Goal: Task Accomplishment & Management: Manage account settings

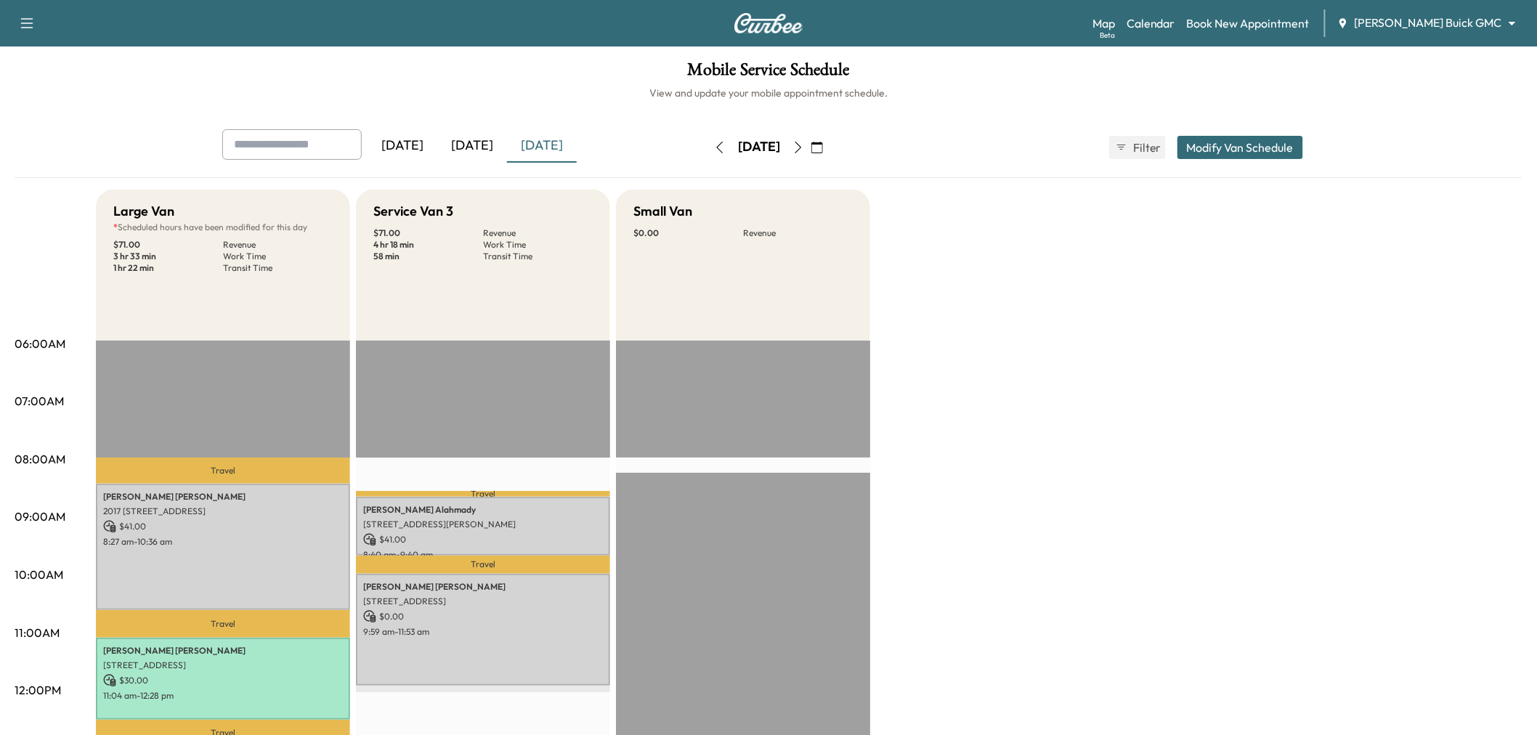
click at [479, 144] on div "[DATE]" at bounding box center [472, 145] width 70 height 33
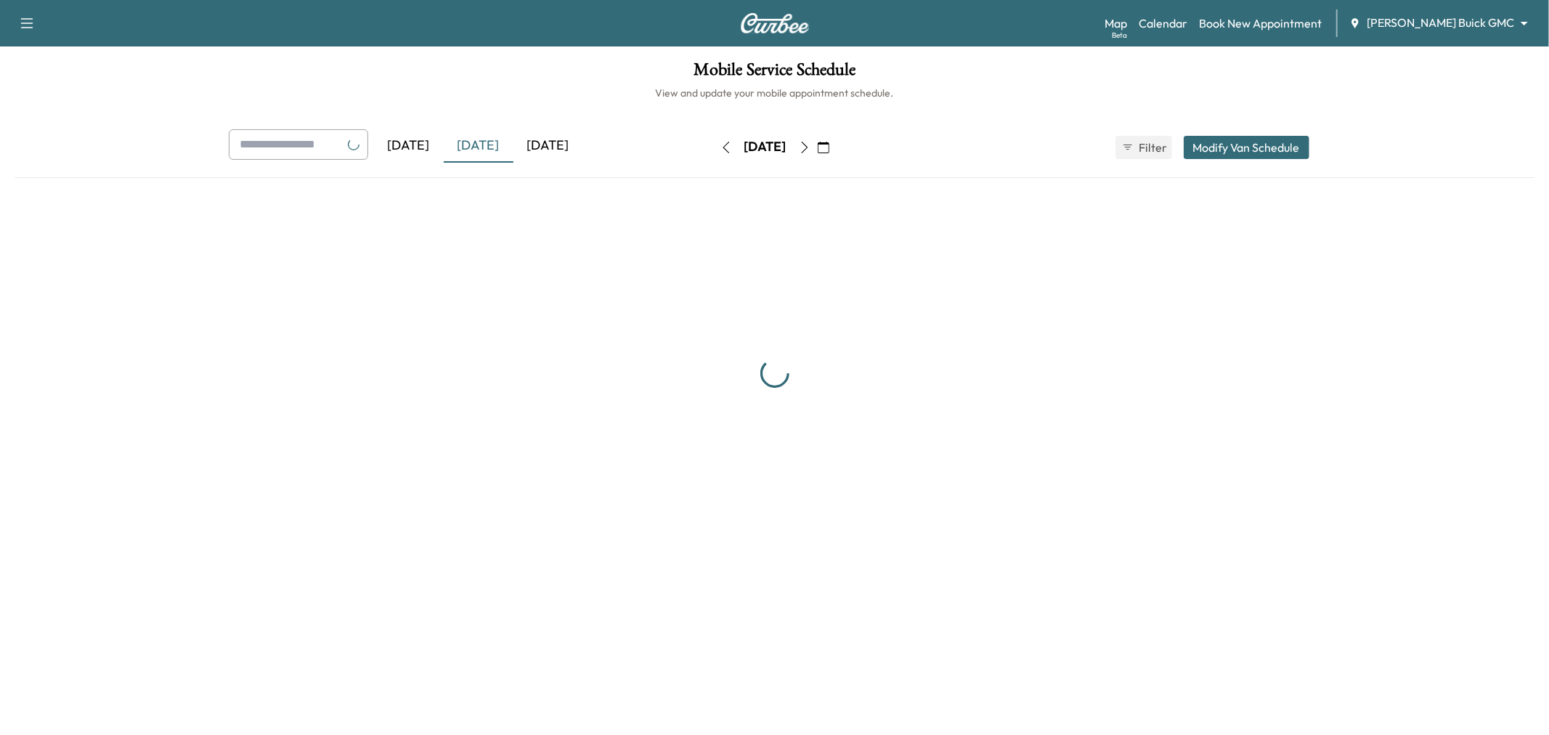
click at [479, 144] on div "[DATE]" at bounding box center [479, 145] width 70 height 33
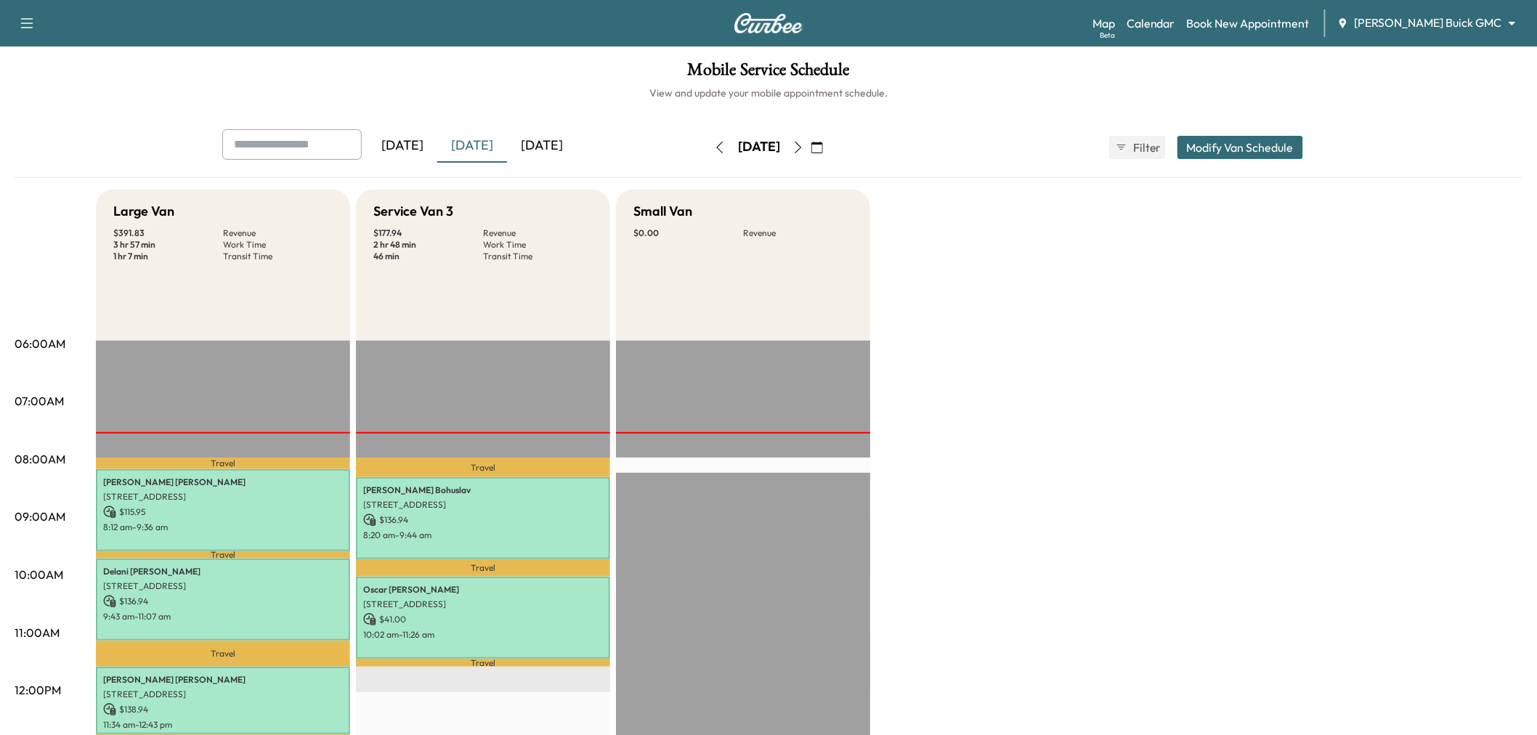
click at [548, 127] on div "Mobile Service Schedule View and update your mobile appointment schedule. [DATE…" at bounding box center [768, 669] width 1537 height 1247
click at [551, 150] on div "[DATE]" at bounding box center [542, 145] width 70 height 33
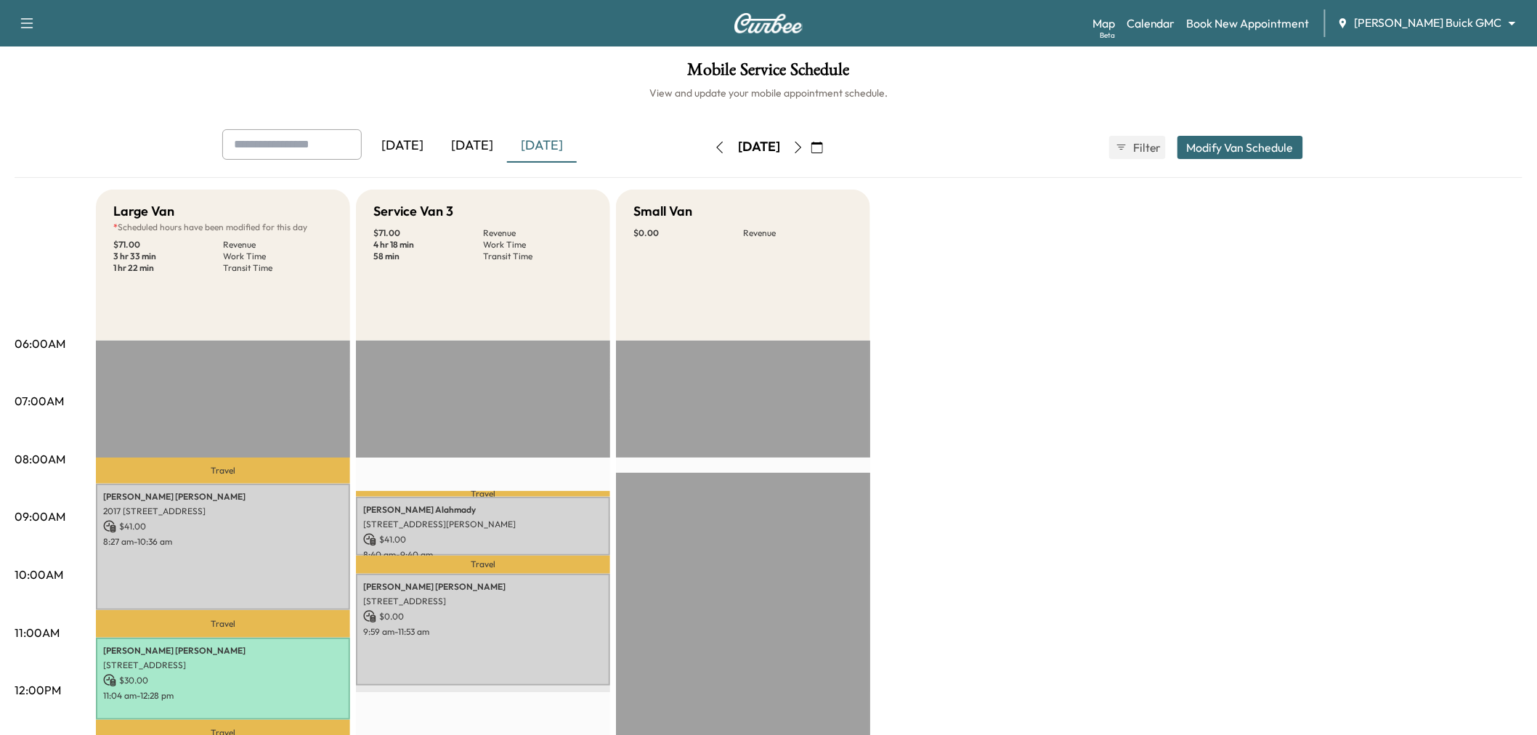
click at [487, 127] on div "Mobile Service Schedule View and update your mobile appointment schedule. [DATE…" at bounding box center [768, 669] width 1537 height 1247
click at [488, 139] on div "[DATE]" at bounding box center [472, 145] width 70 height 33
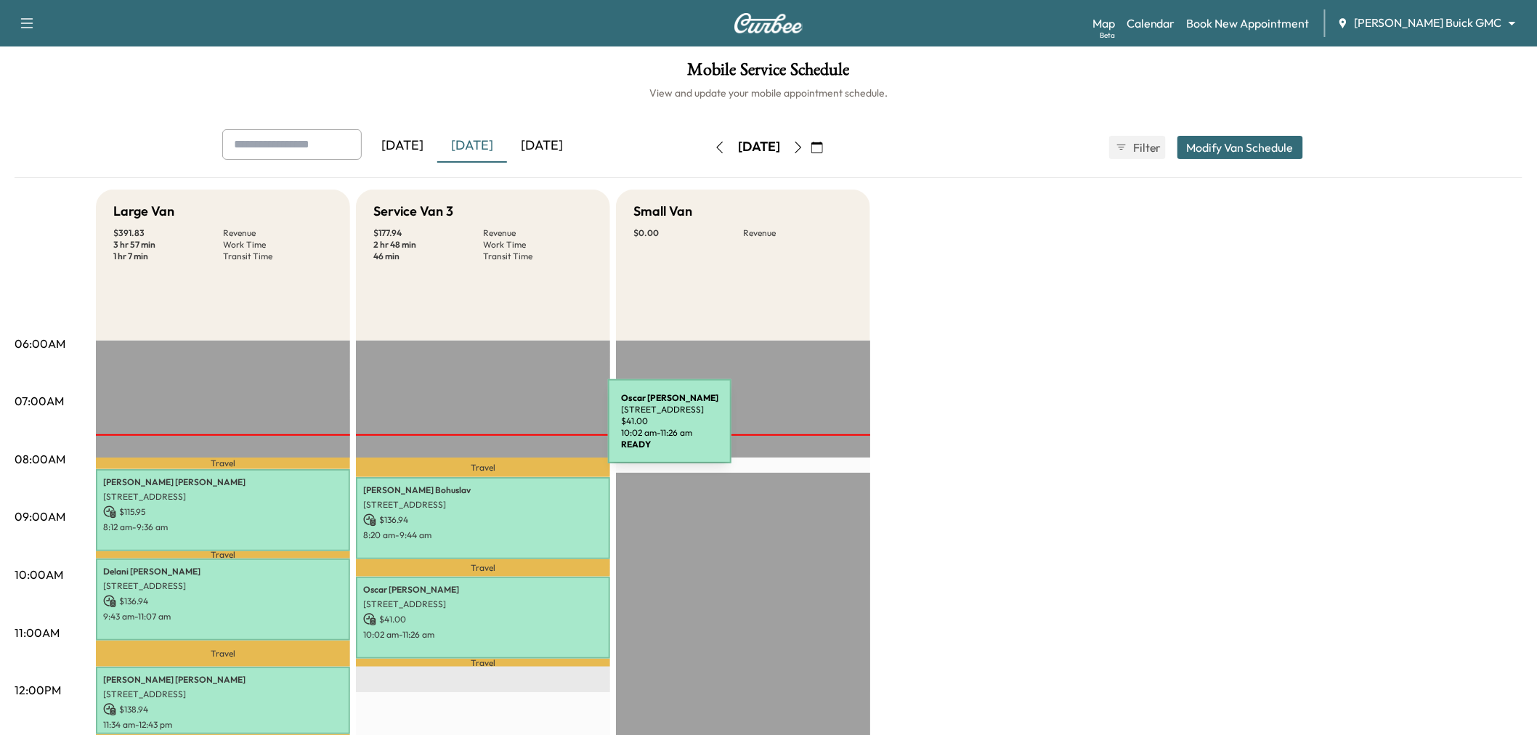
scroll to position [161, 0]
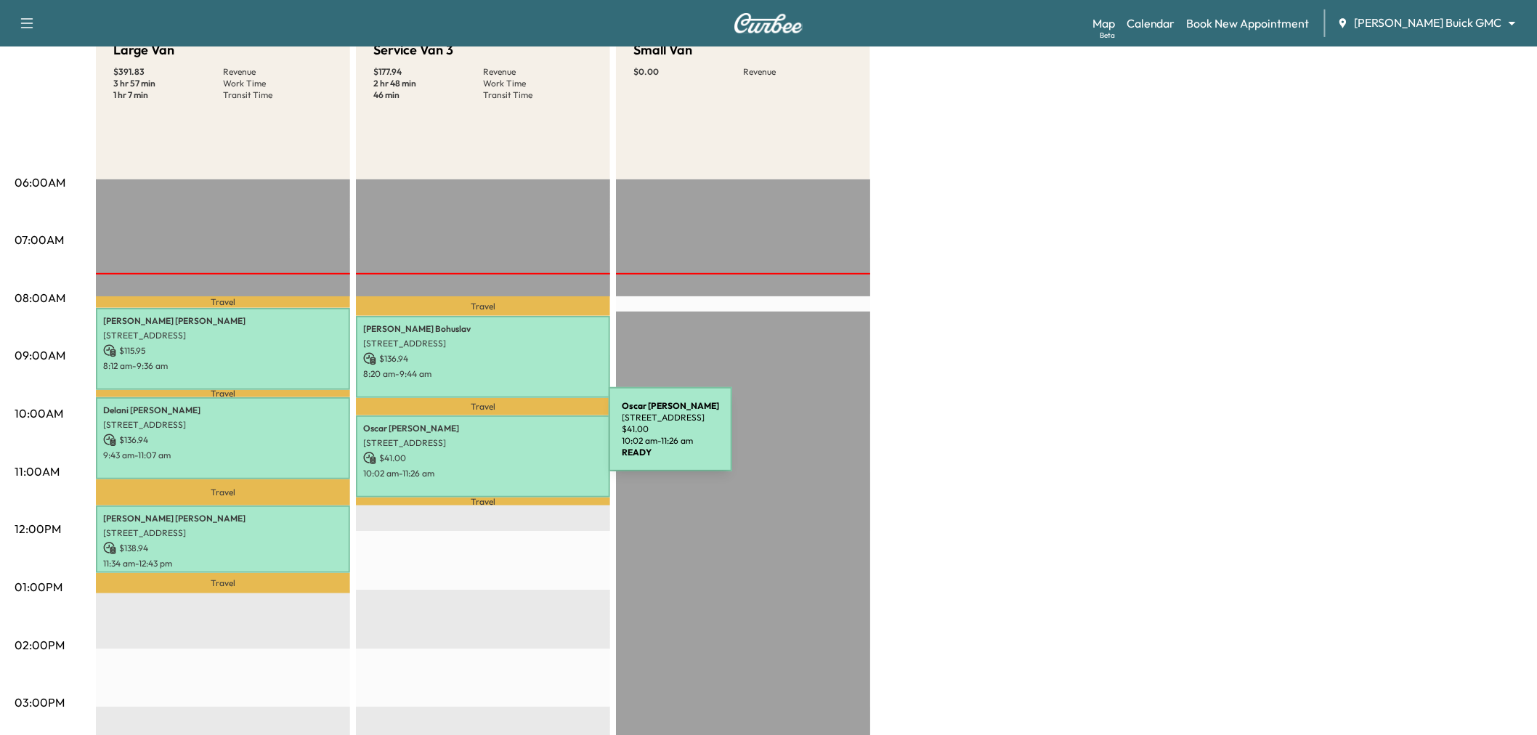
click at [500, 438] on p "[STREET_ADDRESS]" at bounding box center [483, 443] width 240 height 12
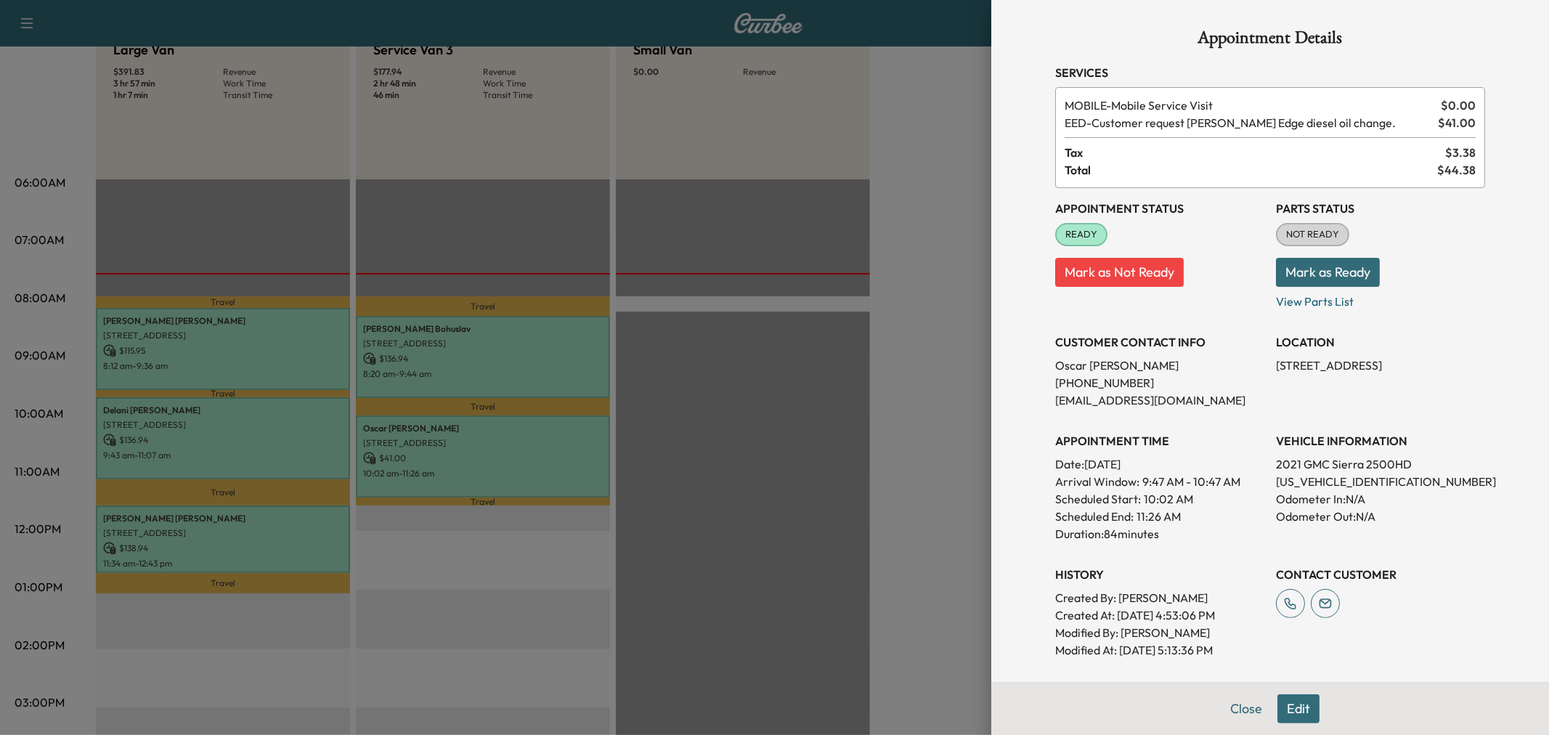
click at [500, 438] on div at bounding box center [774, 367] width 1549 height 735
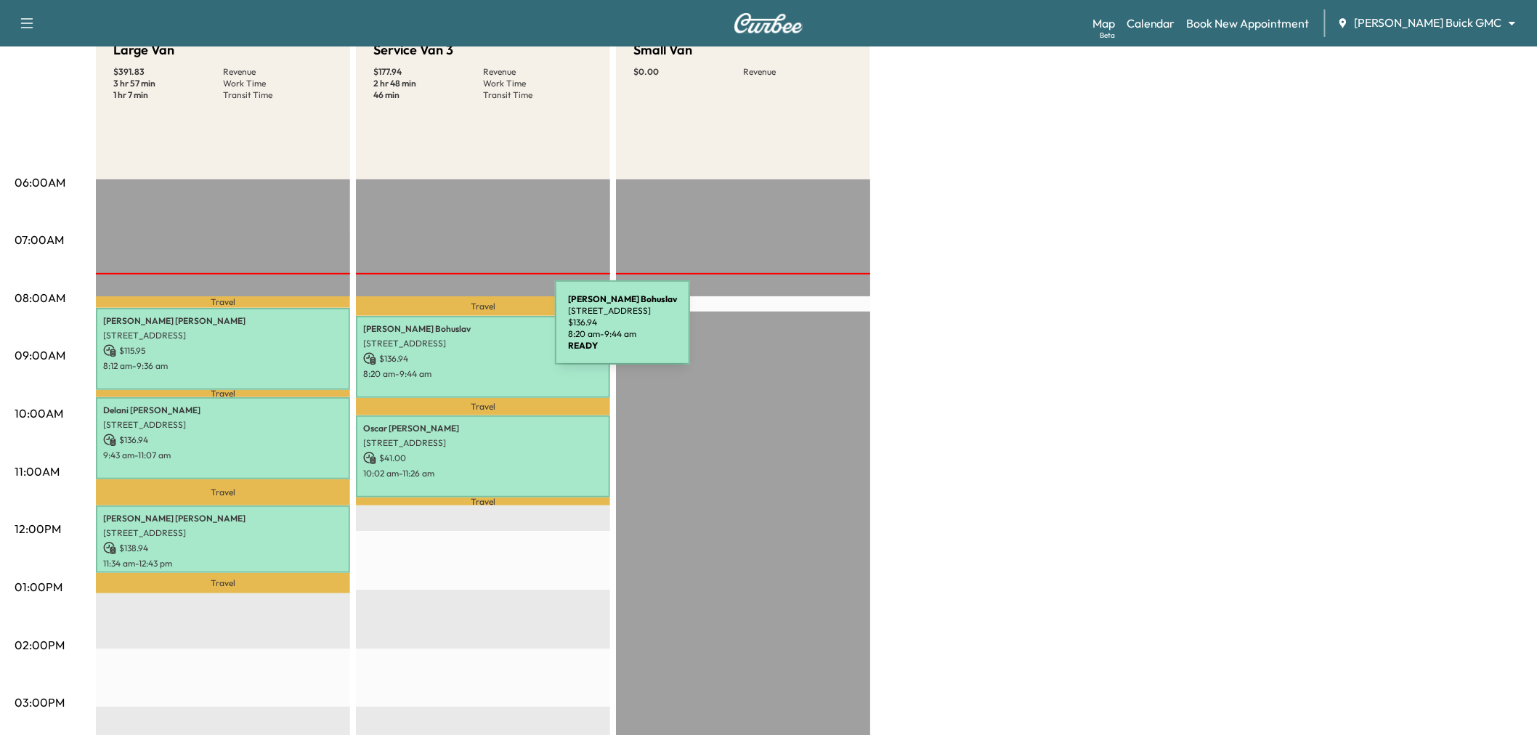
click at [446, 331] on p "[PERSON_NAME]" at bounding box center [483, 329] width 240 height 12
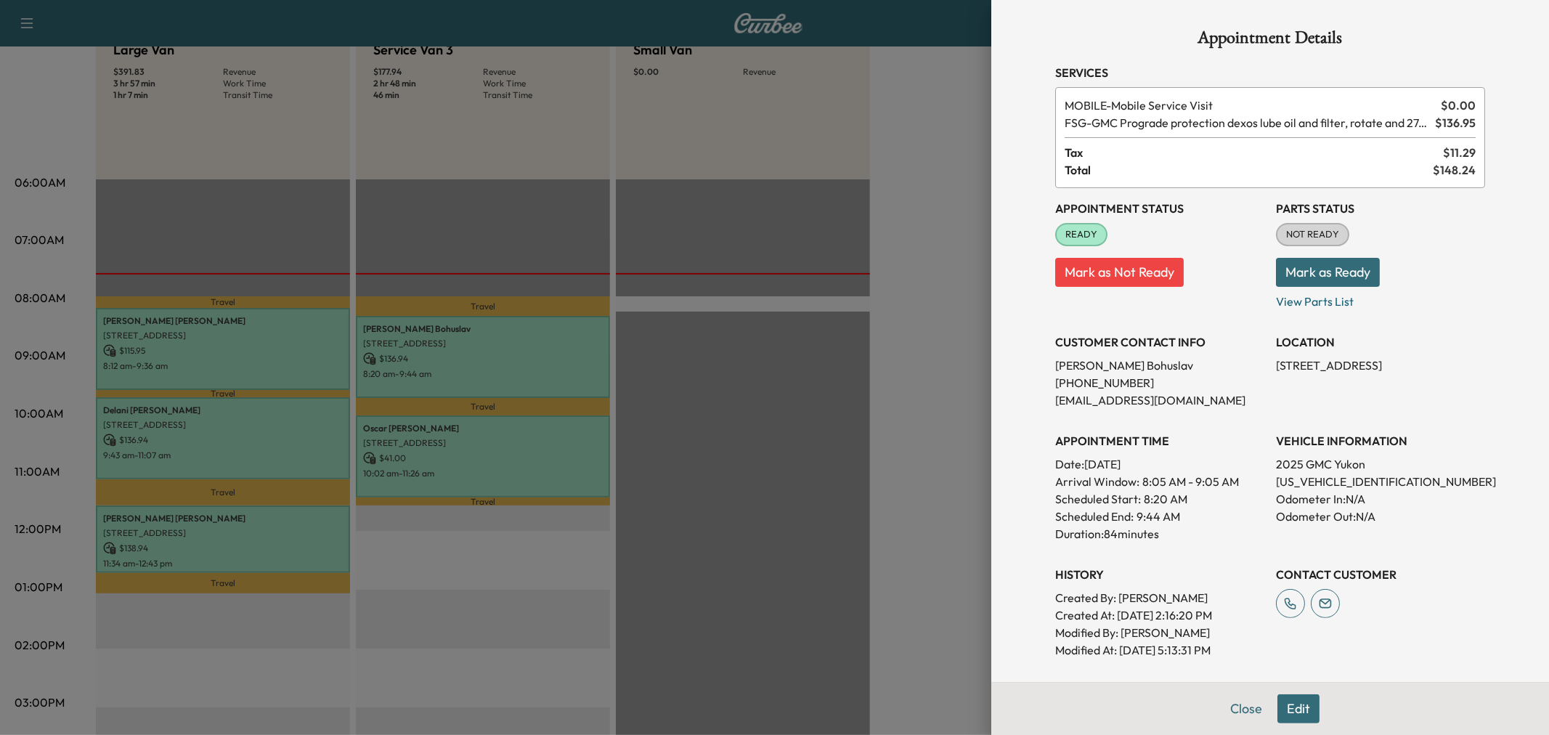
click at [443, 339] on div at bounding box center [774, 367] width 1549 height 735
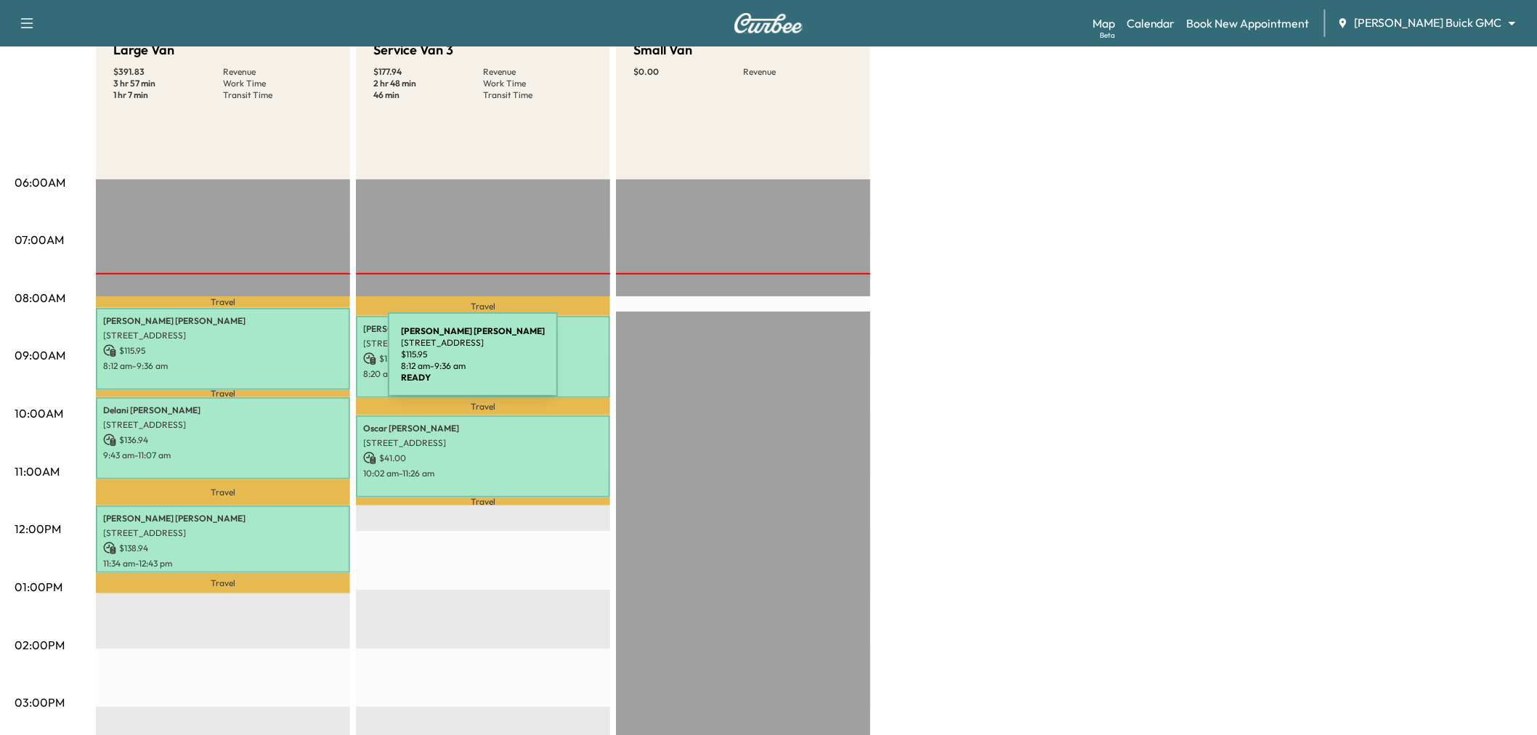
click at [279, 363] on p "8:12 am - 9:36 am" at bounding box center [223, 366] width 240 height 12
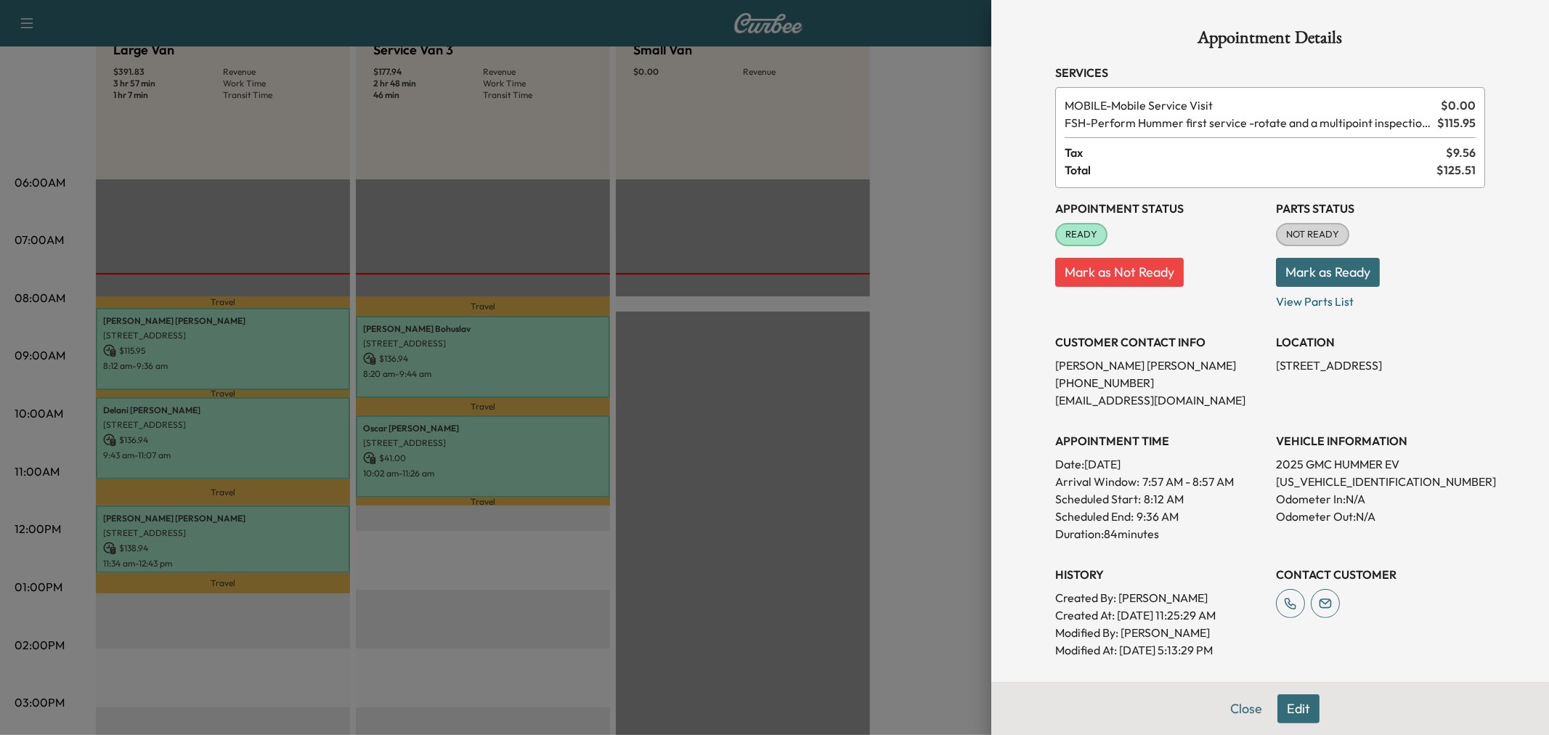
click at [279, 363] on div at bounding box center [774, 367] width 1549 height 735
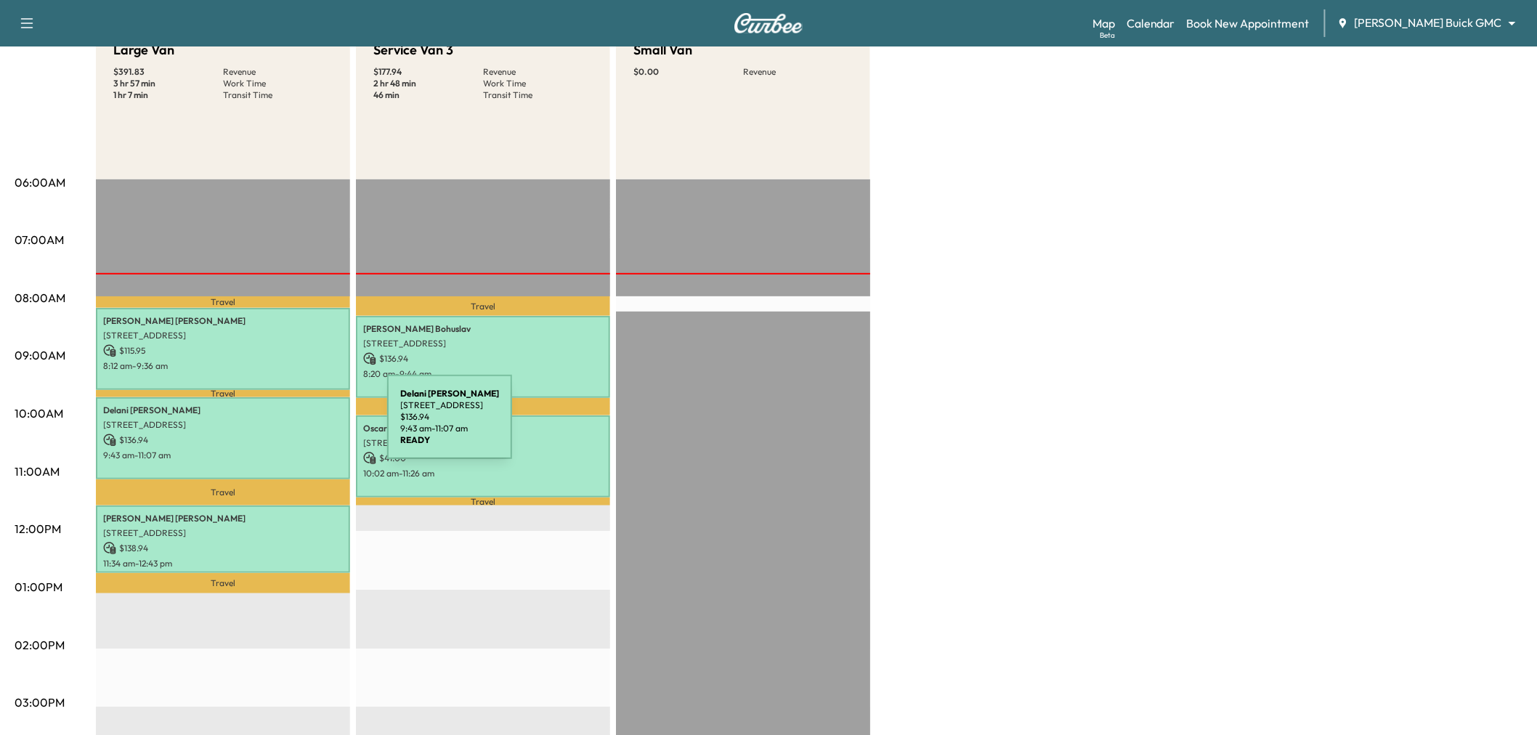
click at [277, 434] on p "$ 136.94" at bounding box center [223, 440] width 240 height 13
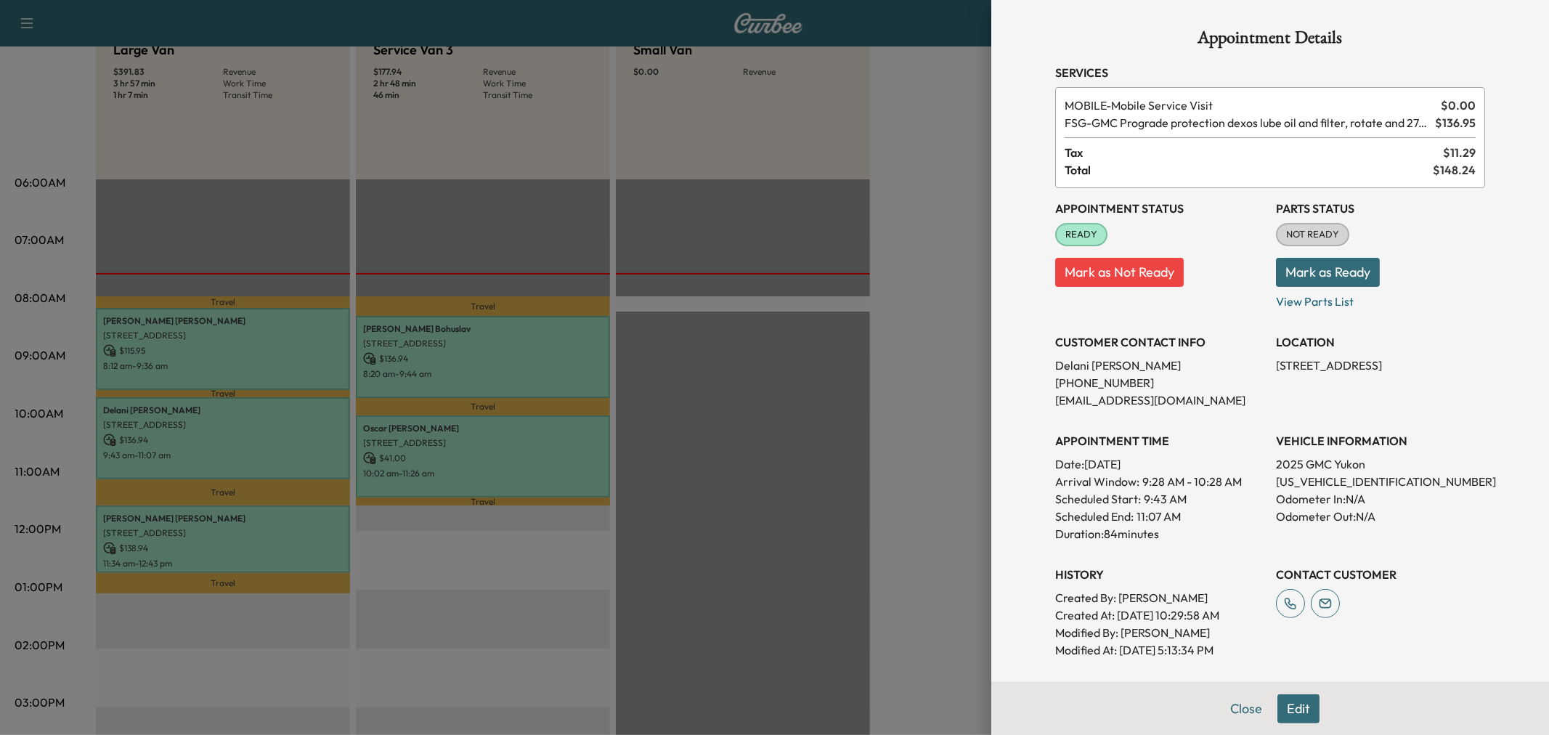
click at [277, 431] on div at bounding box center [774, 367] width 1549 height 735
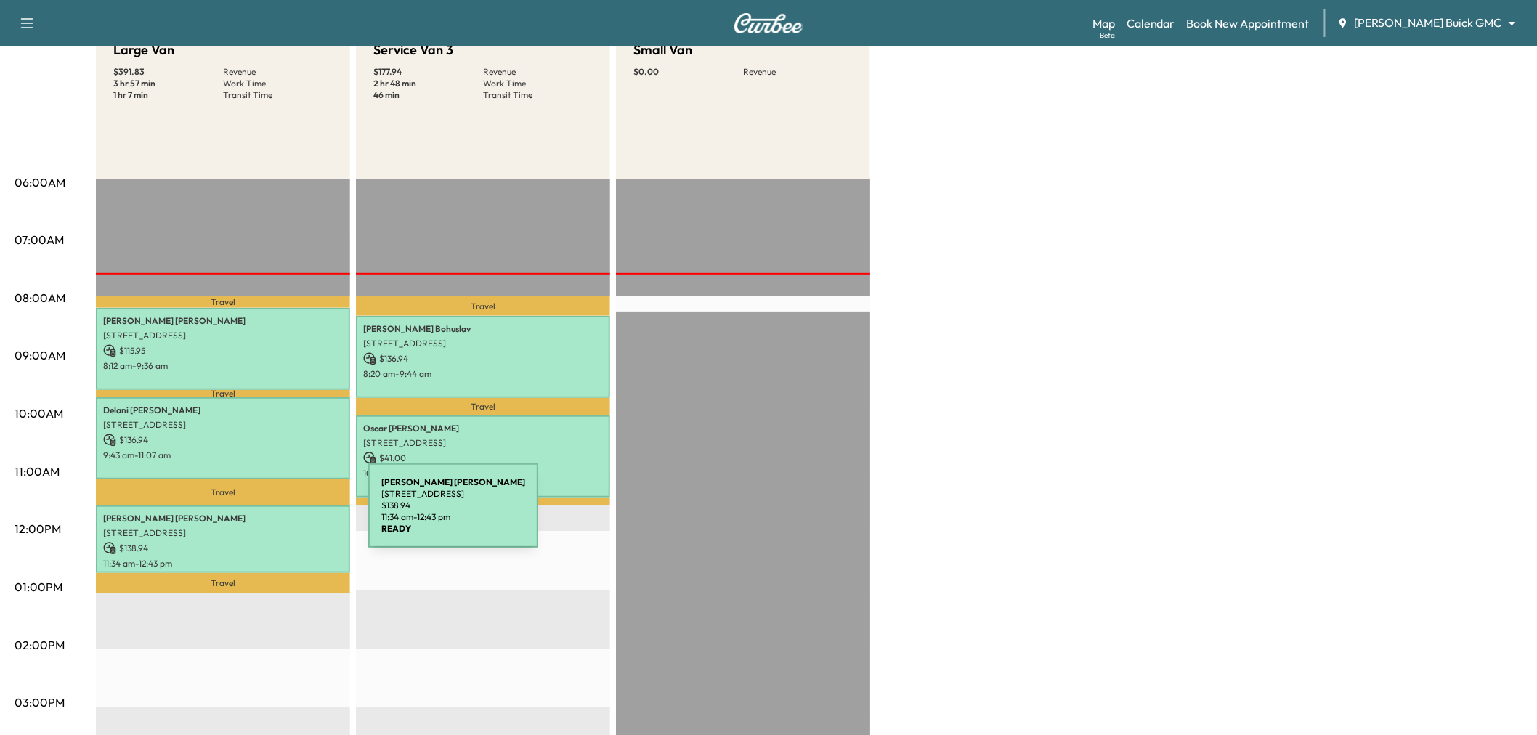
click at [259, 514] on p "[PERSON_NAME]" at bounding box center [223, 519] width 240 height 12
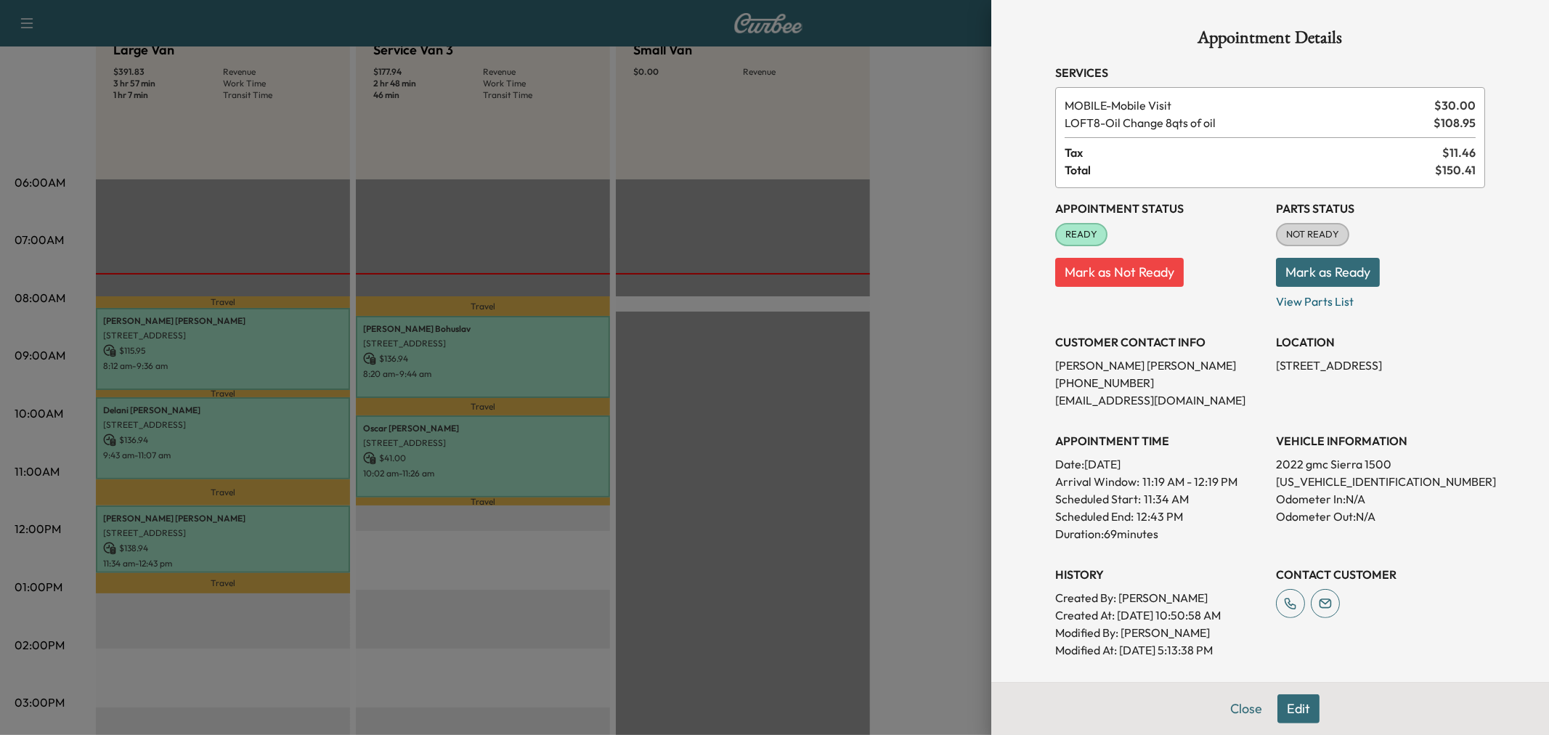
click at [259, 514] on div at bounding box center [774, 367] width 1549 height 735
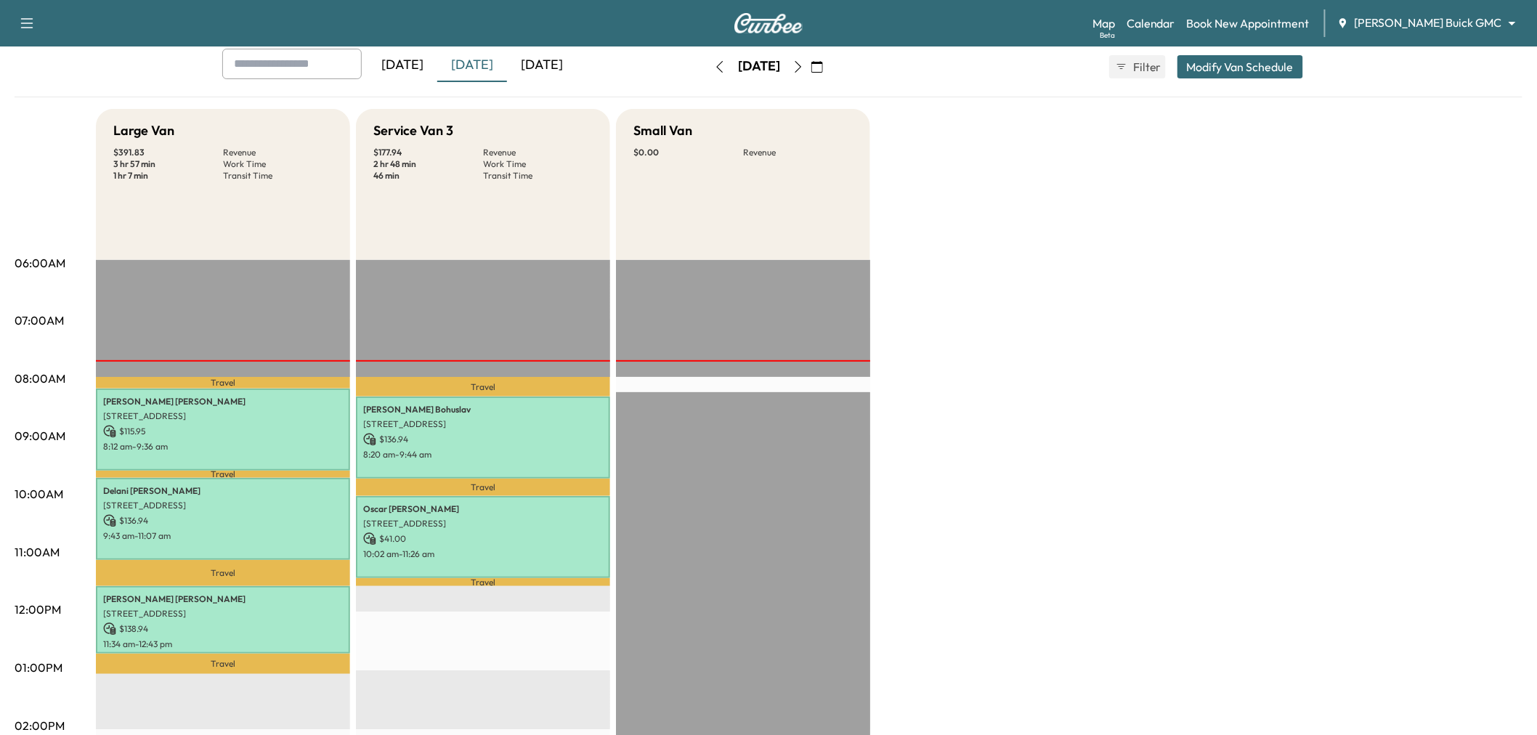
scroll to position [0, 0]
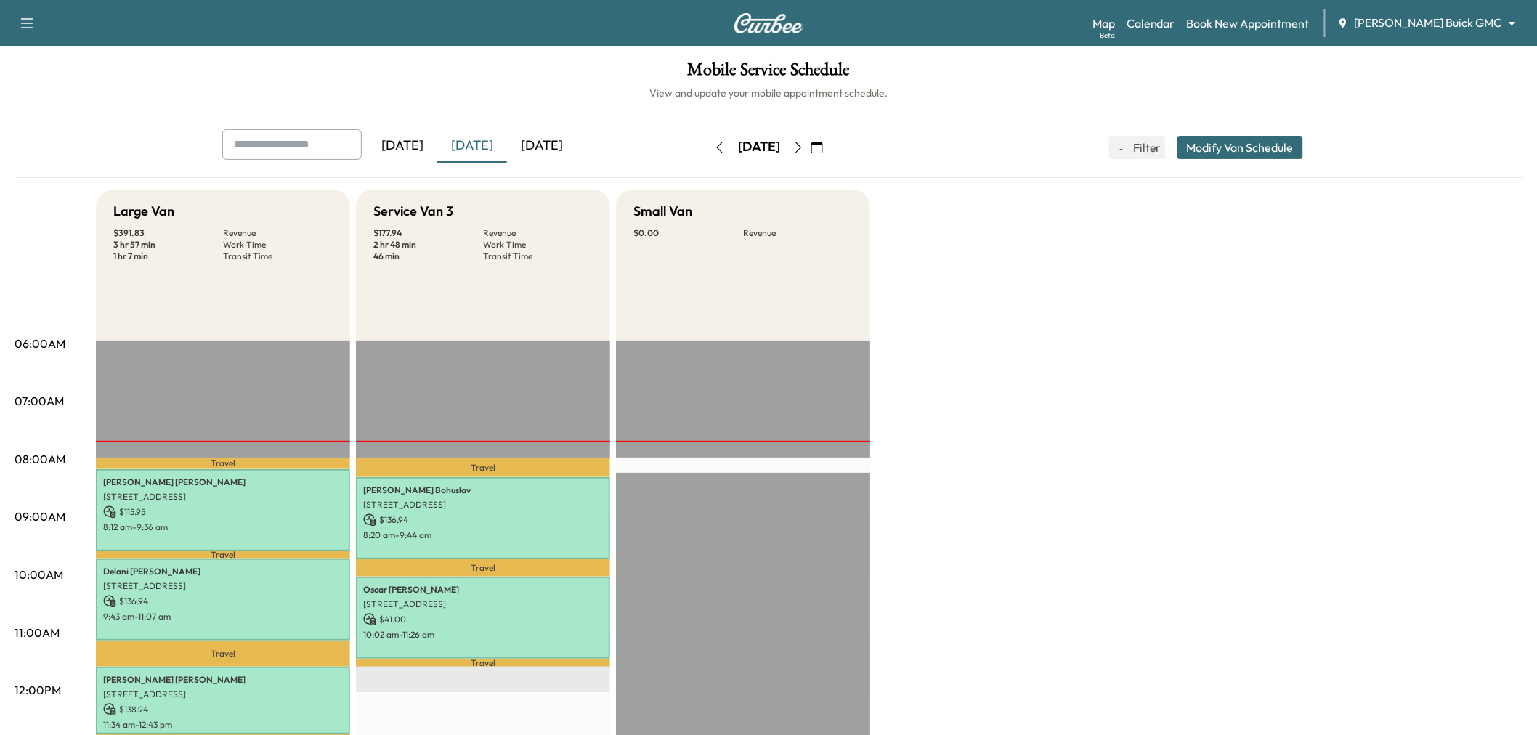
click at [829, 136] on button "button" at bounding box center [817, 147] width 25 height 23
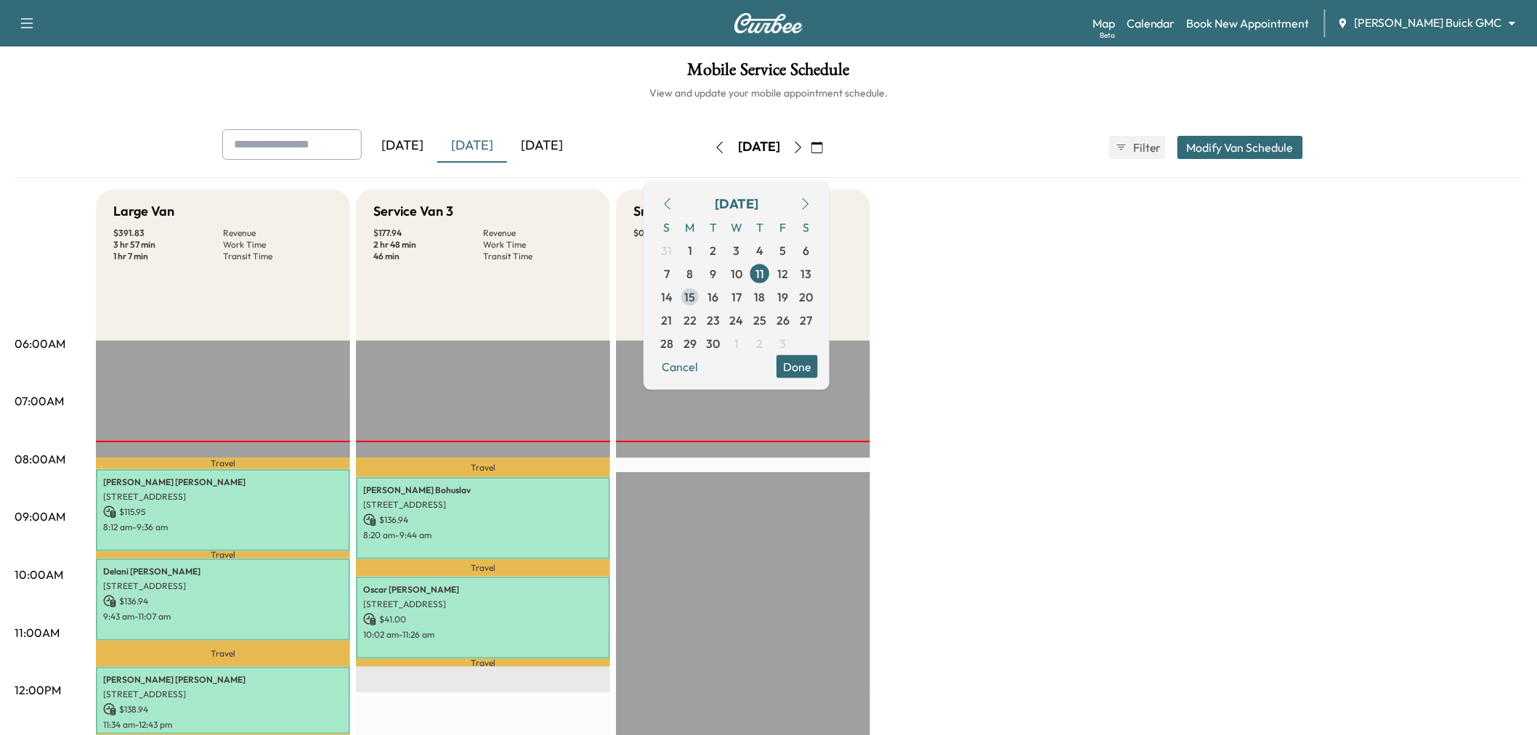
click at [696, 294] on span "15" at bounding box center [690, 296] width 11 height 17
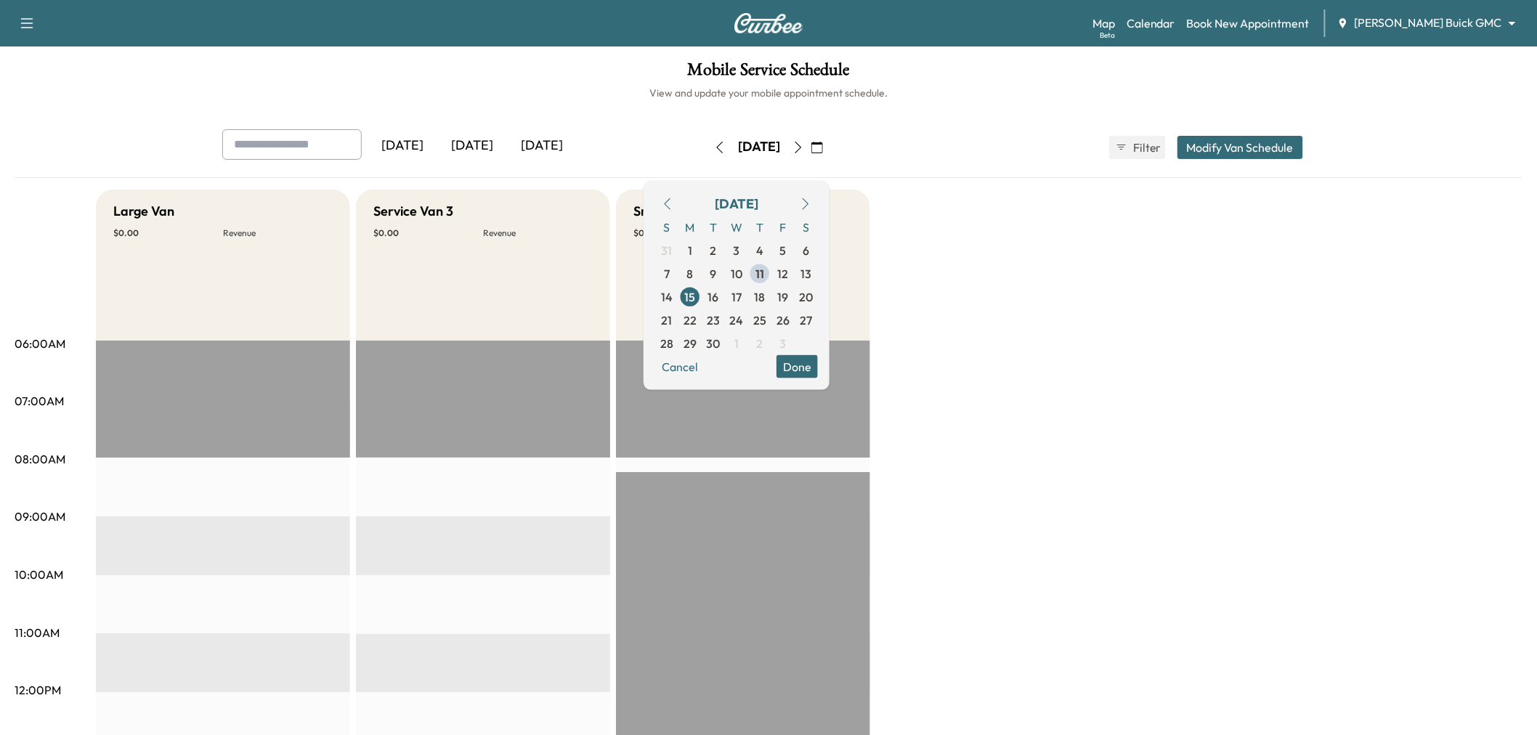
click at [818, 356] on button "Done" at bounding box center [796, 365] width 41 height 23
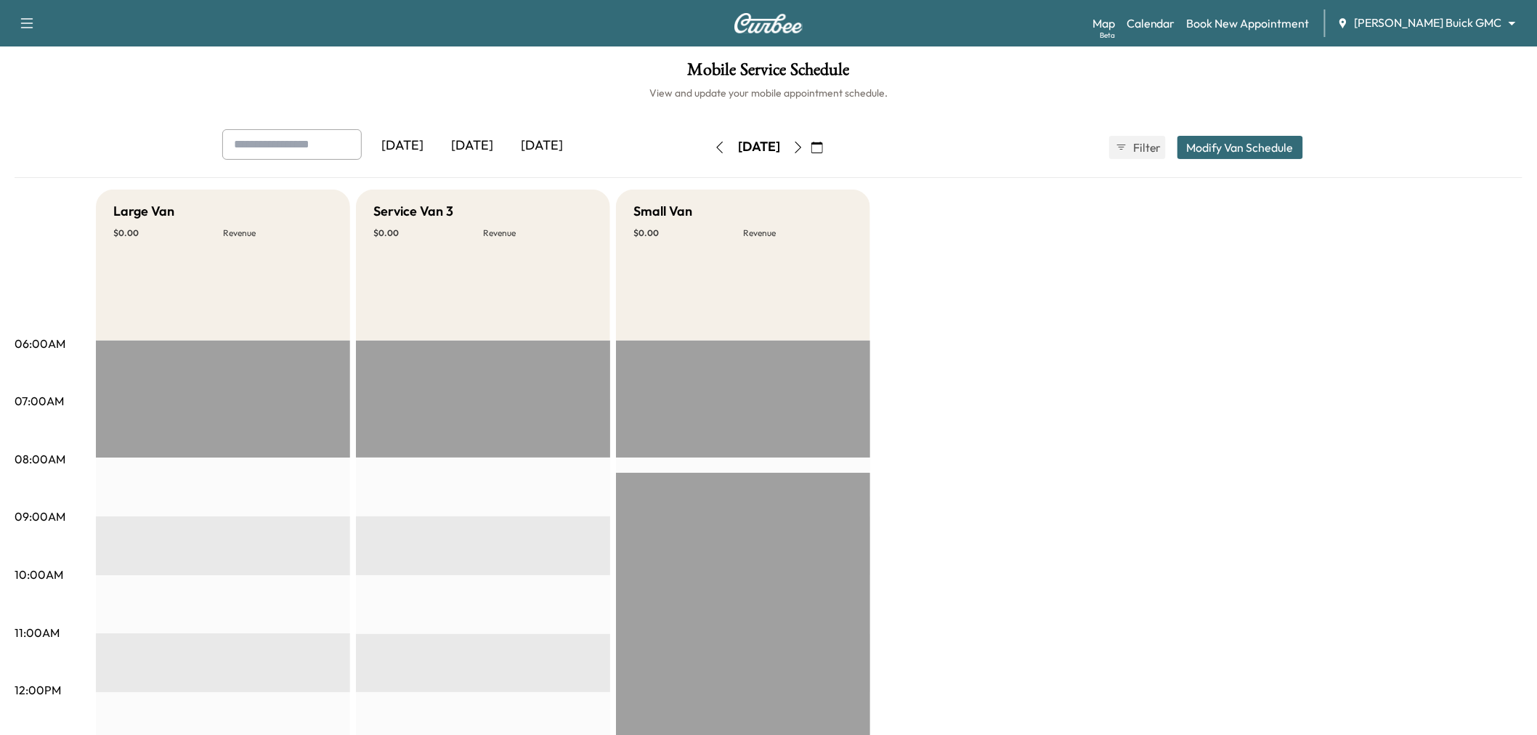
click at [488, 143] on div "[DATE]" at bounding box center [472, 145] width 70 height 33
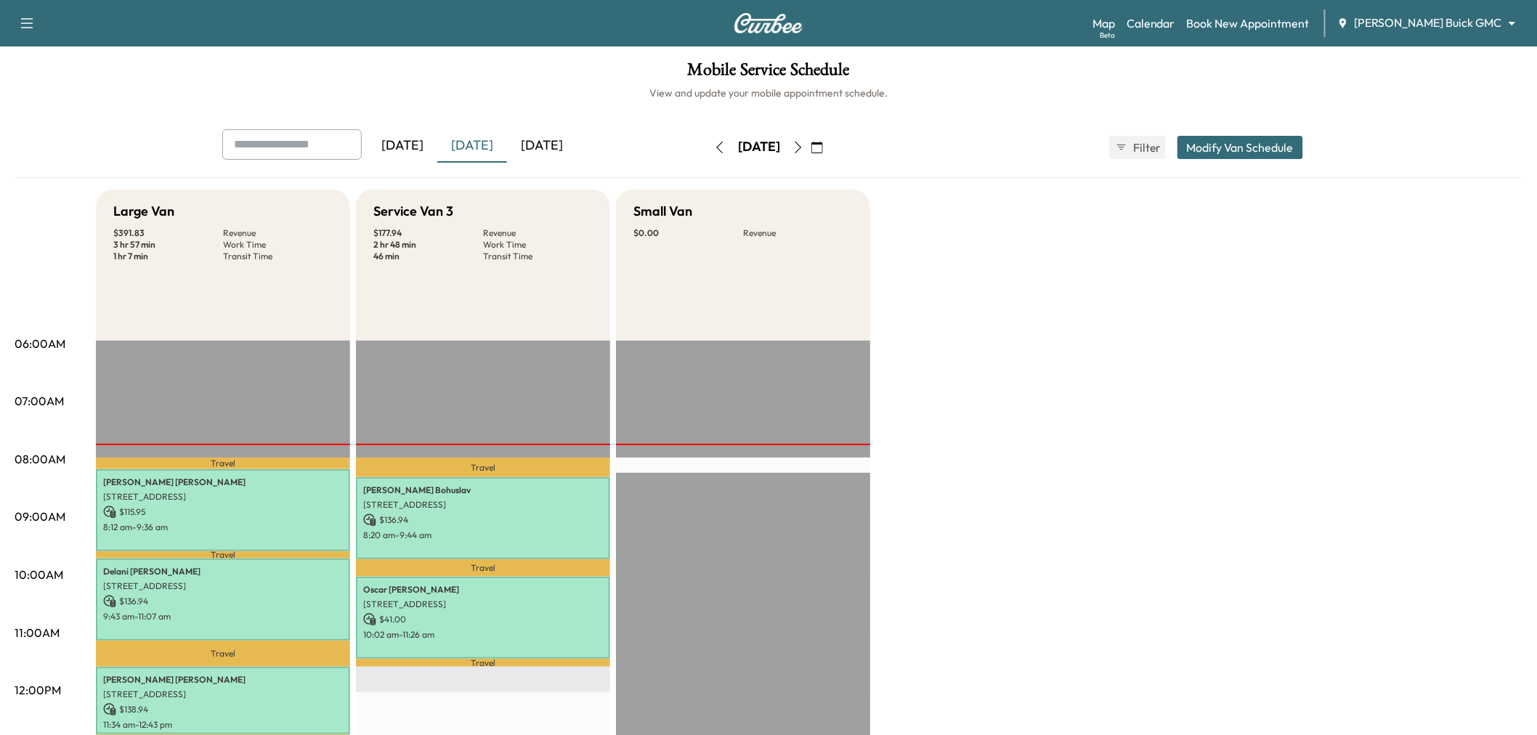
scroll to position [161, 0]
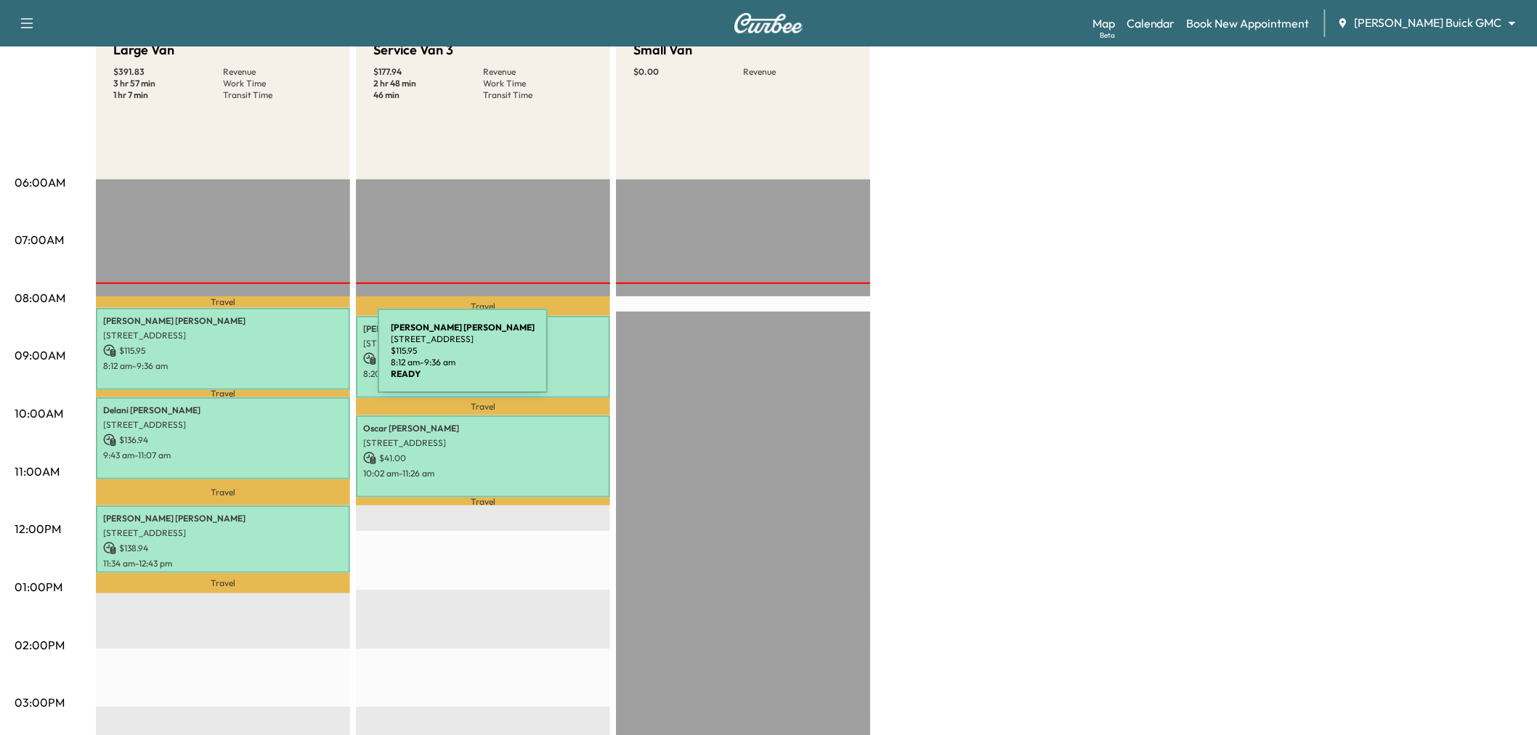
click at [269, 360] on p "8:12 am - 9:36 am" at bounding box center [223, 366] width 240 height 12
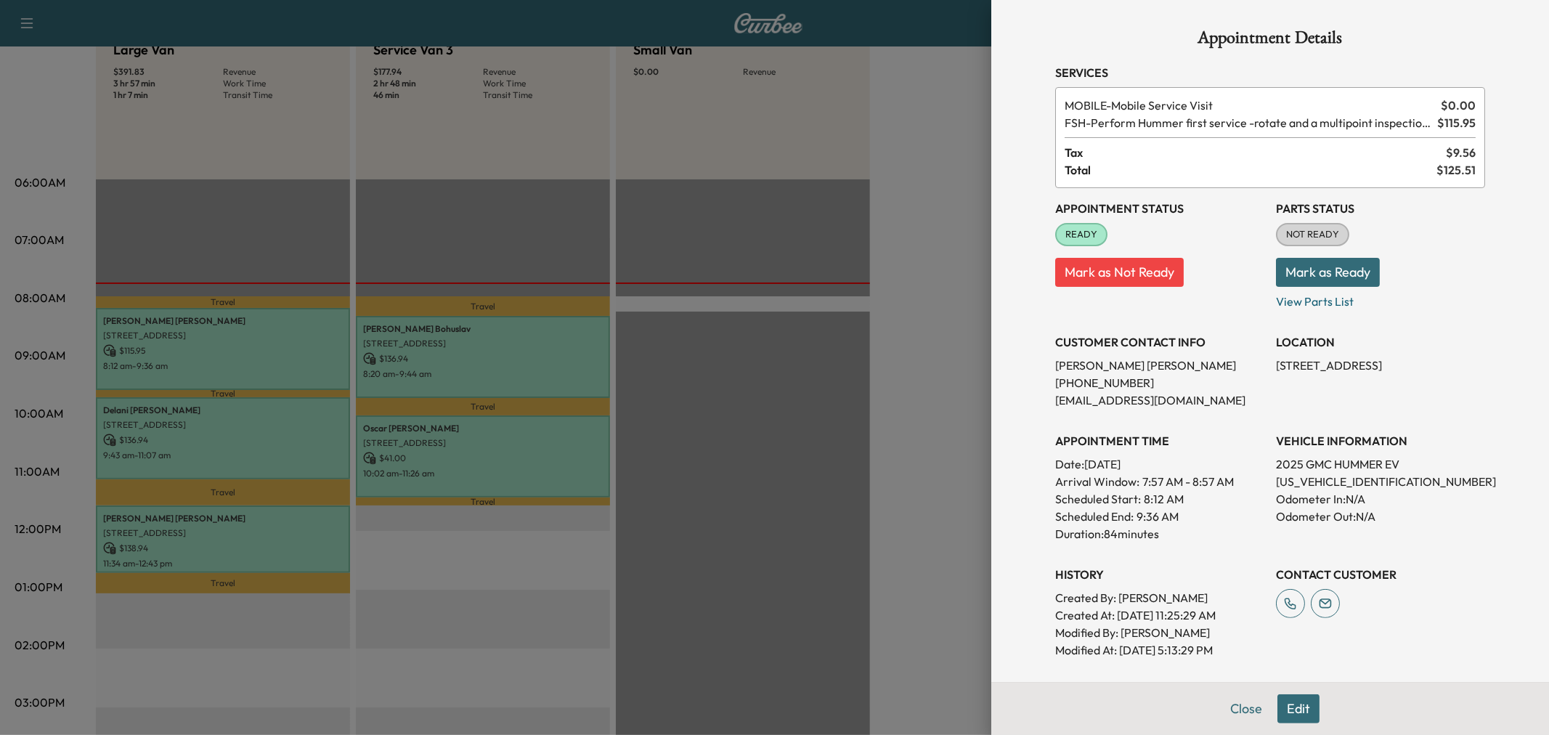
click at [264, 358] on div at bounding box center [774, 367] width 1549 height 735
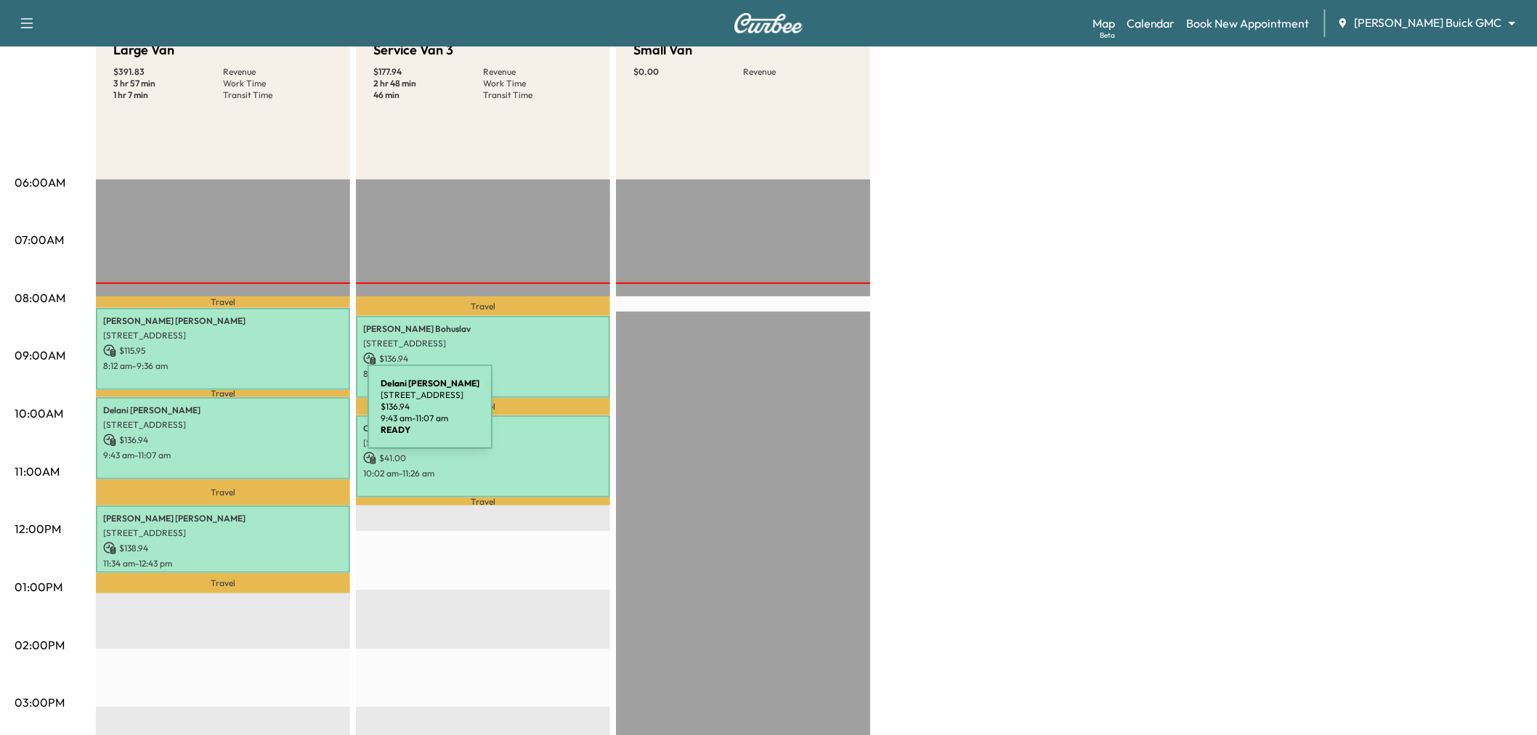
click at [259, 419] on p "[STREET_ADDRESS]" at bounding box center [223, 425] width 240 height 12
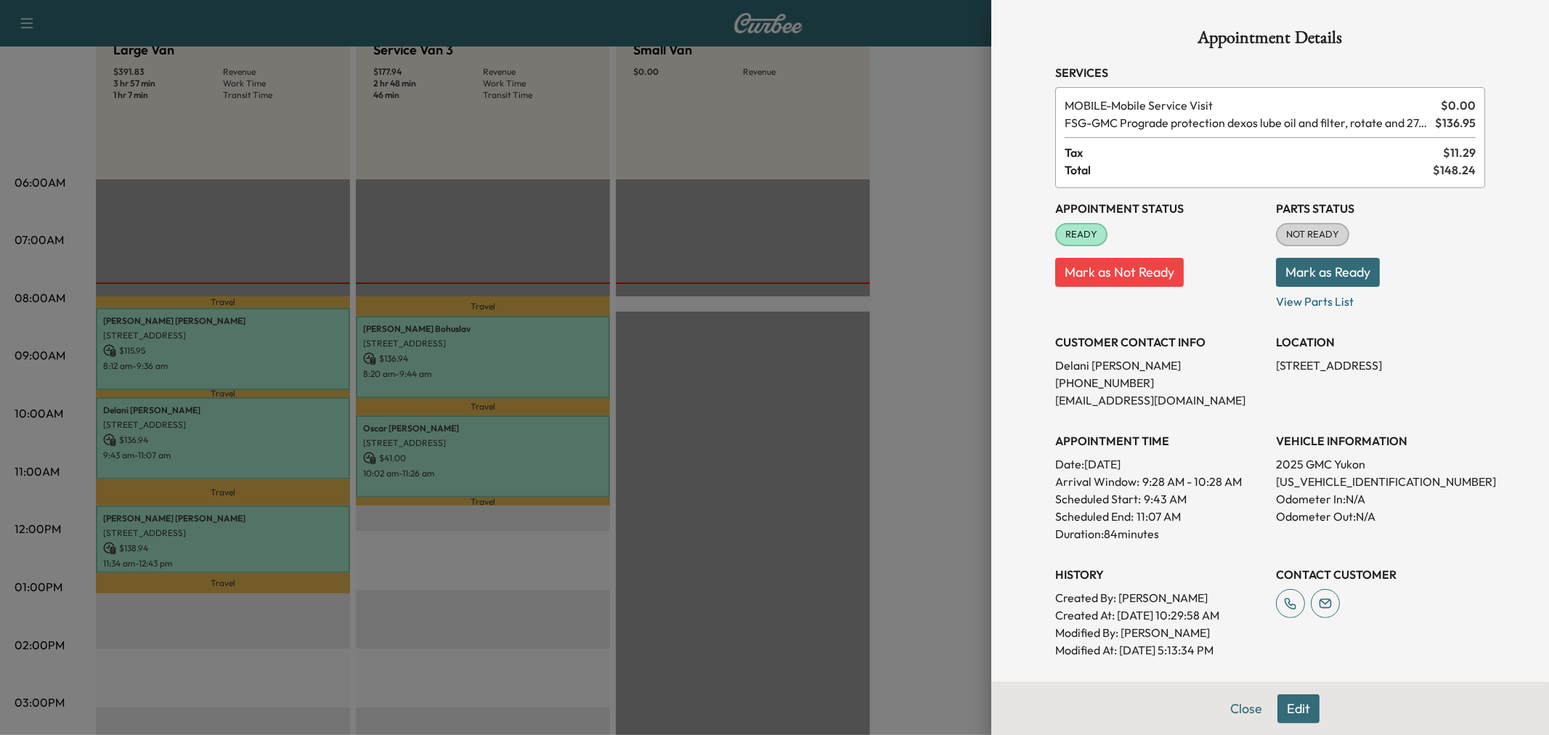
click at [259, 415] on div at bounding box center [774, 367] width 1549 height 735
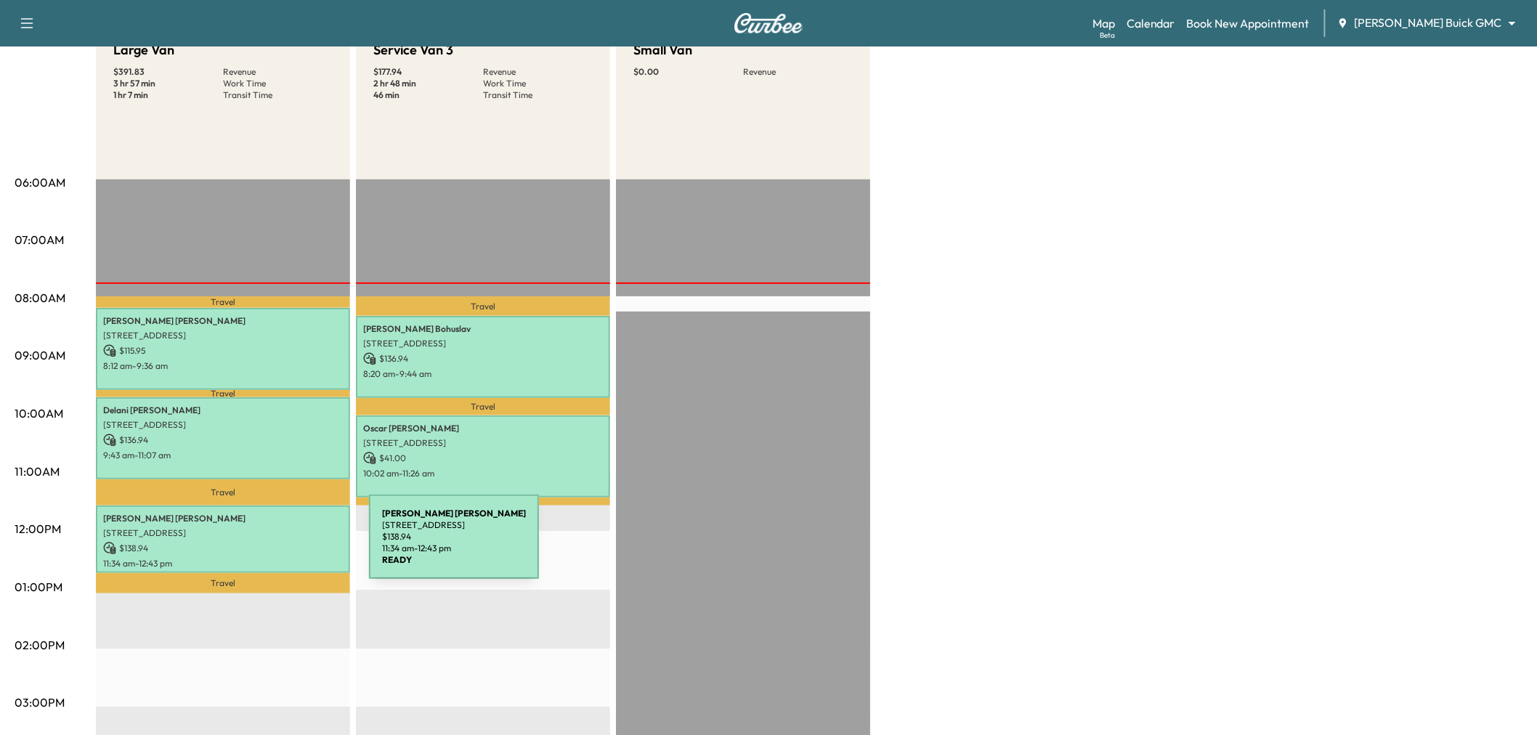
click at [260, 545] on p "$ 138.94" at bounding box center [223, 548] width 240 height 13
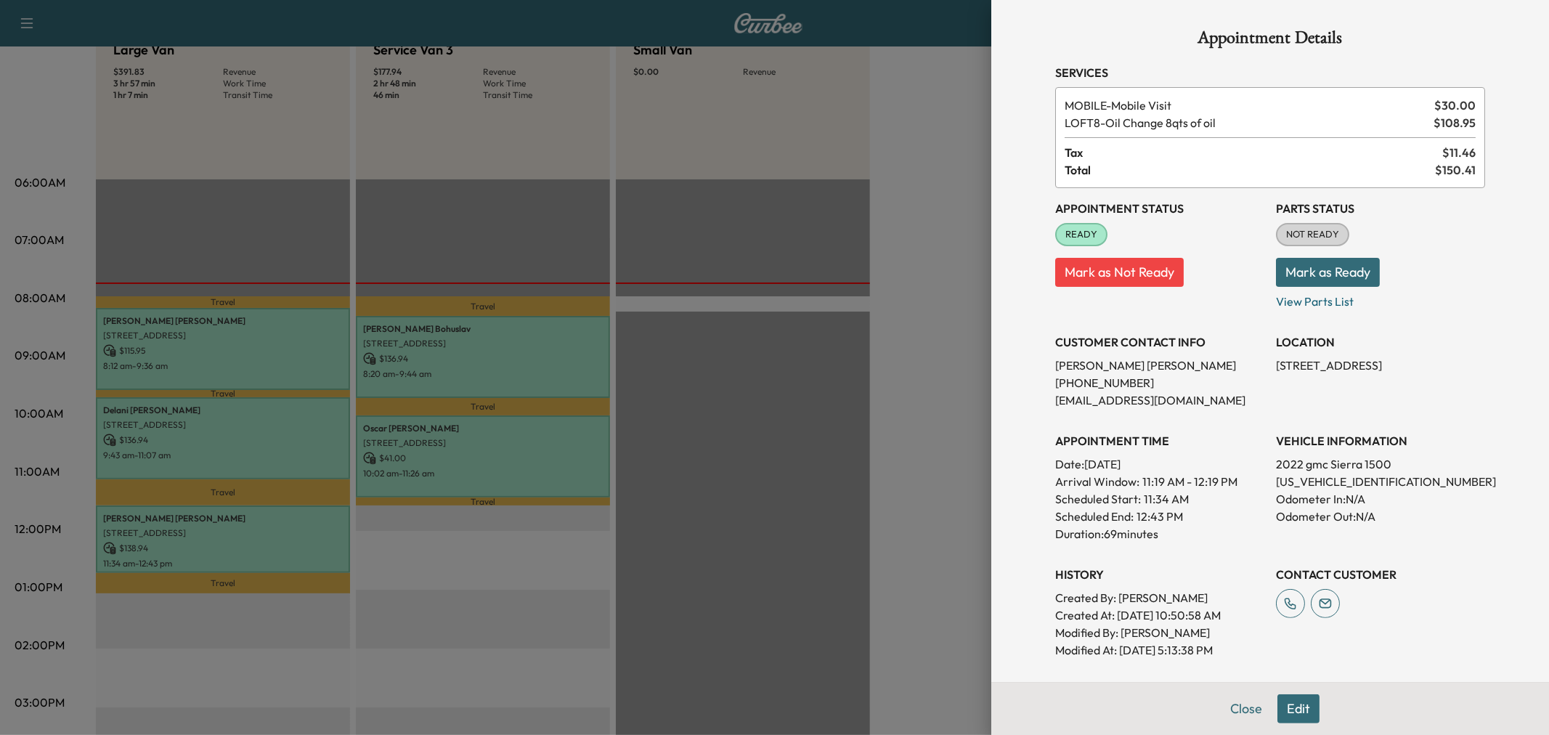
click at [260, 545] on div at bounding box center [774, 367] width 1549 height 735
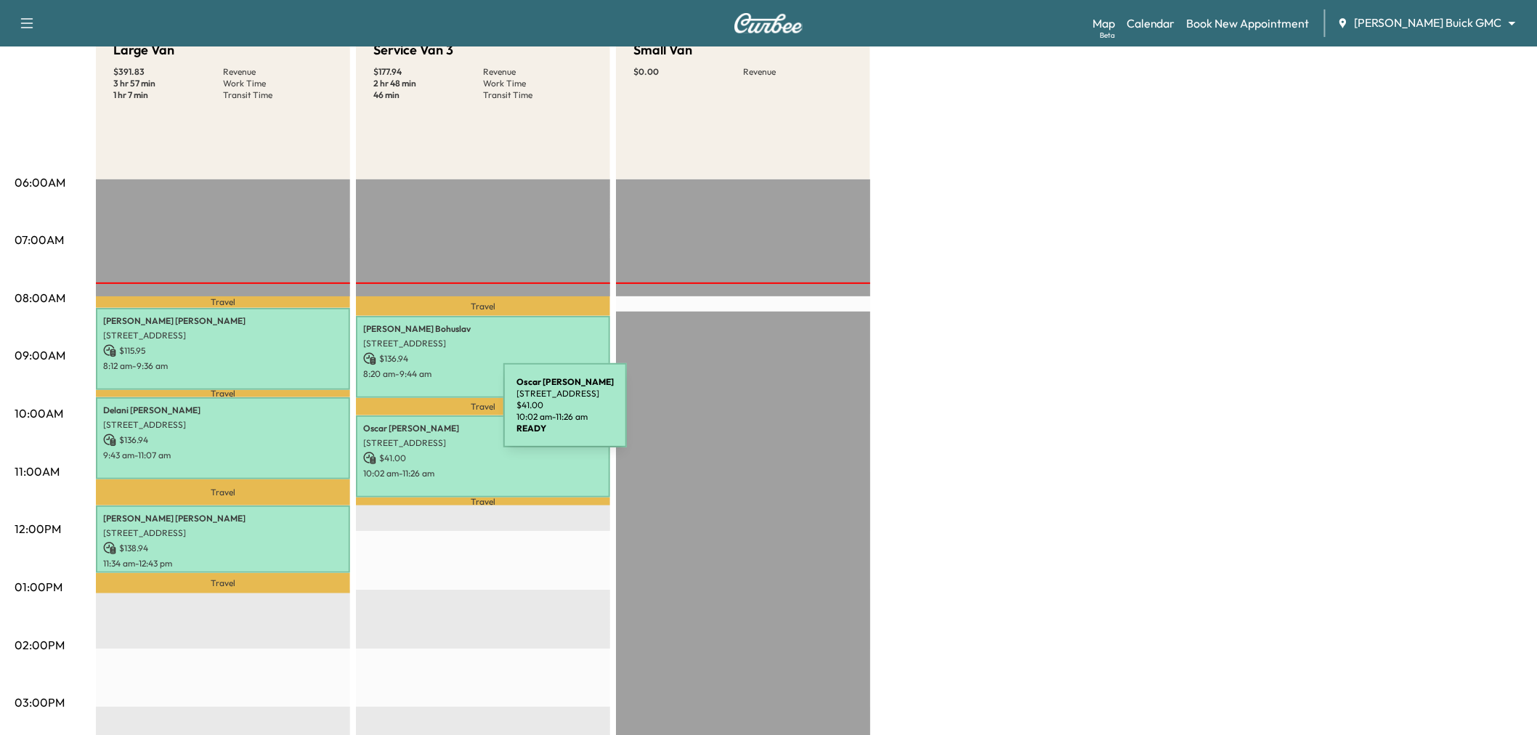
click at [394, 415] on div "[PERSON_NAME] [STREET_ADDRESS] $ 41.00 10:02 am - 11:26 am" at bounding box center [483, 456] width 254 height 82
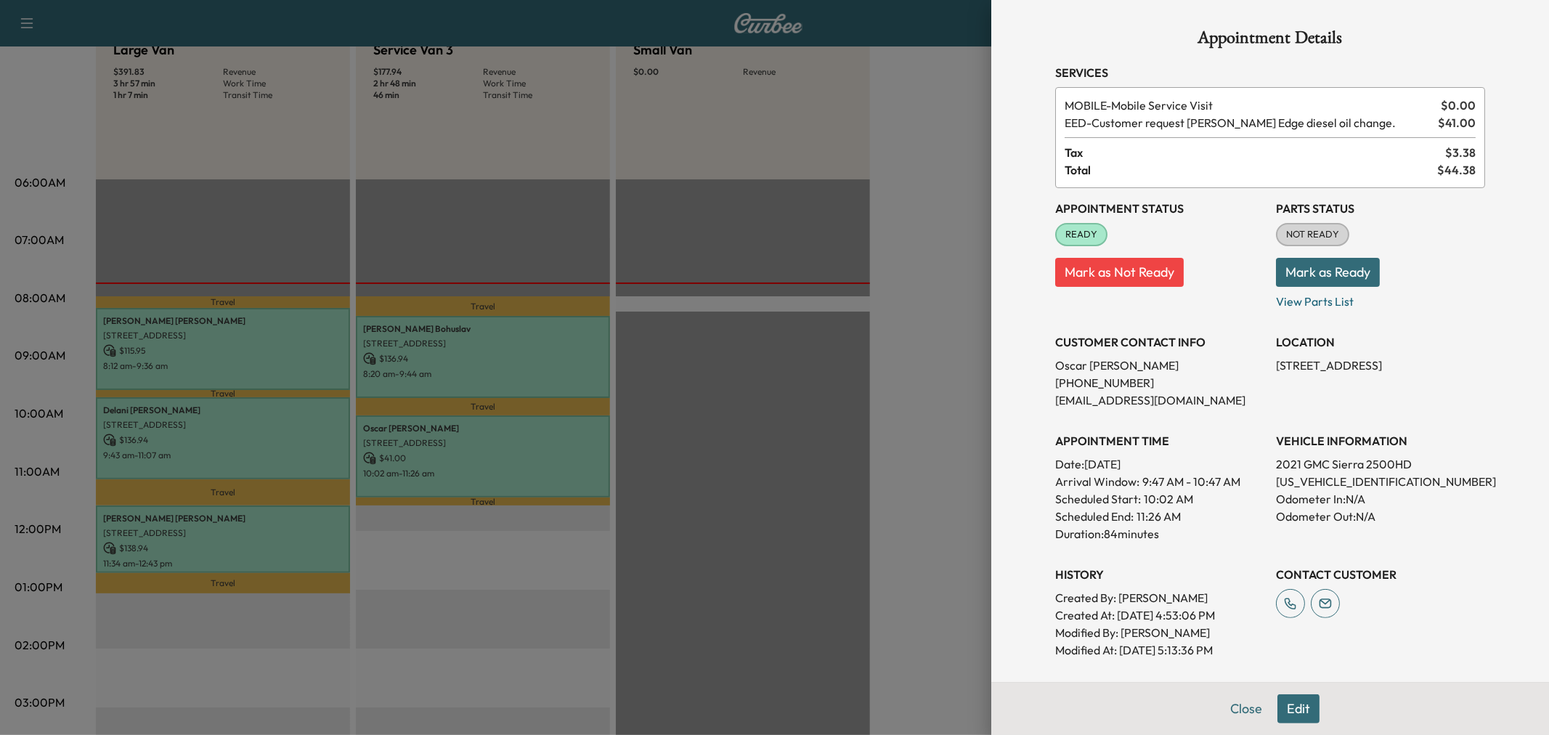
click at [419, 378] on div at bounding box center [774, 367] width 1549 height 735
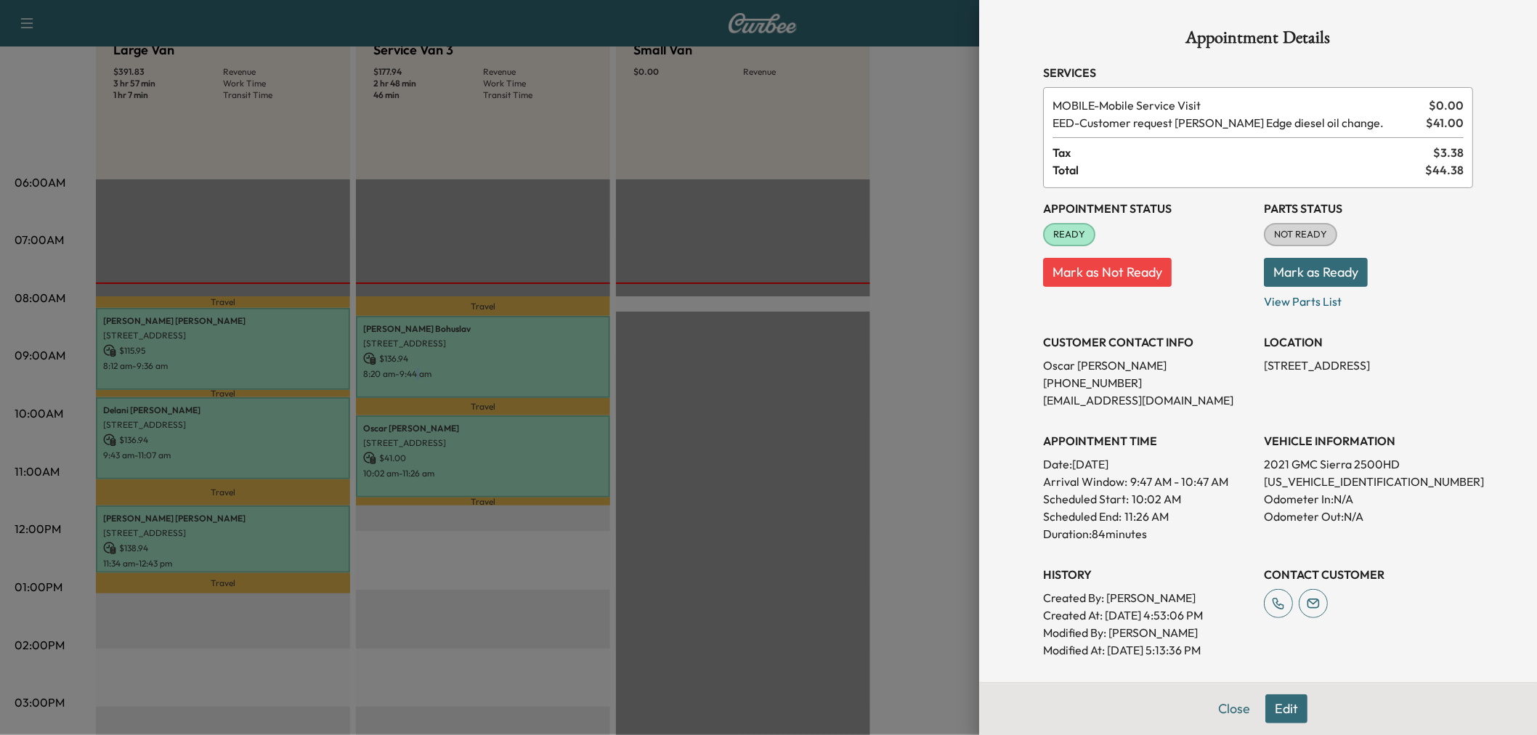
click at [419, 378] on div "[PERSON_NAME] [STREET_ADDRESS] $ 136.94 8:20 am - 9:44 am" at bounding box center [483, 357] width 254 height 82
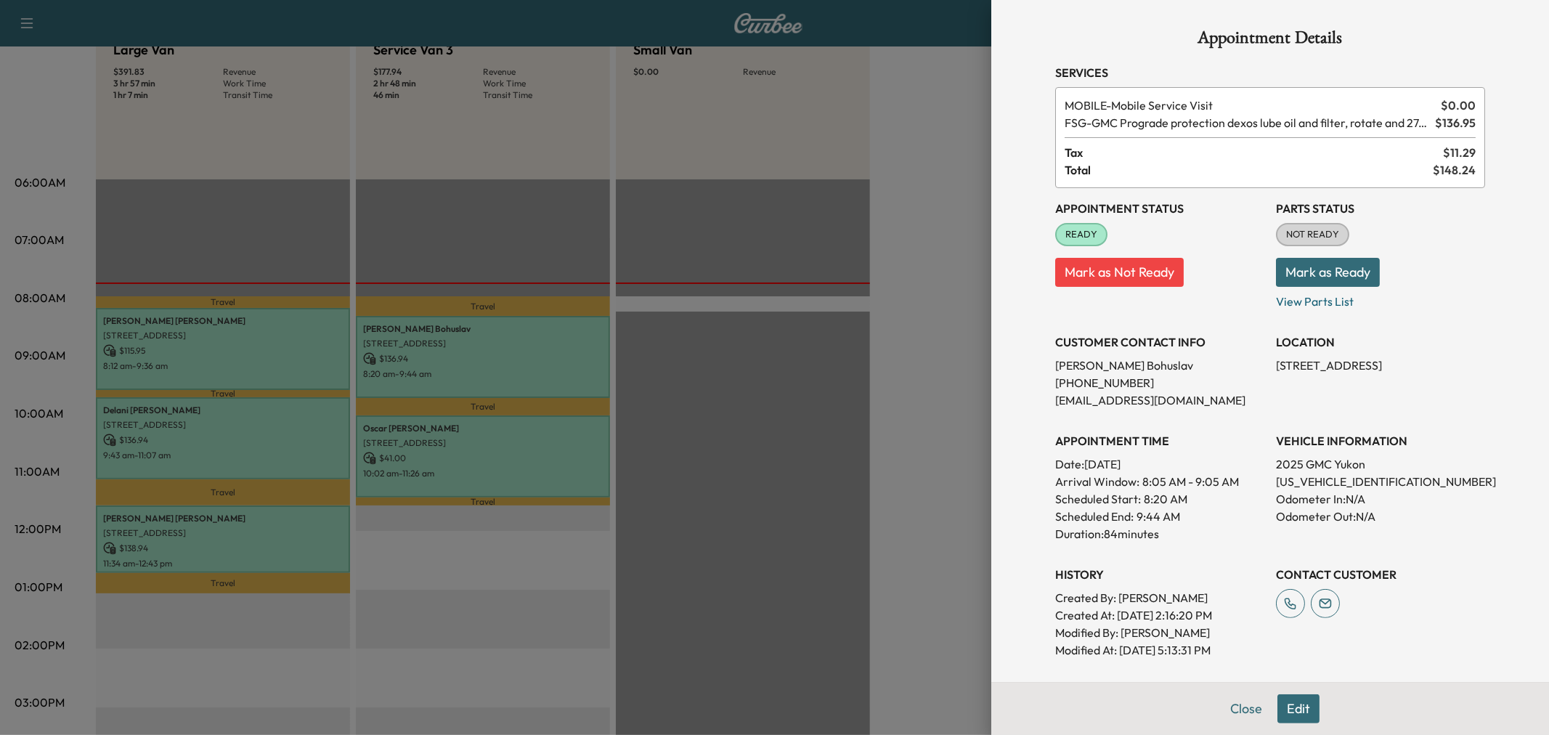
click at [437, 376] on div at bounding box center [774, 367] width 1549 height 735
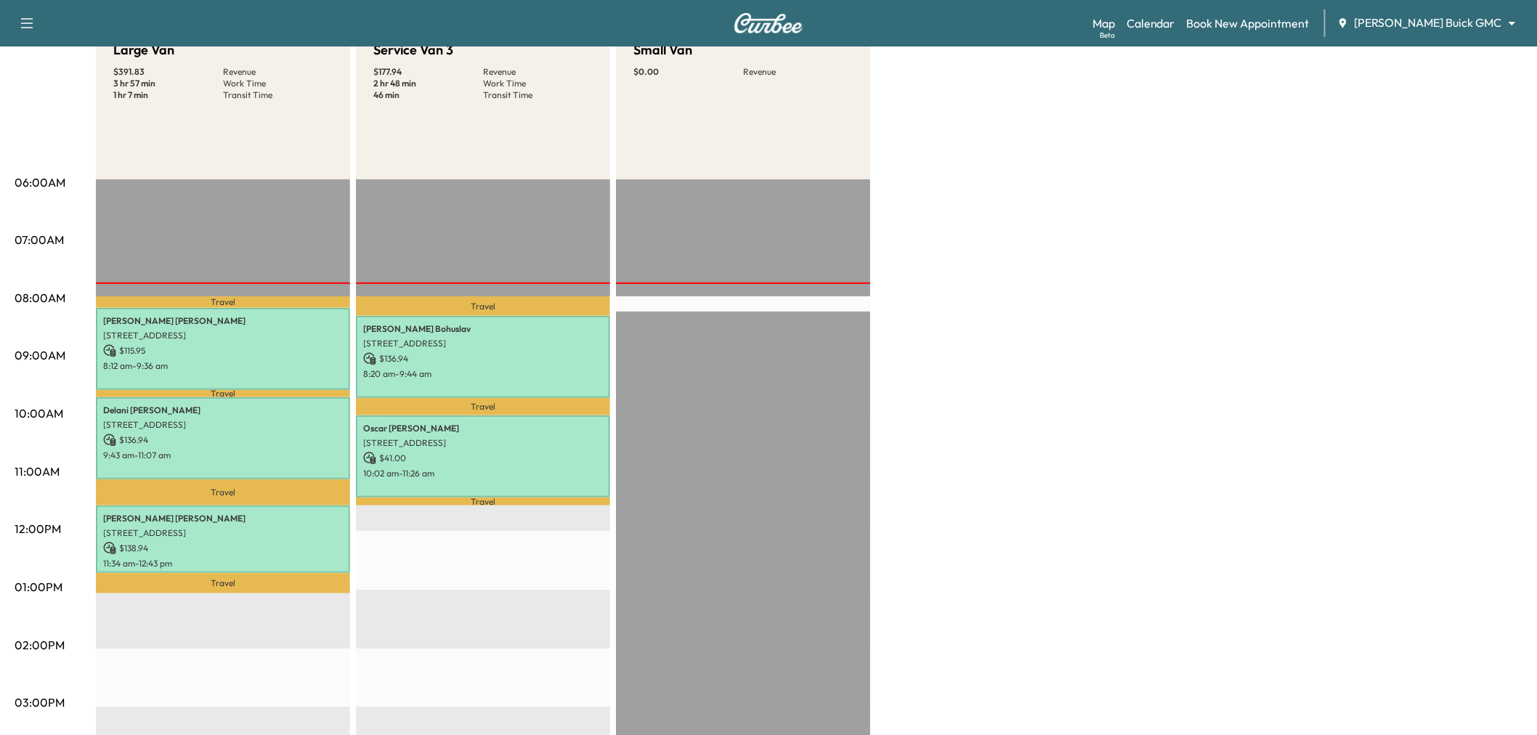
click at [506, 553] on div "Travel [PERSON_NAME] [STREET_ADDRESS] $ 136.94 8:20 am - 9:44 am Travel [PERSON…" at bounding box center [483, 648] width 254 height 938
click at [488, 374] on p "8:20 am - 9:44 am" at bounding box center [483, 374] width 240 height 12
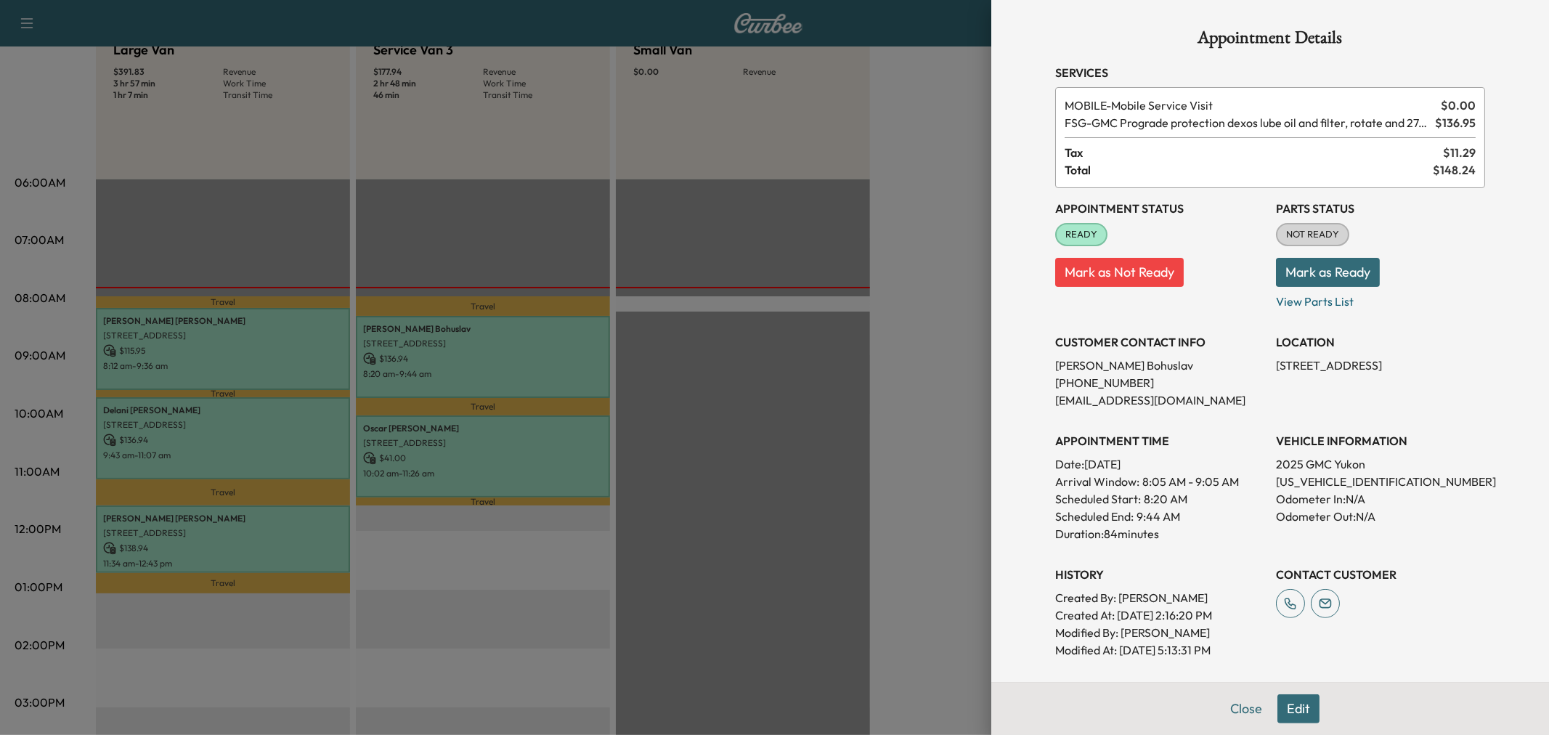
click at [488, 374] on div at bounding box center [774, 367] width 1549 height 735
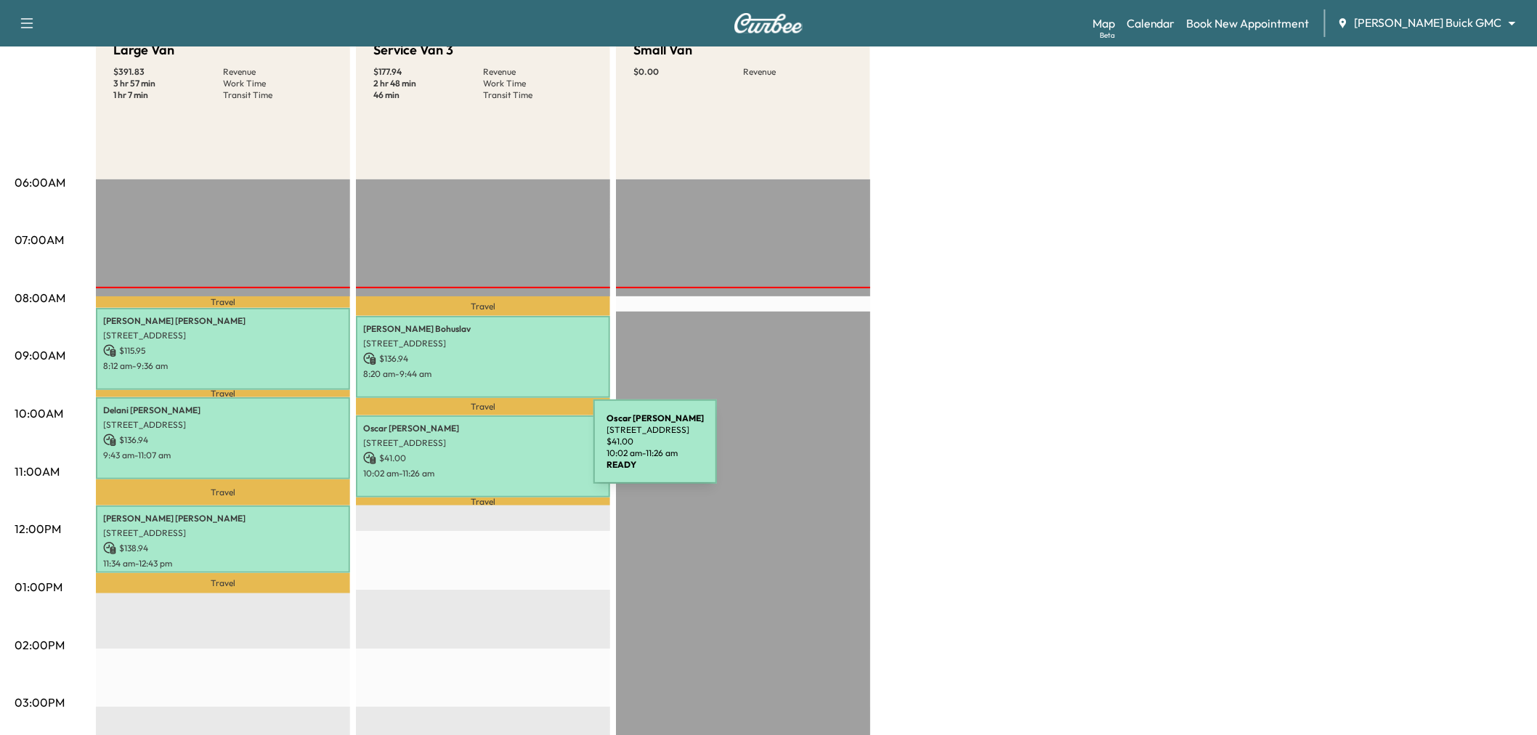
click at [484, 452] on p "$ 41.00" at bounding box center [483, 458] width 240 height 13
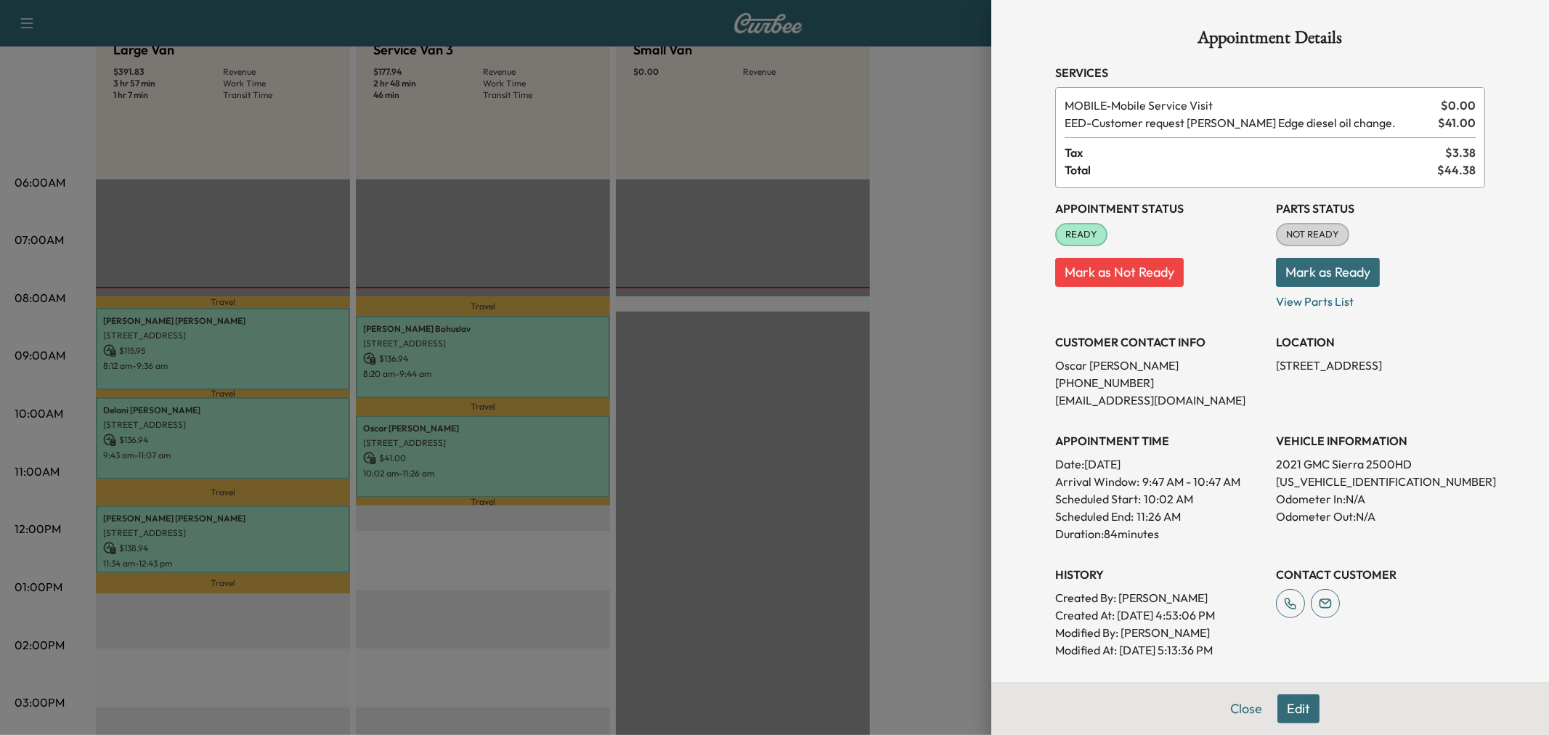
click at [484, 451] on div at bounding box center [774, 367] width 1549 height 735
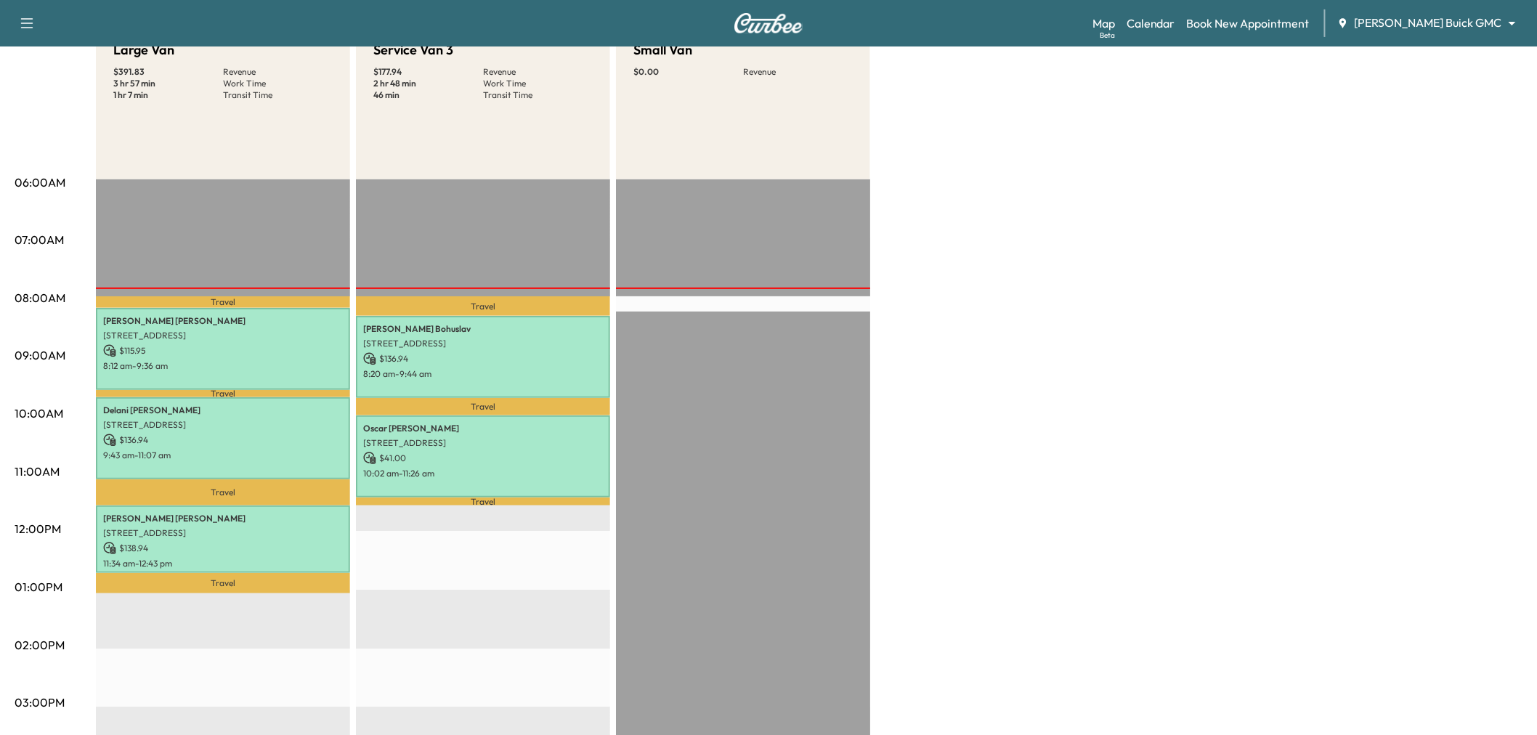
scroll to position [0, 0]
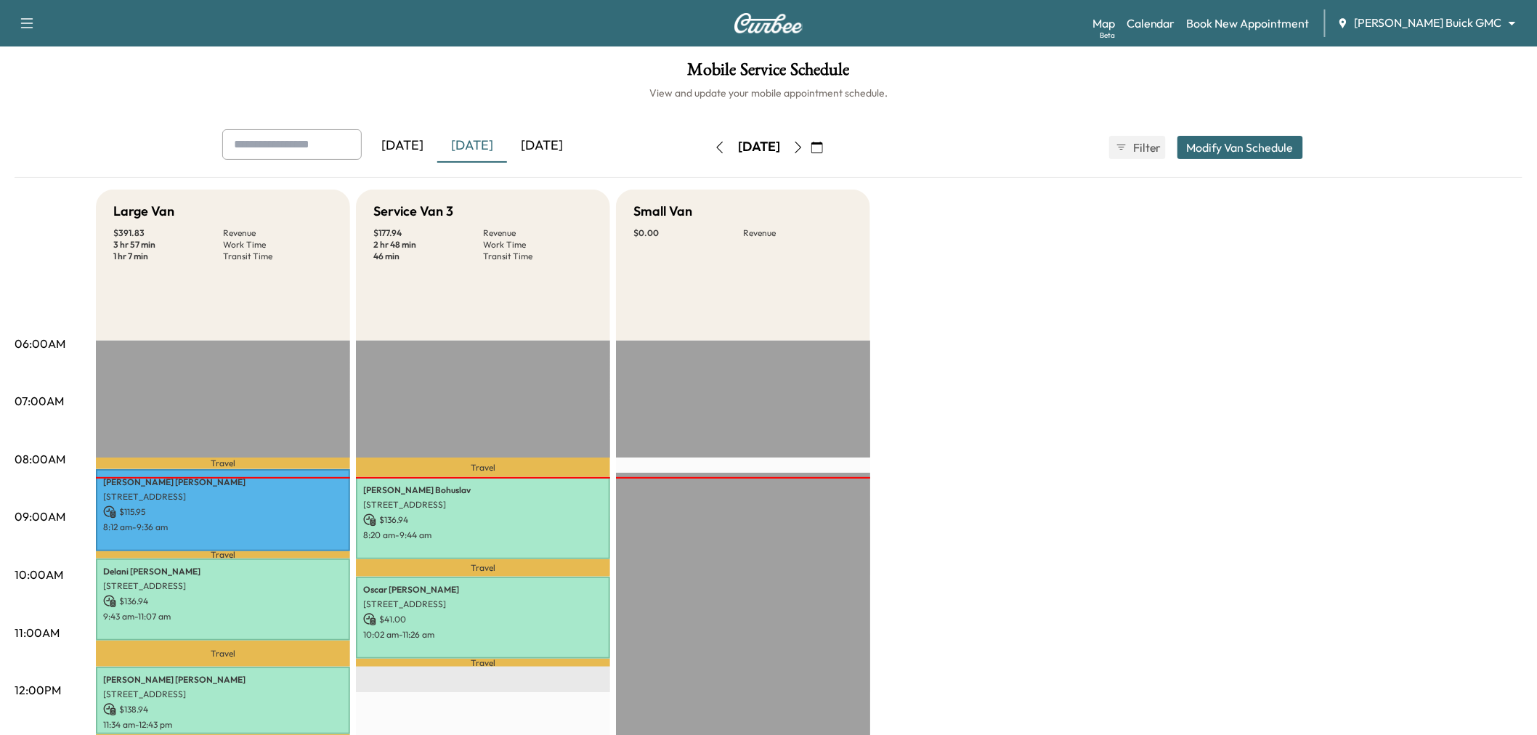
click at [478, 144] on div "[DATE]" at bounding box center [472, 145] width 70 height 33
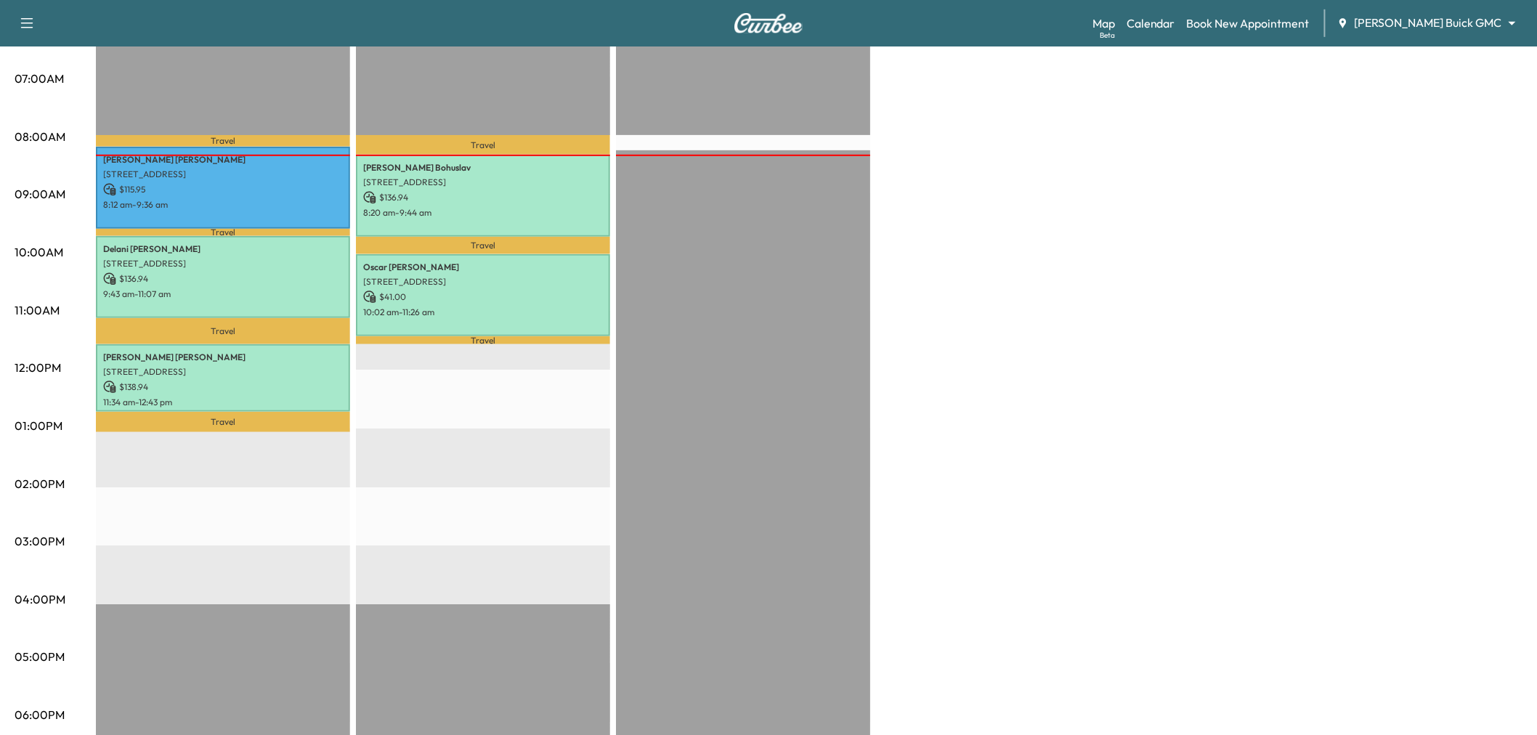
scroll to position [161, 0]
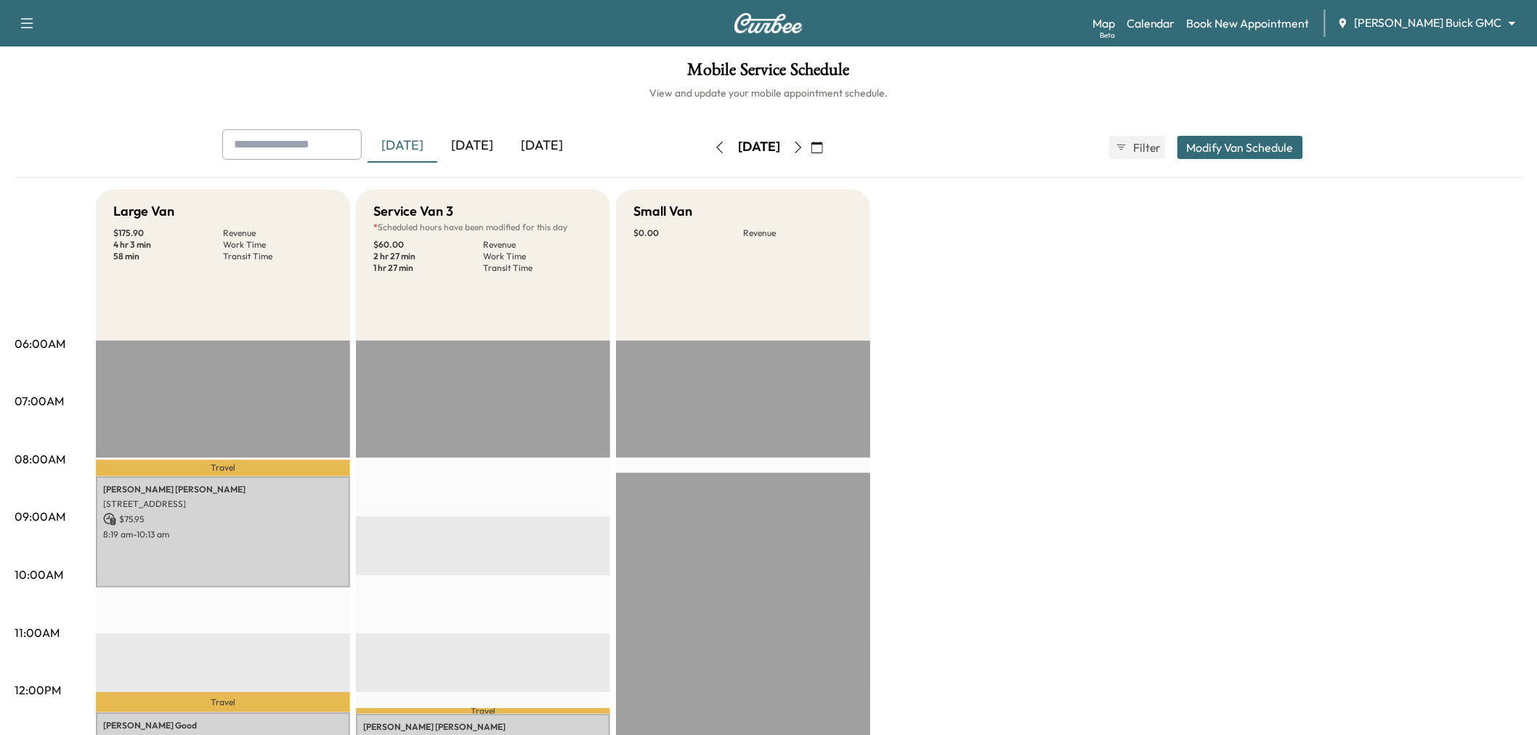
click at [482, 143] on div "[DATE]" at bounding box center [472, 145] width 70 height 33
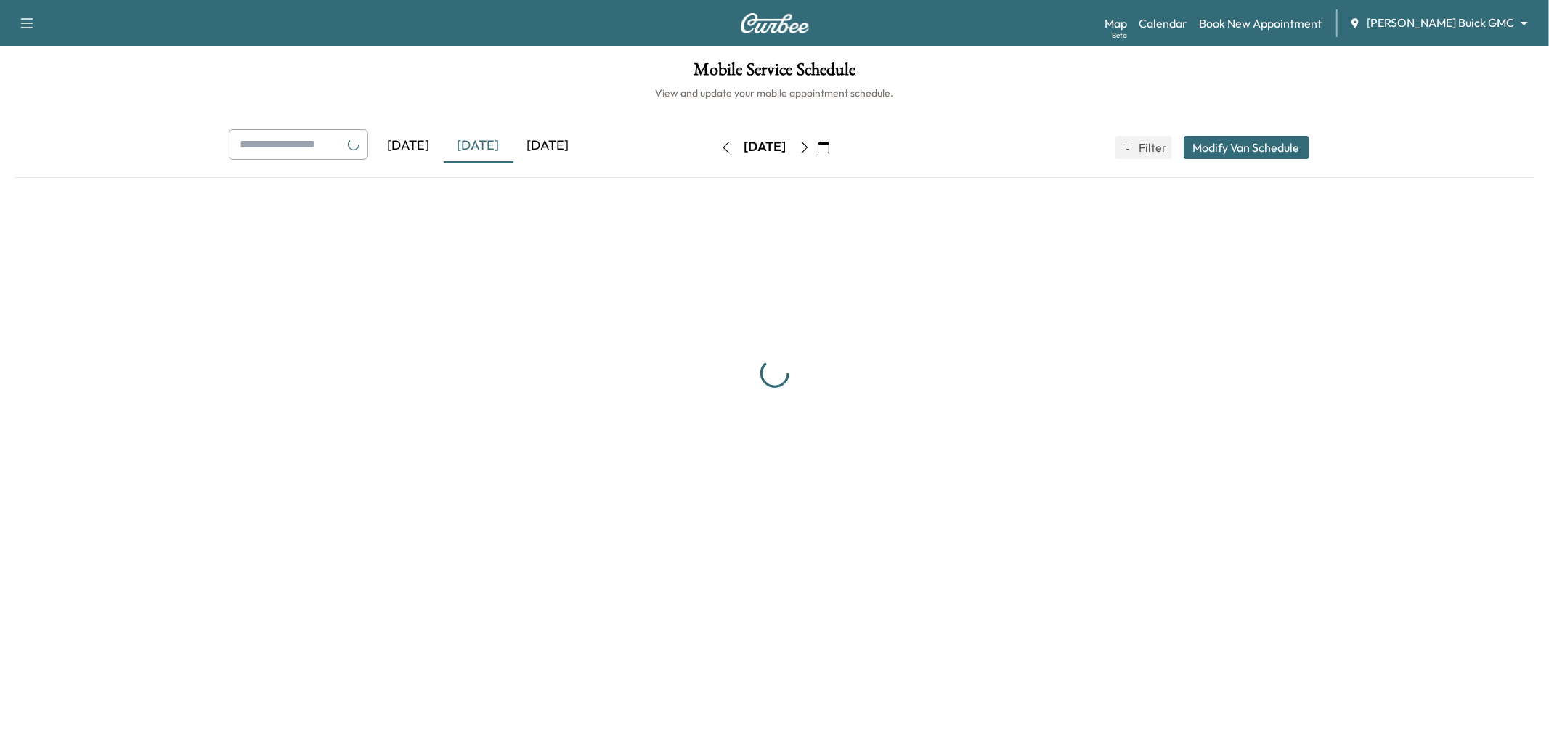
click at [482, 143] on div "[DATE]" at bounding box center [479, 145] width 70 height 33
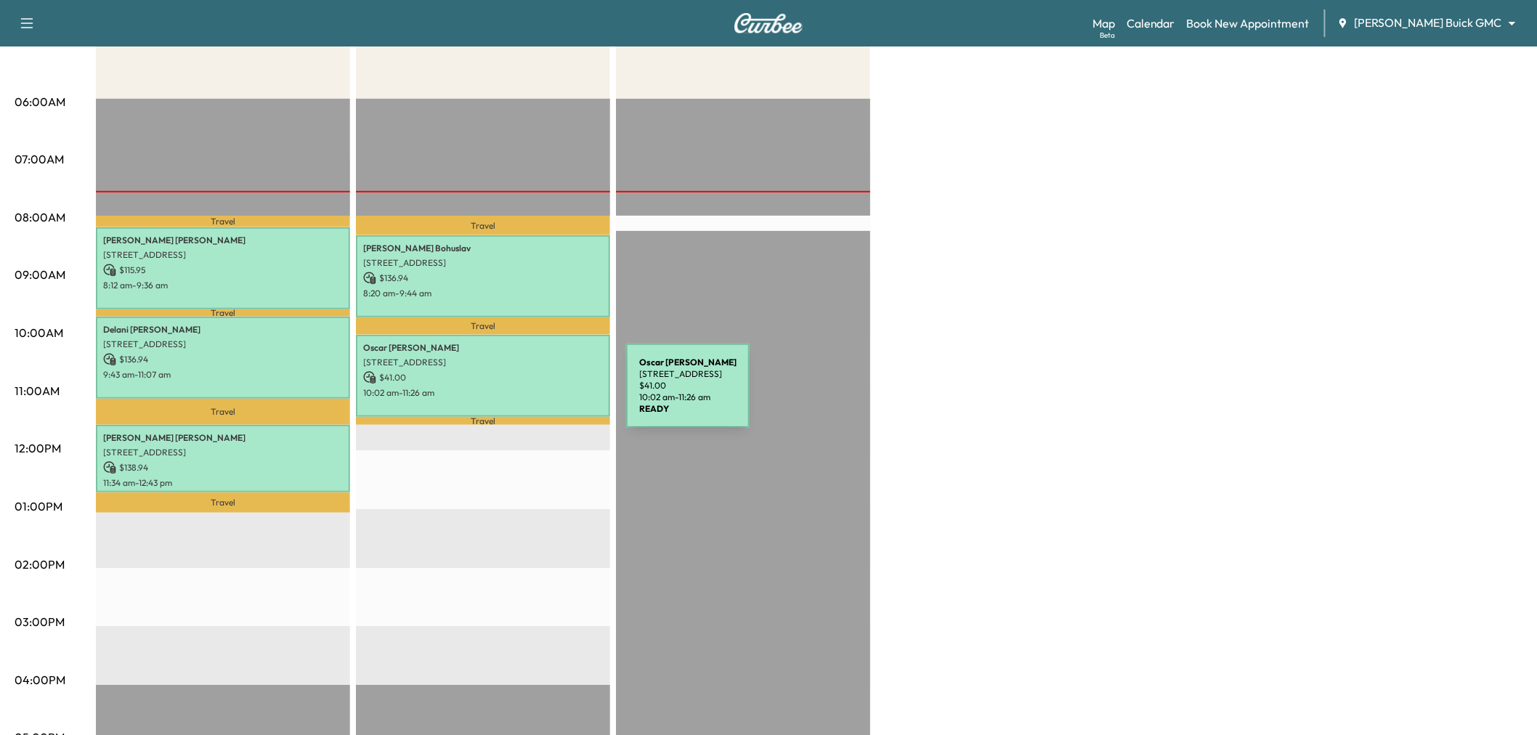
scroll to position [322, 0]
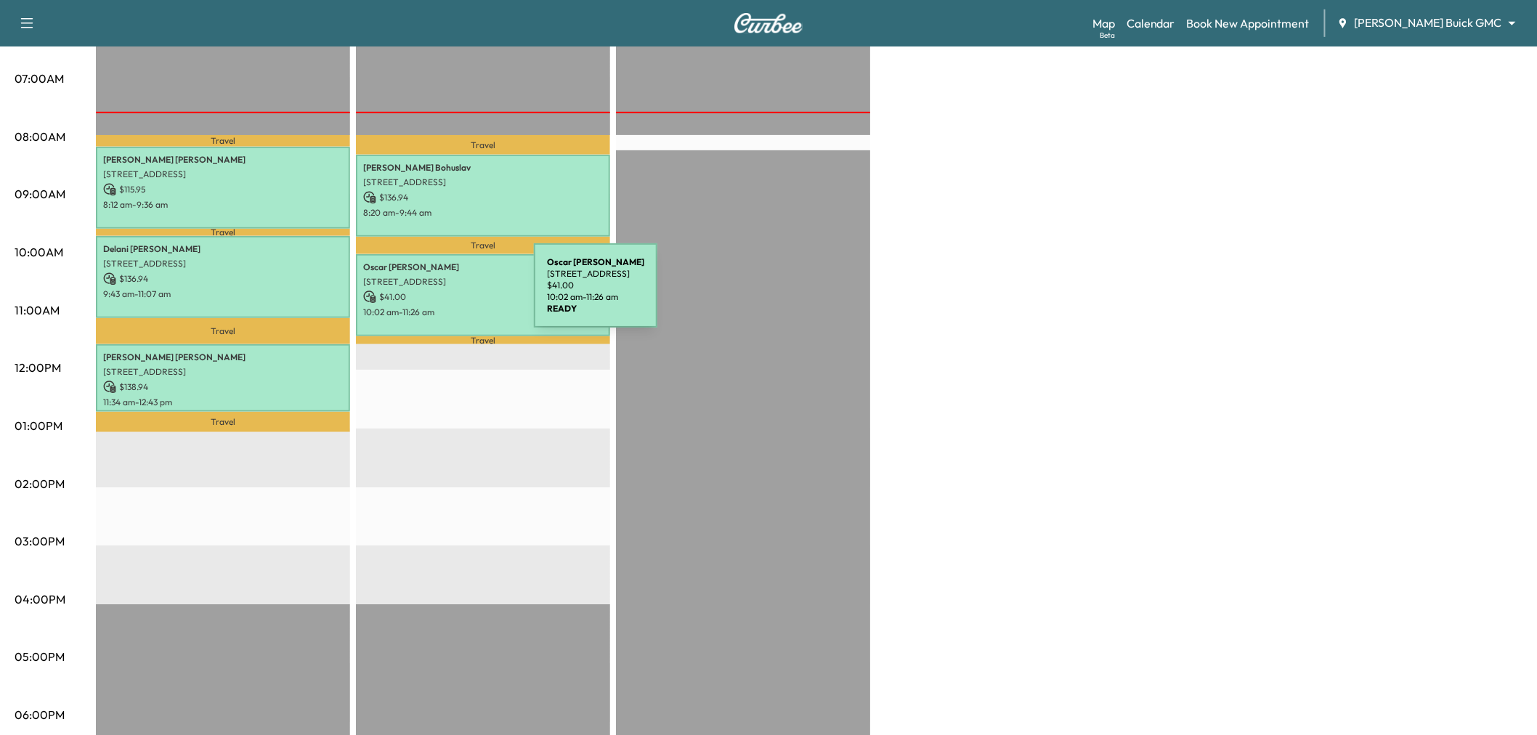
click at [425, 294] on p "$ 41.00" at bounding box center [483, 297] width 240 height 13
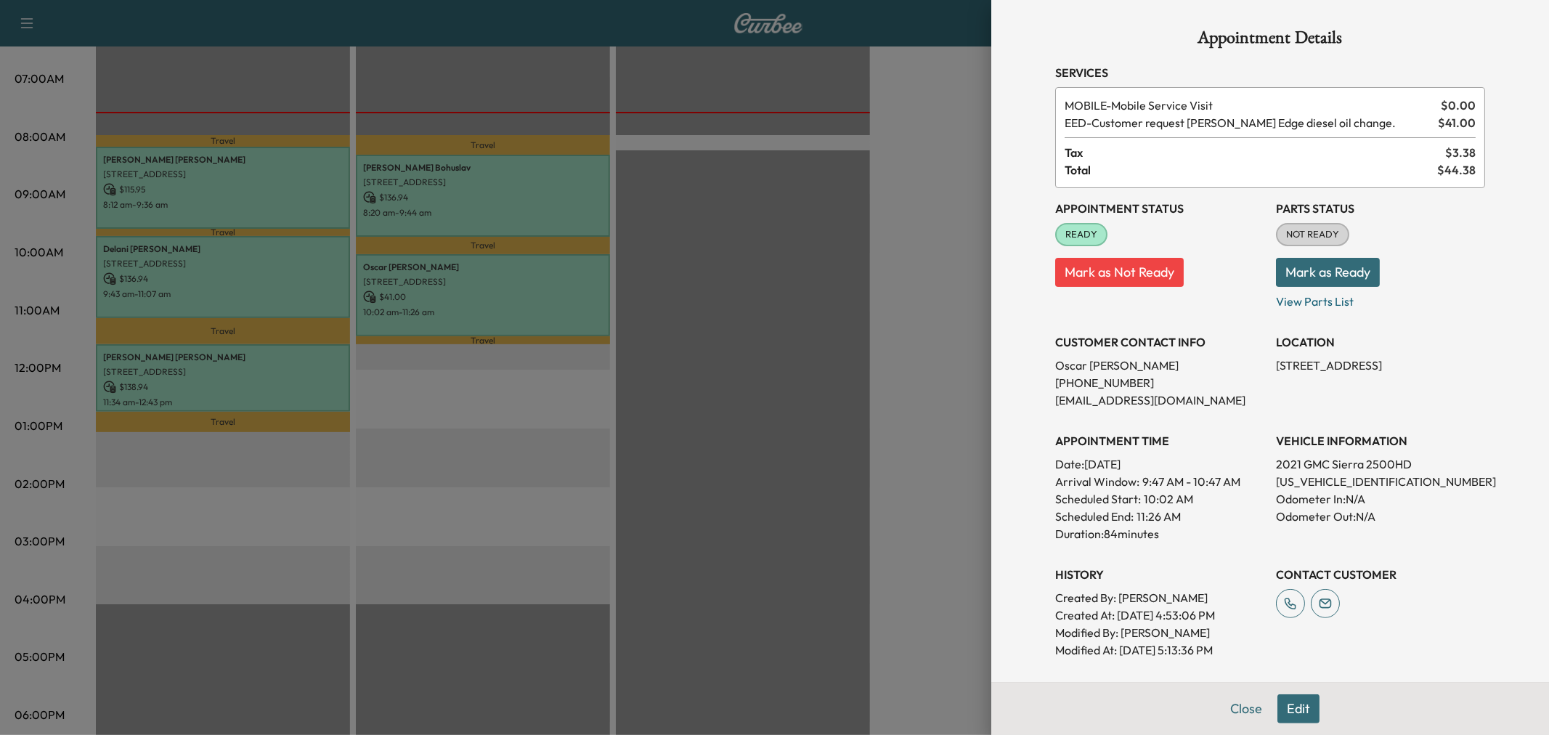
click at [432, 291] on div at bounding box center [774, 367] width 1549 height 735
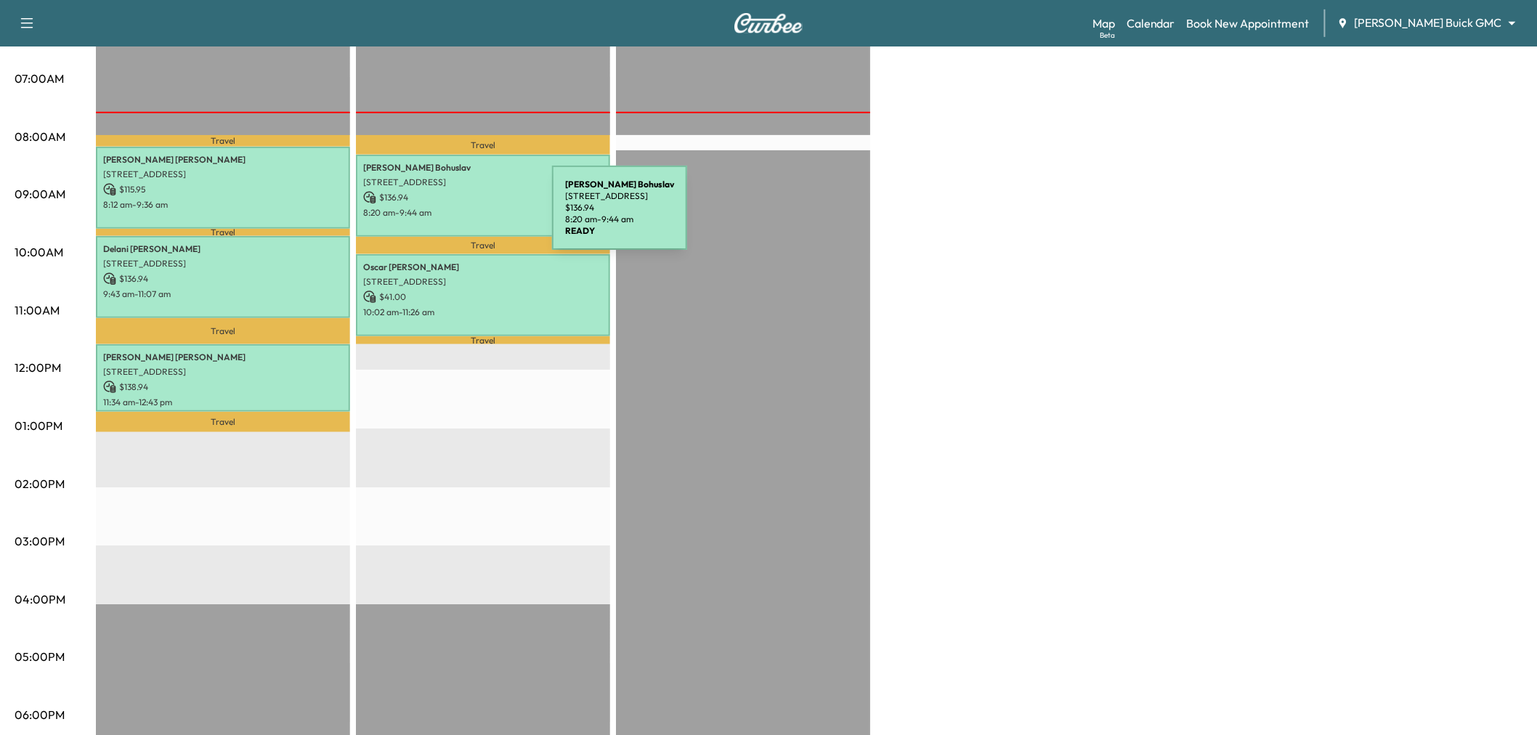
click at [443, 216] on div "[PERSON_NAME] [STREET_ADDRESS] $ 136.94 8:20 am - 9:44 am" at bounding box center [483, 196] width 254 height 82
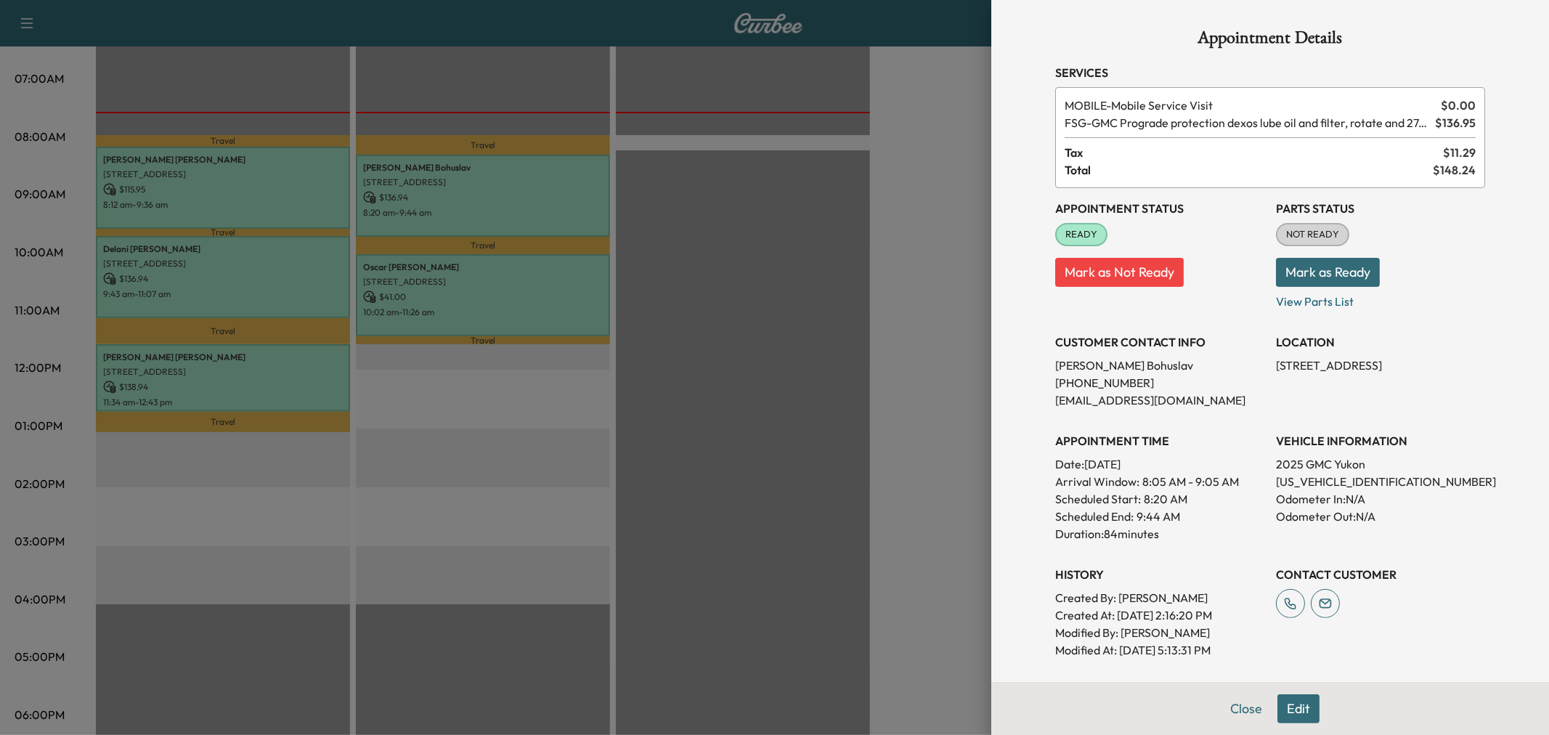
click at [443, 216] on div at bounding box center [774, 367] width 1549 height 735
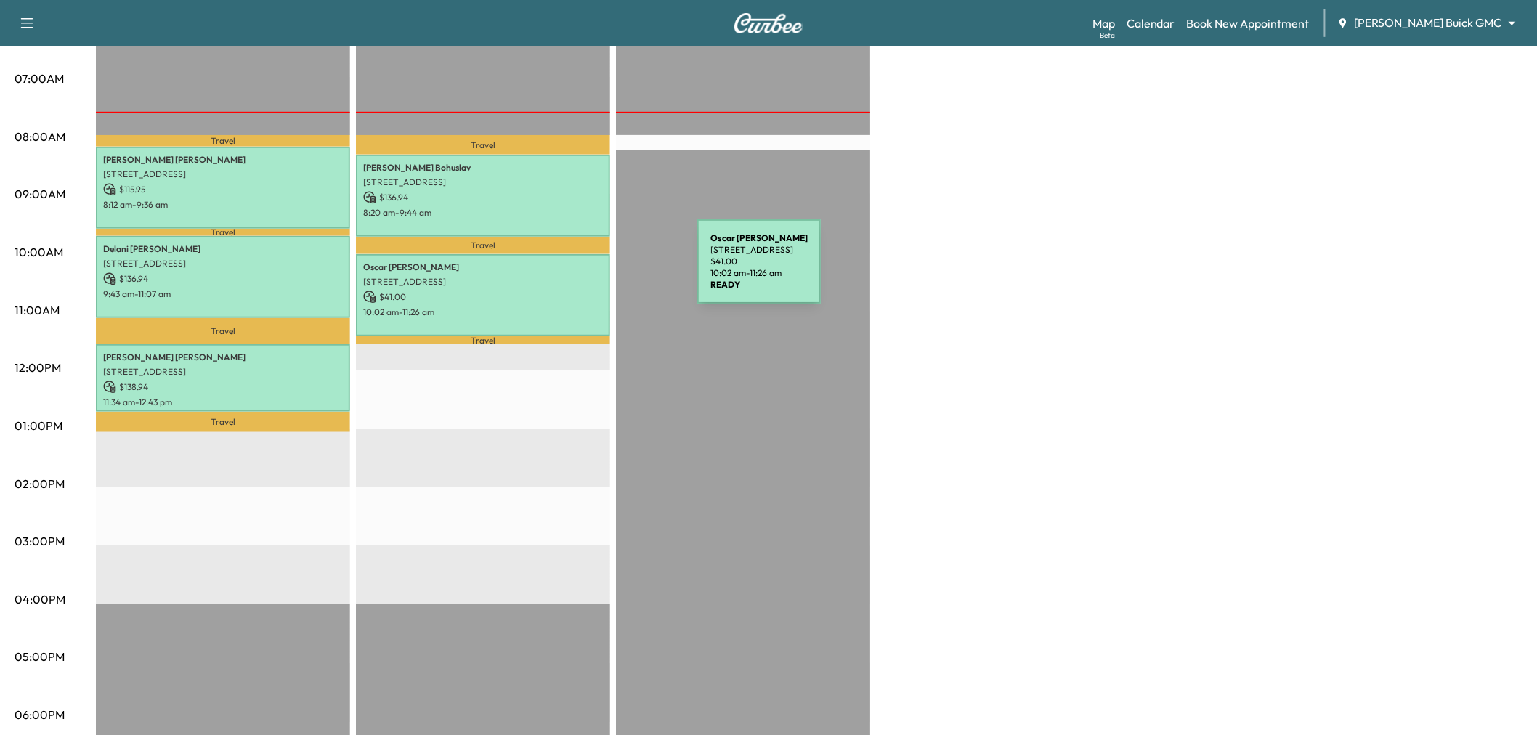
scroll to position [0, 0]
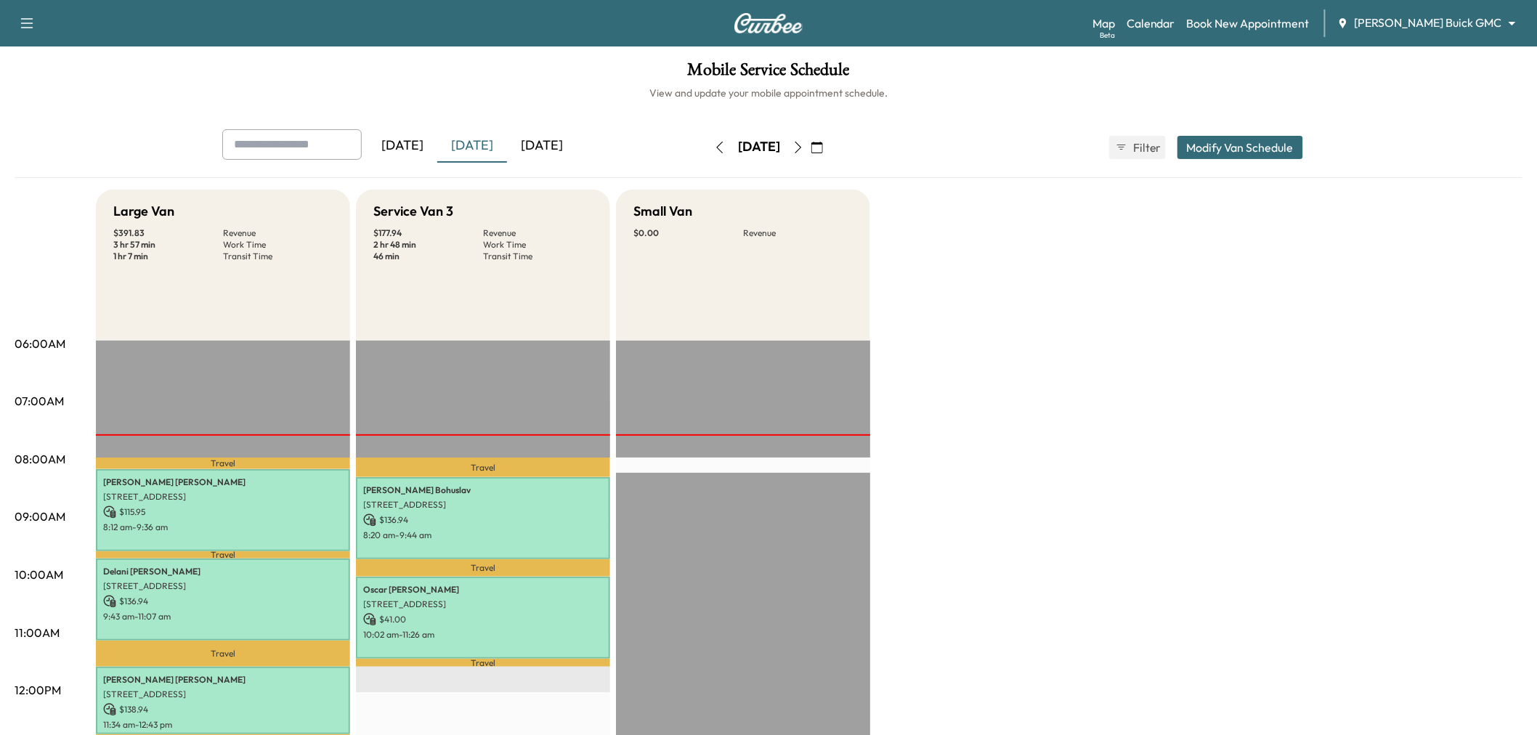
click at [1433, 23] on body "Support Log Out Map Beta Calendar Book New Appointment Ewing Buick GMC ********…" at bounding box center [768, 367] width 1537 height 735
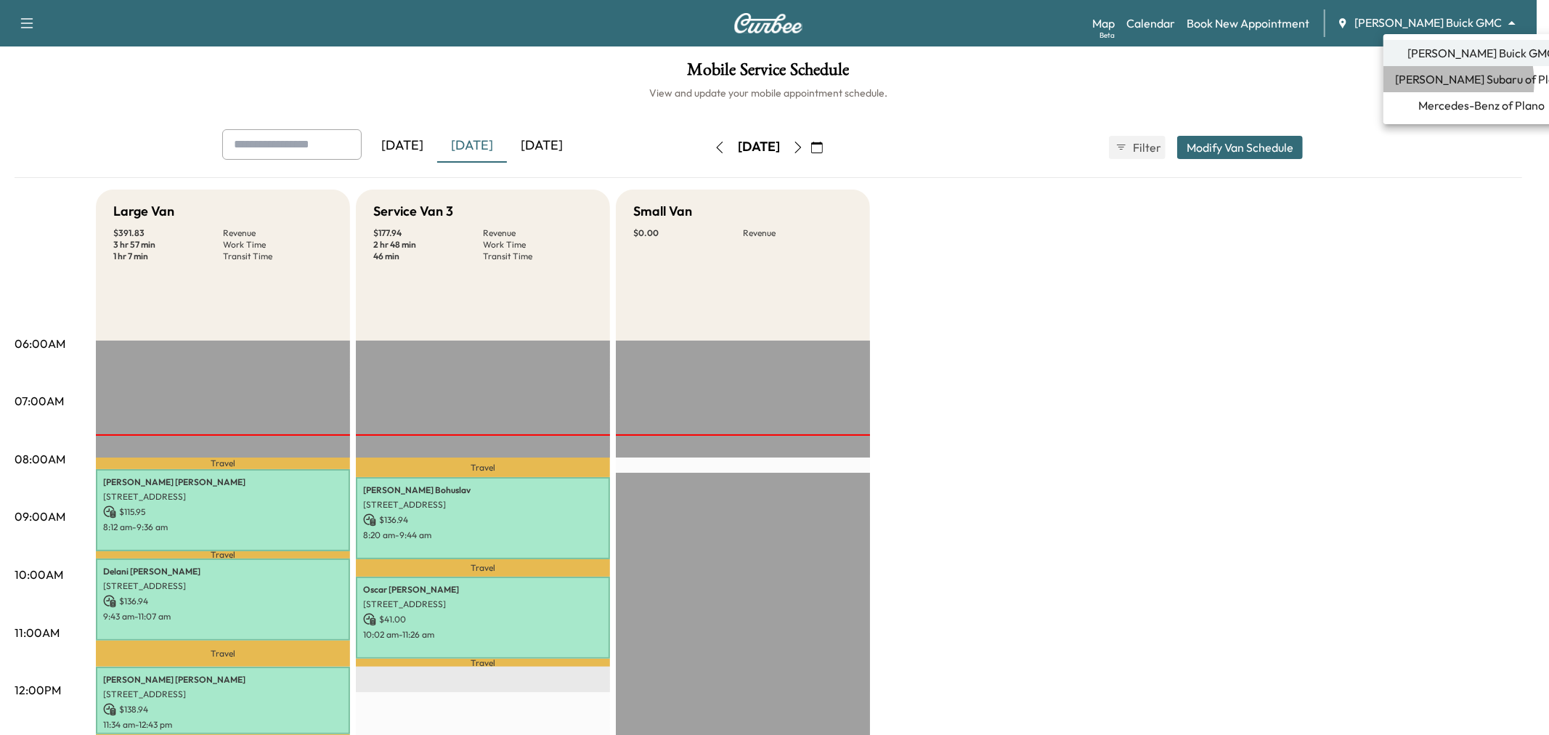
click at [1440, 82] on span "Ewing Subaru of Plano" at bounding box center [1481, 78] width 173 height 17
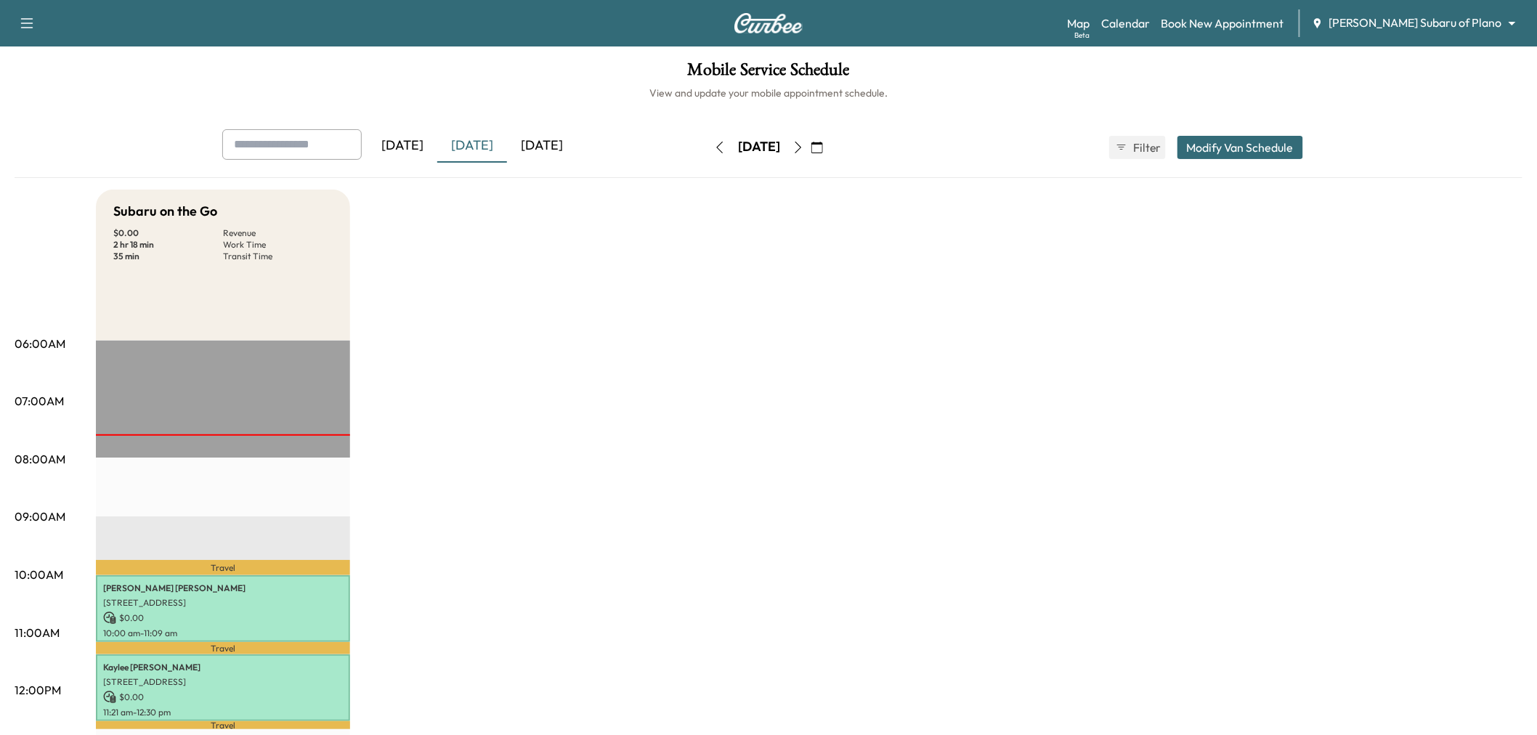
scroll to position [81, 0]
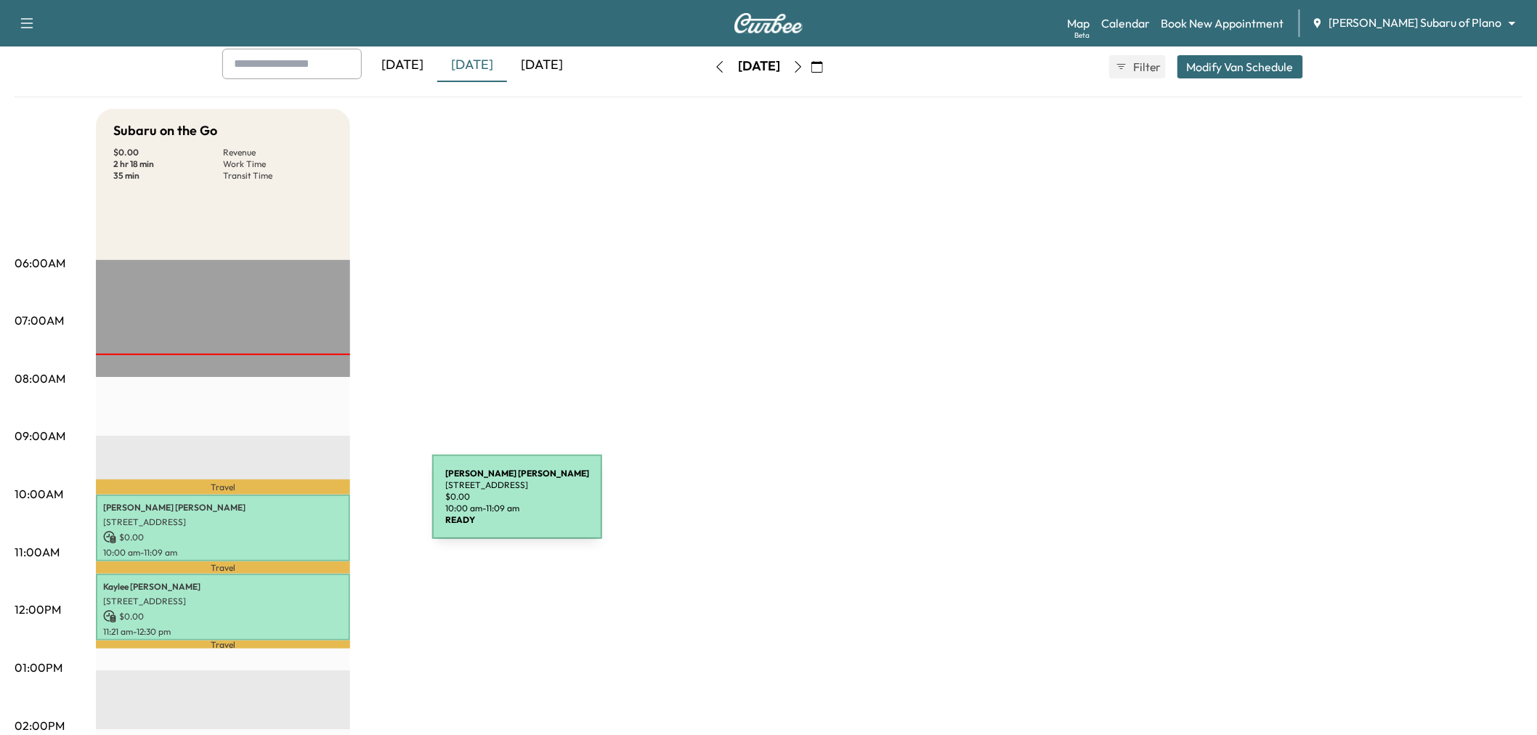
click at [315, 519] on p "5575 Frisco Square Blvd, Frisco, TX 75034, USA" at bounding box center [223, 522] width 240 height 12
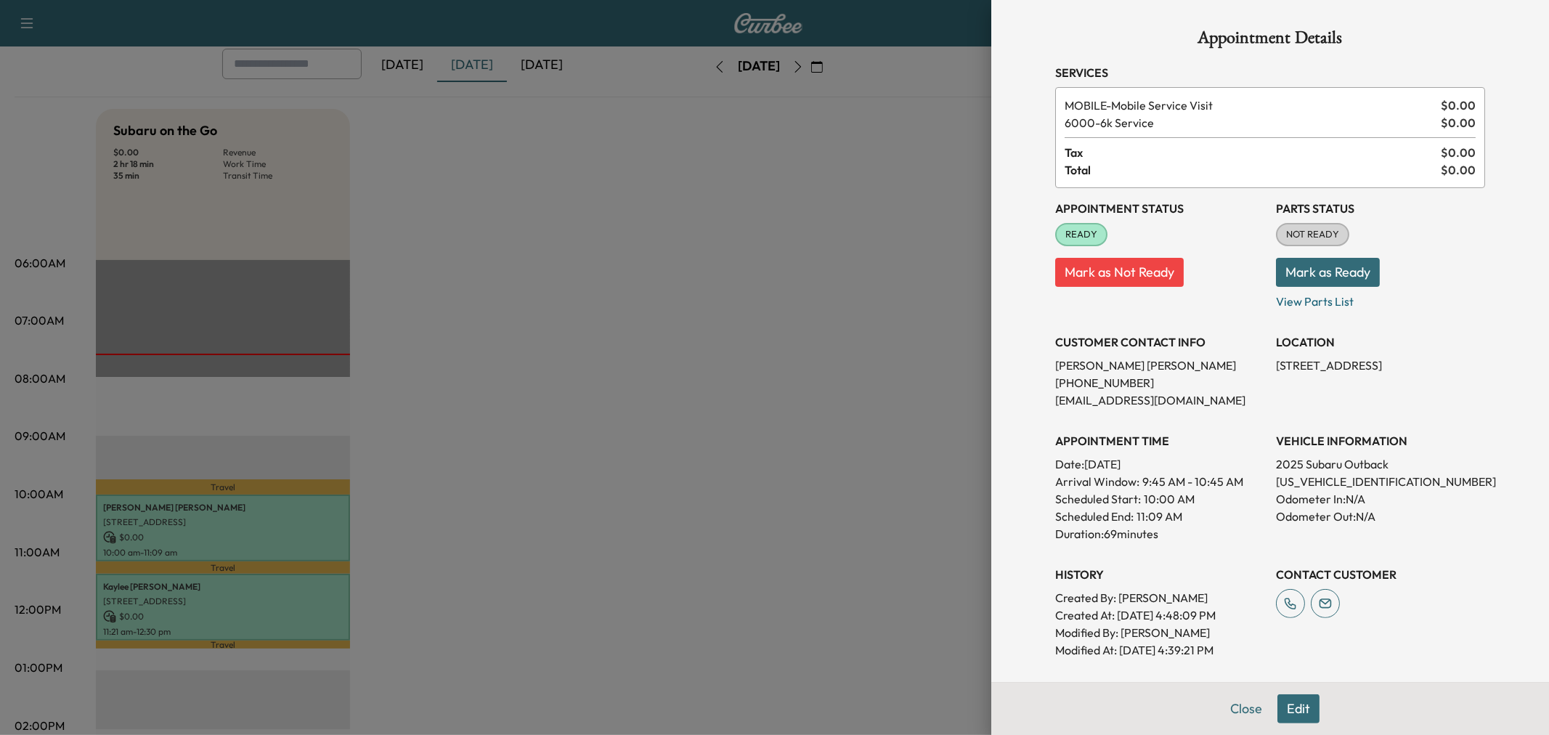
click at [315, 519] on div at bounding box center [774, 367] width 1549 height 735
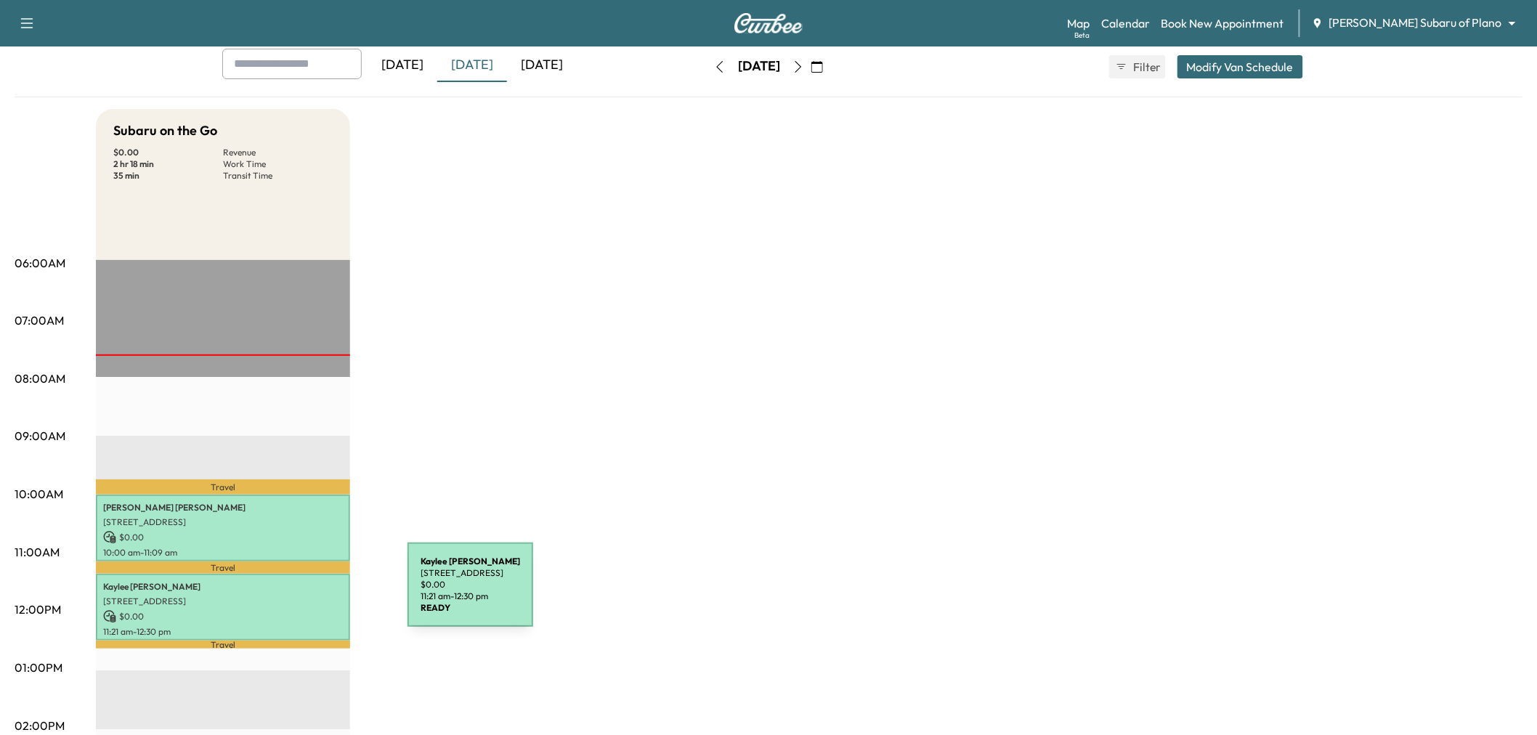
click at [299, 596] on p "6010 Arbor Hills Way, The Colony, TX 75056, US" at bounding box center [223, 602] width 240 height 12
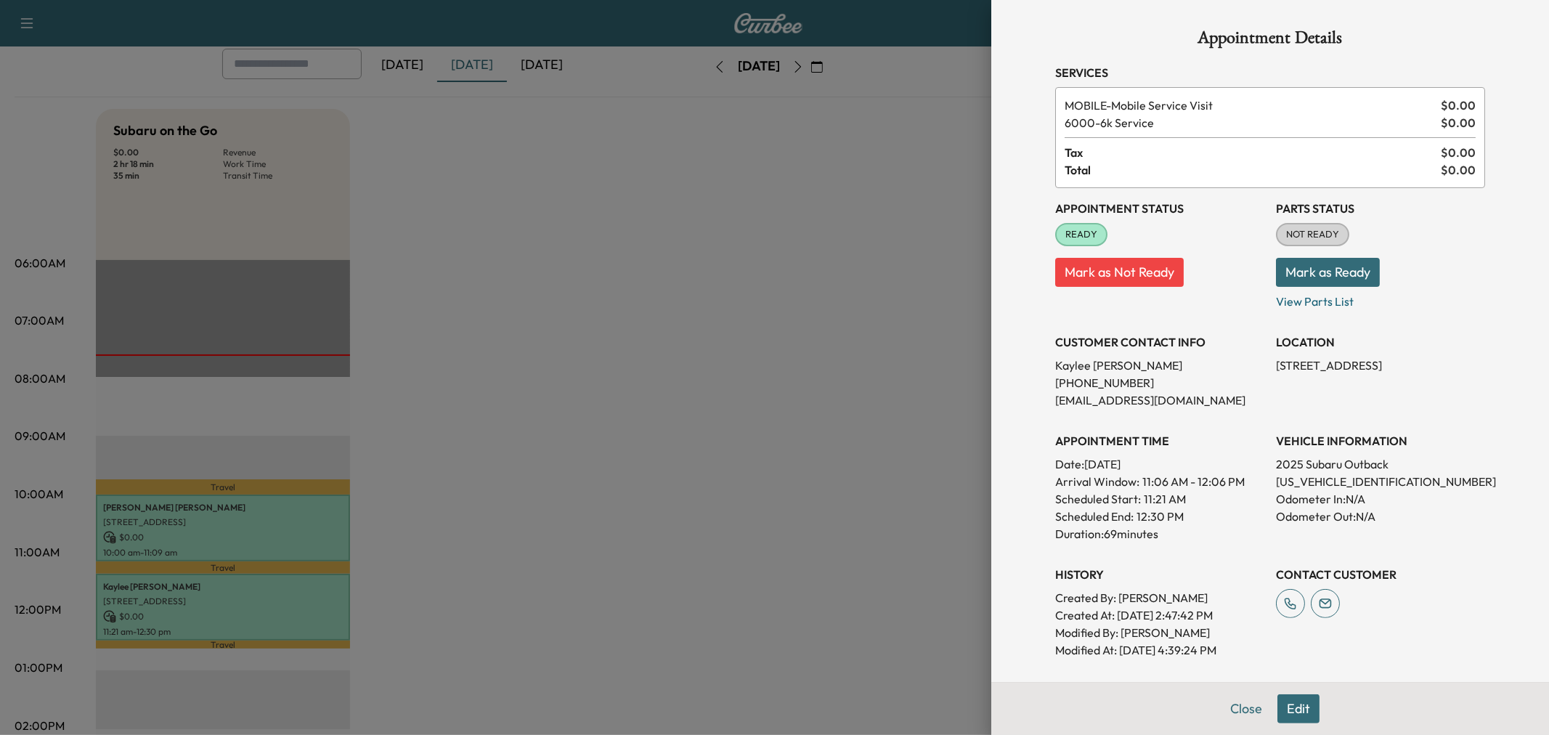
click at [299, 593] on div at bounding box center [774, 367] width 1549 height 735
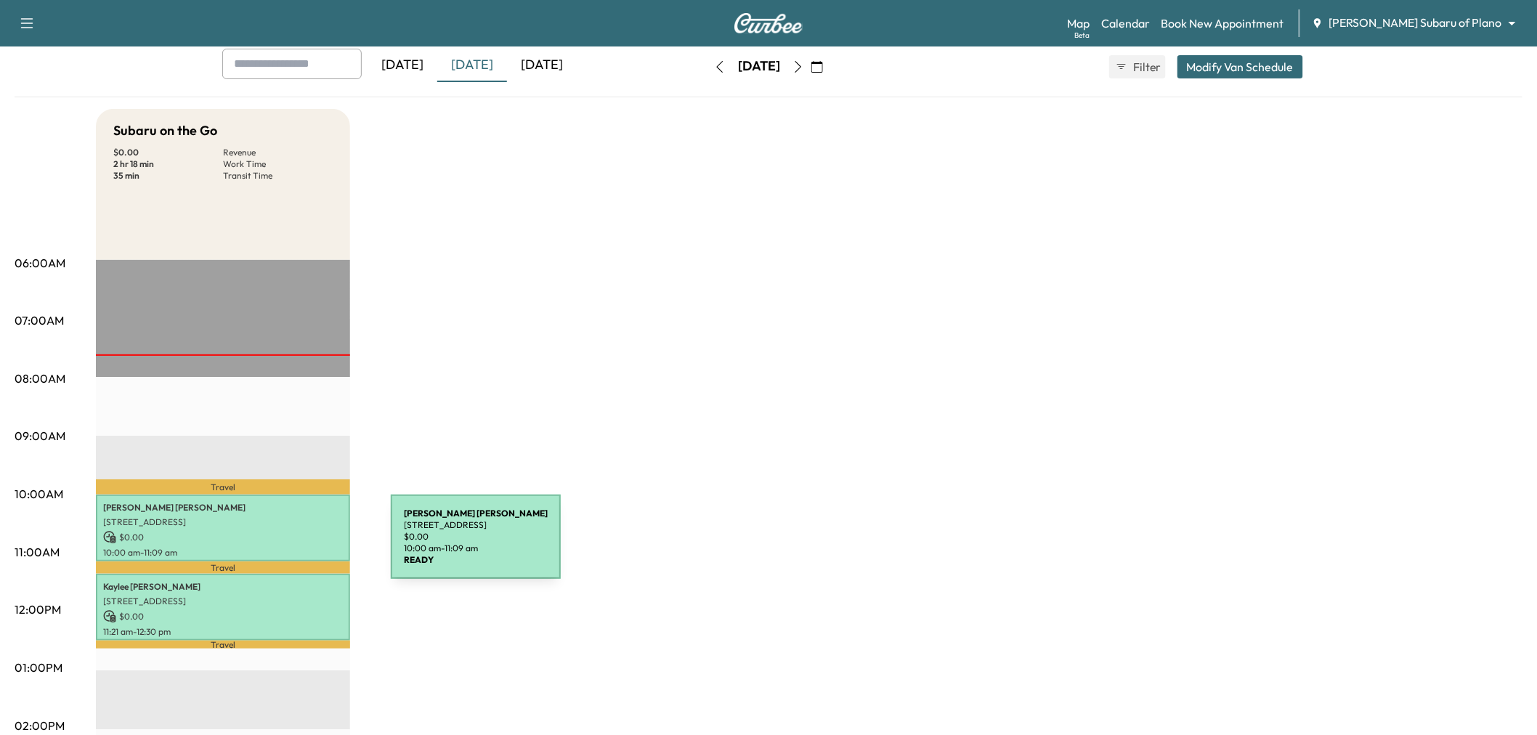
click at [282, 531] on p "$ 0.00" at bounding box center [223, 537] width 240 height 13
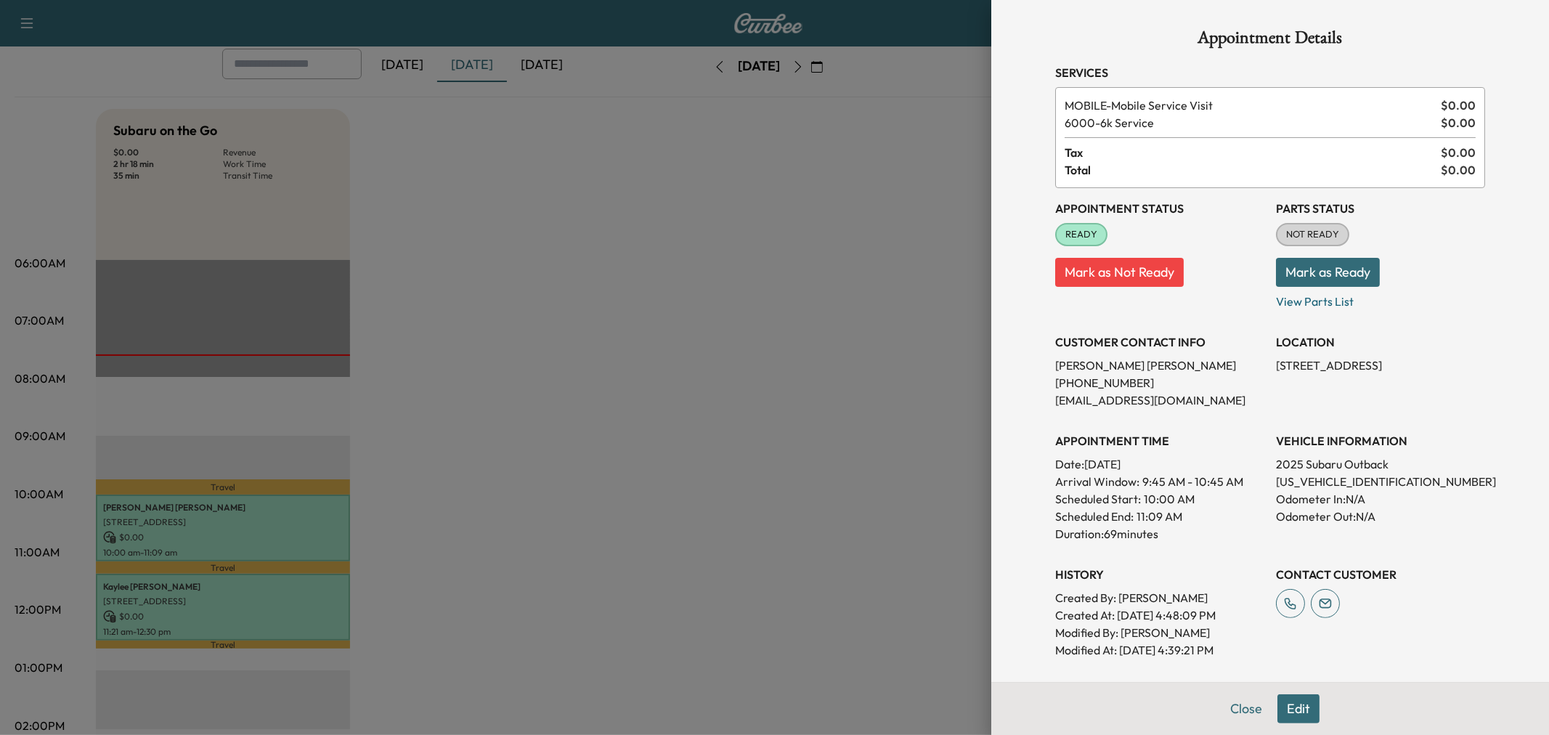
click at [282, 529] on div at bounding box center [774, 367] width 1549 height 735
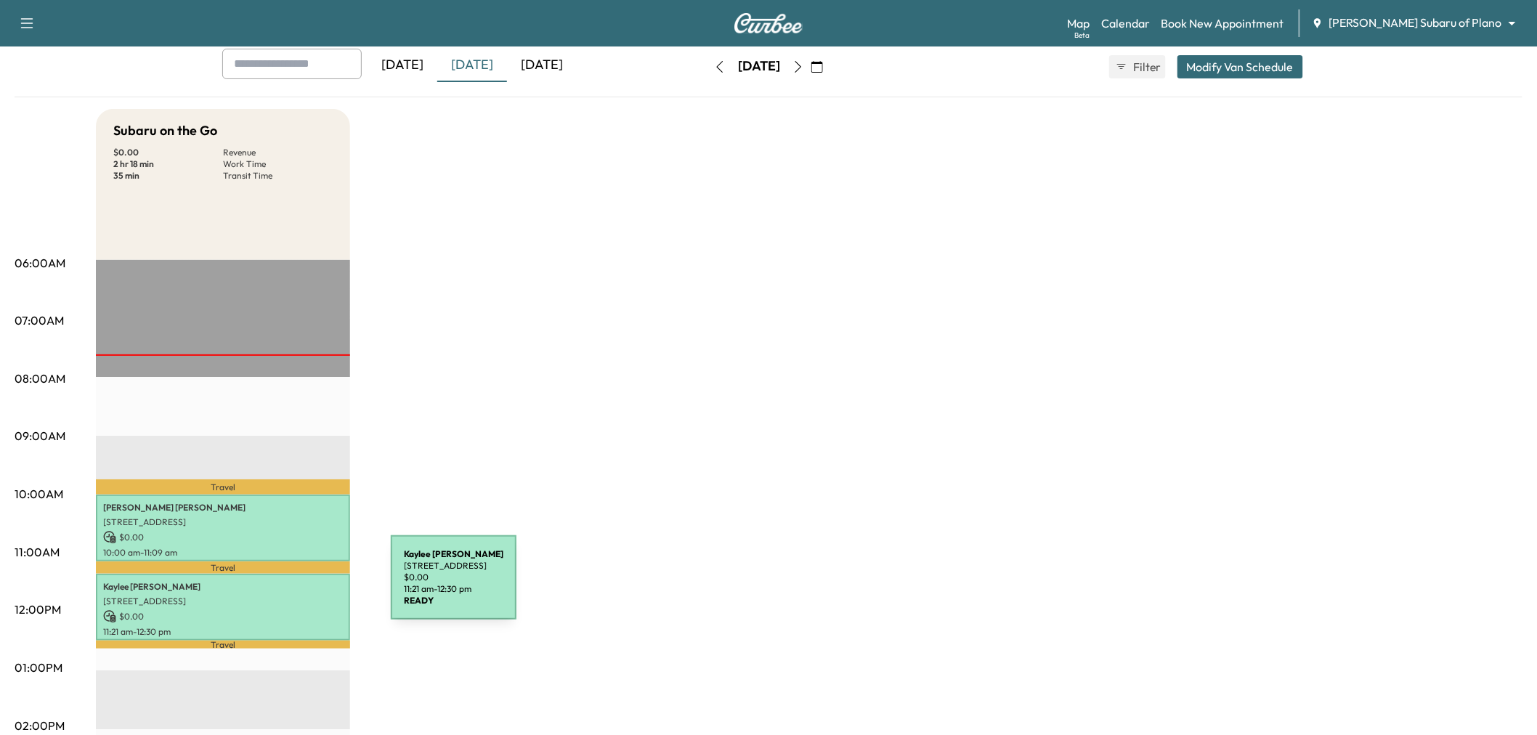
click at [289, 610] on p "$ 0.00" at bounding box center [223, 616] width 240 height 13
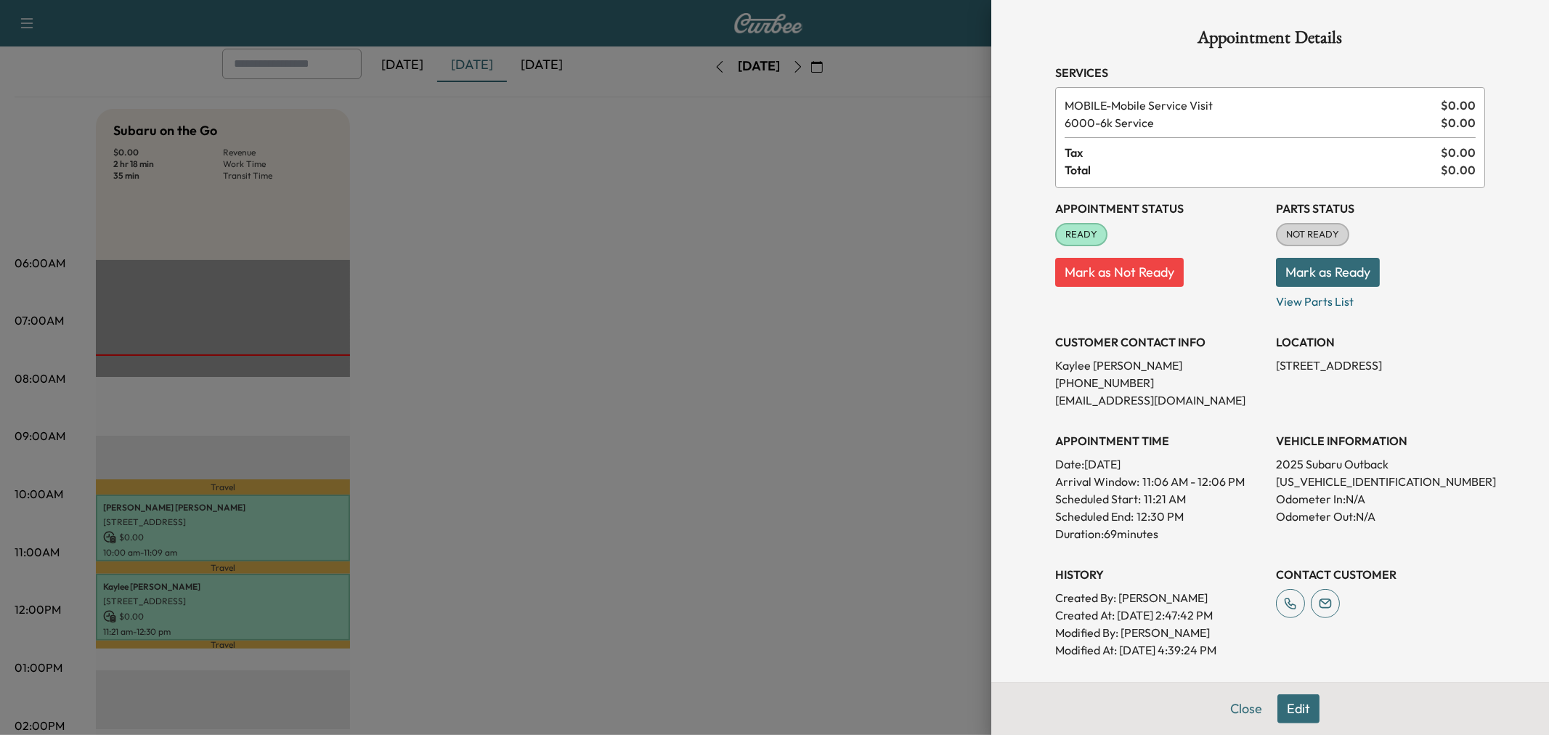
click at [291, 611] on div at bounding box center [774, 367] width 1549 height 735
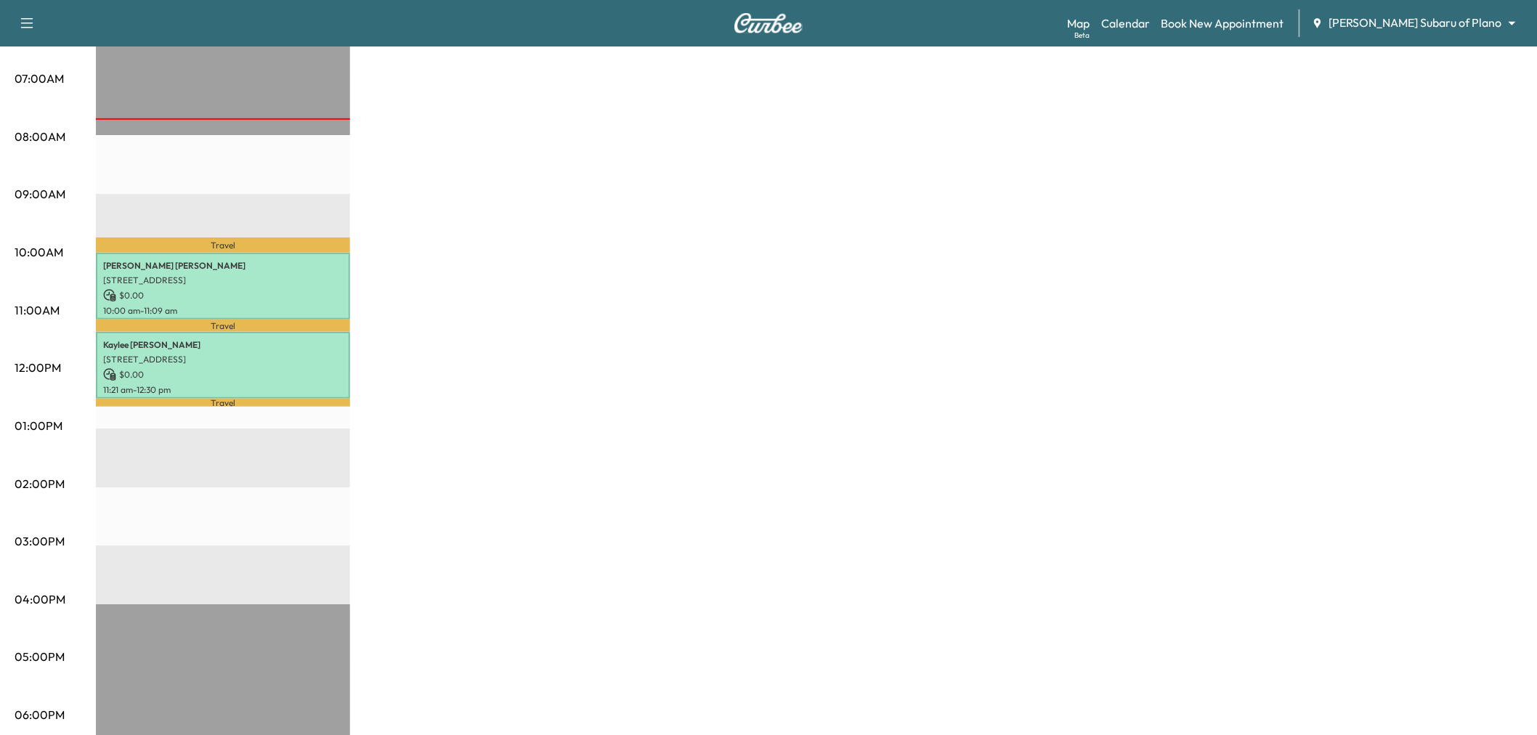
scroll to position [0, 0]
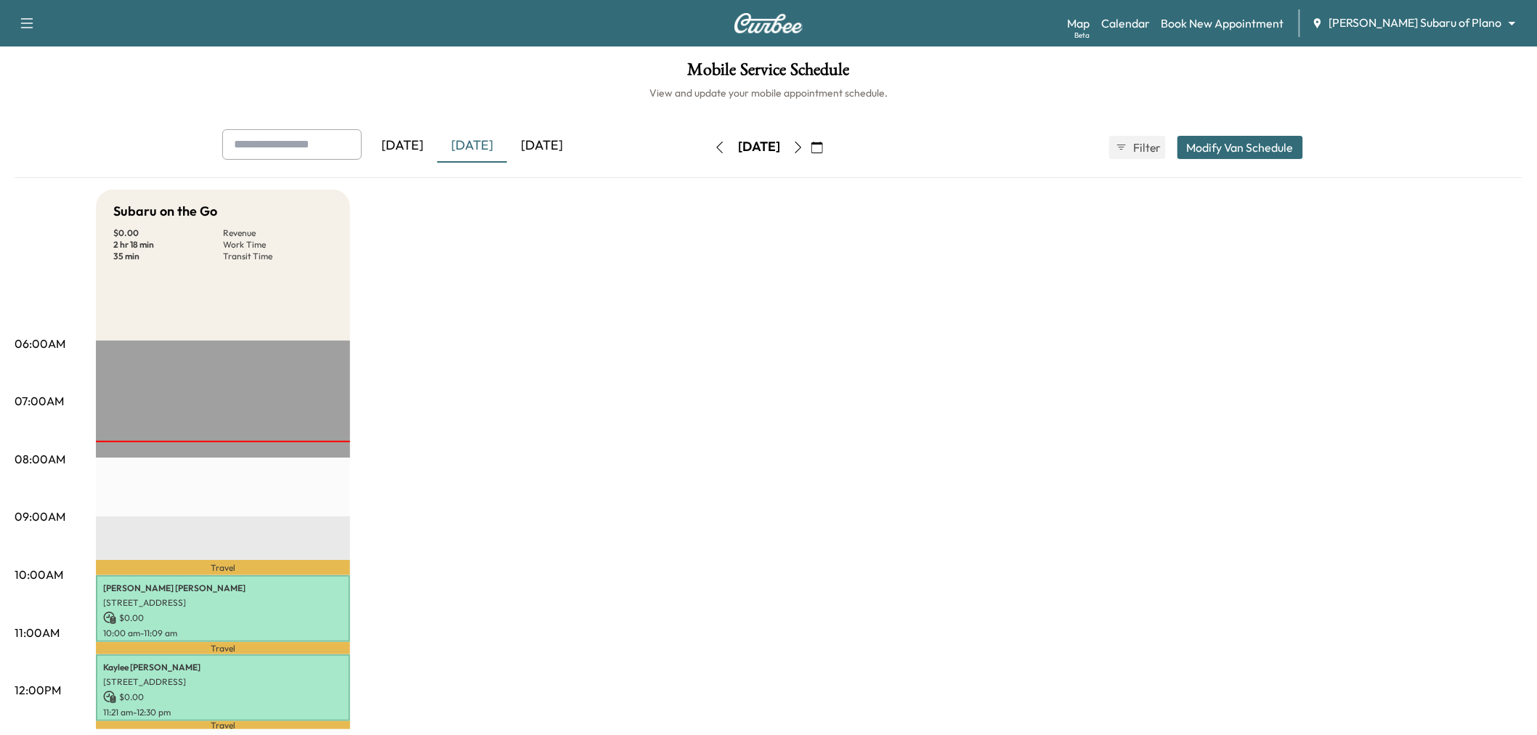
click at [823, 143] on icon "button" at bounding box center [817, 148] width 12 height 12
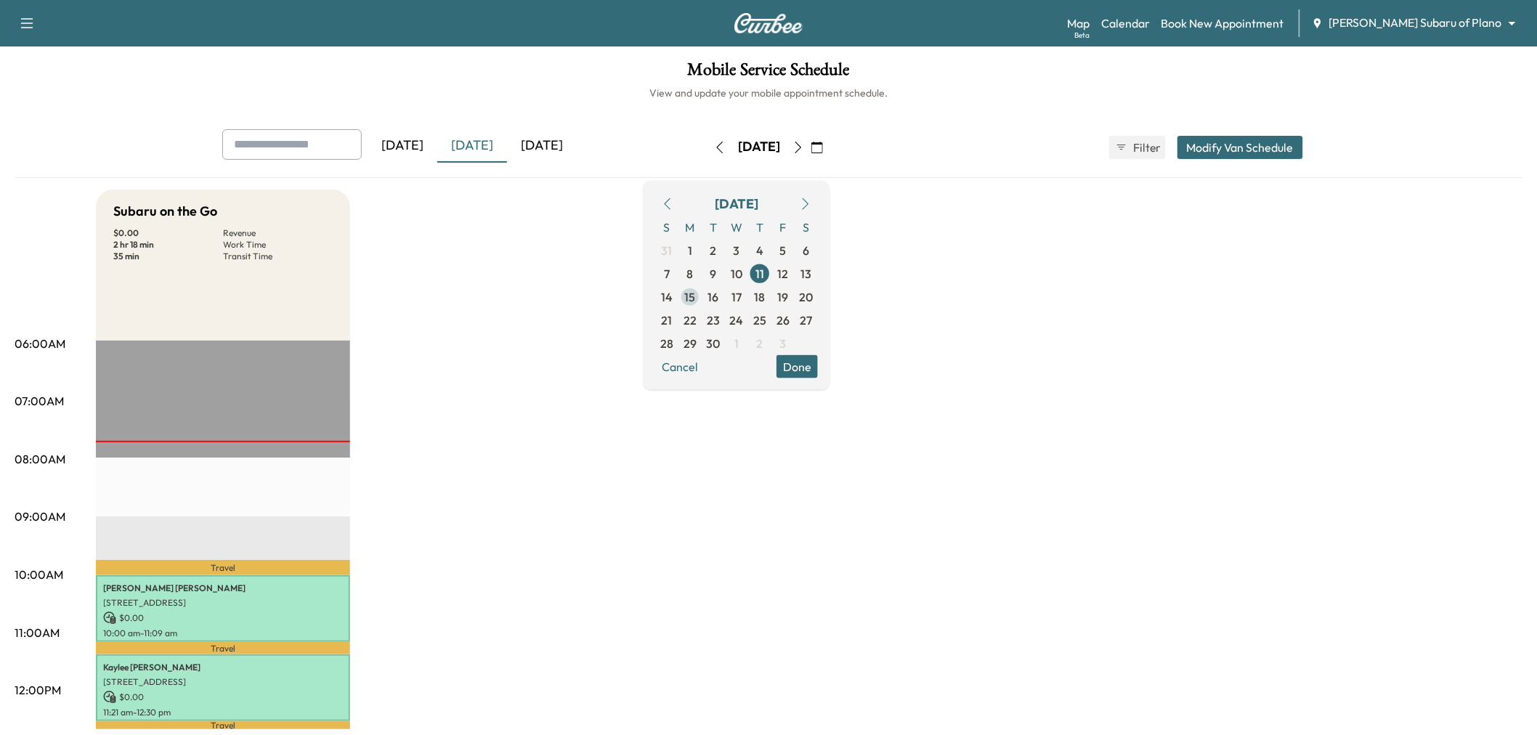
click at [702, 293] on span "15" at bounding box center [689, 296] width 23 height 23
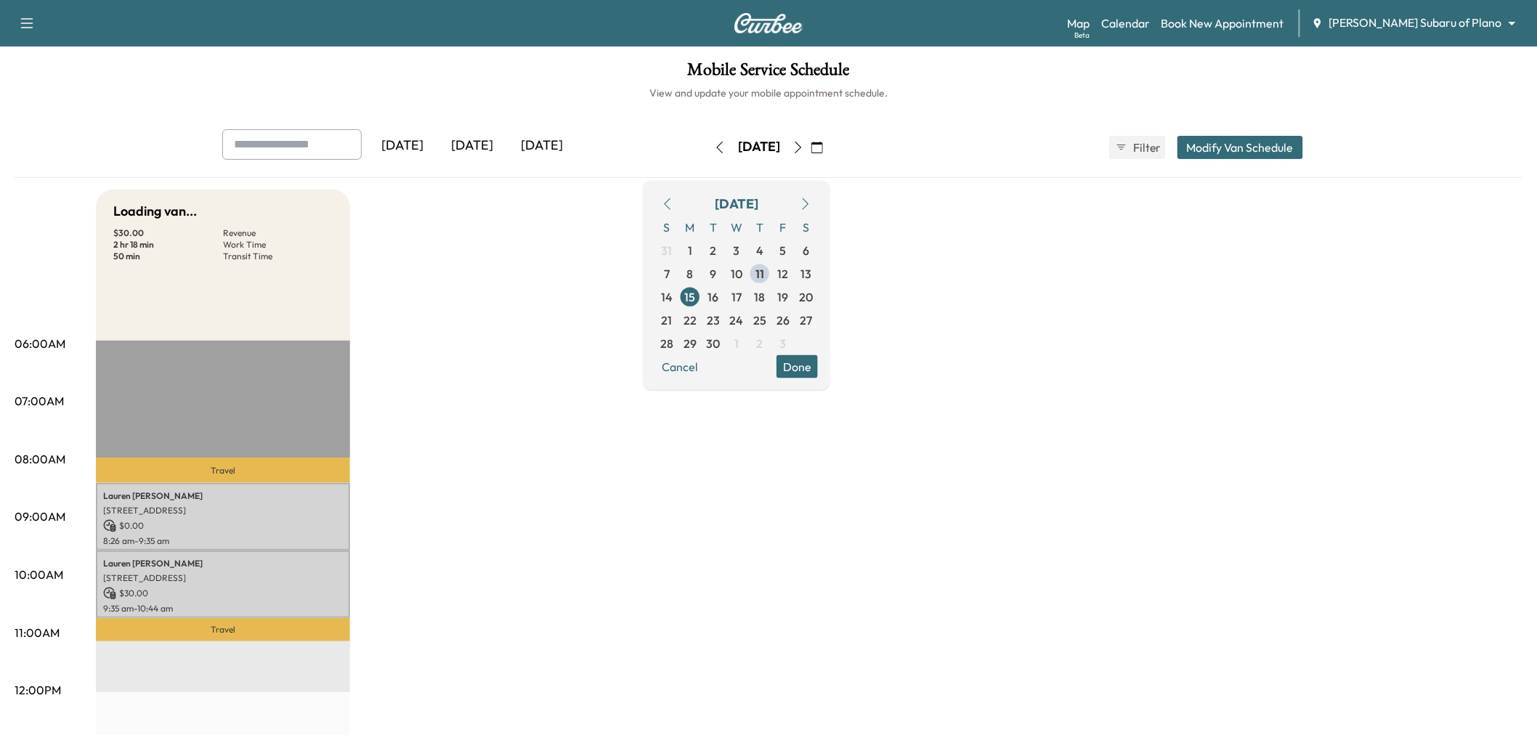
click at [818, 375] on button "Done" at bounding box center [796, 365] width 41 height 23
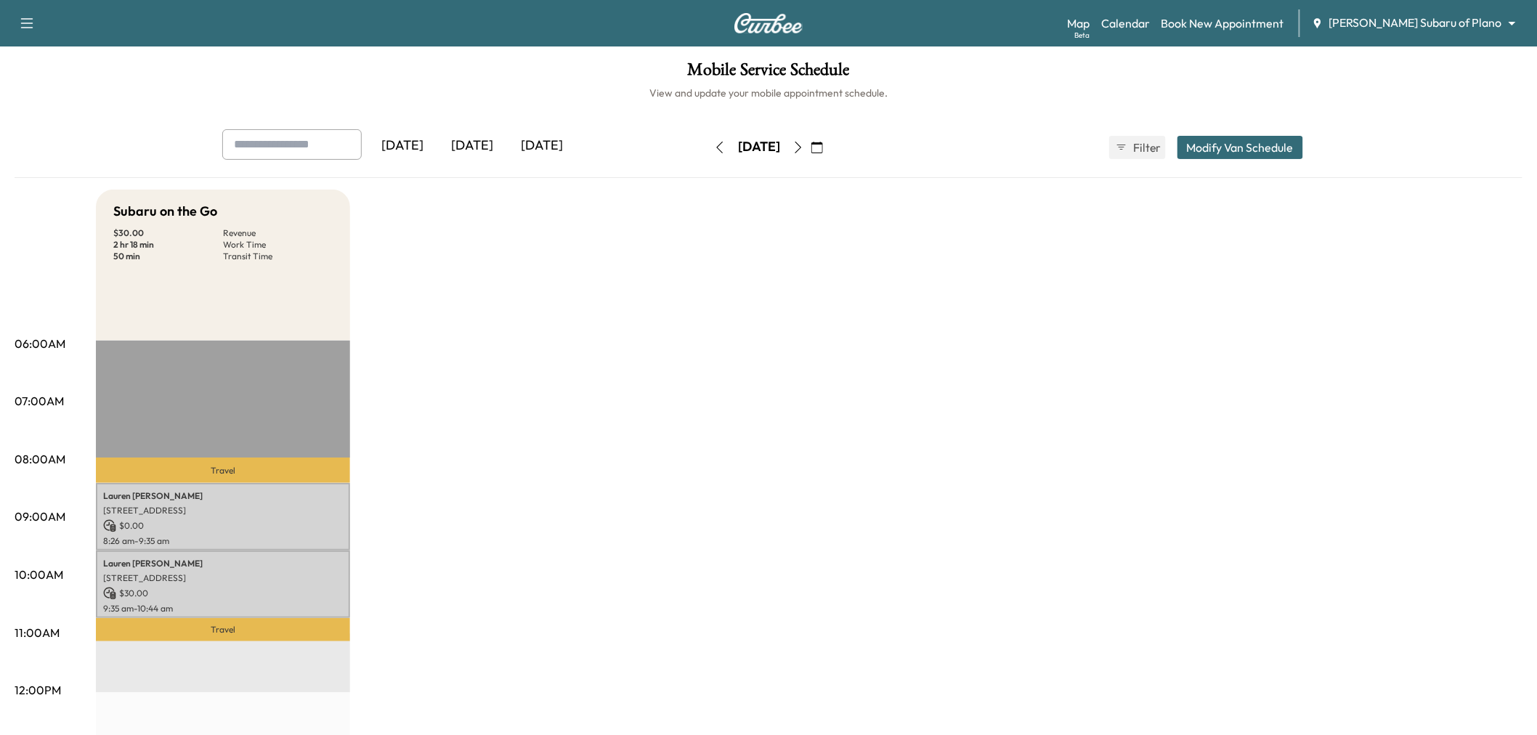
scroll to position [81, 0]
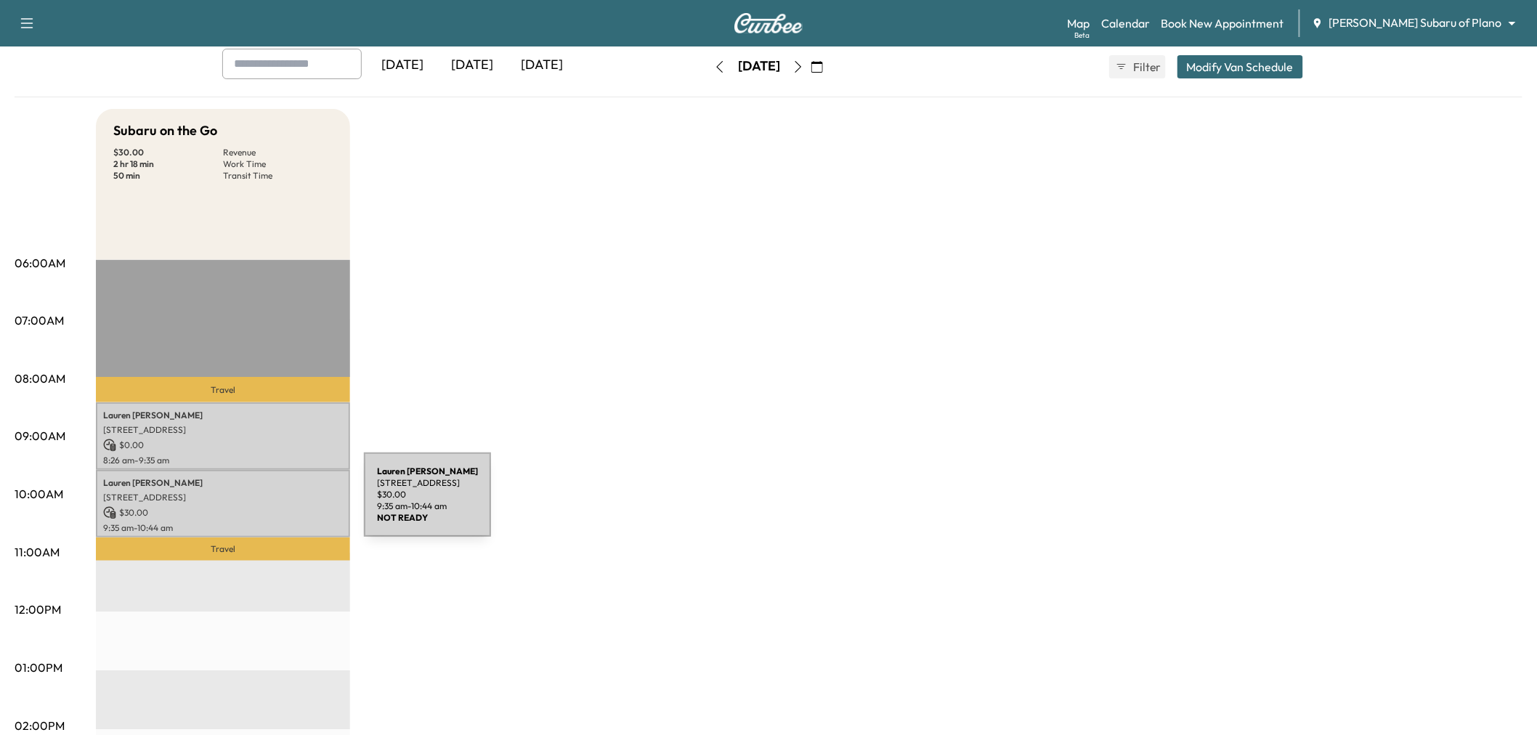
click at [255, 506] on p "$ 30.00" at bounding box center [223, 512] width 240 height 13
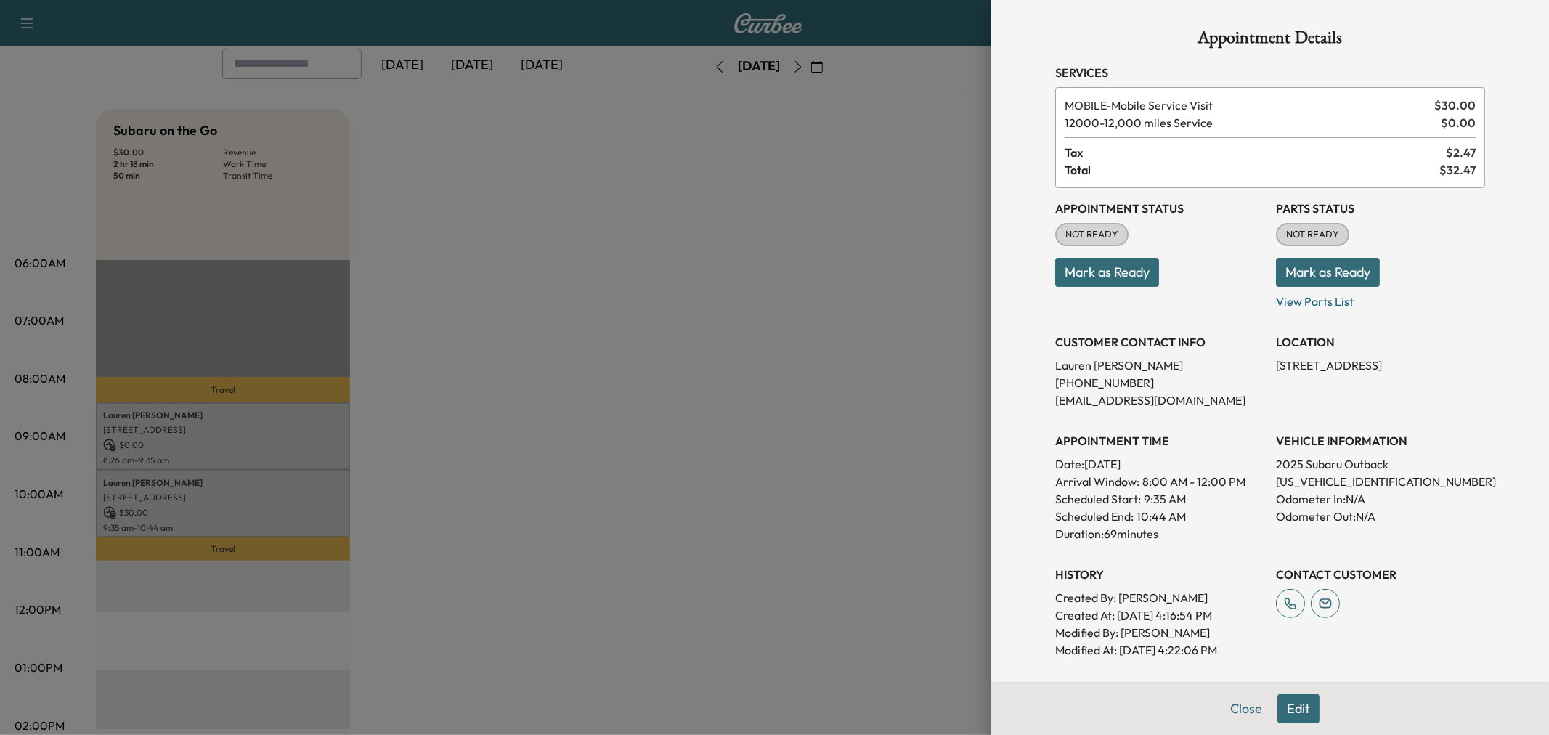
click at [287, 449] on div at bounding box center [774, 367] width 1549 height 735
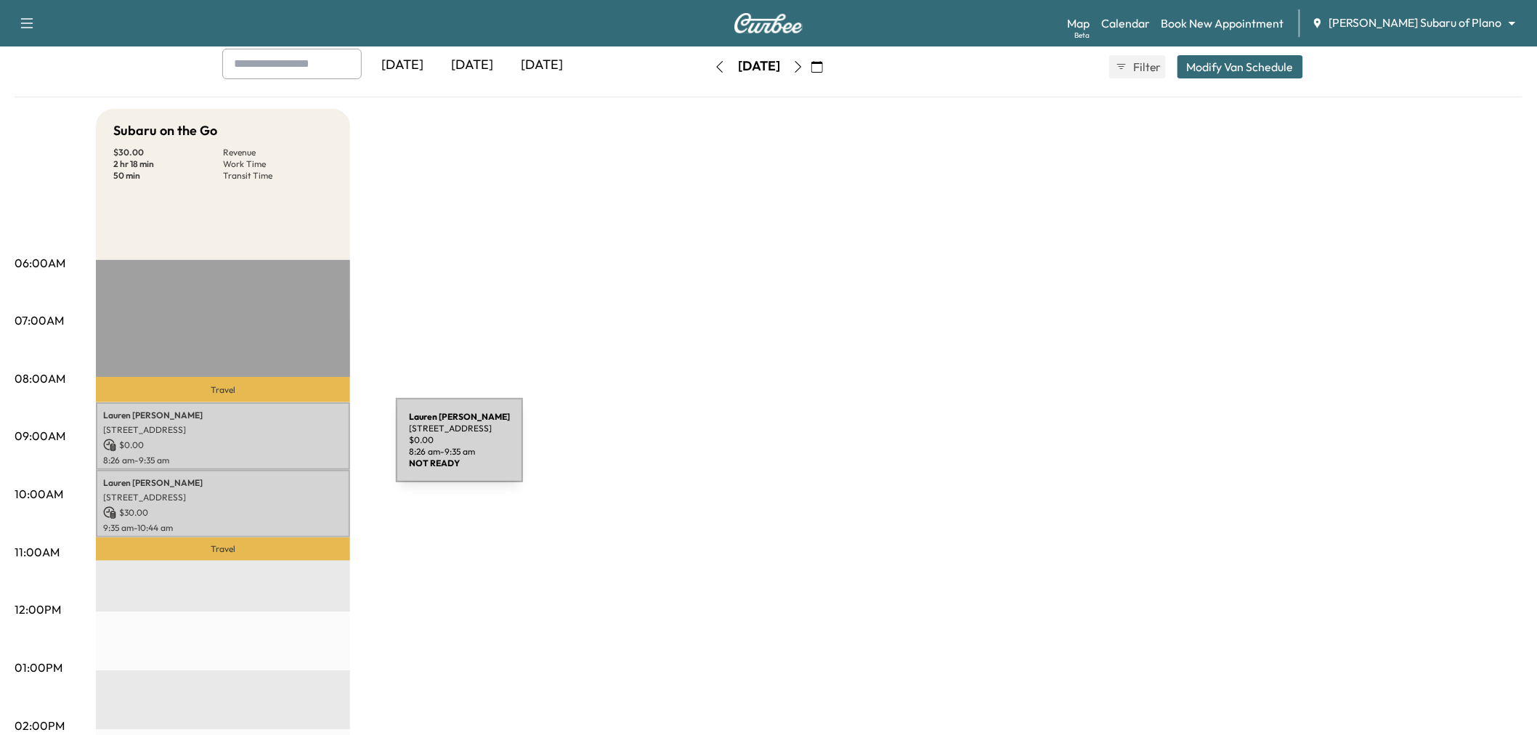
click at [287, 449] on div "Lauren Dudley 220 Godstone Ln, Prosper, TX 75078, USA $ 0.00 8:26 am - 9:35 am" at bounding box center [223, 436] width 254 height 68
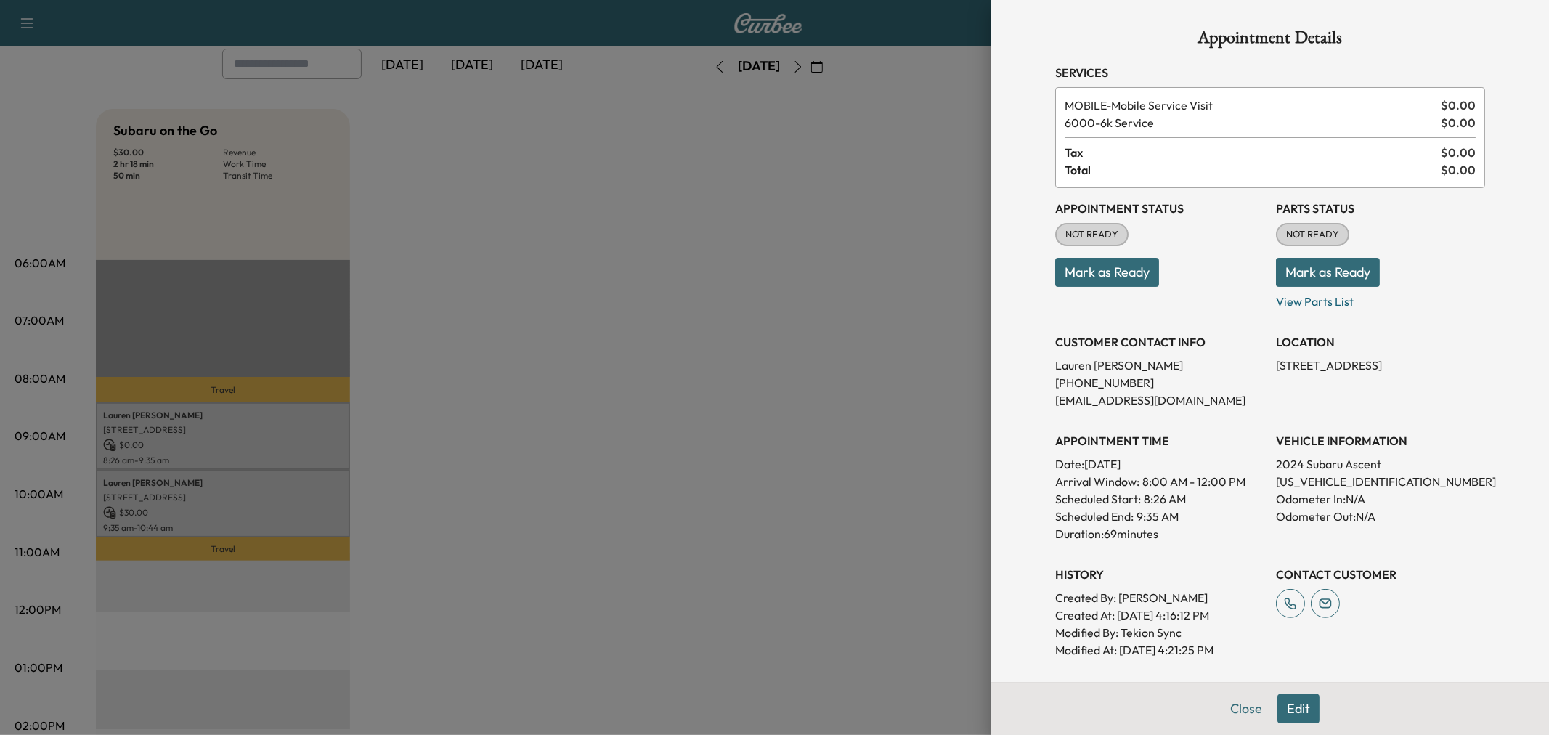
click at [281, 447] on div at bounding box center [774, 367] width 1549 height 735
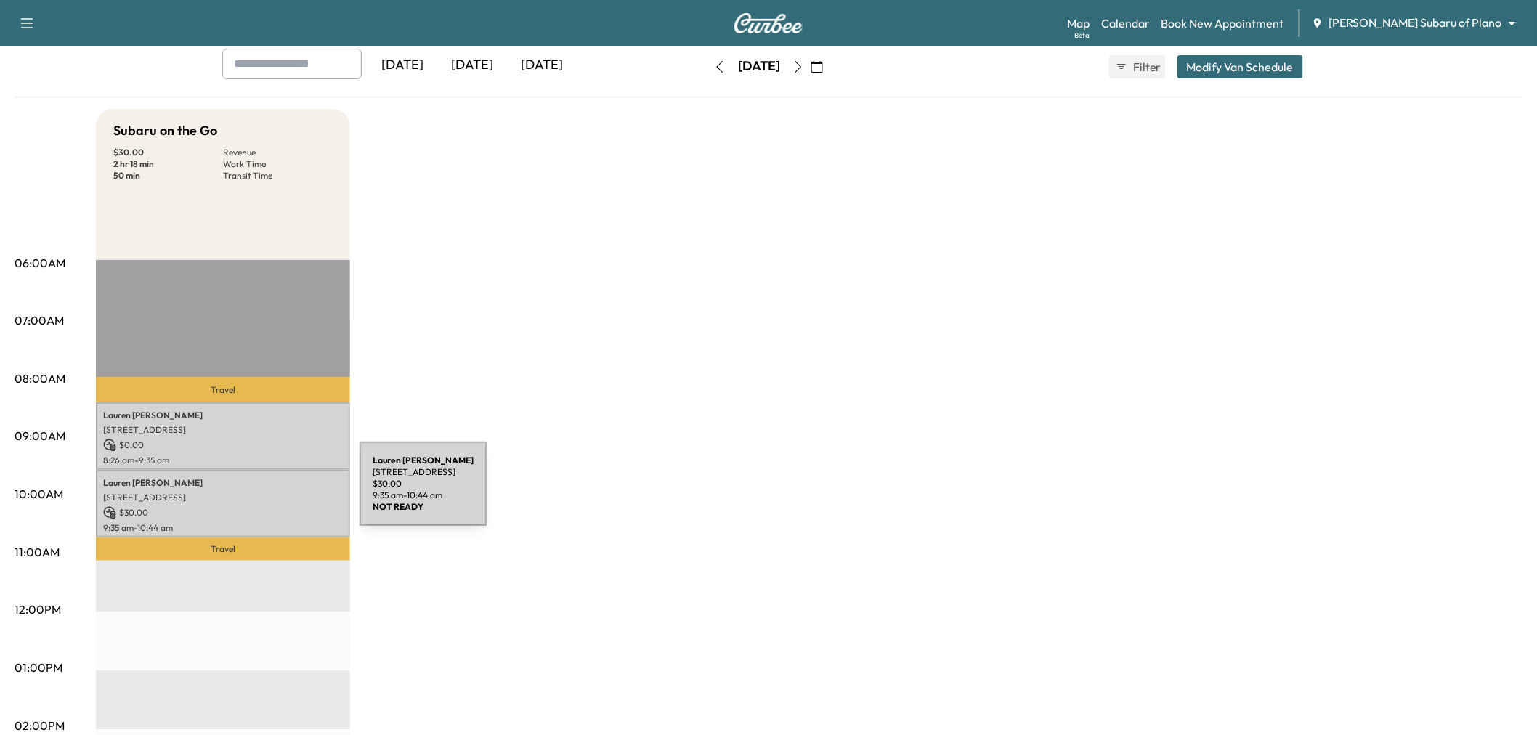
click at [252, 501] on div "Lauren Dudley 220 Godstone Ln, Prosper, TX 75078, USA $ 30.00 9:35 am - 10:44 am" at bounding box center [223, 504] width 254 height 68
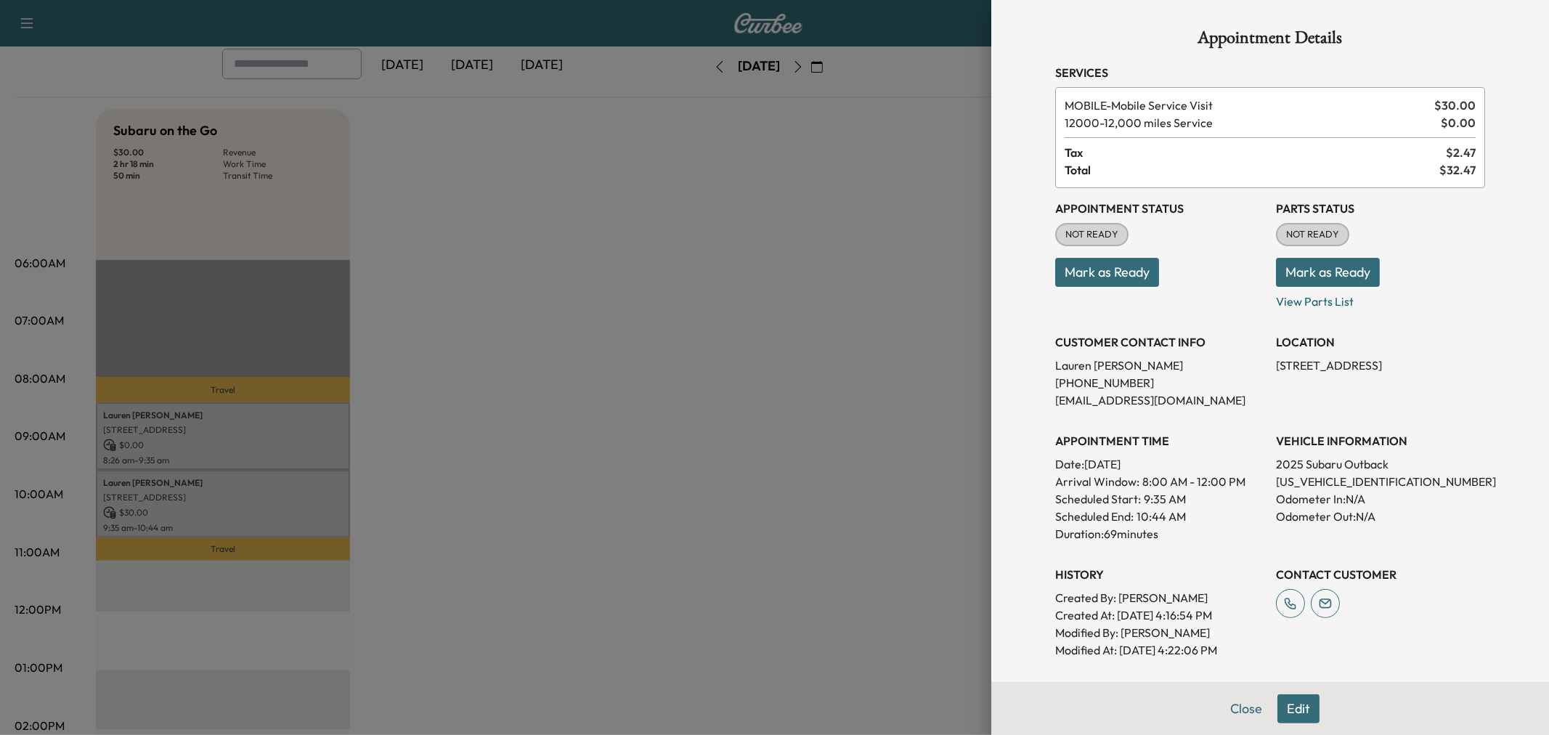
click at [253, 502] on div at bounding box center [774, 367] width 1549 height 735
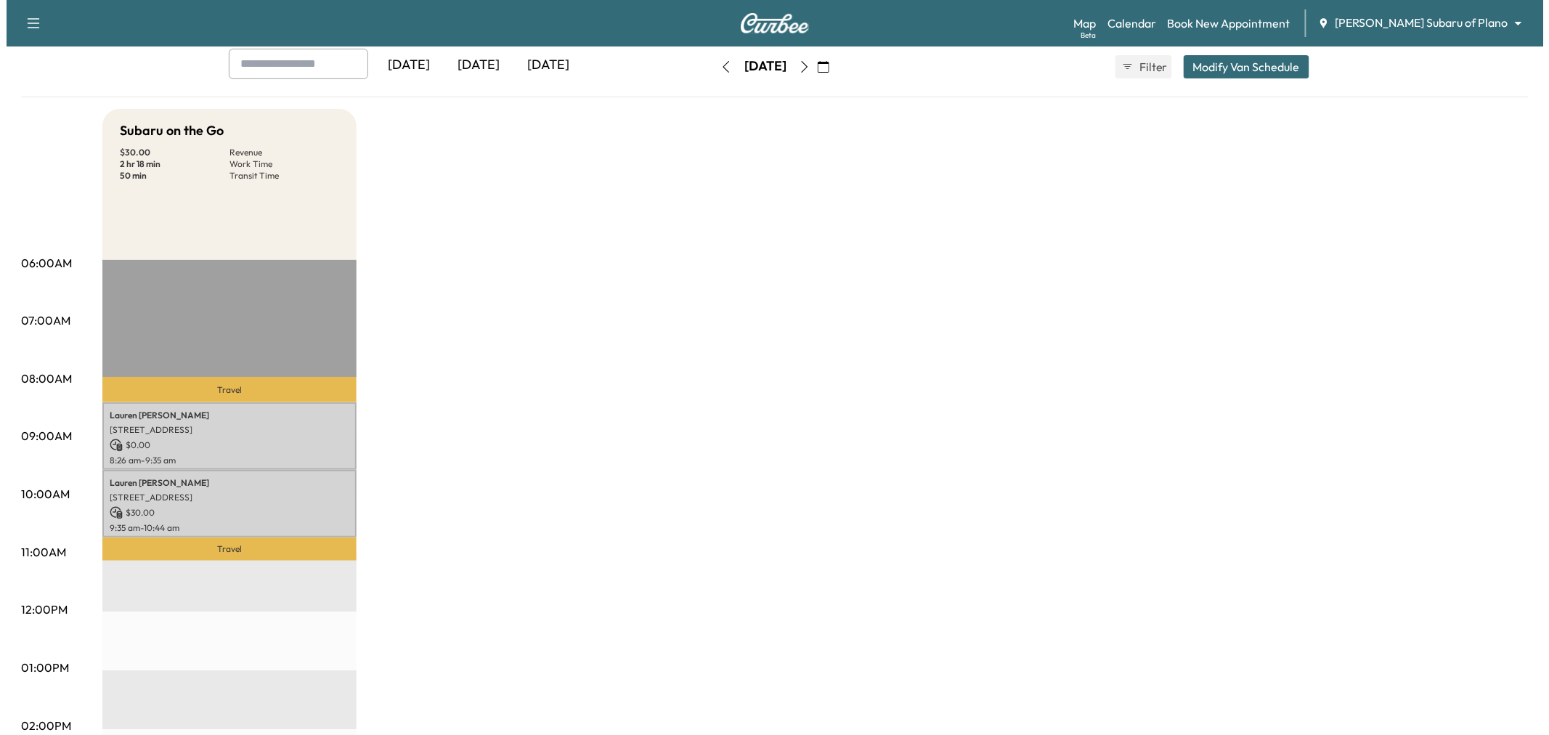
scroll to position [0, 0]
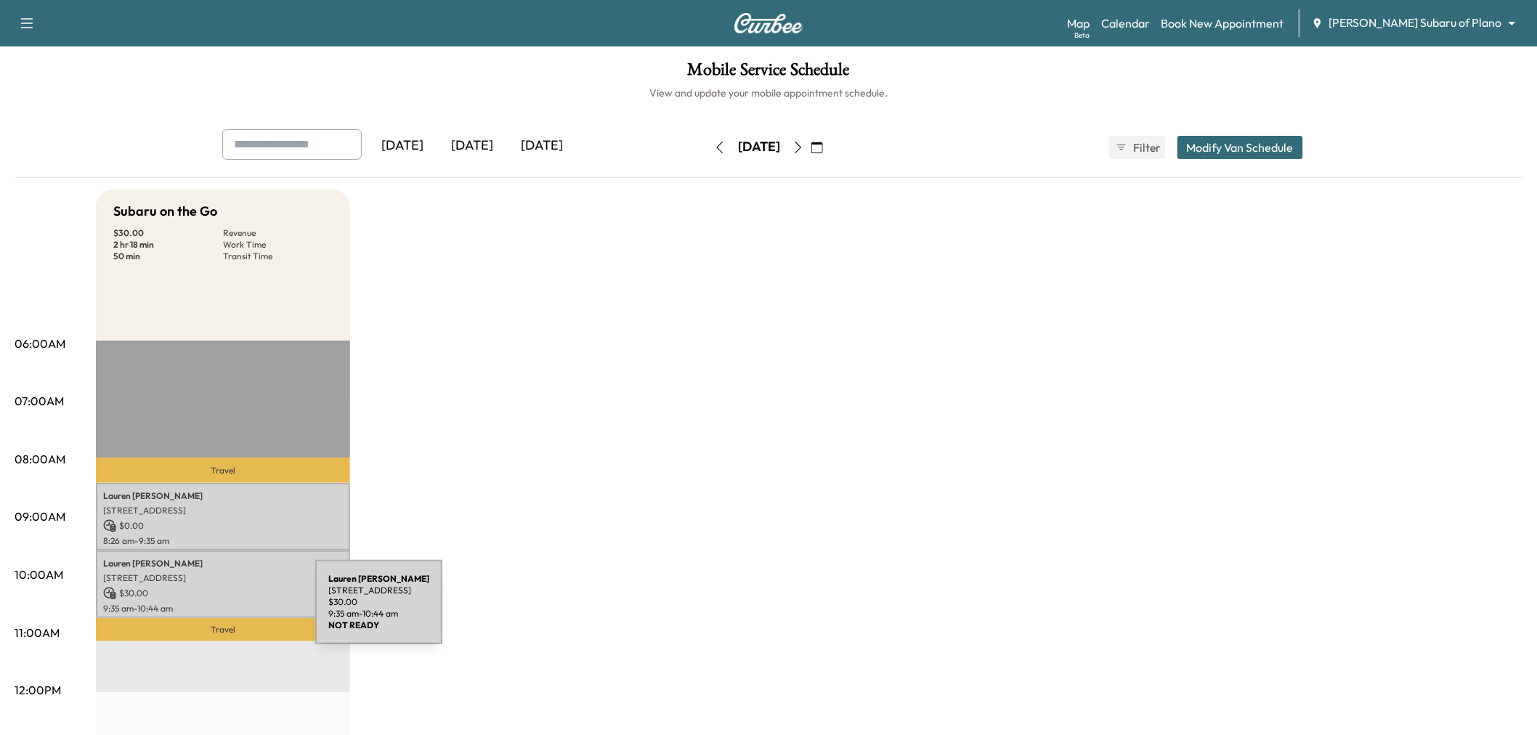
click at [220, 592] on p "$ 30.00" at bounding box center [223, 593] width 240 height 13
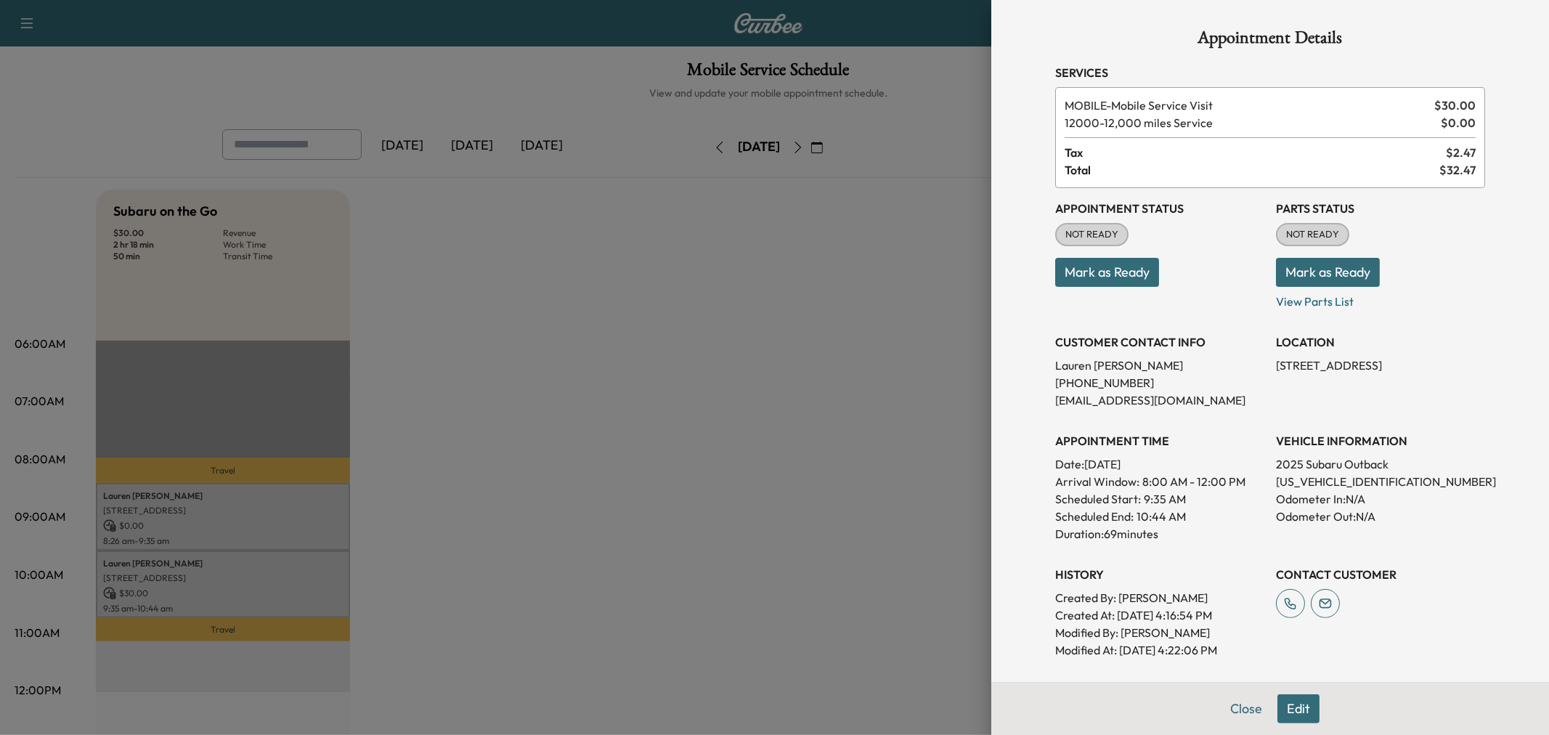
click at [281, 524] on div at bounding box center [774, 367] width 1549 height 735
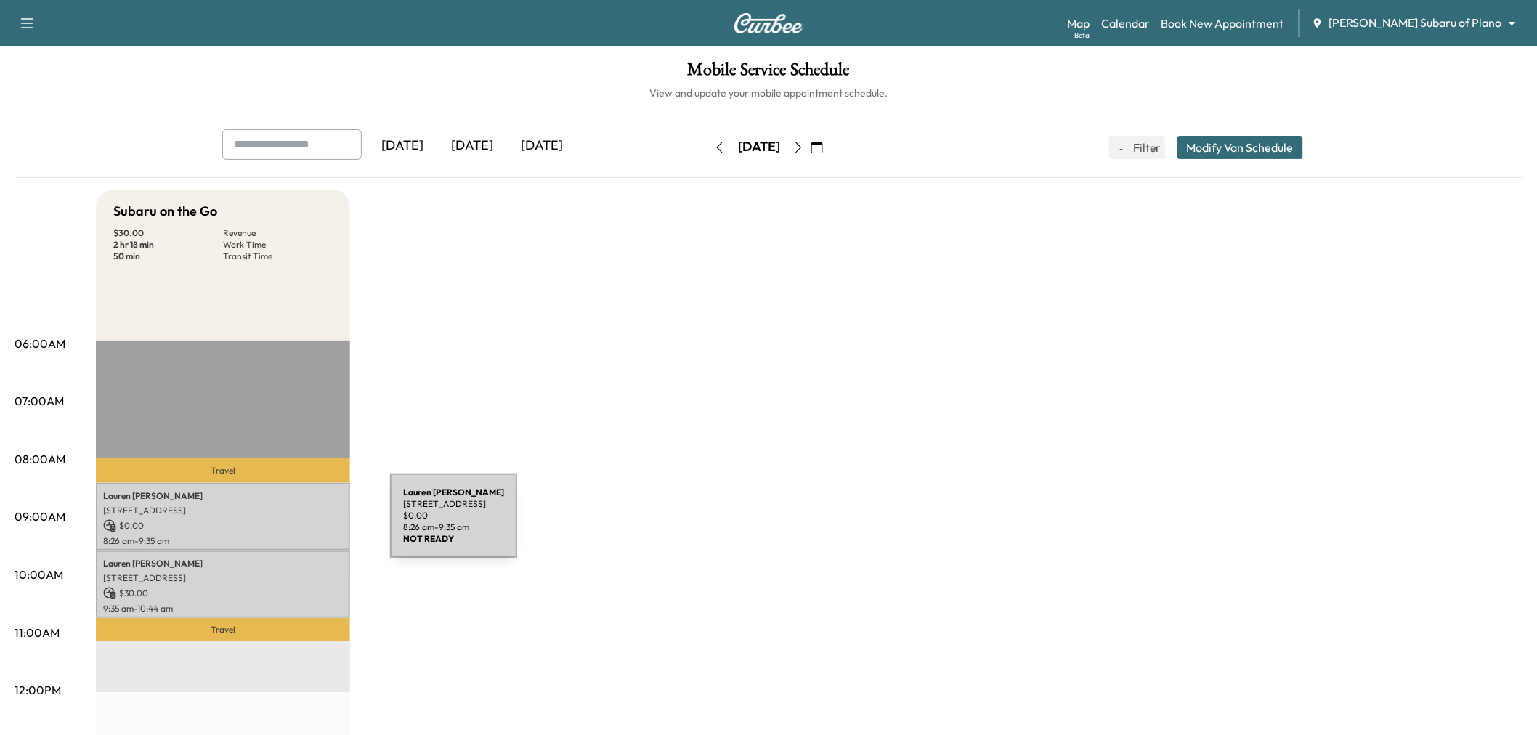
click at [281, 524] on p "$ 0.00" at bounding box center [223, 525] width 240 height 13
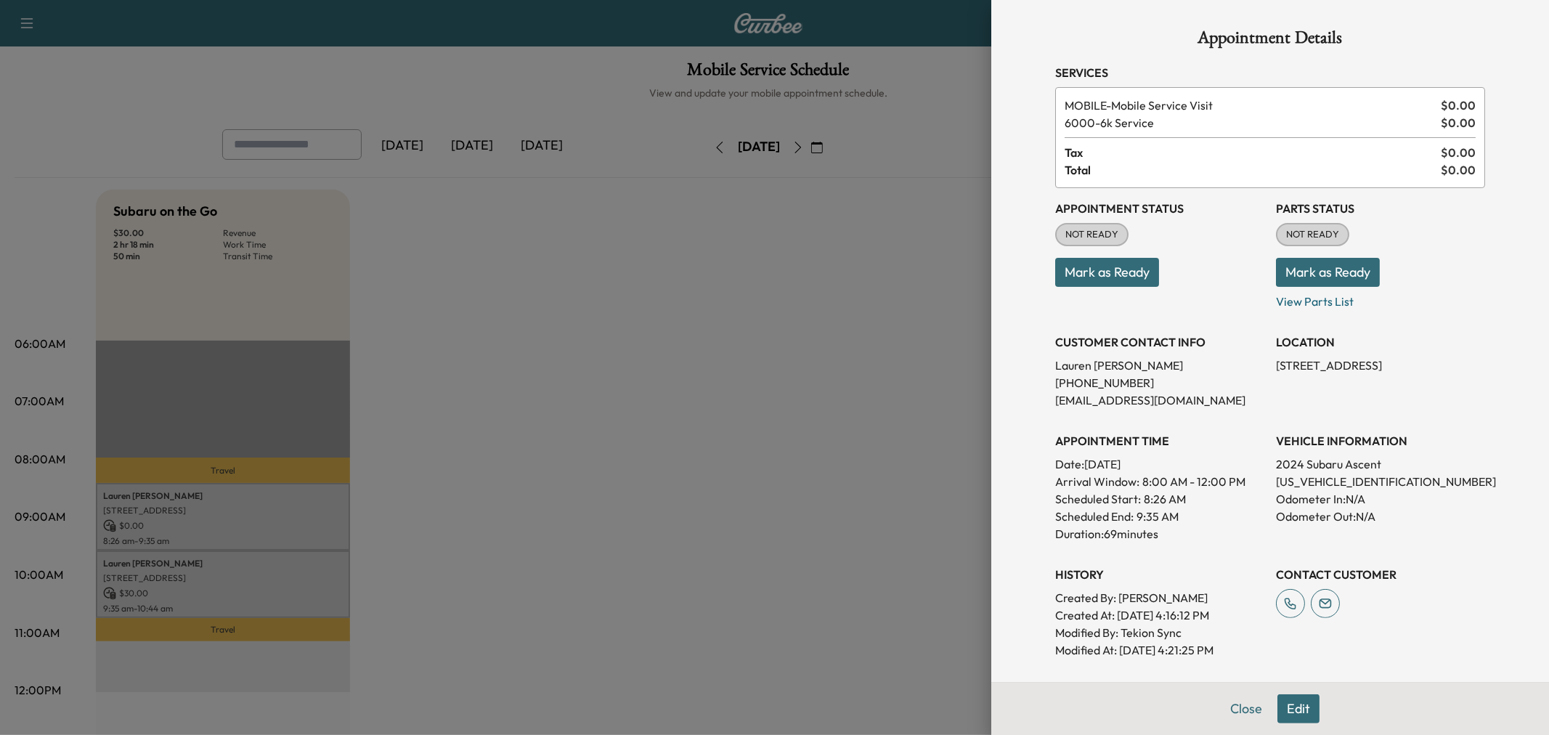
click at [281, 524] on div at bounding box center [774, 367] width 1549 height 735
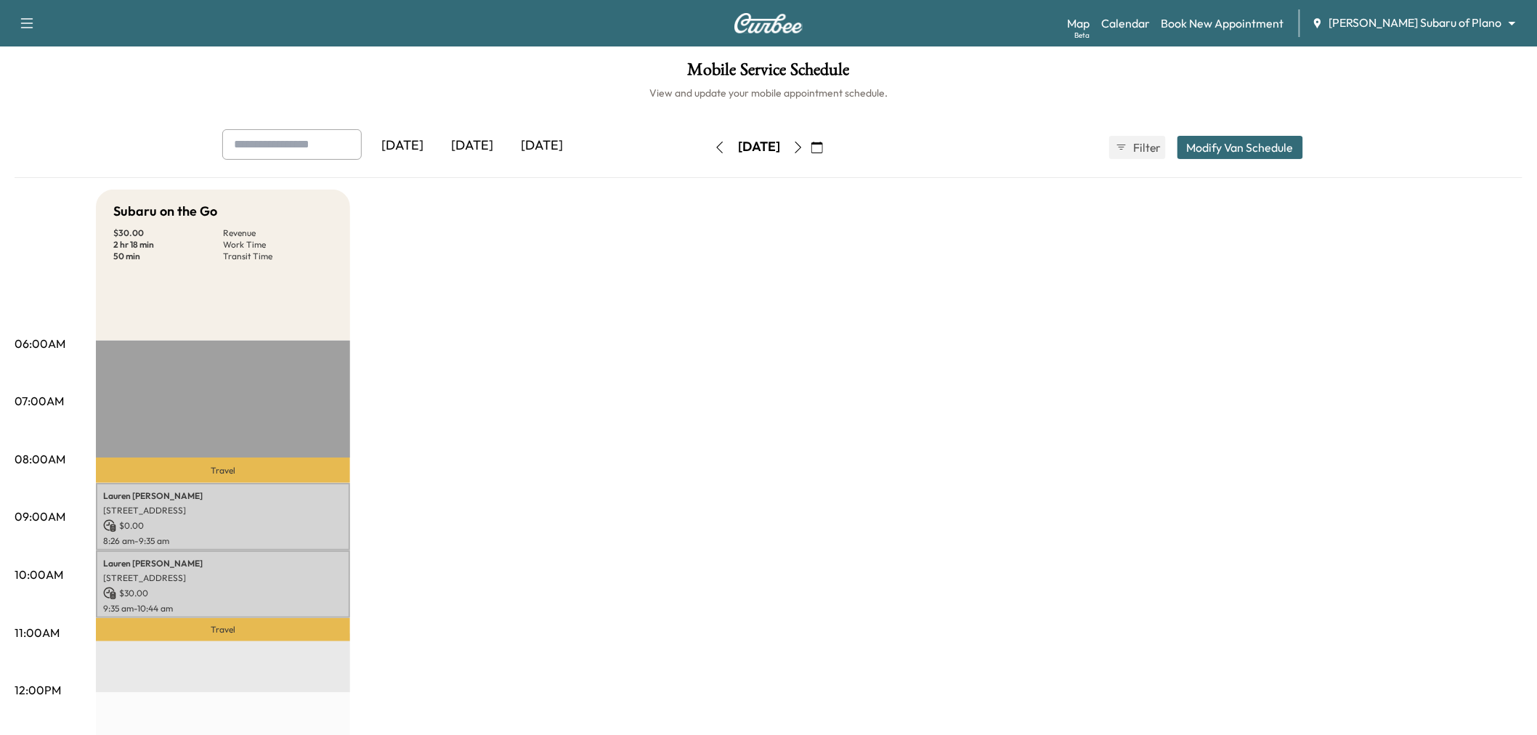
click at [471, 141] on div "[DATE]" at bounding box center [472, 145] width 70 height 33
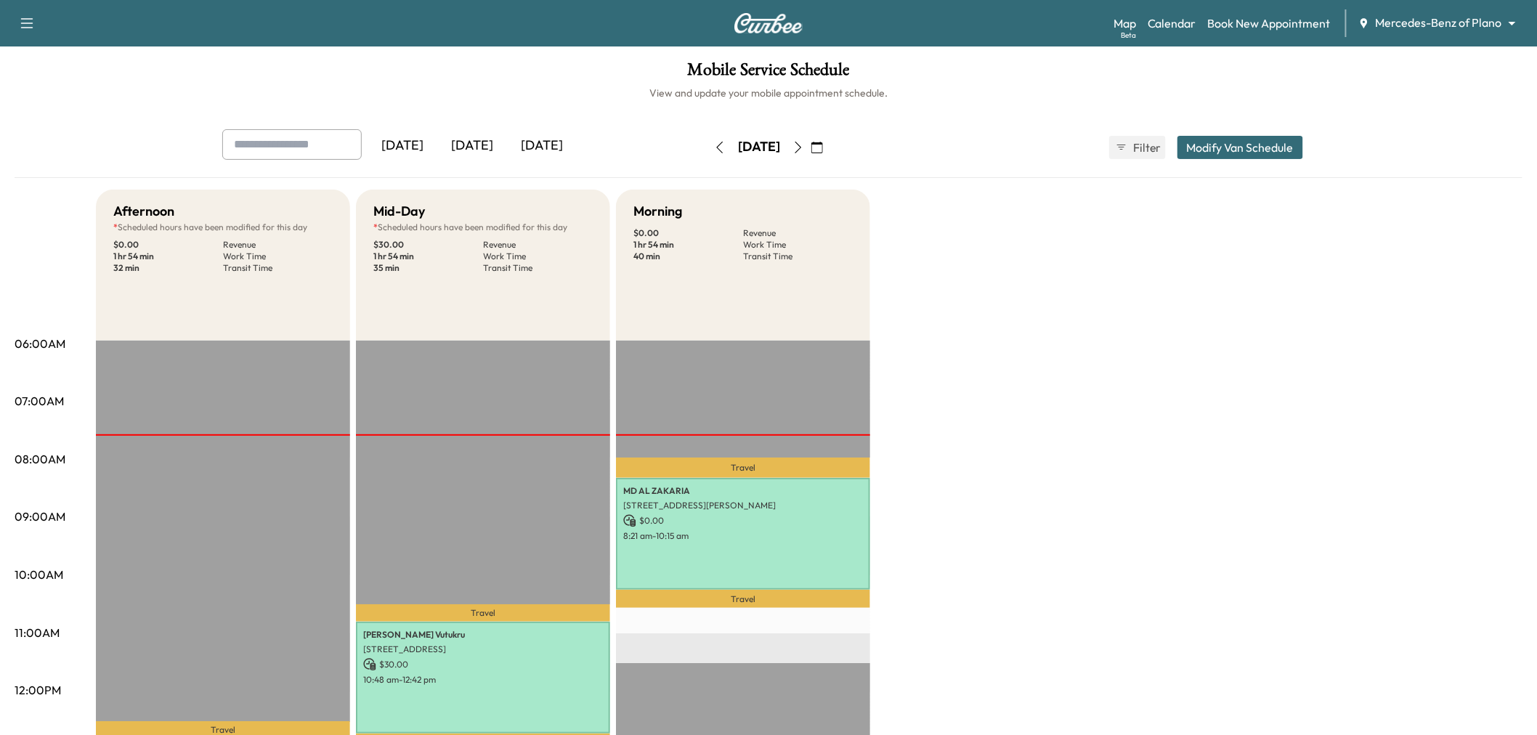
click at [492, 138] on div "[DATE]" at bounding box center [472, 145] width 70 height 33
click at [558, 141] on div "[DATE]" at bounding box center [542, 145] width 70 height 33
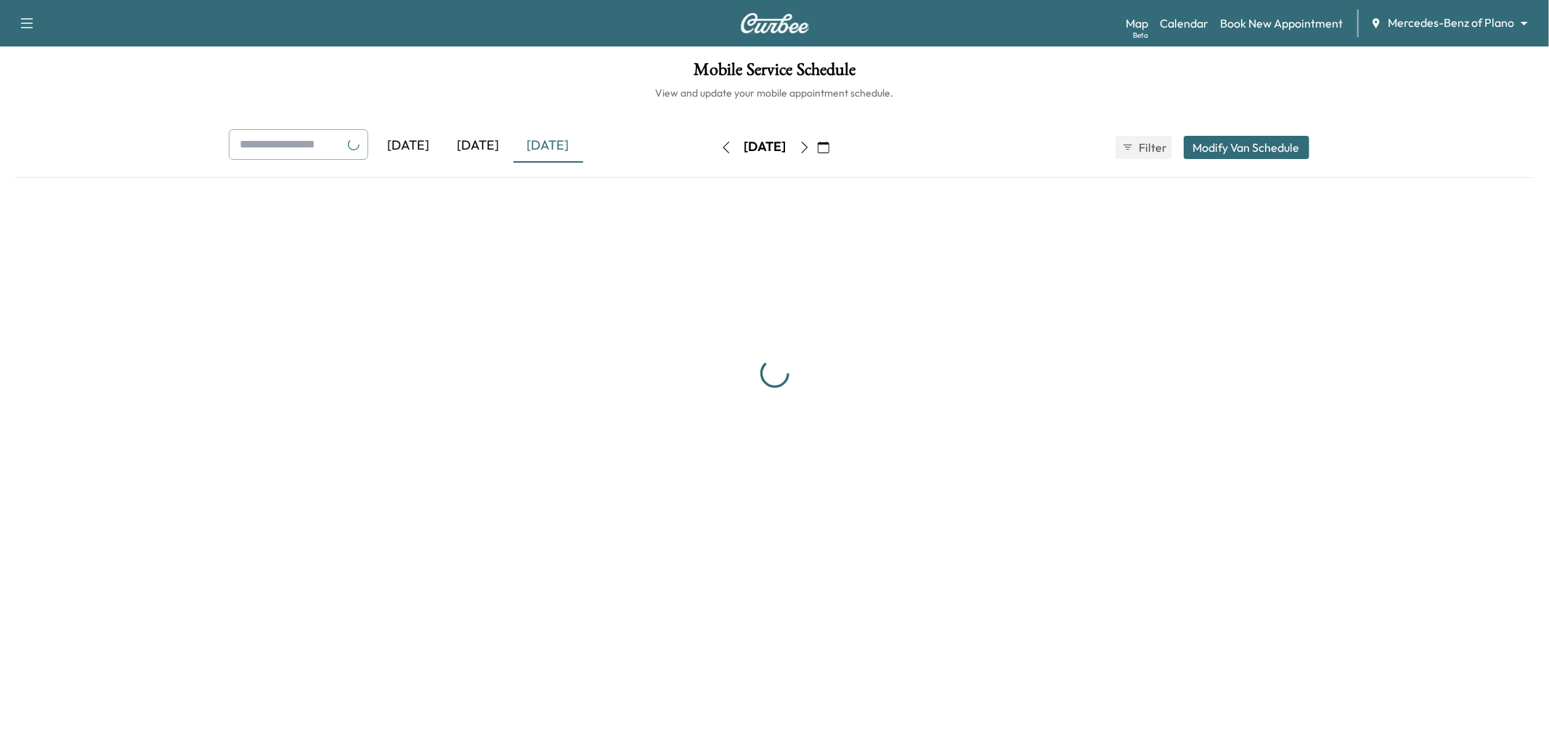
click at [477, 138] on div "[DATE]" at bounding box center [479, 145] width 70 height 33
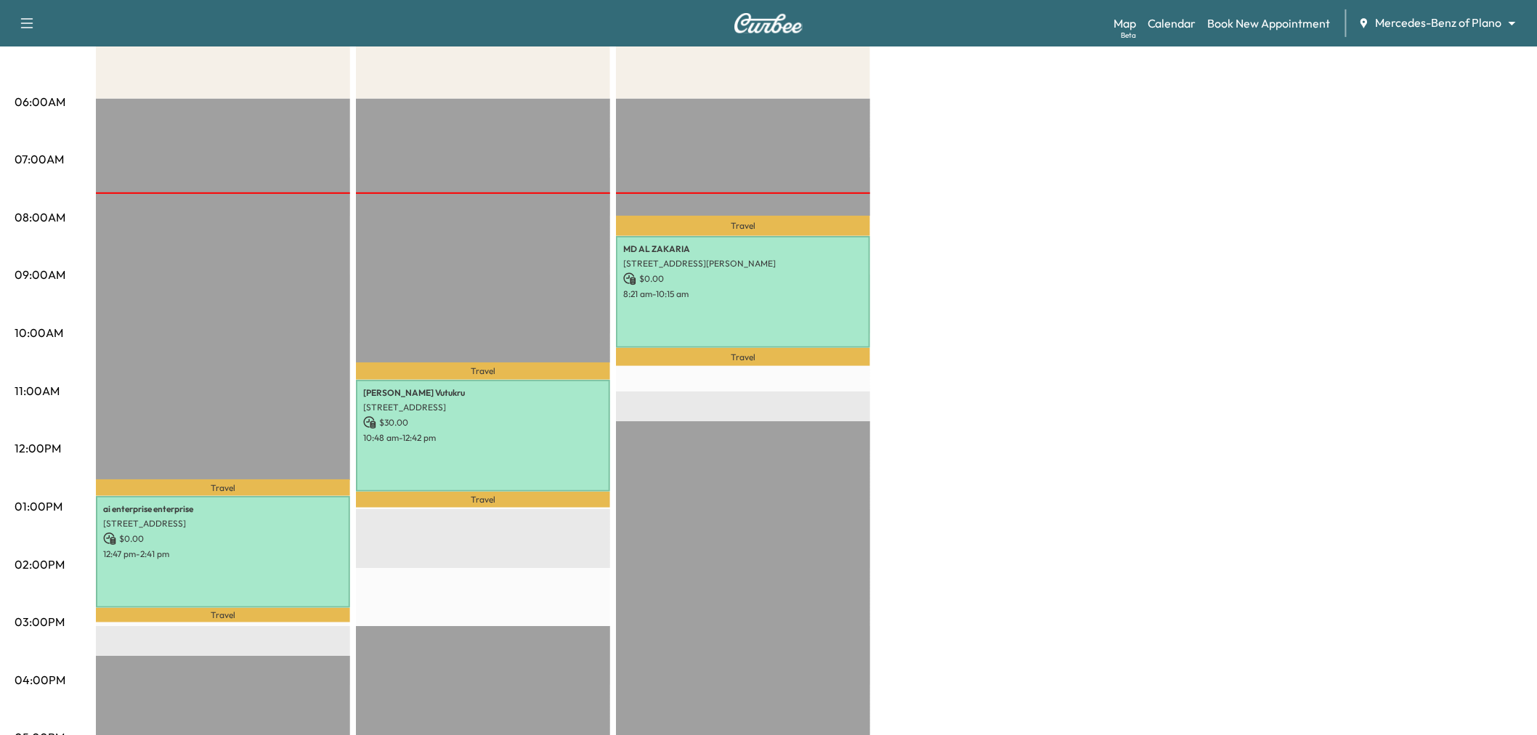
scroll to position [81, 0]
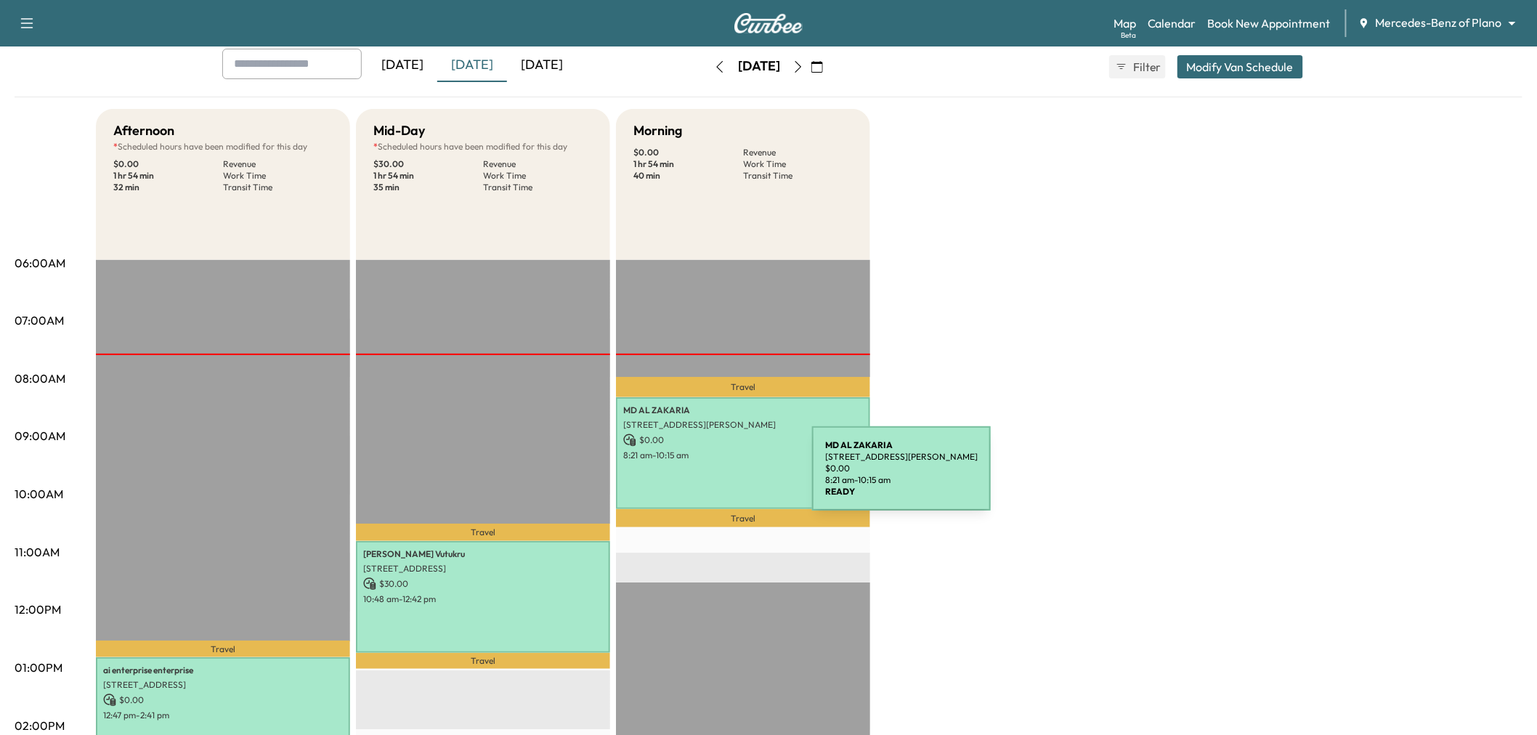
click at [703, 477] on div "MD AL ZAKARIA 11656 Alejandra Ln, Frisco, TX 75035, USA $ 0.00 8:21 am - 10:15 …" at bounding box center [743, 452] width 254 height 111
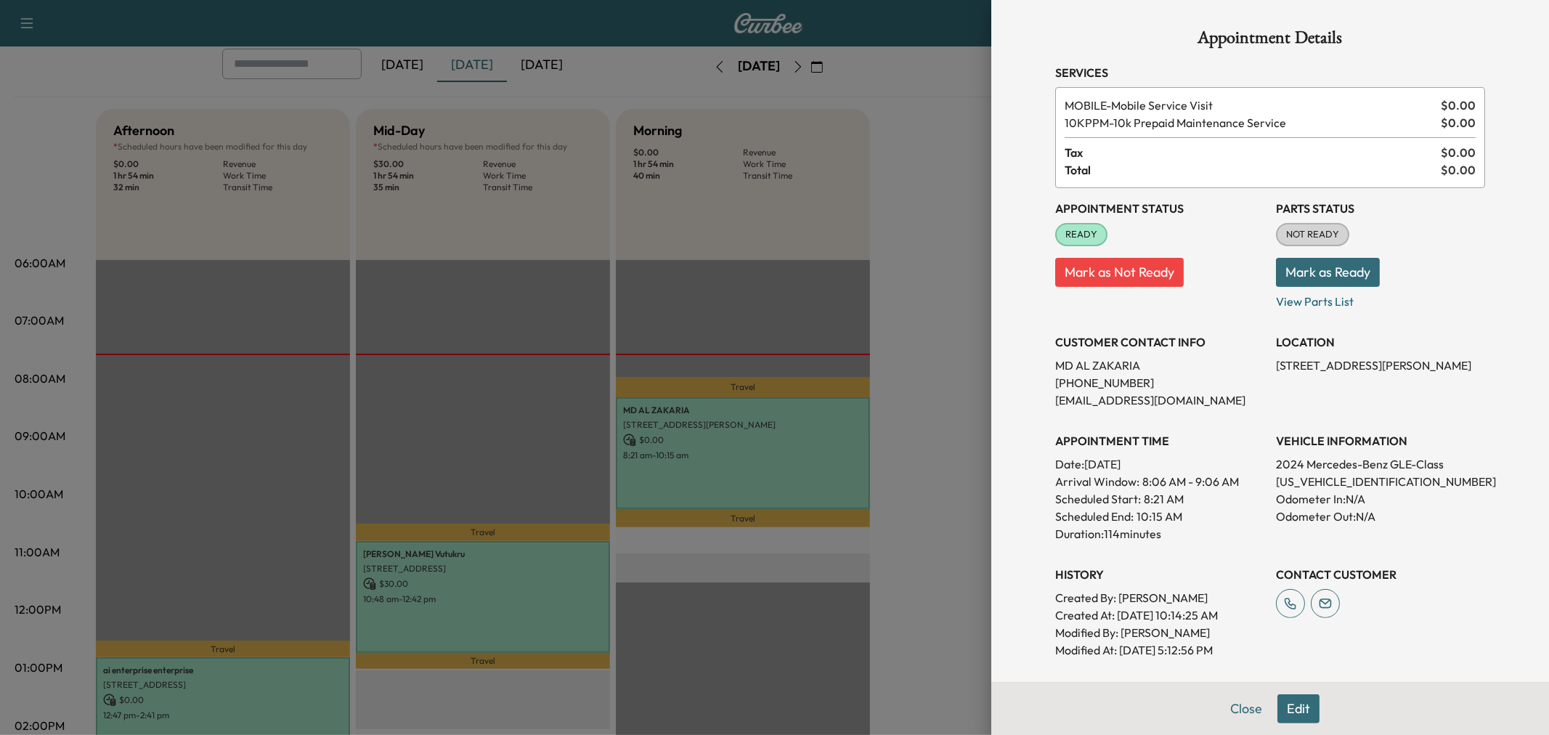
click at [707, 475] on div at bounding box center [774, 367] width 1549 height 735
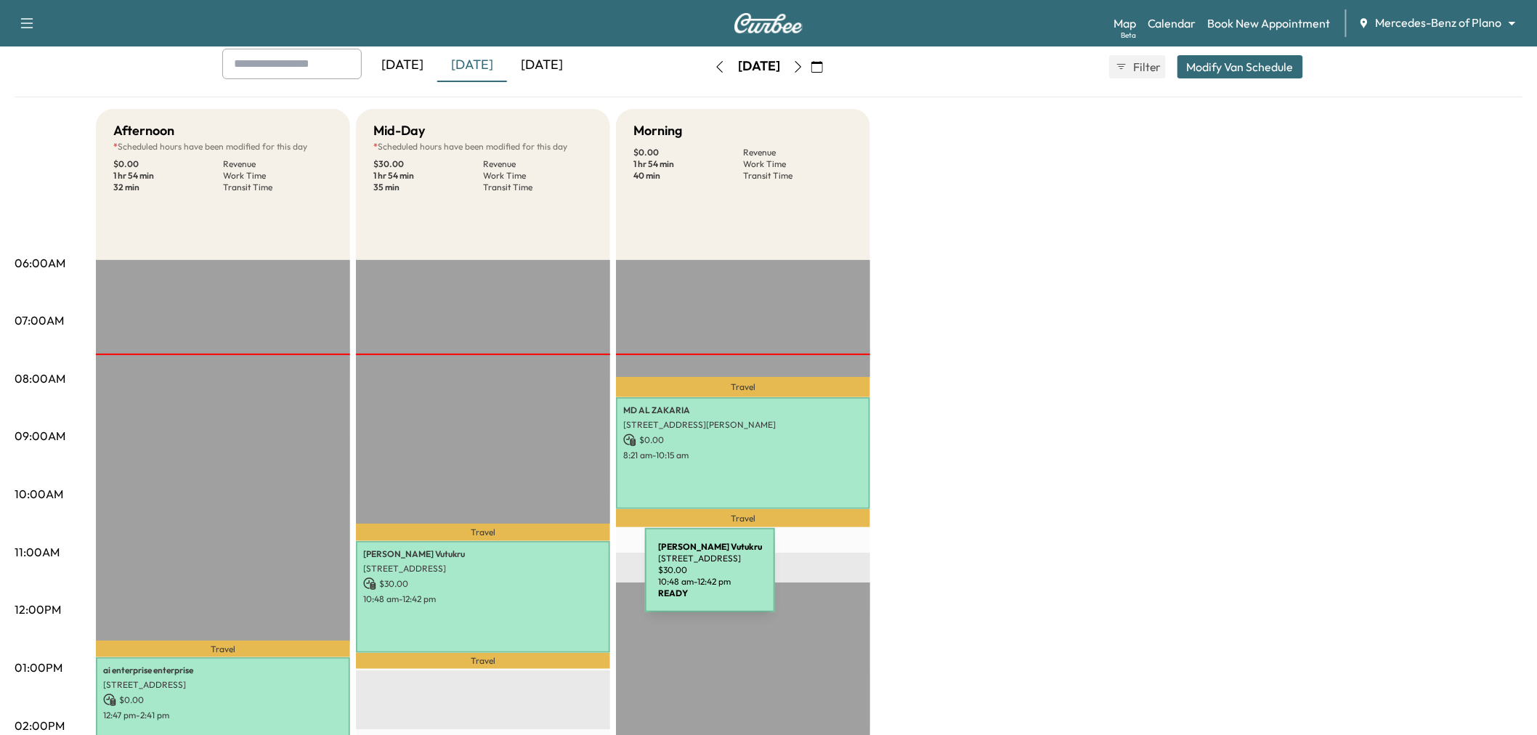
click at [536, 579] on p "$ 30.00" at bounding box center [483, 583] width 240 height 13
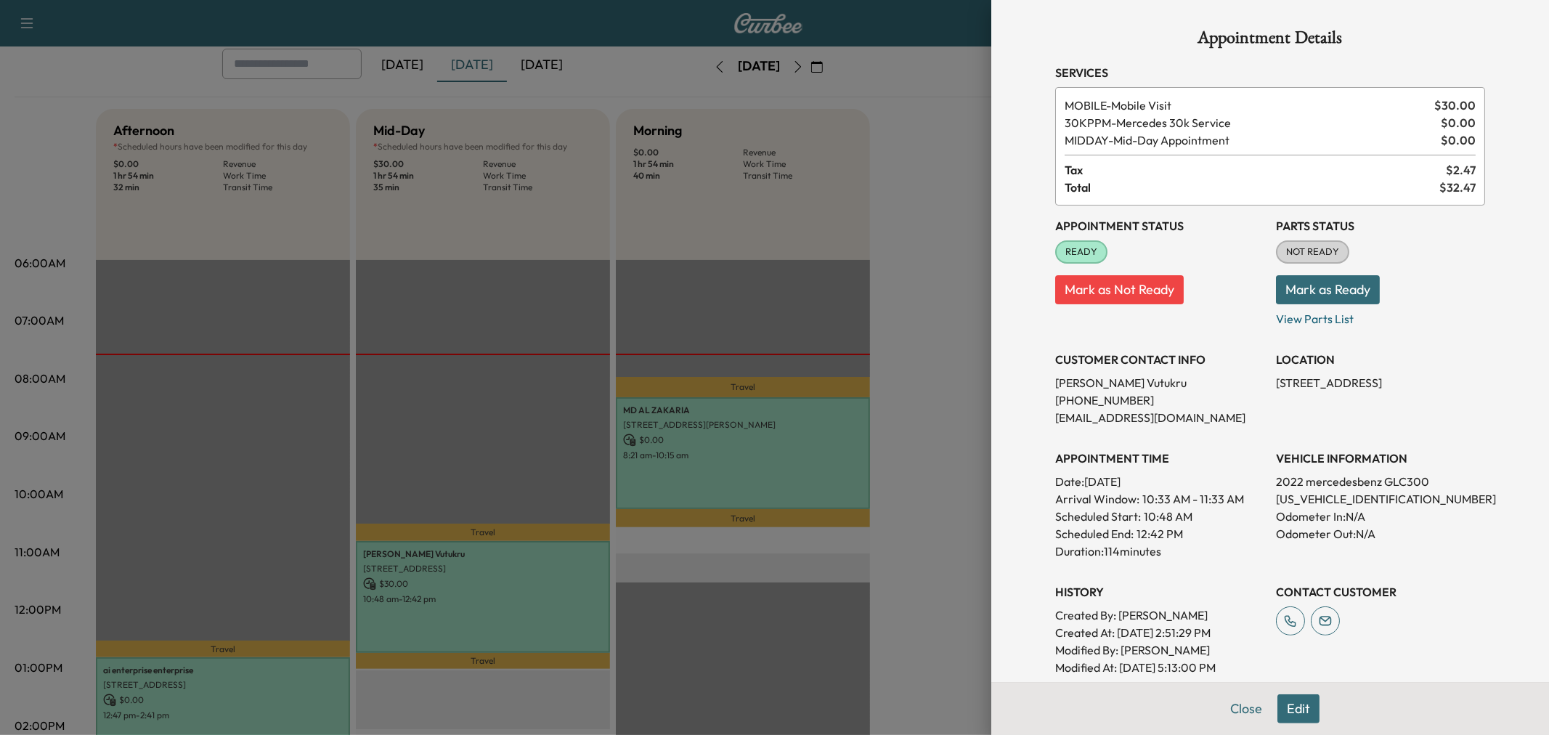
click at [536, 579] on div at bounding box center [774, 367] width 1549 height 735
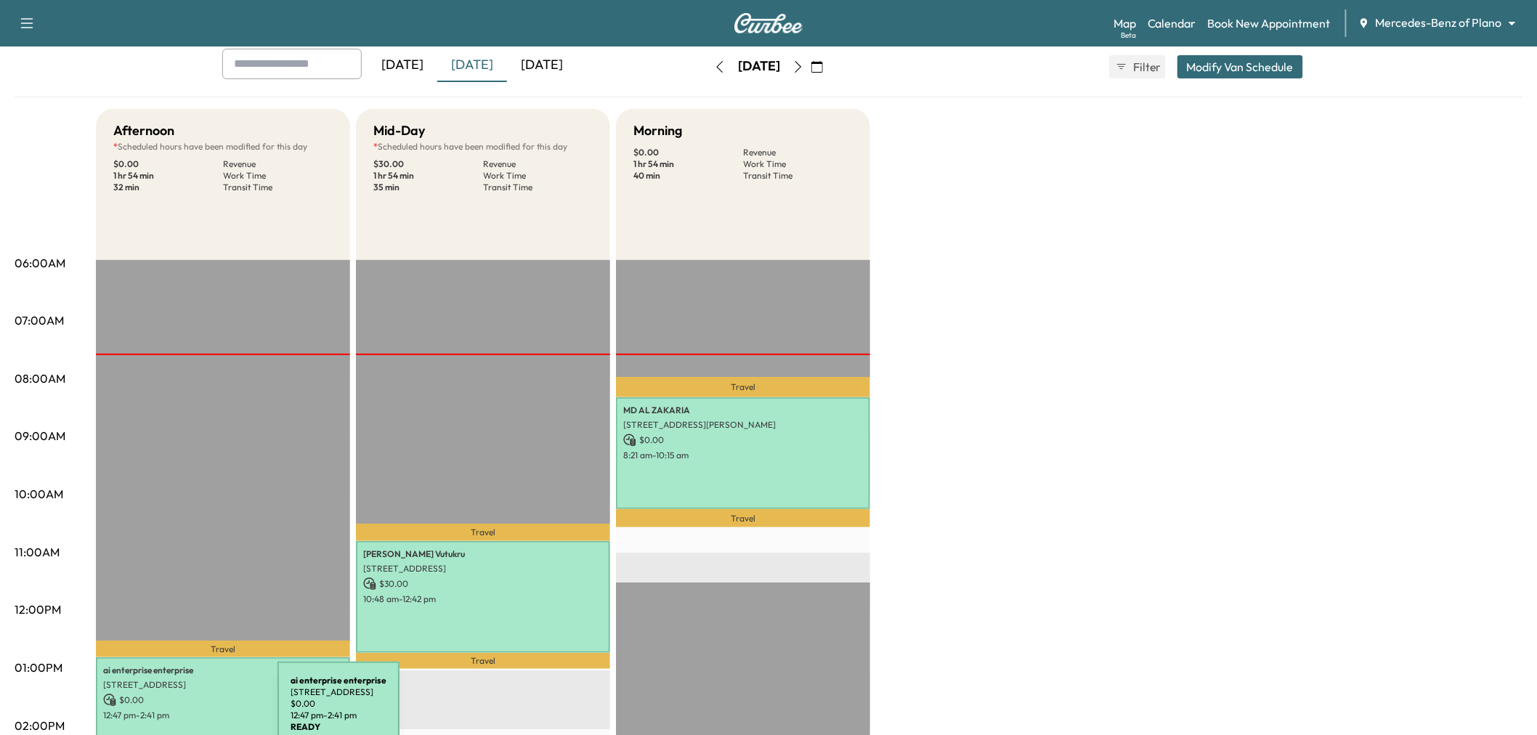
click at [146, 718] on div "ai enterprise enterprise 15201 Pleasant Rdg Wy, Frisco, TX 75033, USA $ 0.00 12…" at bounding box center [223, 712] width 254 height 111
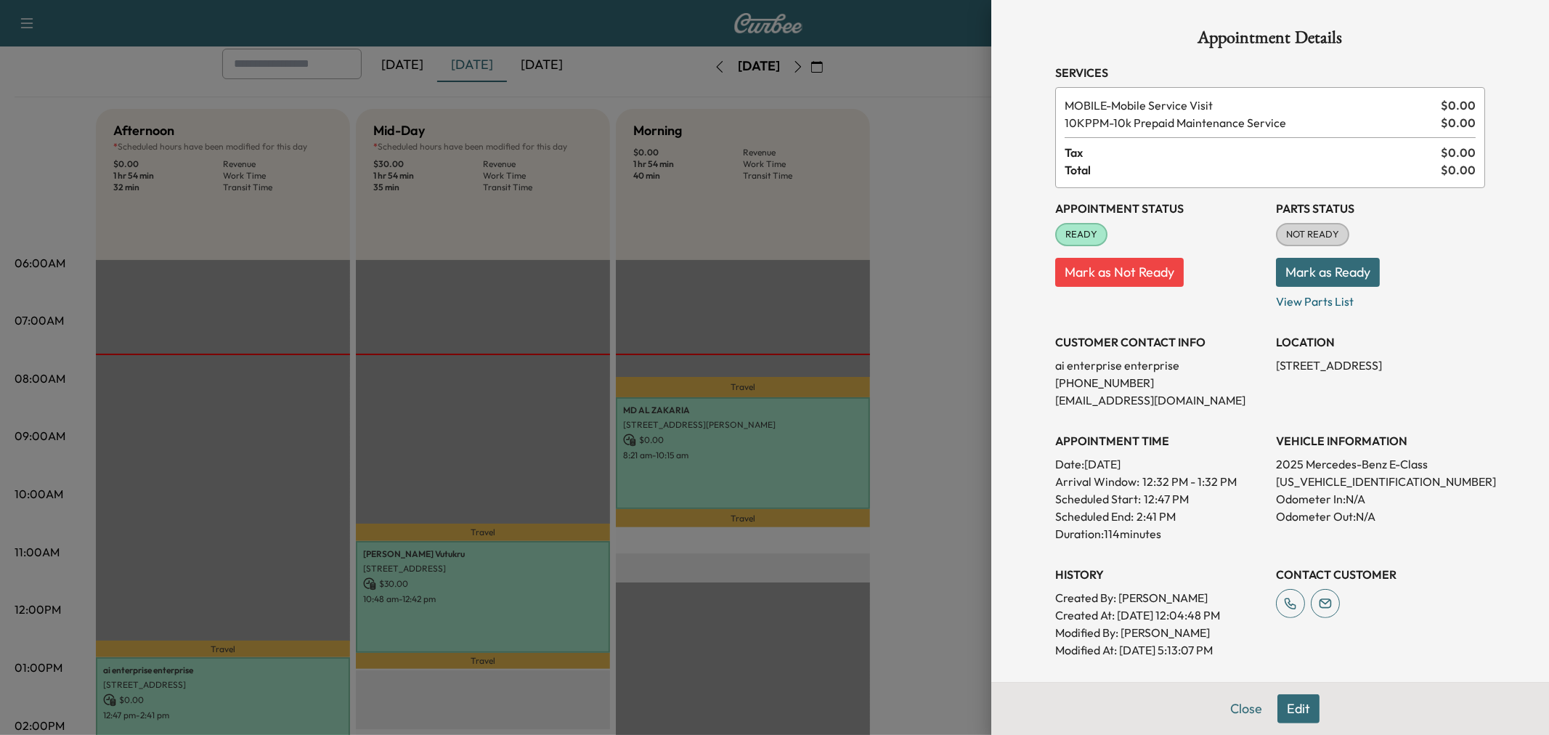
click at [213, 709] on div at bounding box center [774, 367] width 1549 height 735
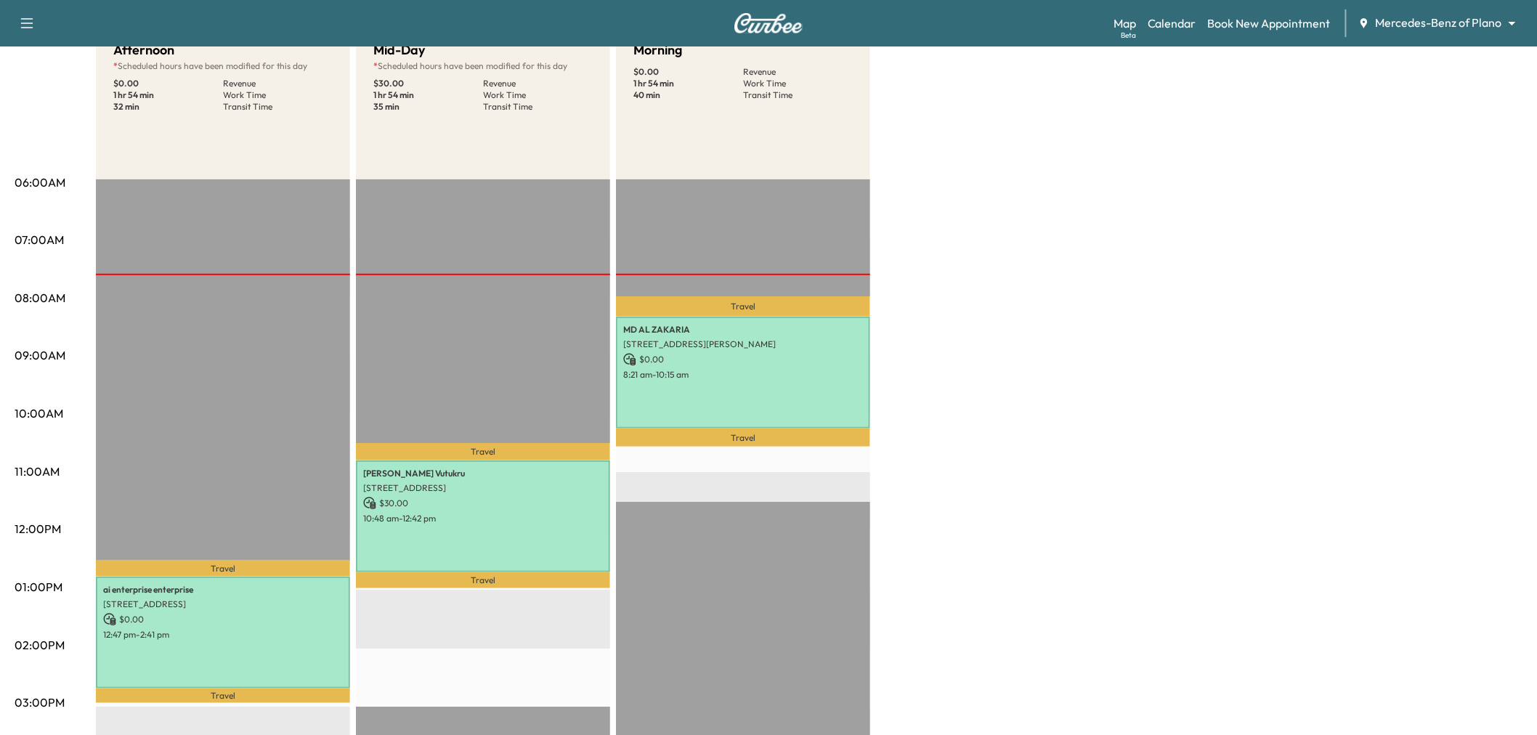
scroll to position [242, 0]
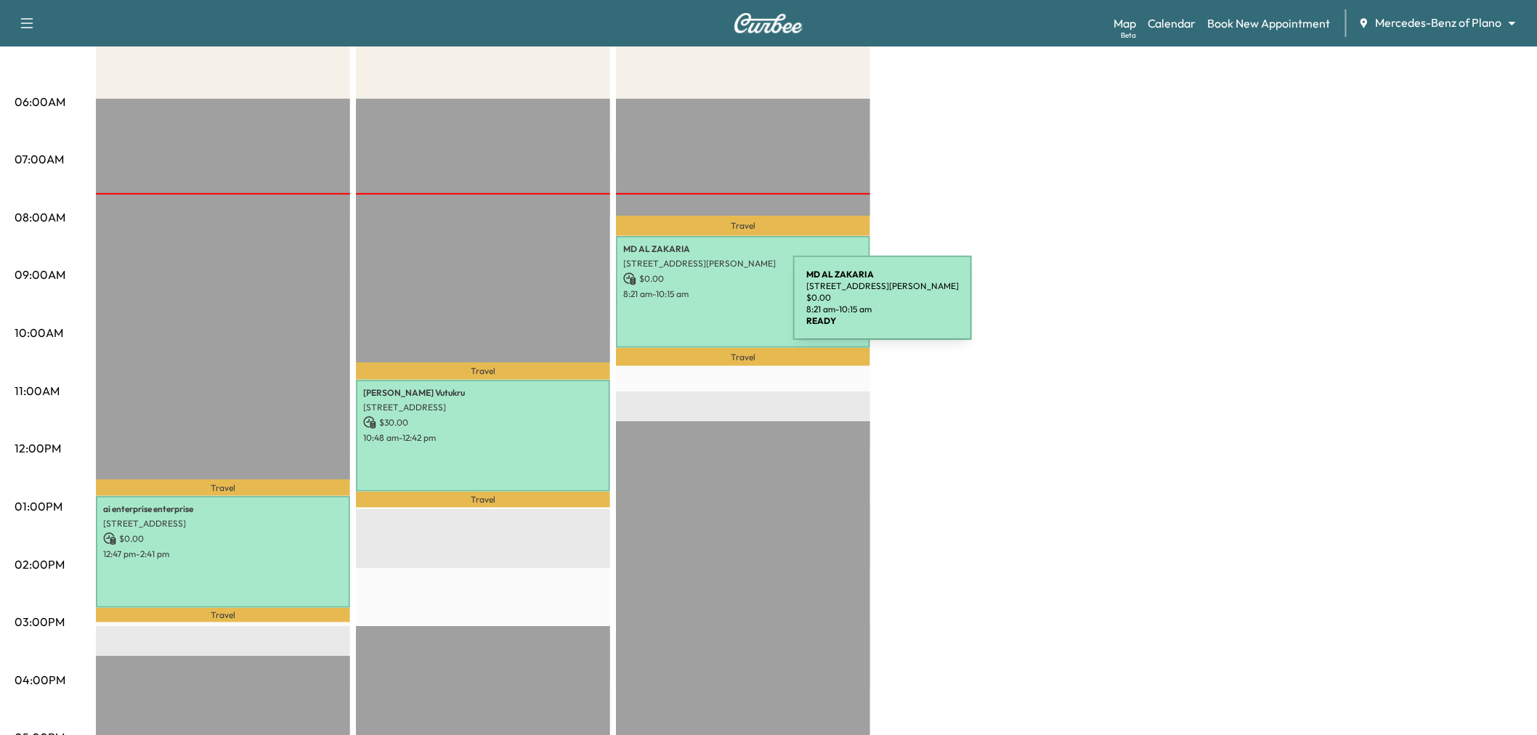
click at [693, 301] on div "MD AL ZAKARIA 11656 Alejandra Ln, Frisco, TX 75035, USA $ 0.00 8:21 am - 10:15 …" at bounding box center [743, 291] width 254 height 111
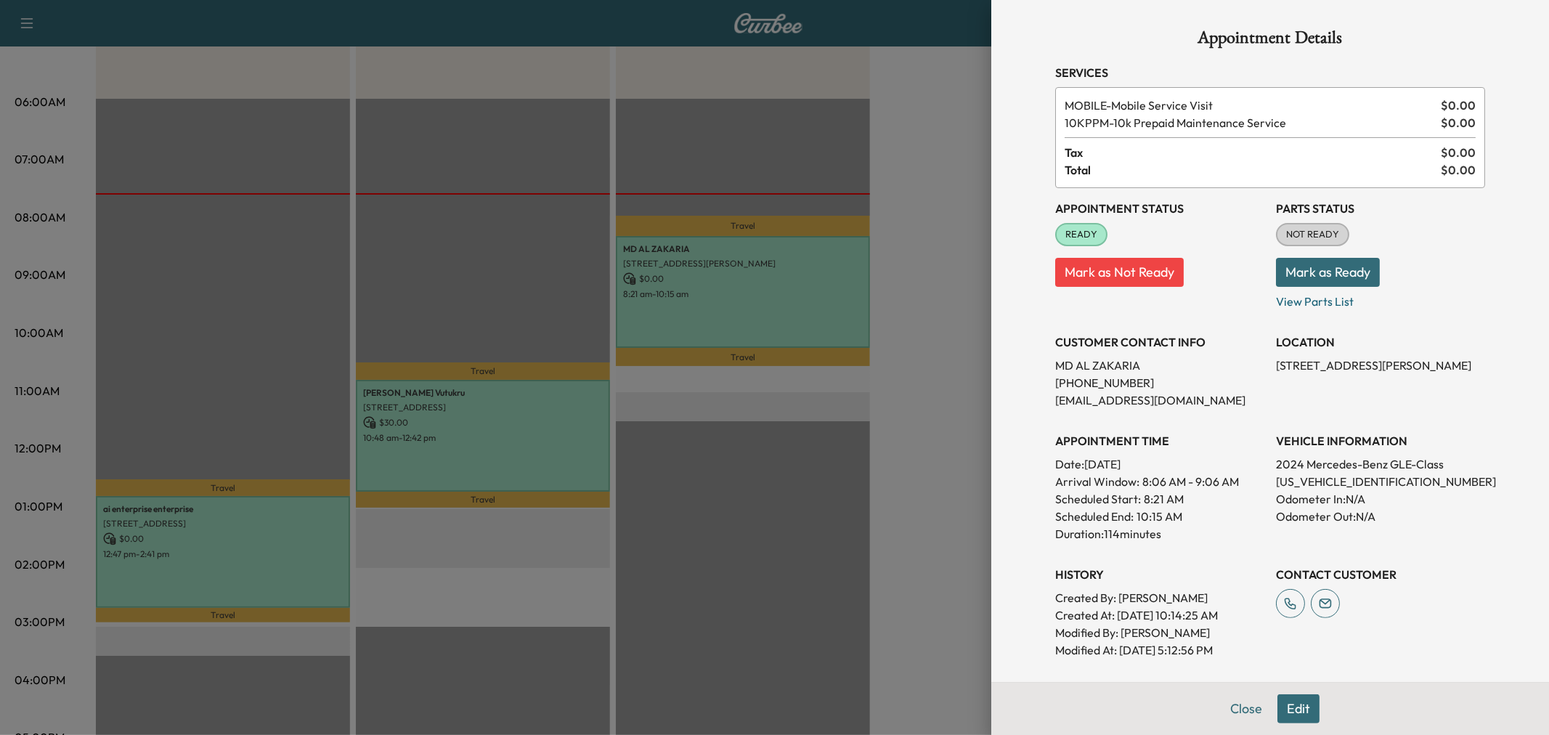
click at [692, 301] on div at bounding box center [774, 367] width 1549 height 735
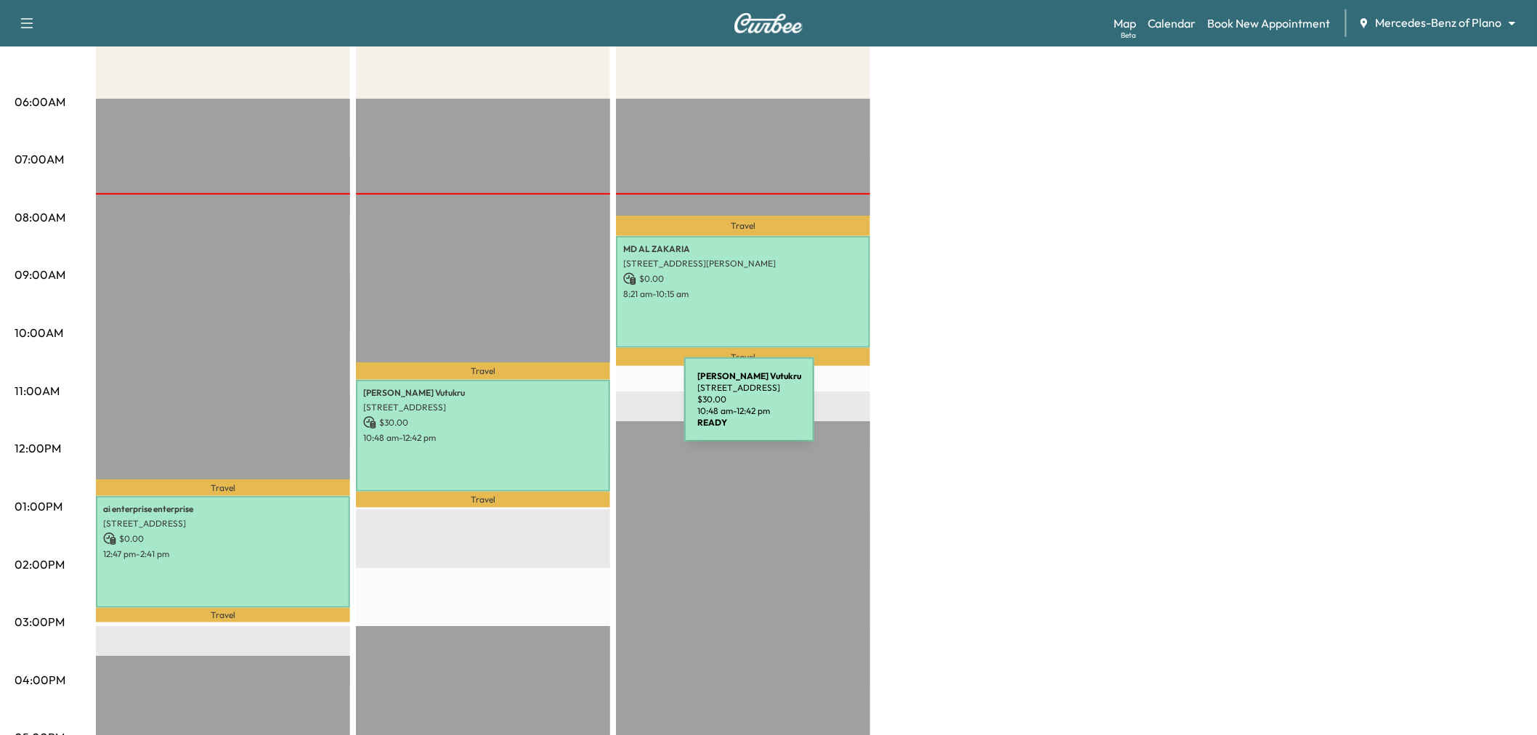
click at [575, 408] on p "13021 Scissortail Dr, Frisco, TX 75033, US" at bounding box center [483, 408] width 240 height 12
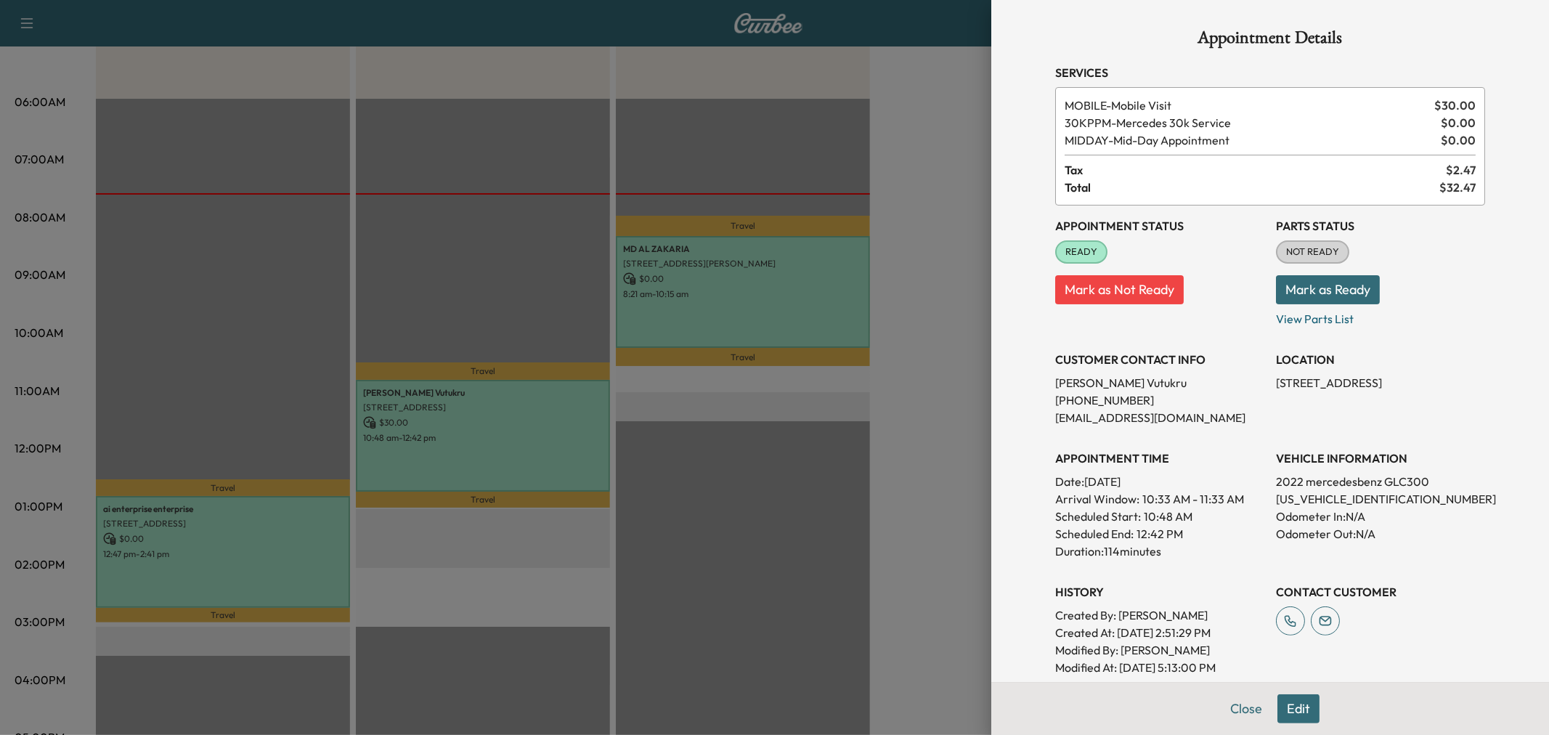
click at [481, 442] on div at bounding box center [774, 367] width 1549 height 735
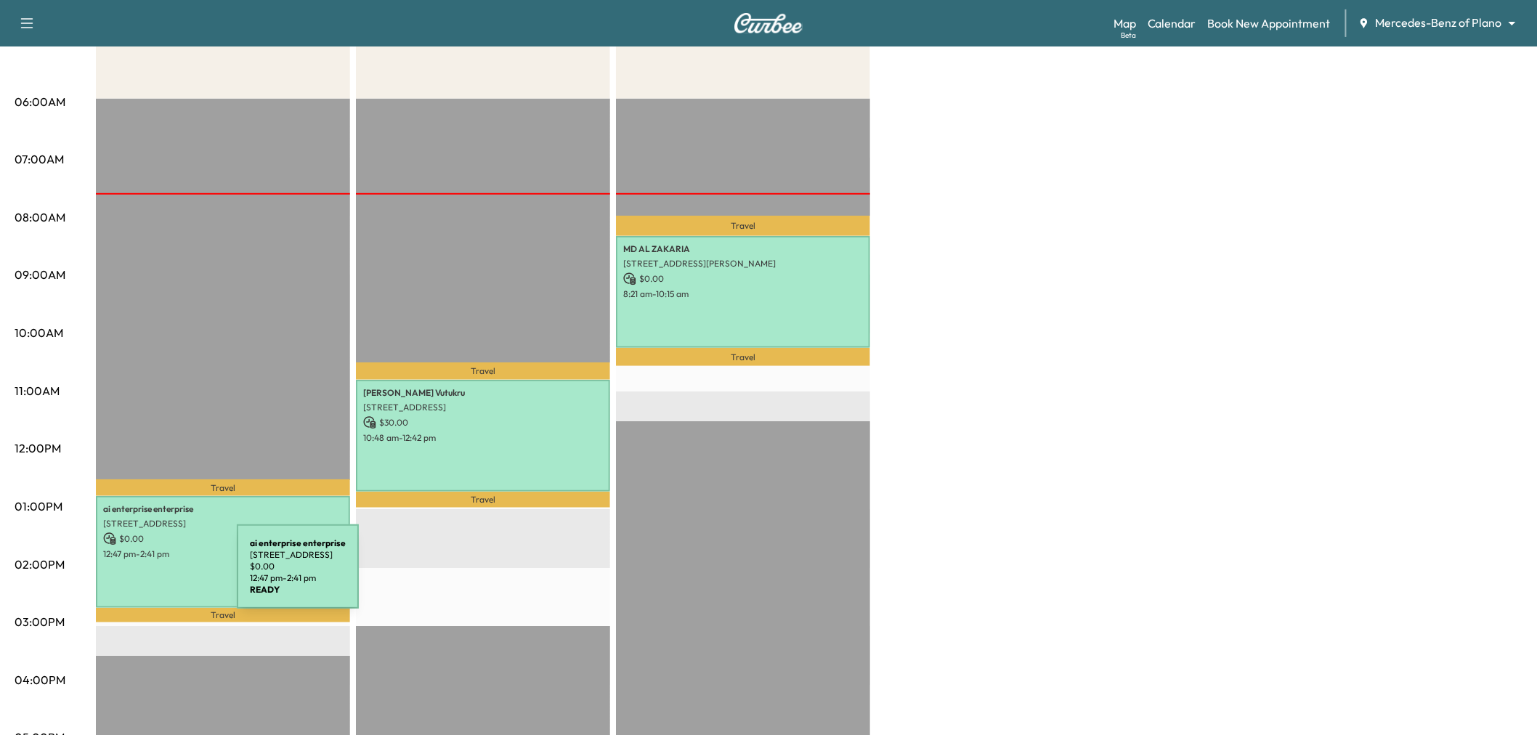
click at [106, 582] on div "ai enterprise enterprise 15201 Pleasant Rdg Wy, Frisco, TX 75033, USA $ 0.00 12…" at bounding box center [223, 551] width 254 height 111
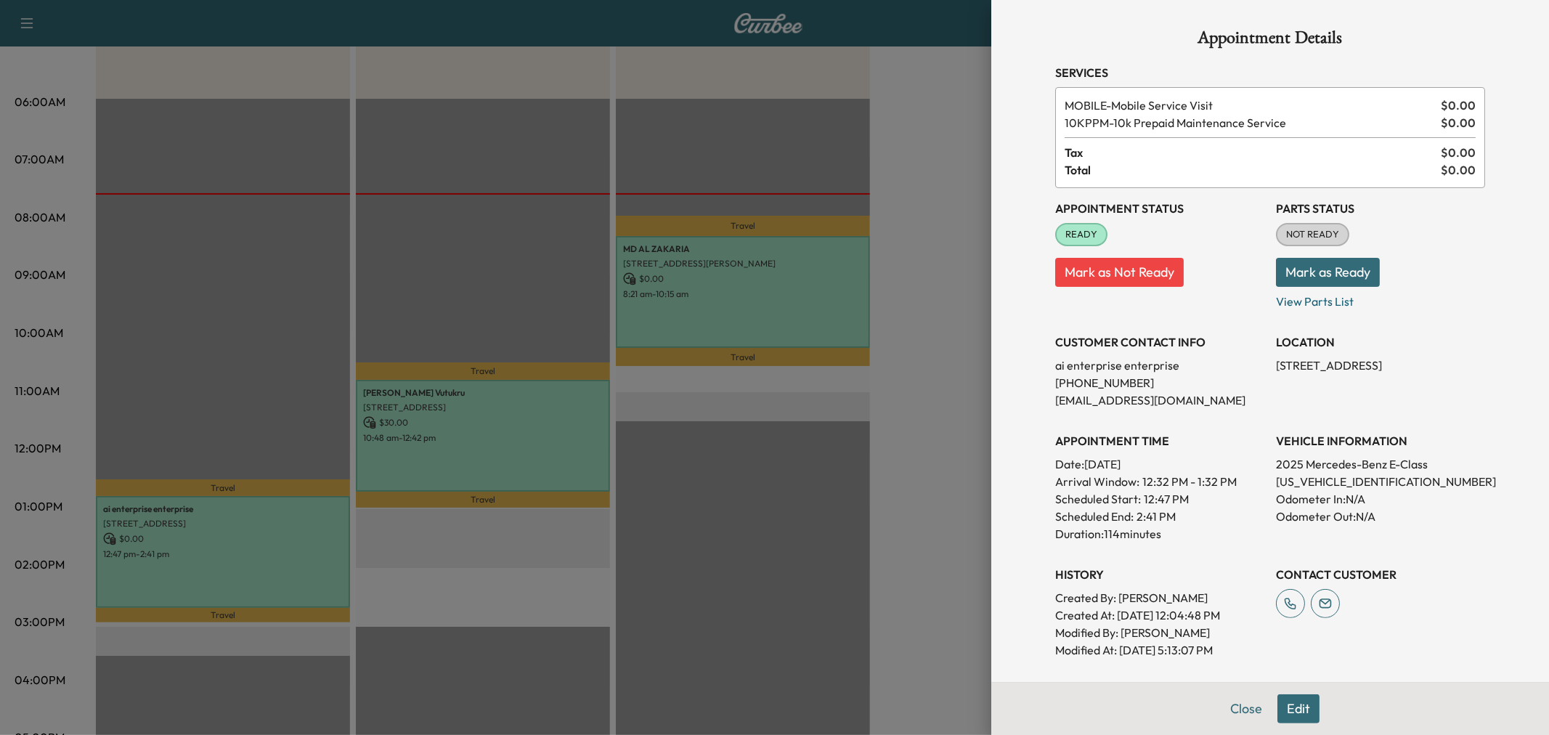
click at [176, 578] on div at bounding box center [774, 367] width 1549 height 735
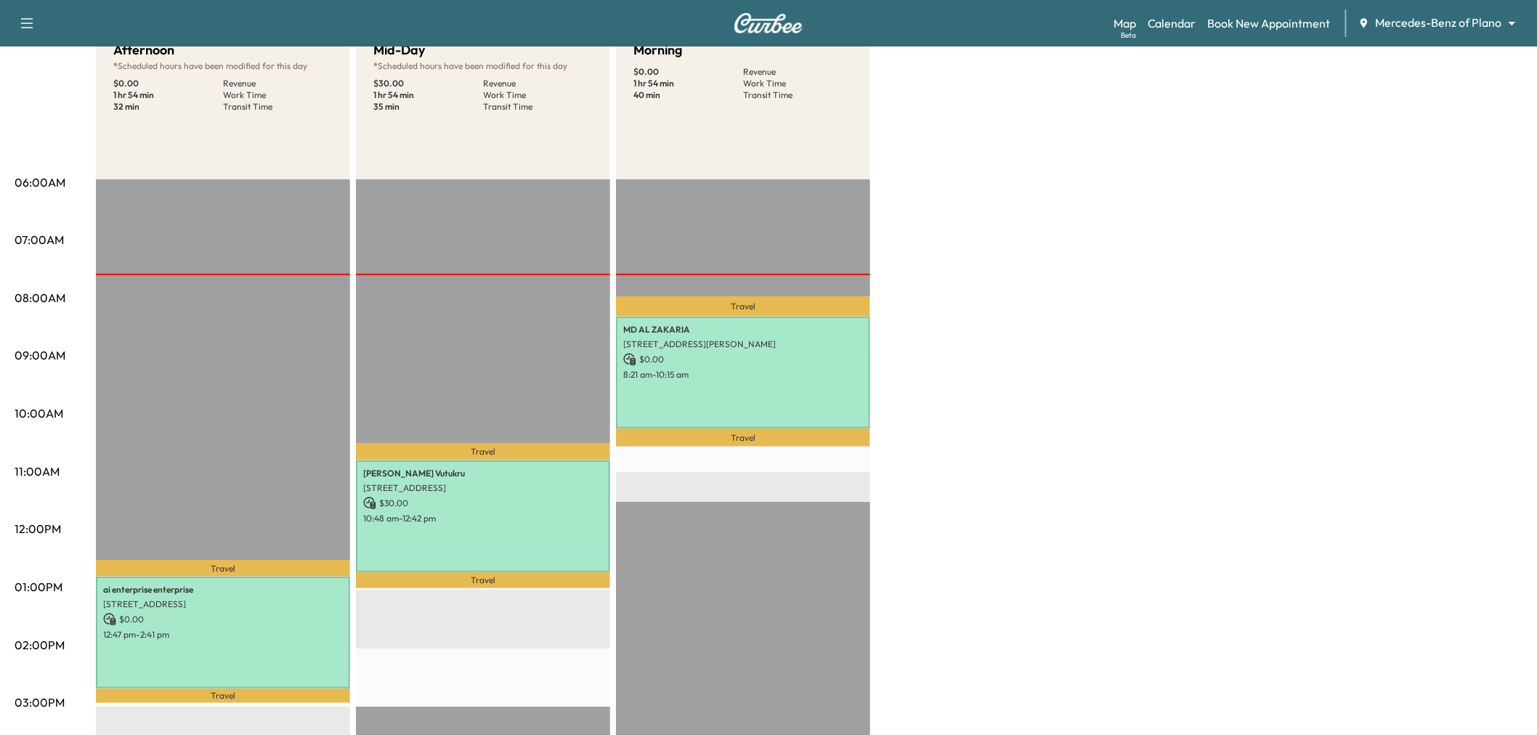
scroll to position [0, 0]
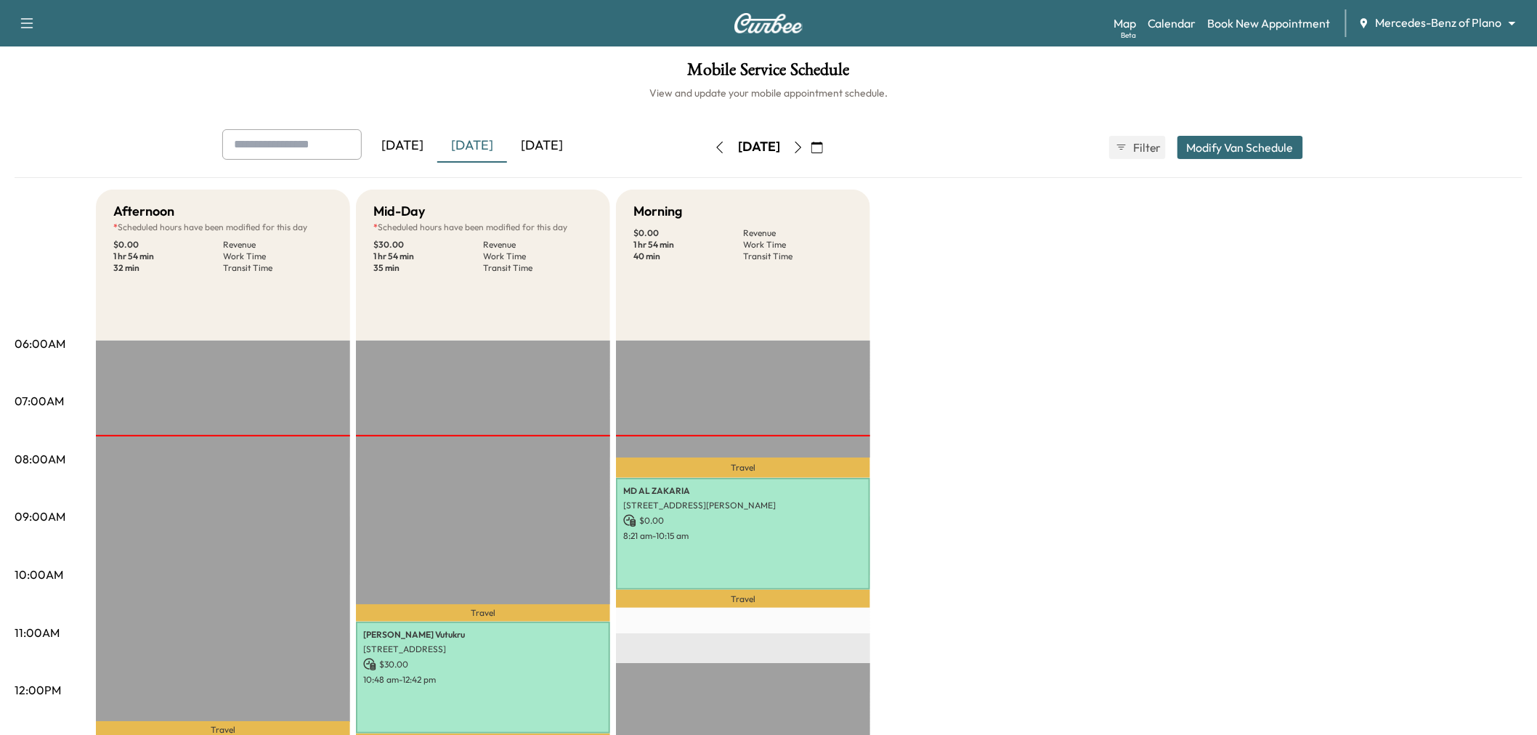
click at [260, 144] on input "text" at bounding box center [291, 144] width 139 height 31
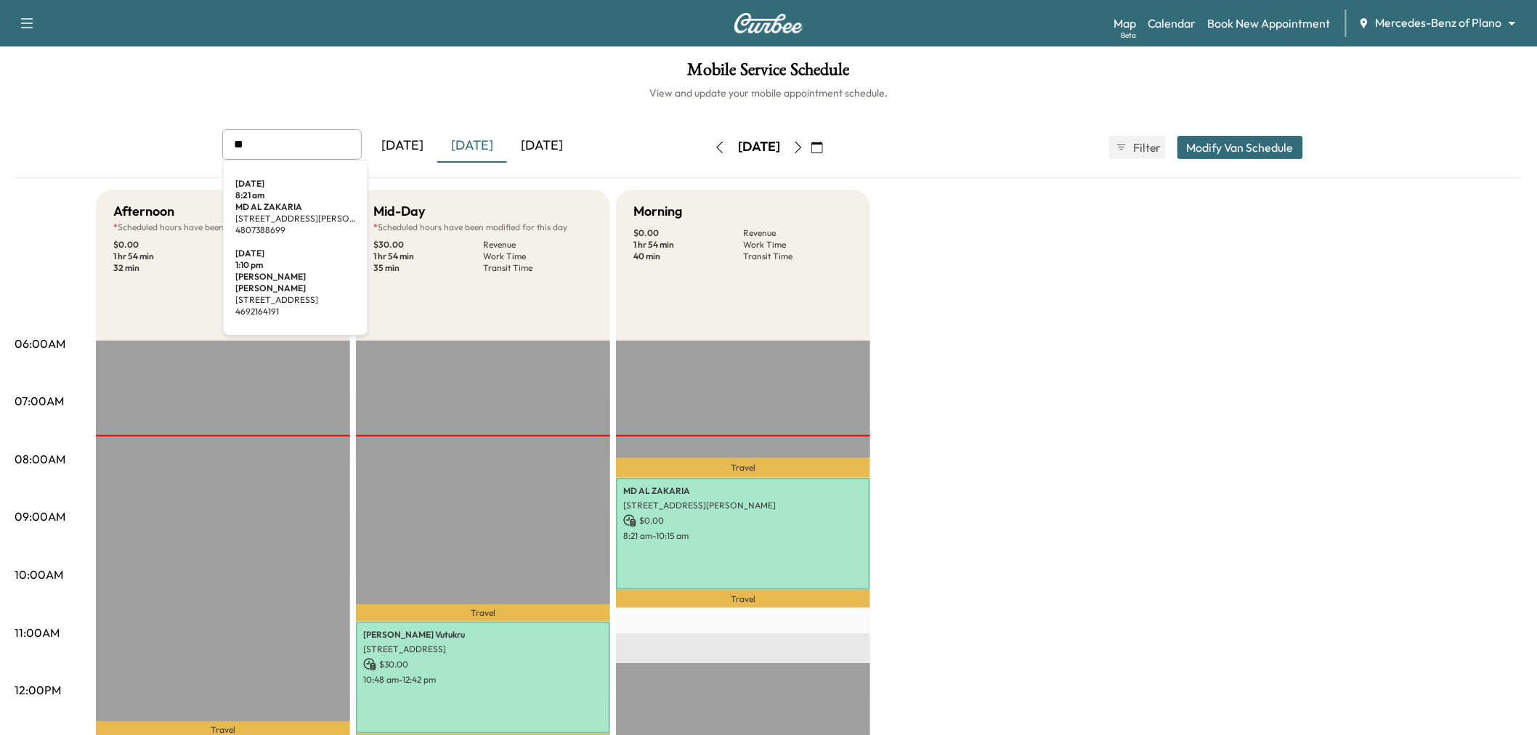
scroll to position [81, 0]
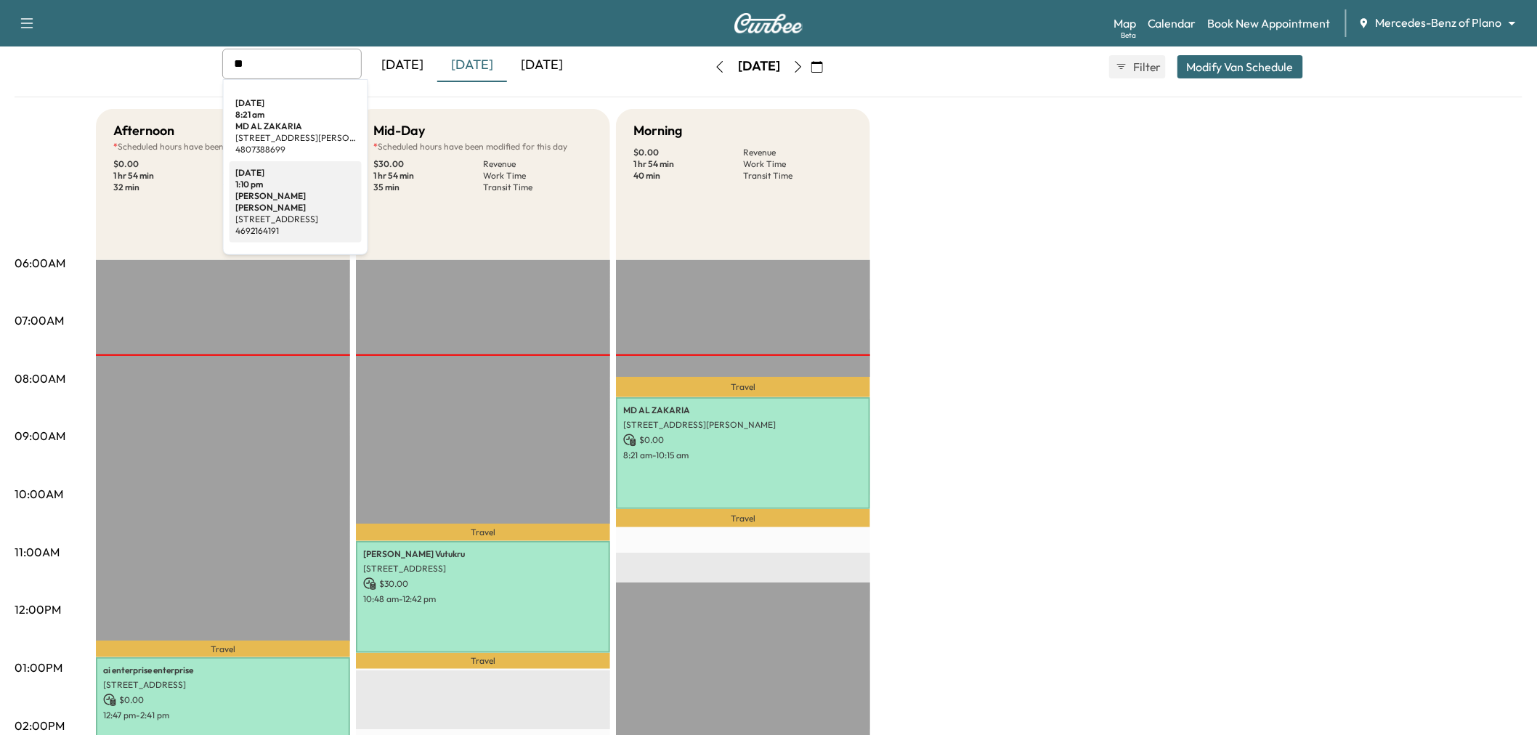
type input "**"
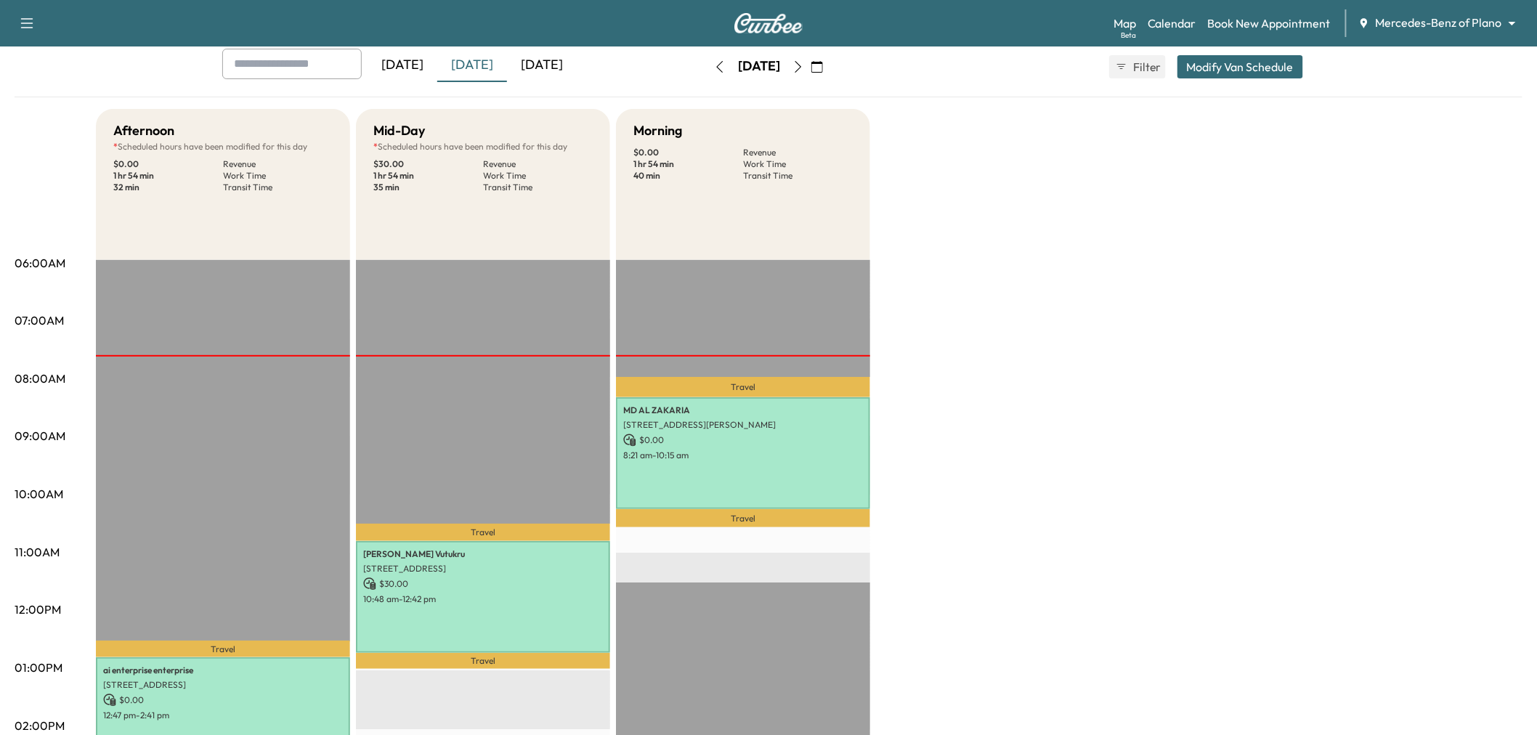
scroll to position [0, 0]
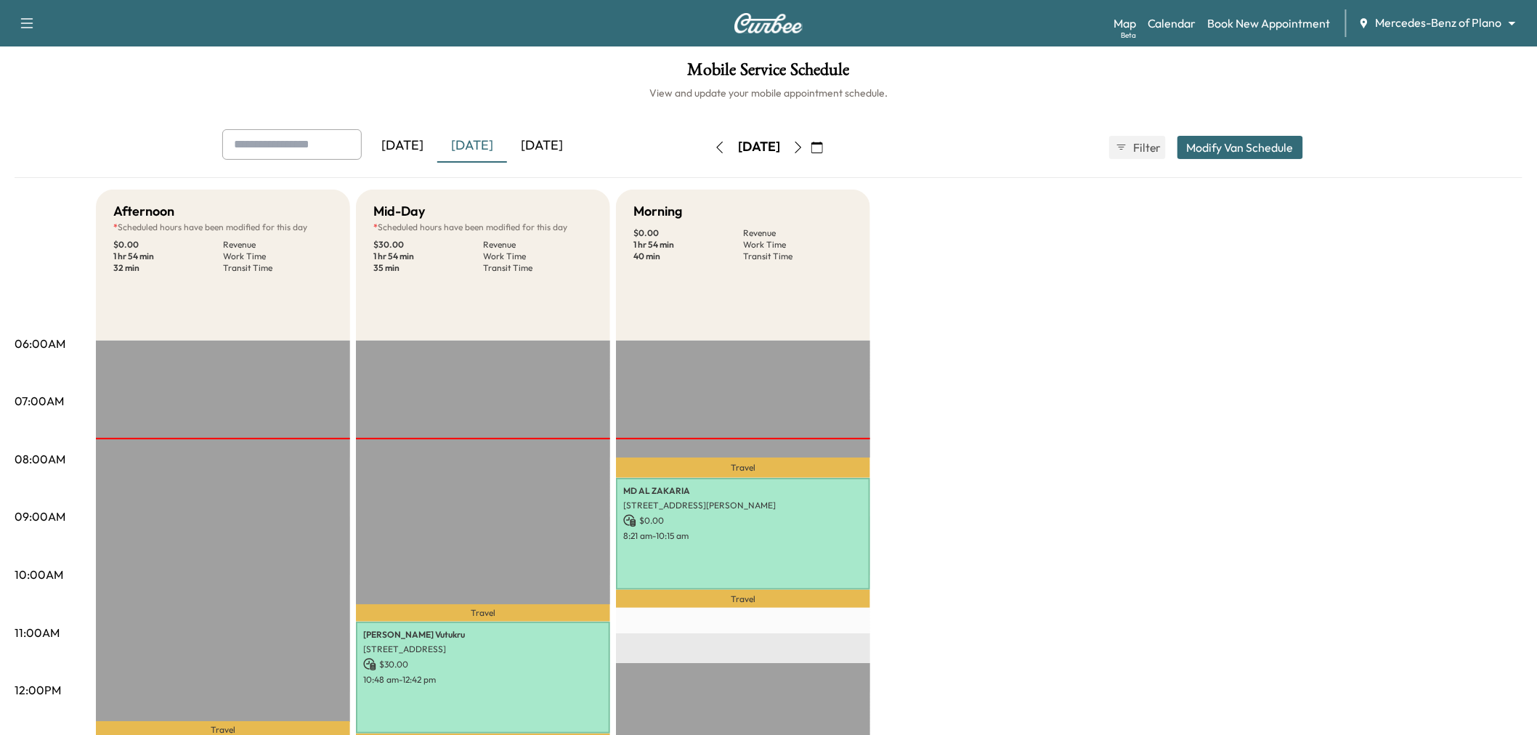
click at [829, 154] on button "button" at bounding box center [817, 147] width 25 height 23
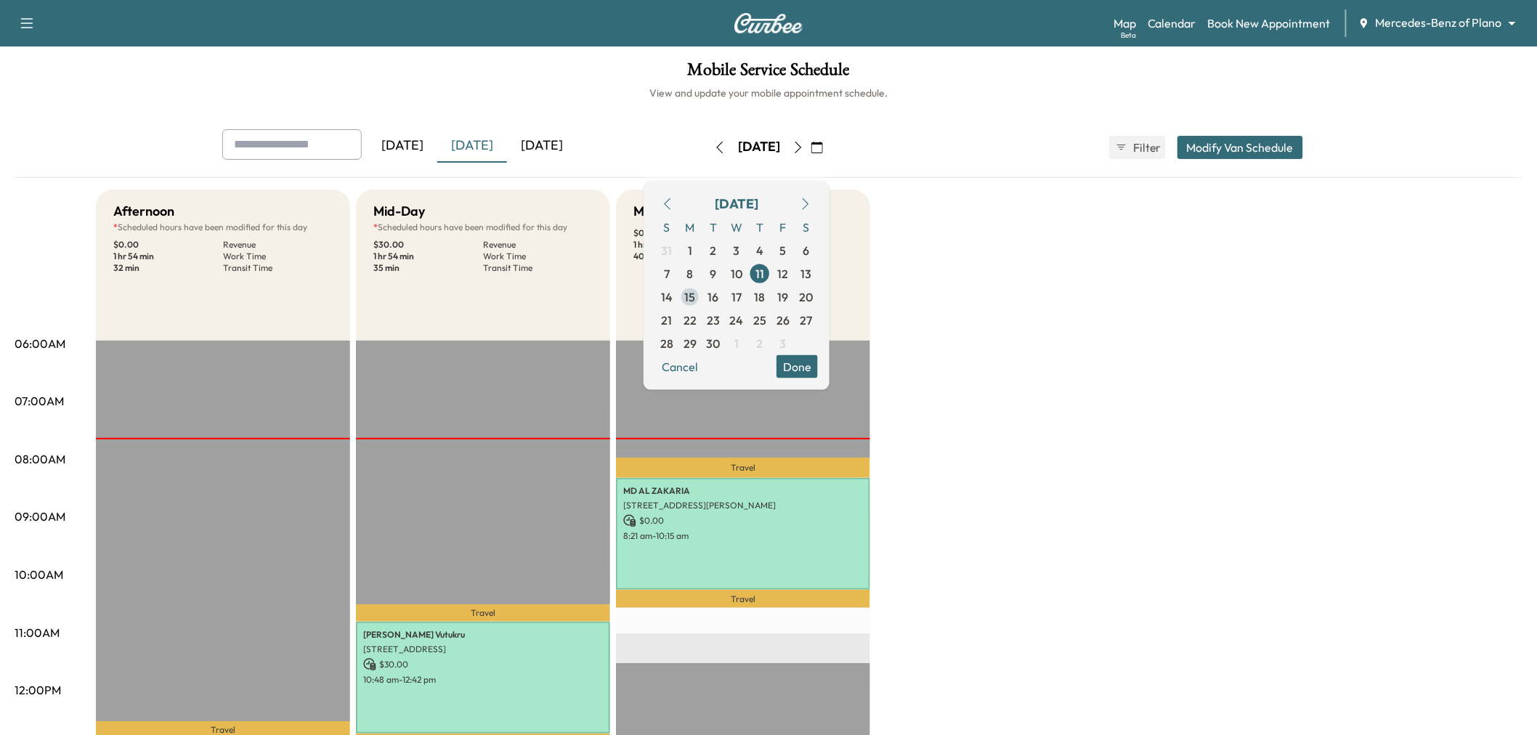
click at [696, 293] on span "15" at bounding box center [690, 296] width 11 height 17
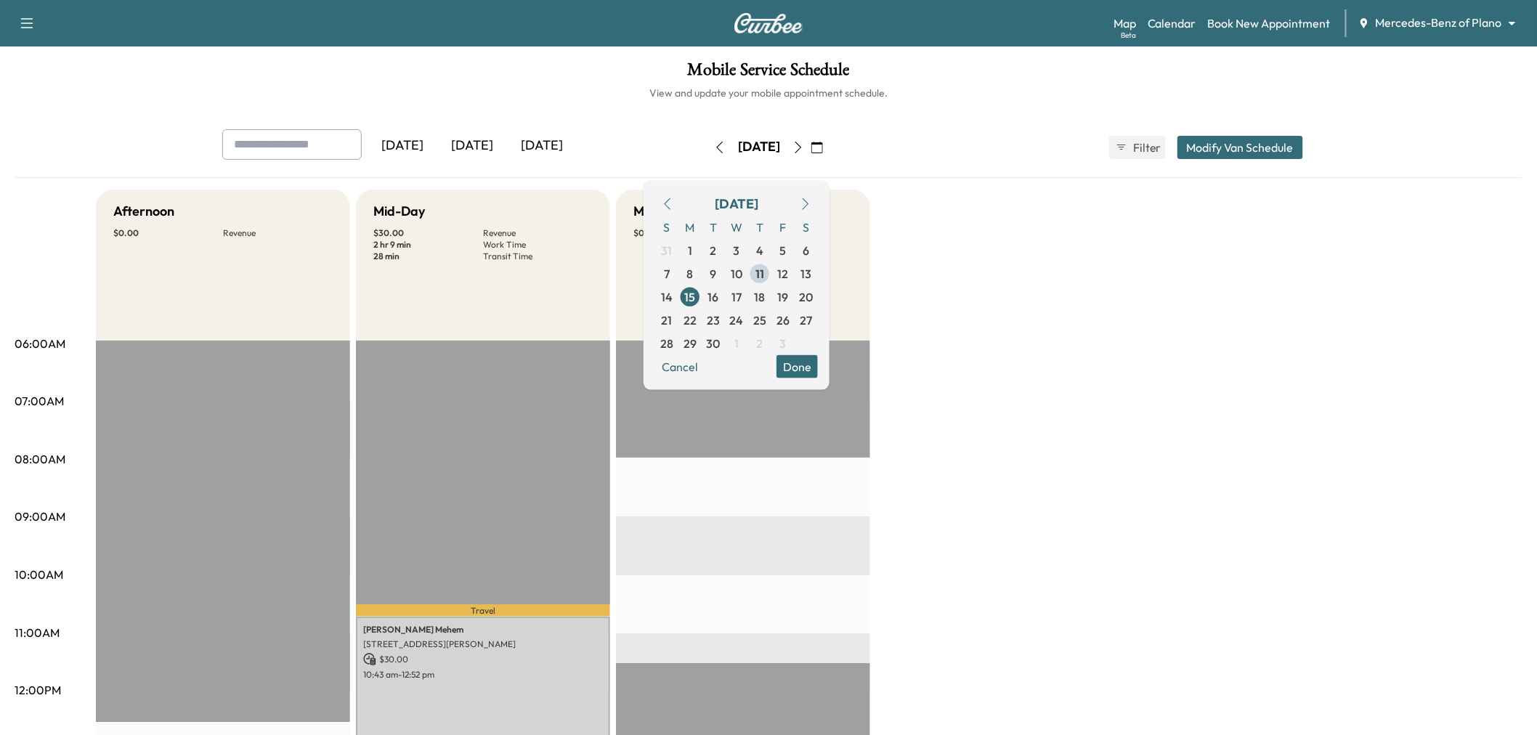
click at [1262, 163] on div "Yesterday Today Tomorrow Monday, September 15 September 2025 S M T W T F S 31 1…" at bounding box center [769, 147] width 1116 height 36
click at [1267, 147] on button "Modify Van Schedule" at bounding box center [1240, 147] width 126 height 23
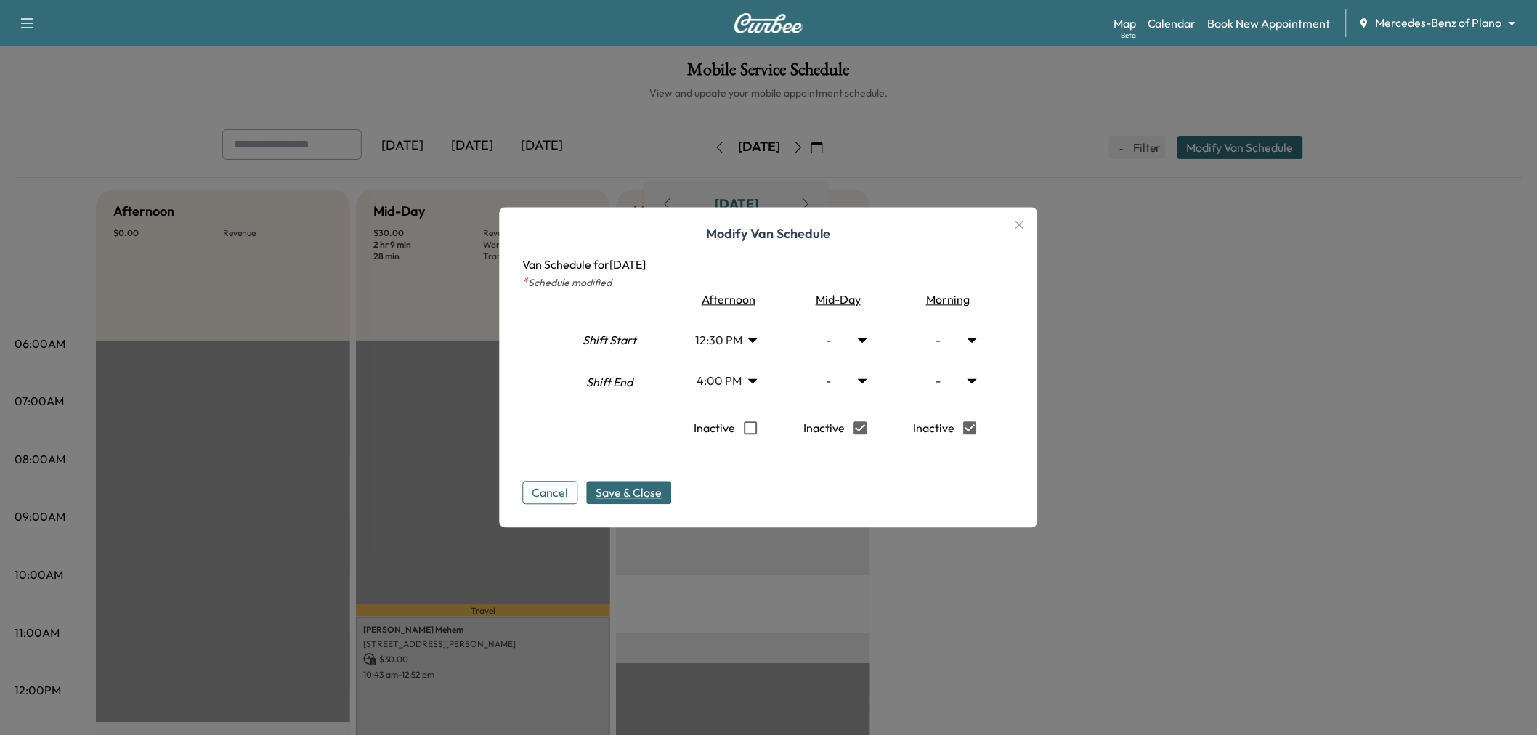
click at [656, 487] on span "Save & Close" at bounding box center [629, 492] width 66 height 17
type input "****"
type input "**"
type input "*"
type input "****"
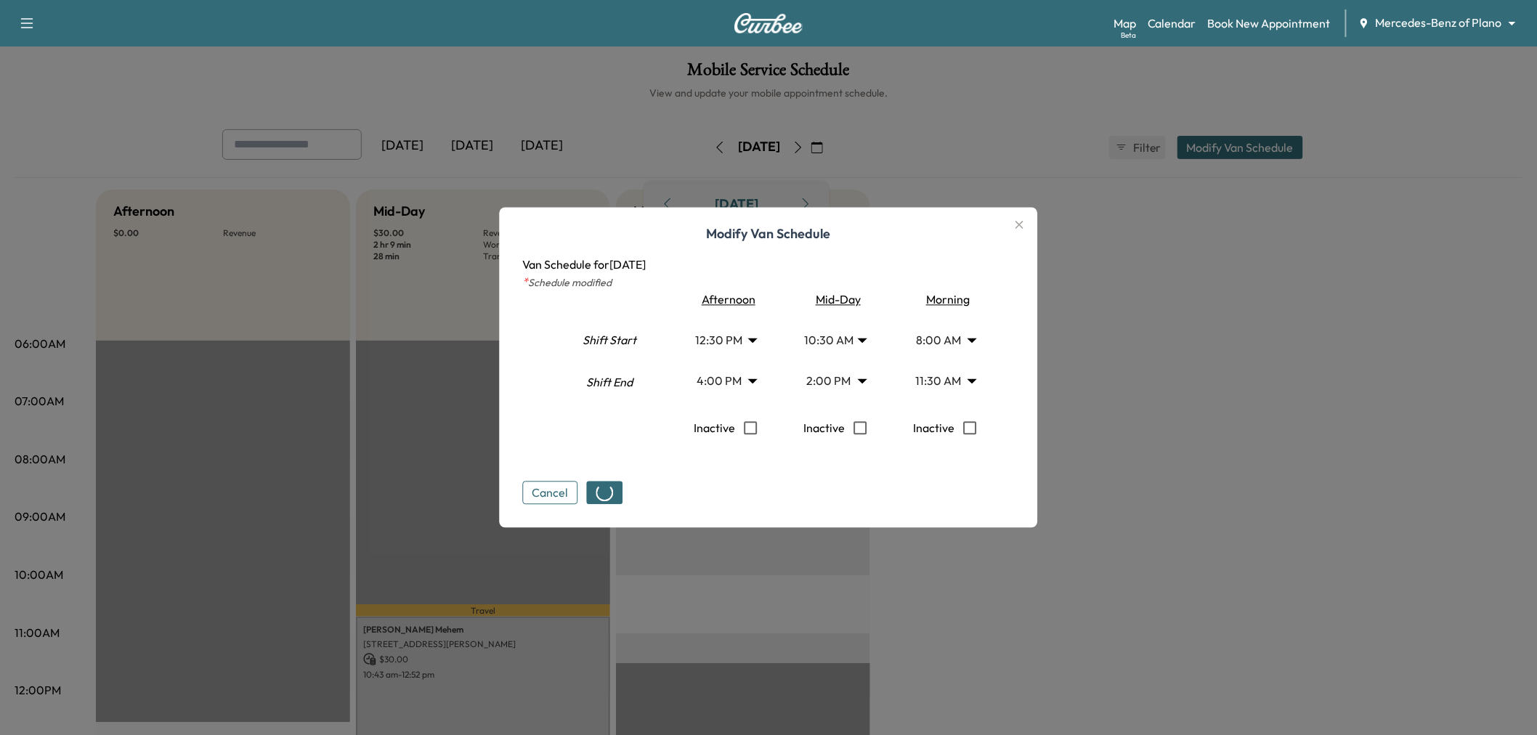
click at [855, 380] on body "Support Log Out Map Beta Calendar Book New Appointment Mercedes-Benz of Plano *…" at bounding box center [768, 367] width 1537 height 735
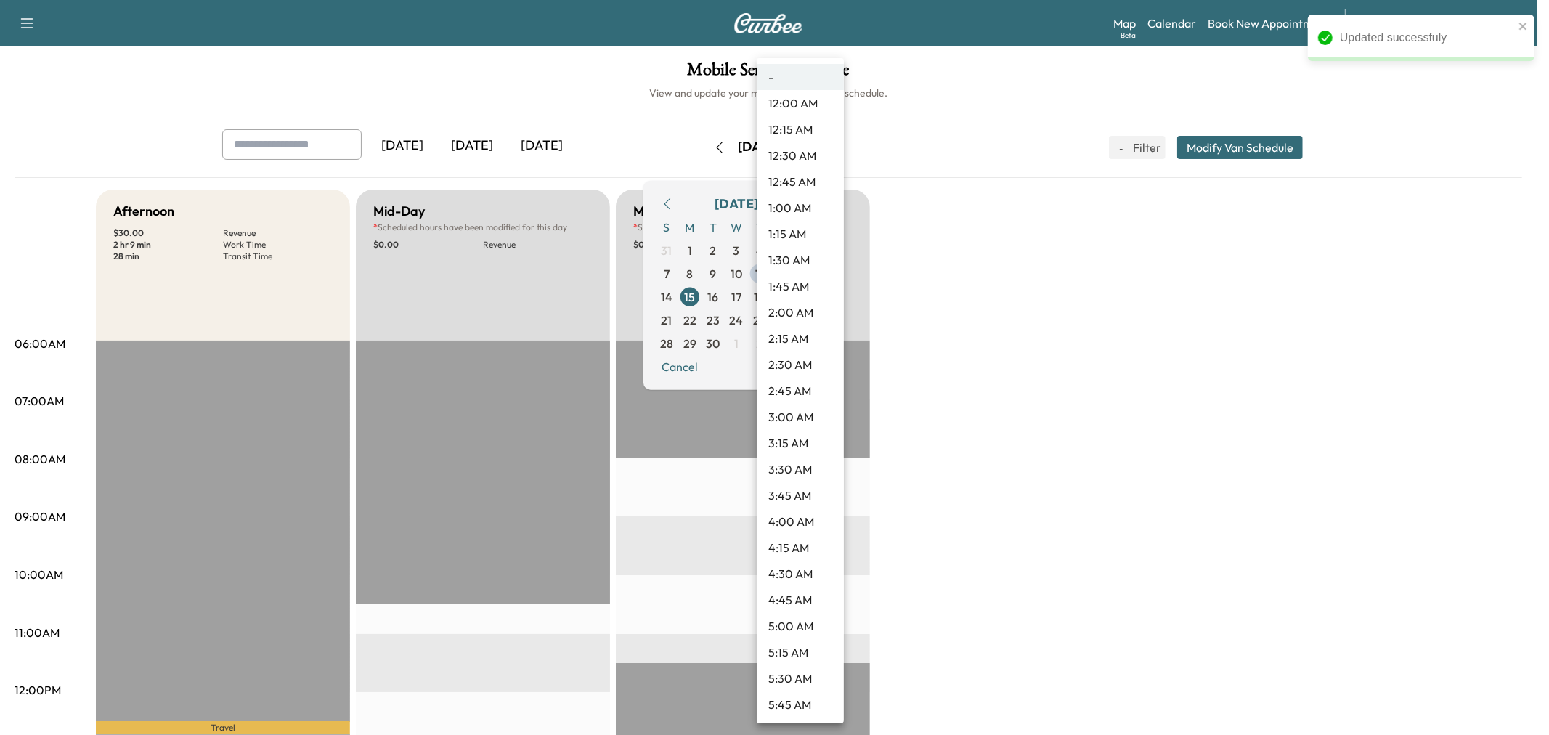
click at [1052, 397] on div at bounding box center [774, 367] width 1549 height 735
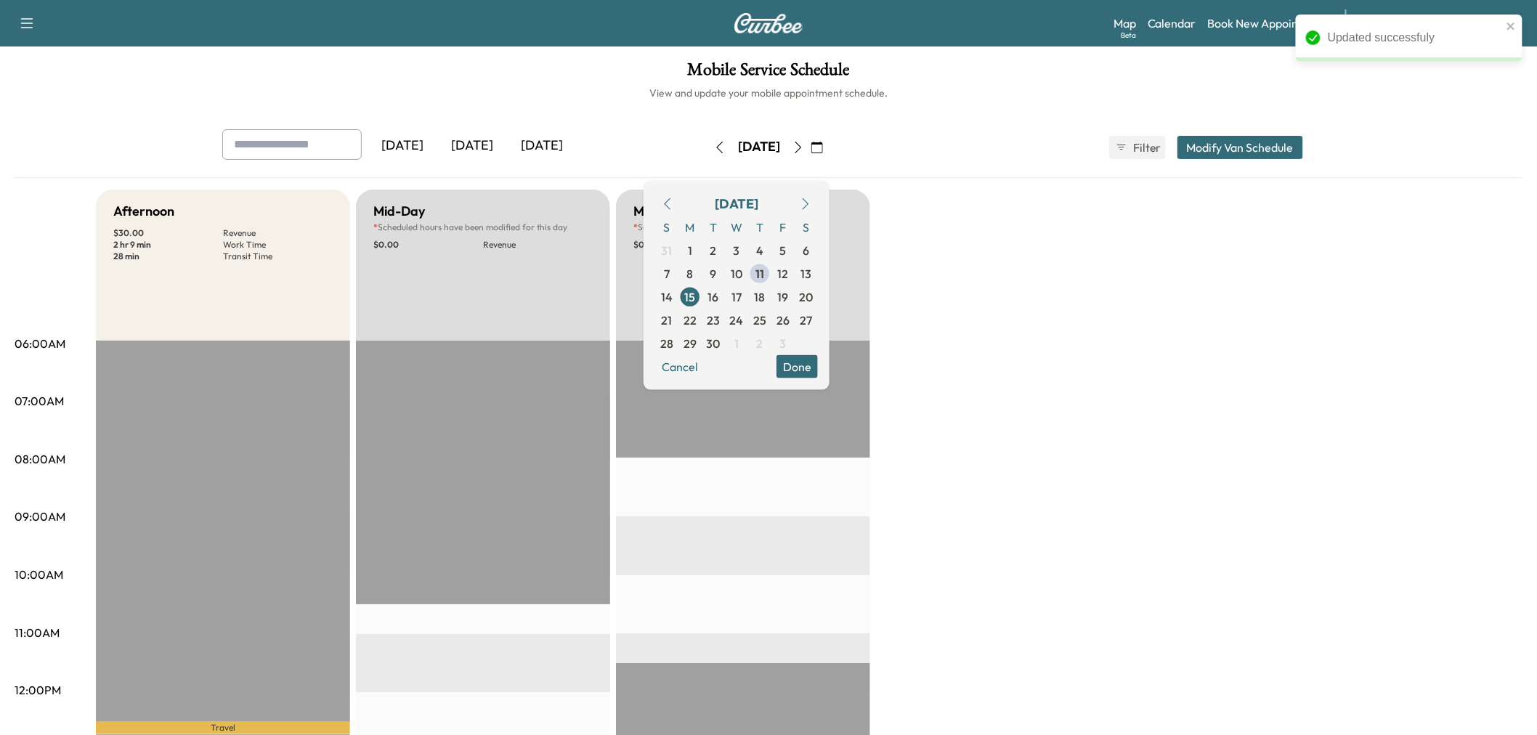
click at [1229, 148] on button "Modify Van Schedule" at bounding box center [1240, 147] width 126 height 23
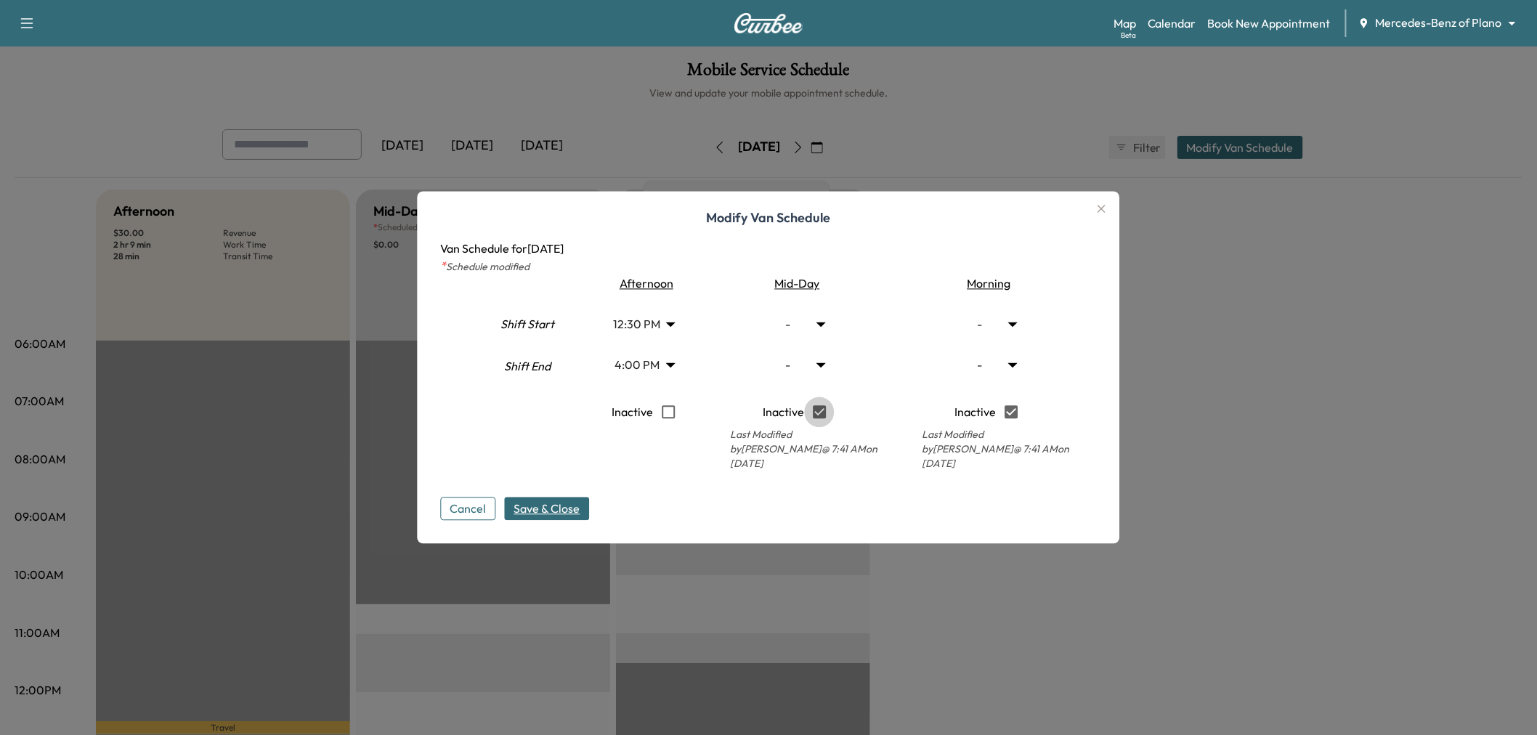
type input "****"
type input "**"
type input "*"
type input "****"
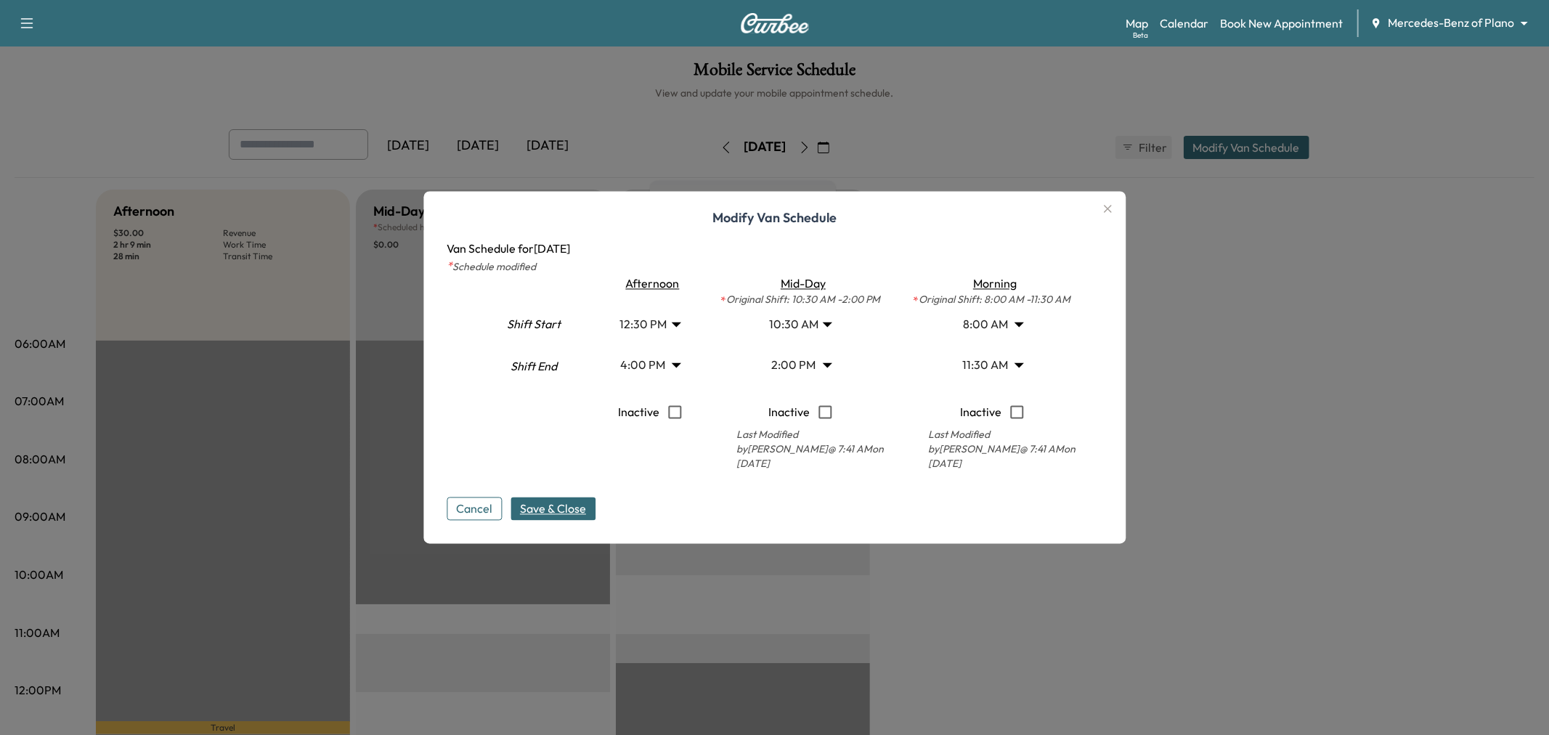
click at [826, 370] on body "Support Log Out Map Beta Calendar Book New Appointment Mercedes-Benz of Plano *…" at bounding box center [774, 367] width 1549 height 735
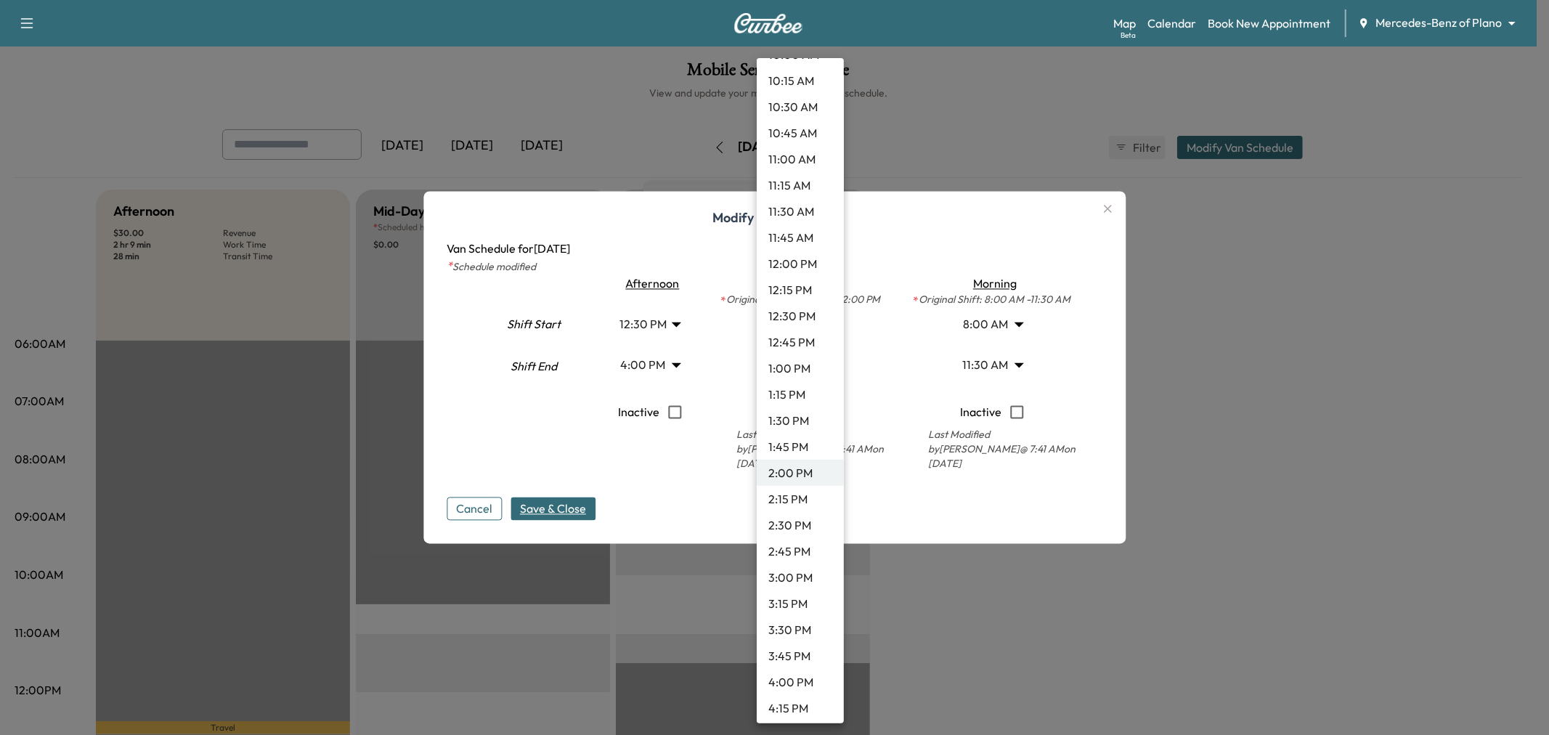
scroll to position [1014, 0]
click at [800, 211] on li "10:45 AM" at bounding box center [800, 213] width 87 height 26
type input "*****"
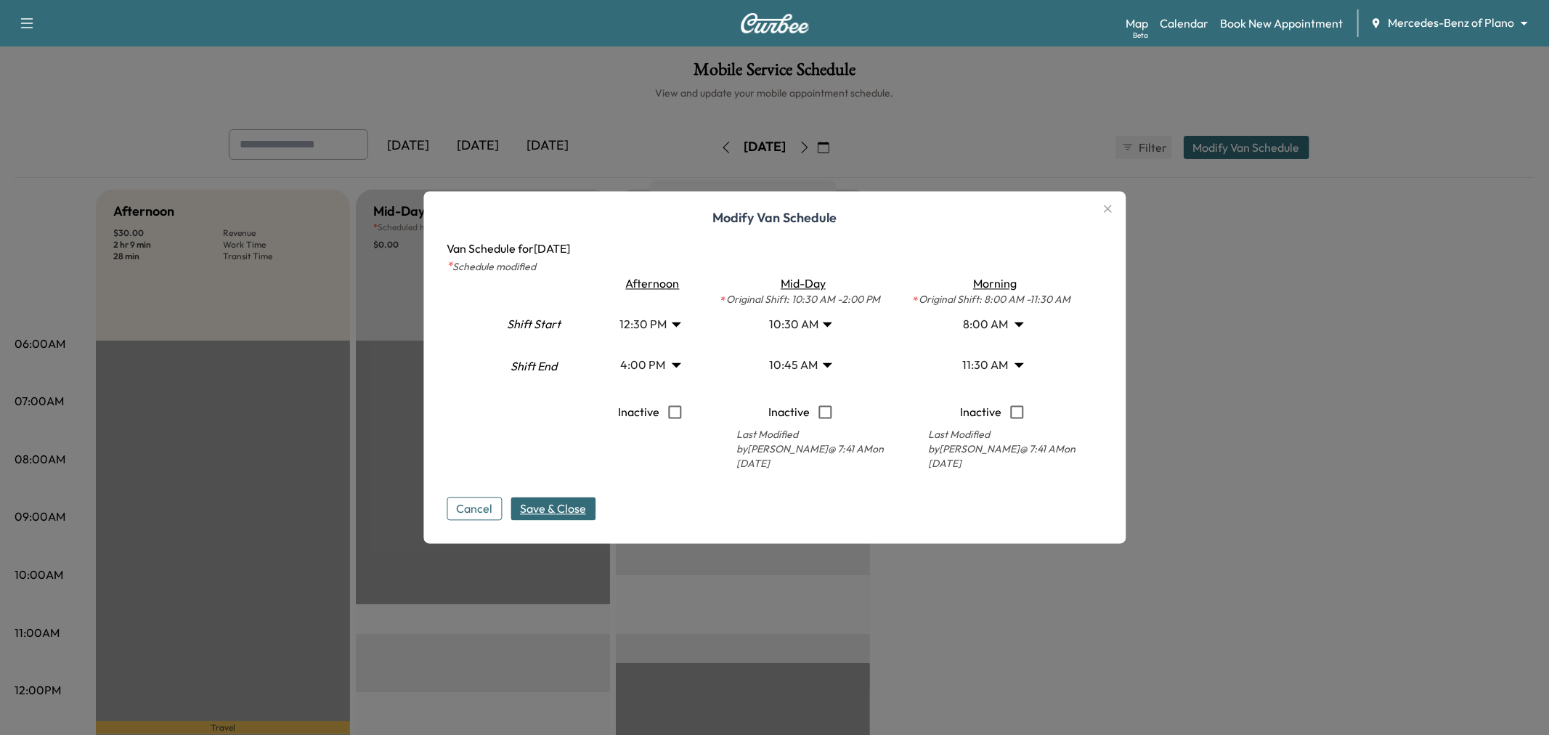
click at [994, 362] on body "Support Log Out Map Beta Calendar Book New Appointment Mercedes-Benz of Plano *…" at bounding box center [774, 367] width 1549 height 735
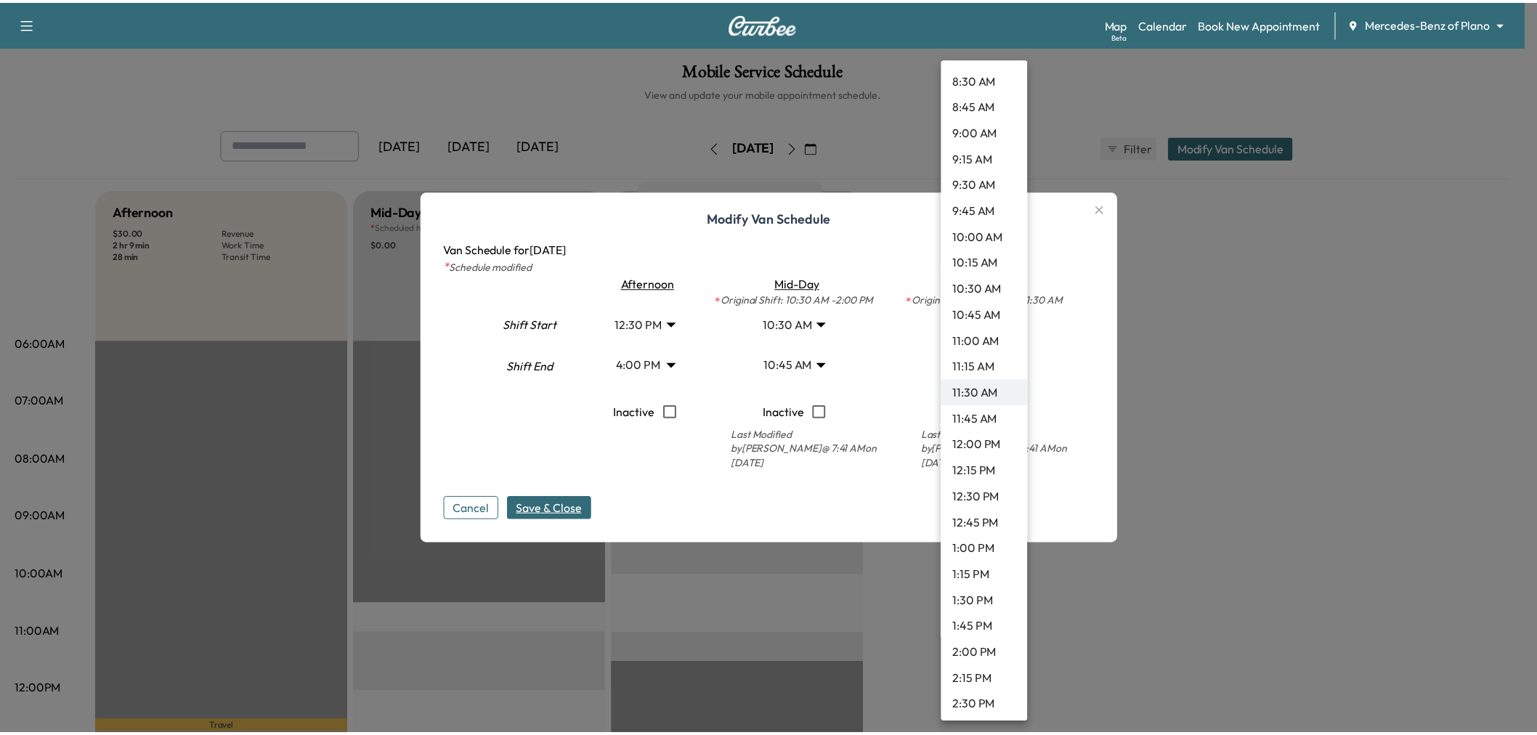
scroll to position [833, 0]
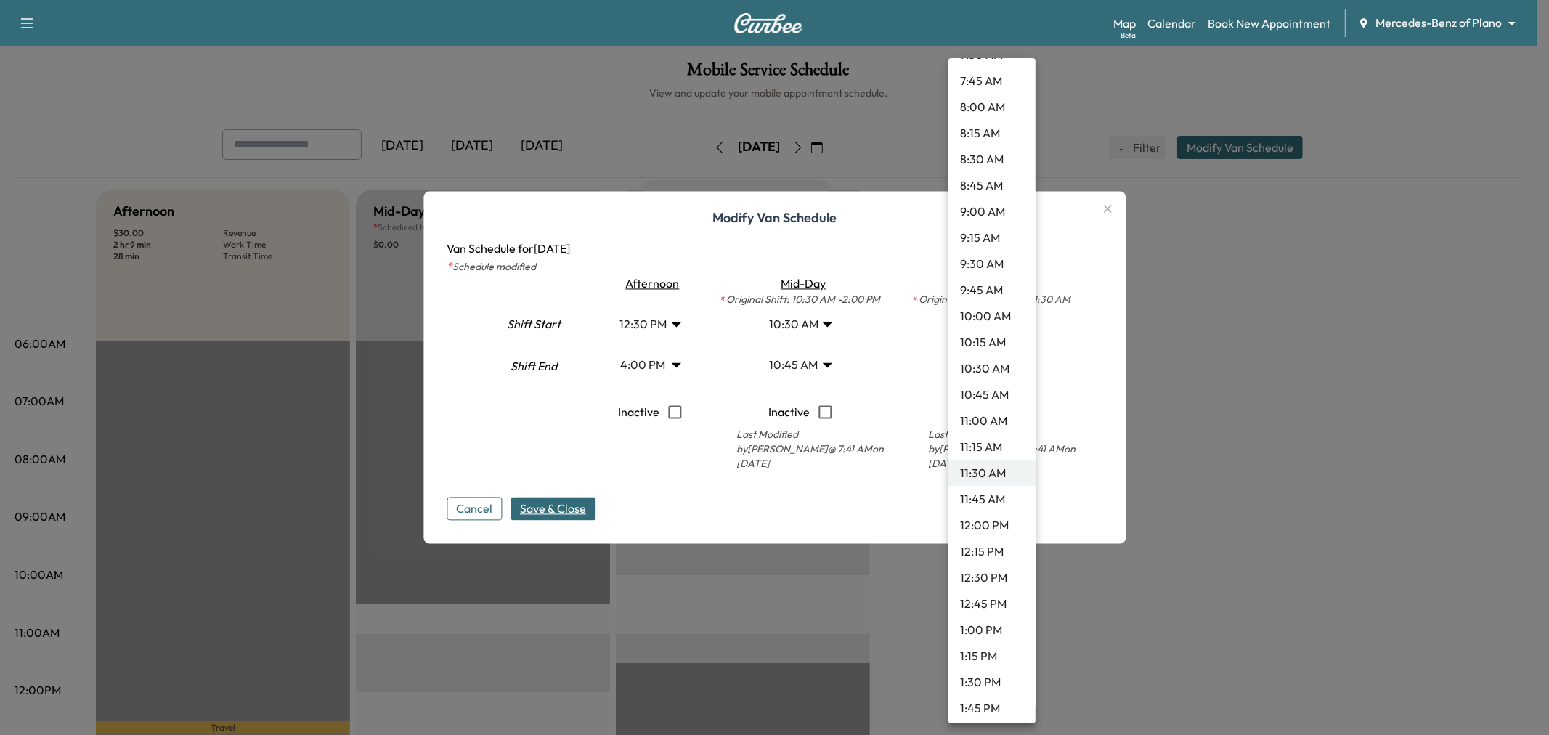
click at [982, 132] on li "8:15 AM" at bounding box center [992, 133] width 87 height 26
type input "****"
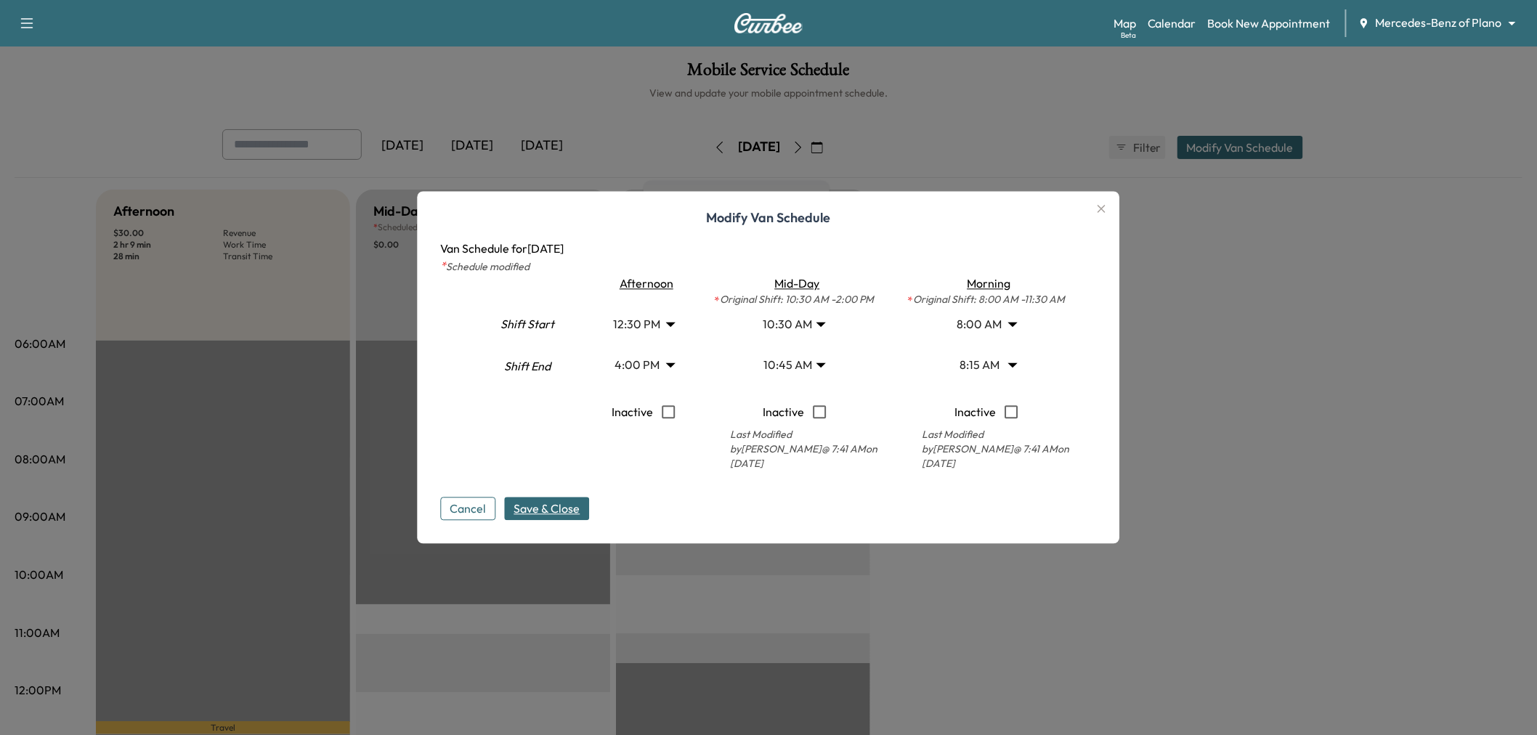
click at [561, 504] on span "Save & Close" at bounding box center [547, 508] width 66 height 17
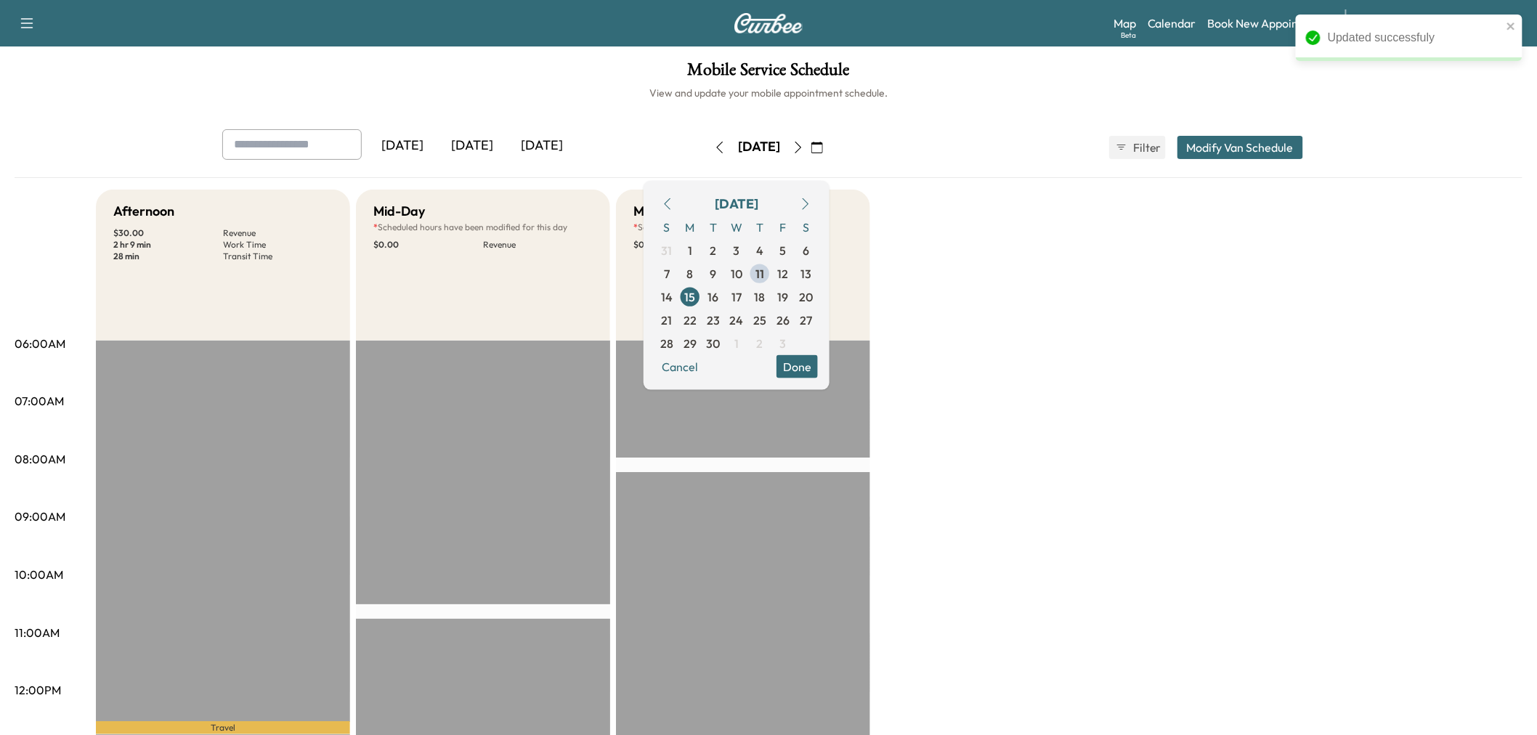
click at [818, 370] on button "Done" at bounding box center [796, 365] width 41 height 23
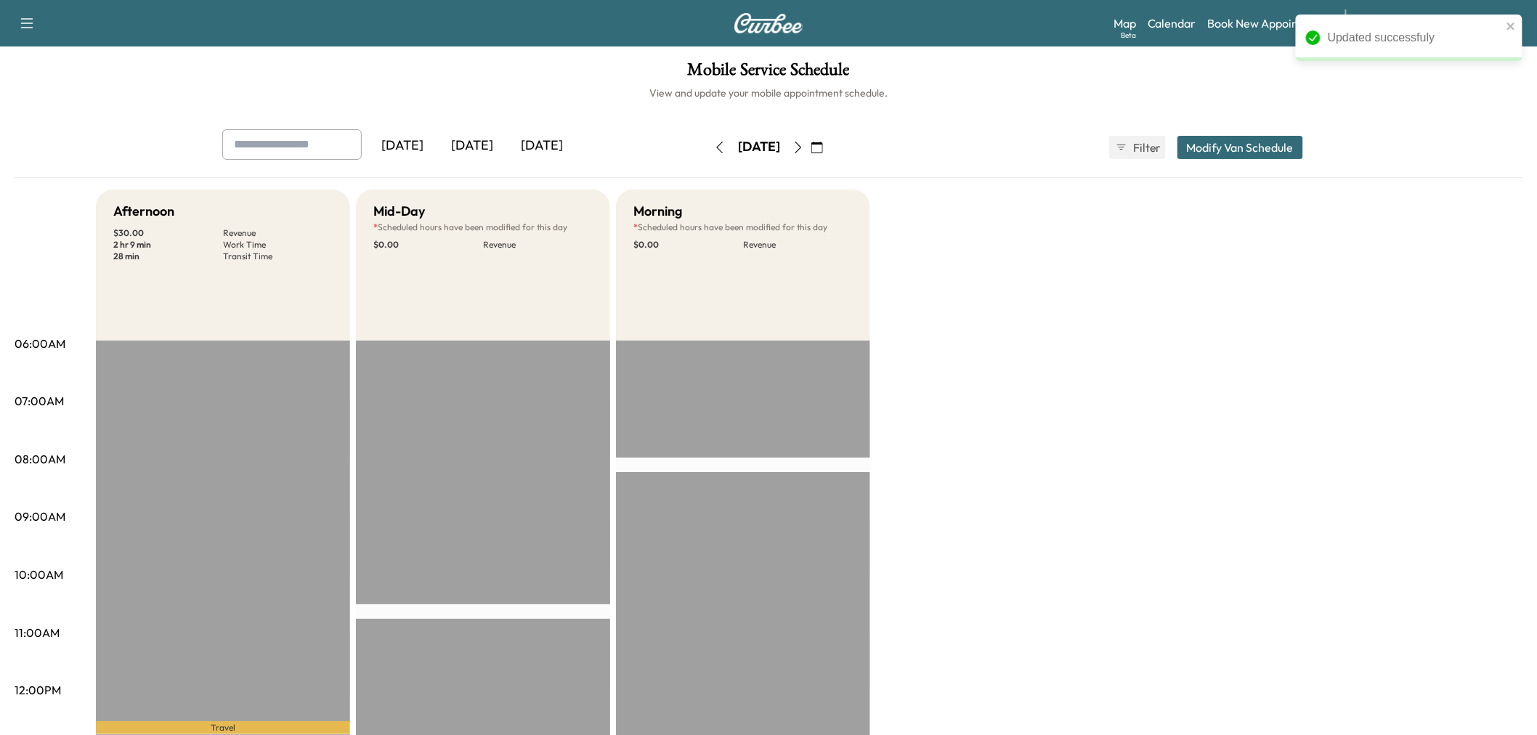
click at [1040, 423] on div "Afternoon $ 30.00 Revenue 2 hr 9 min Work Time 28 min Transit Time Travel Amand…" at bounding box center [809, 734] width 1426 height 1089
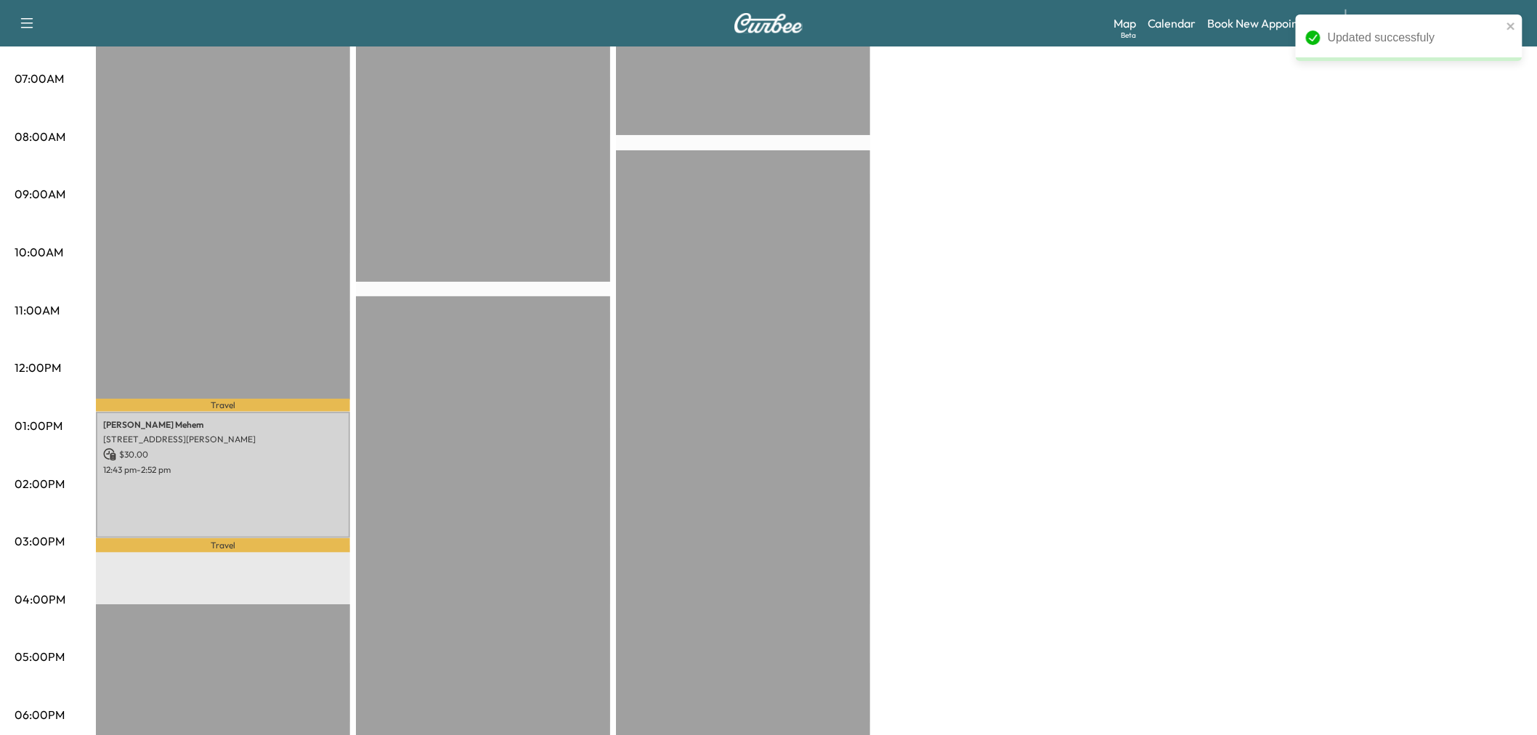
scroll to position [242, 0]
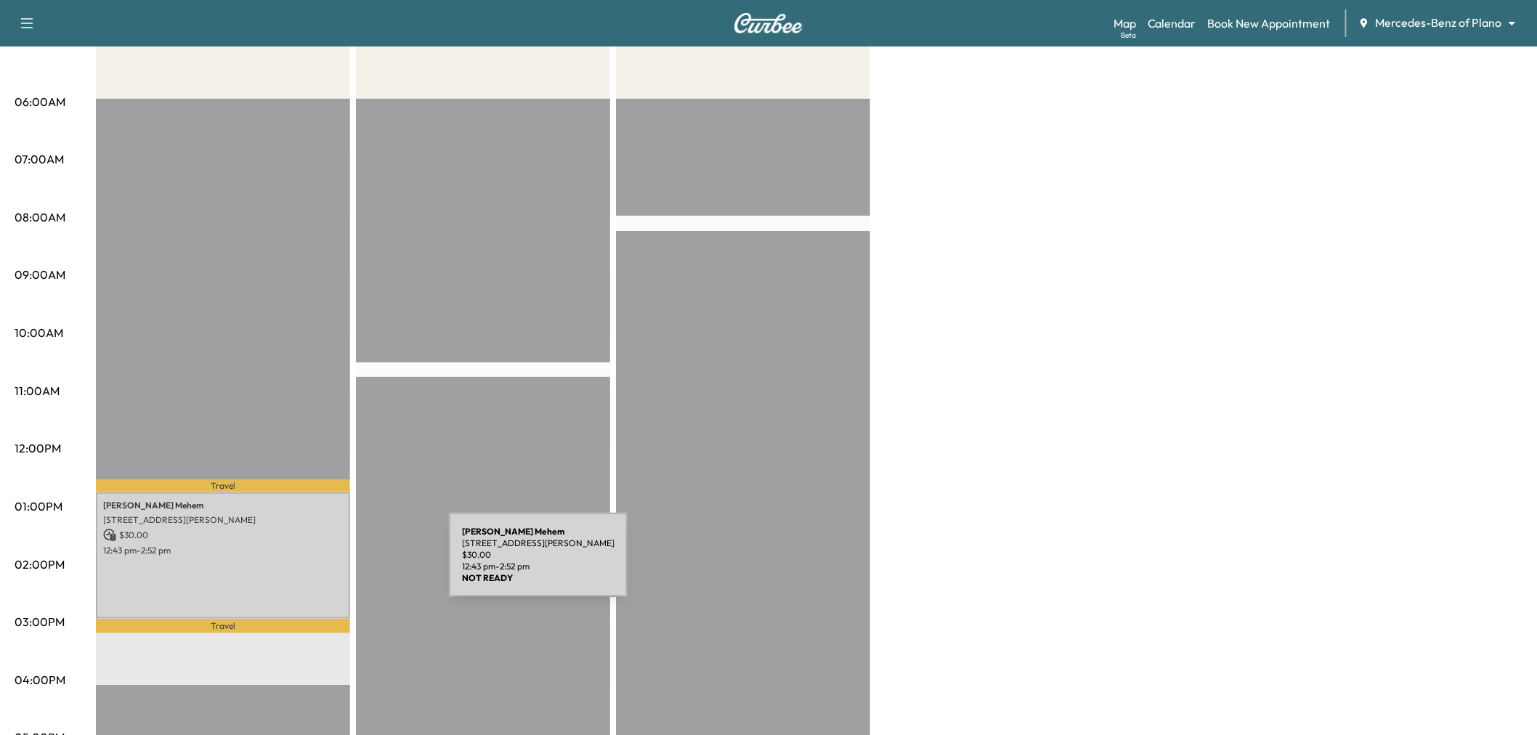
click at [340, 564] on div "Amanda Mehem 13655 Welch Rd, Dallas, TX 75244, USA $ 30.00 12:43 pm - 2:52 pm" at bounding box center [223, 555] width 254 height 126
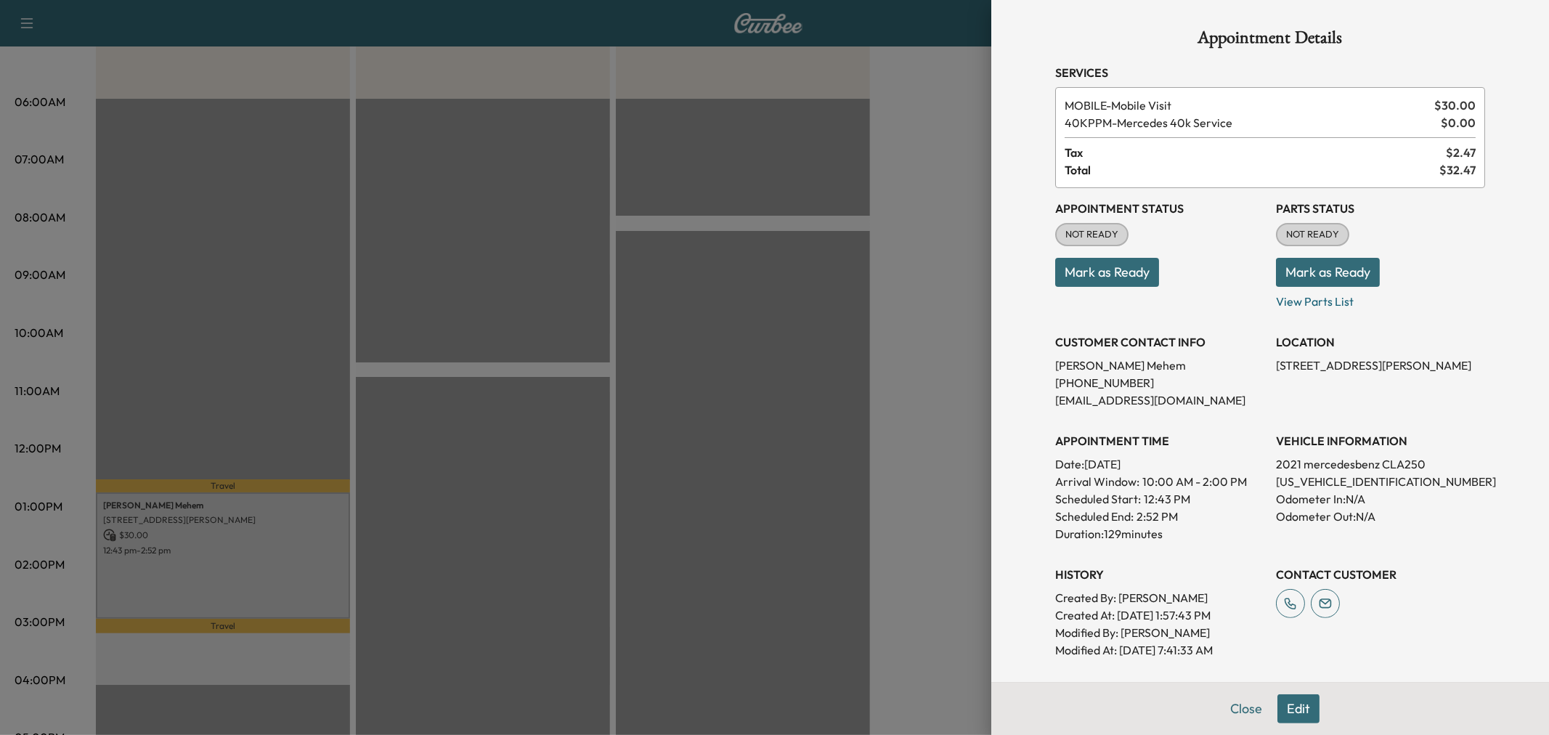
click at [959, 341] on div at bounding box center [774, 367] width 1549 height 735
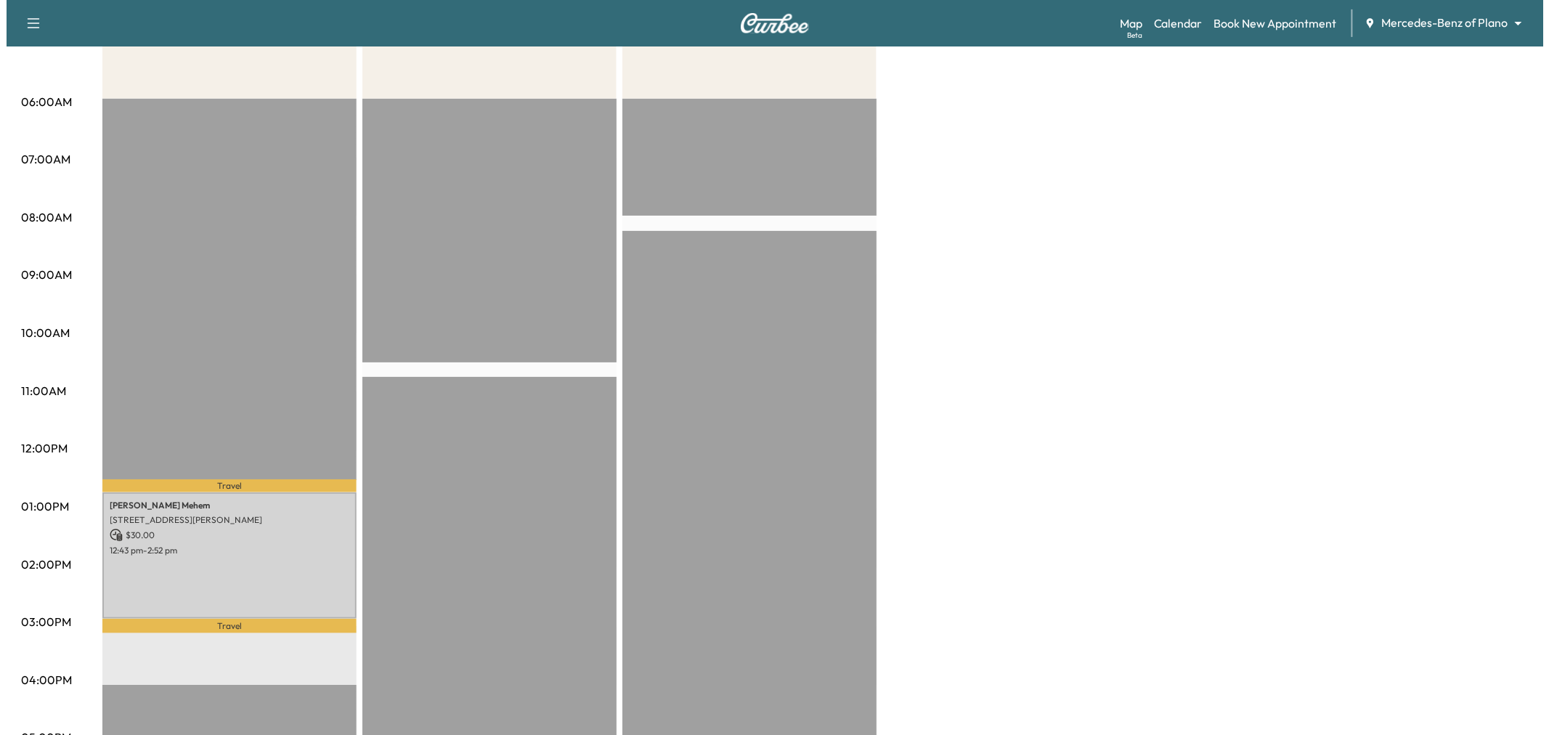
scroll to position [0, 0]
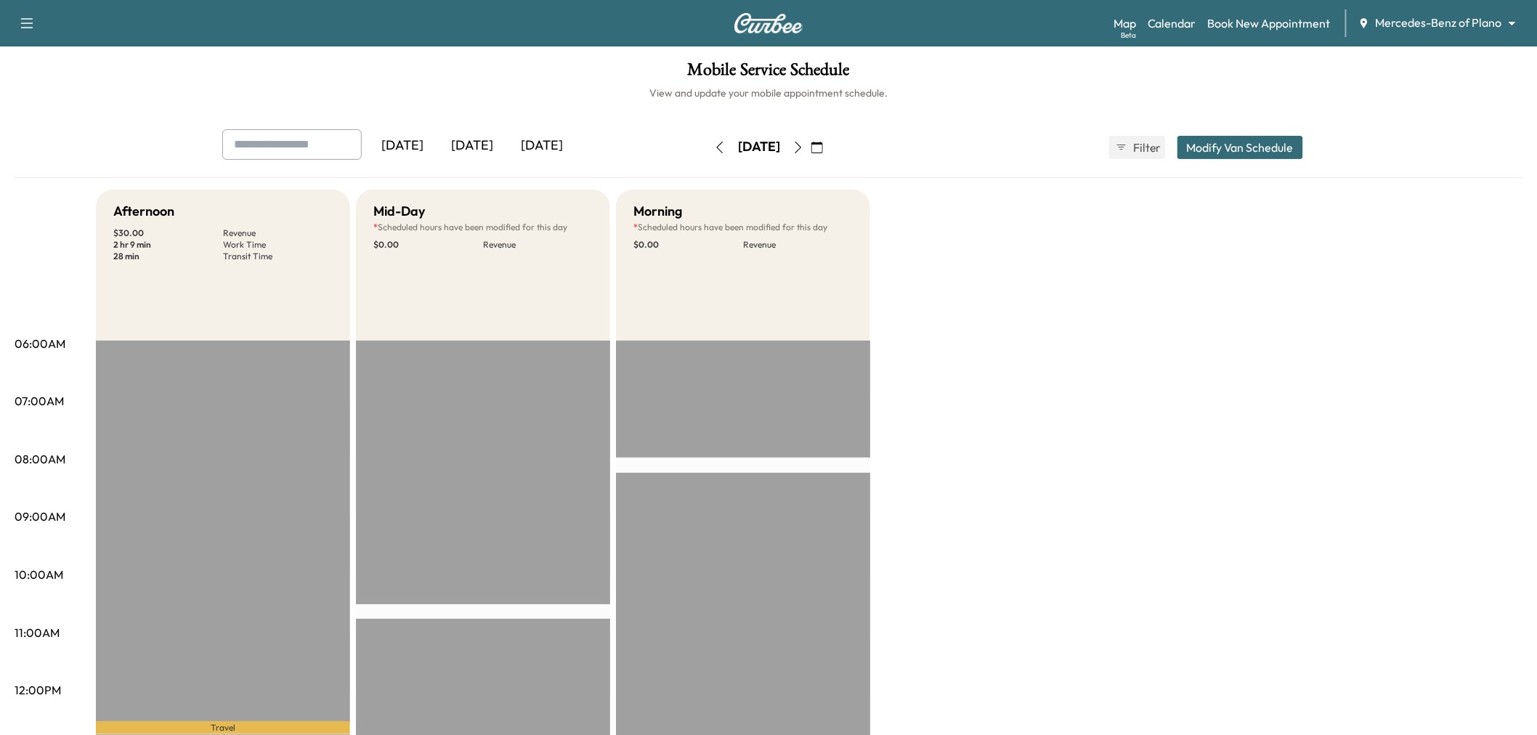
click at [1251, 155] on button "Modify Van Schedule" at bounding box center [1240, 147] width 126 height 23
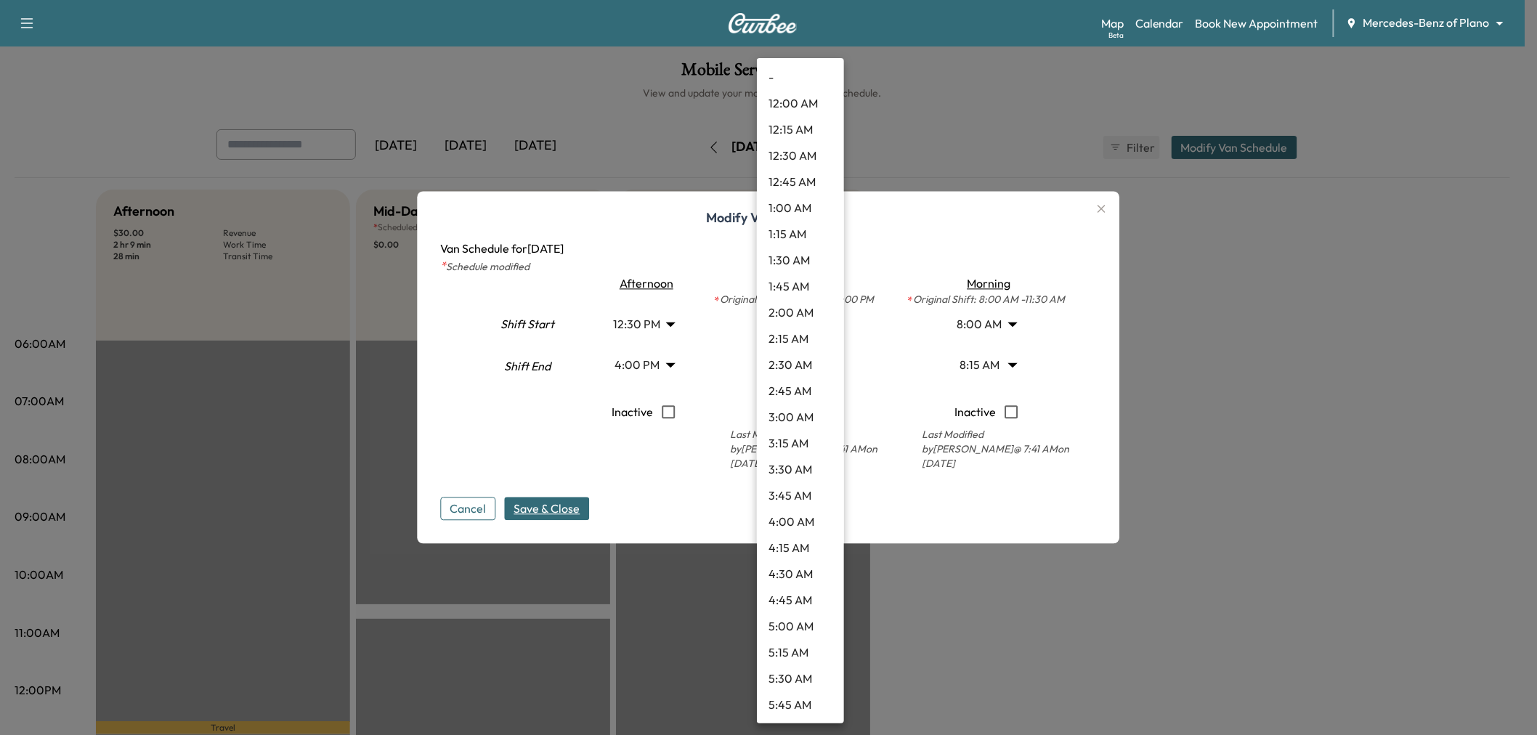
click at [792, 369] on body "Support Log Out Map Beta Calendar Book New Appointment Mercedes-Benz of Plano *…" at bounding box center [768, 367] width 1537 height 735
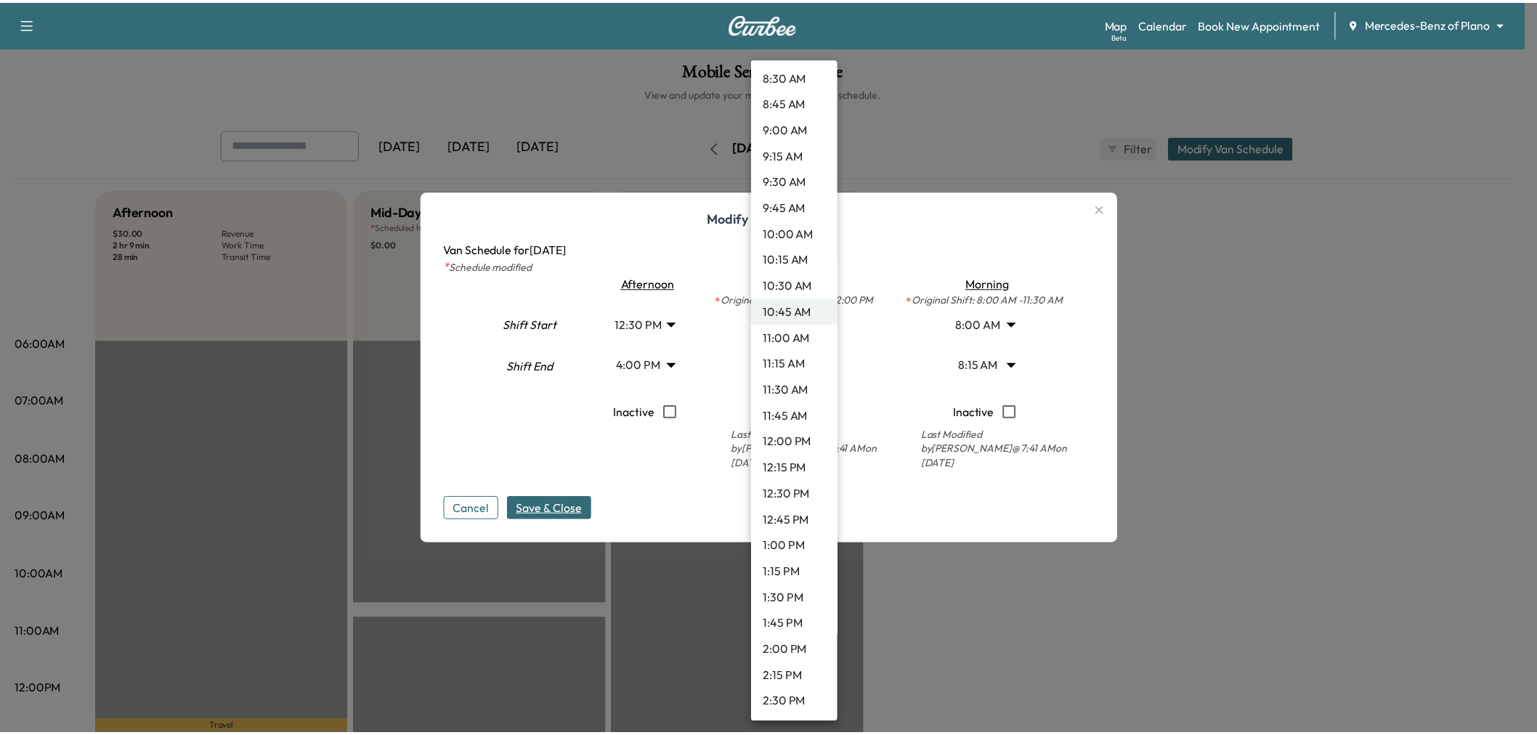
scroll to position [997, 0]
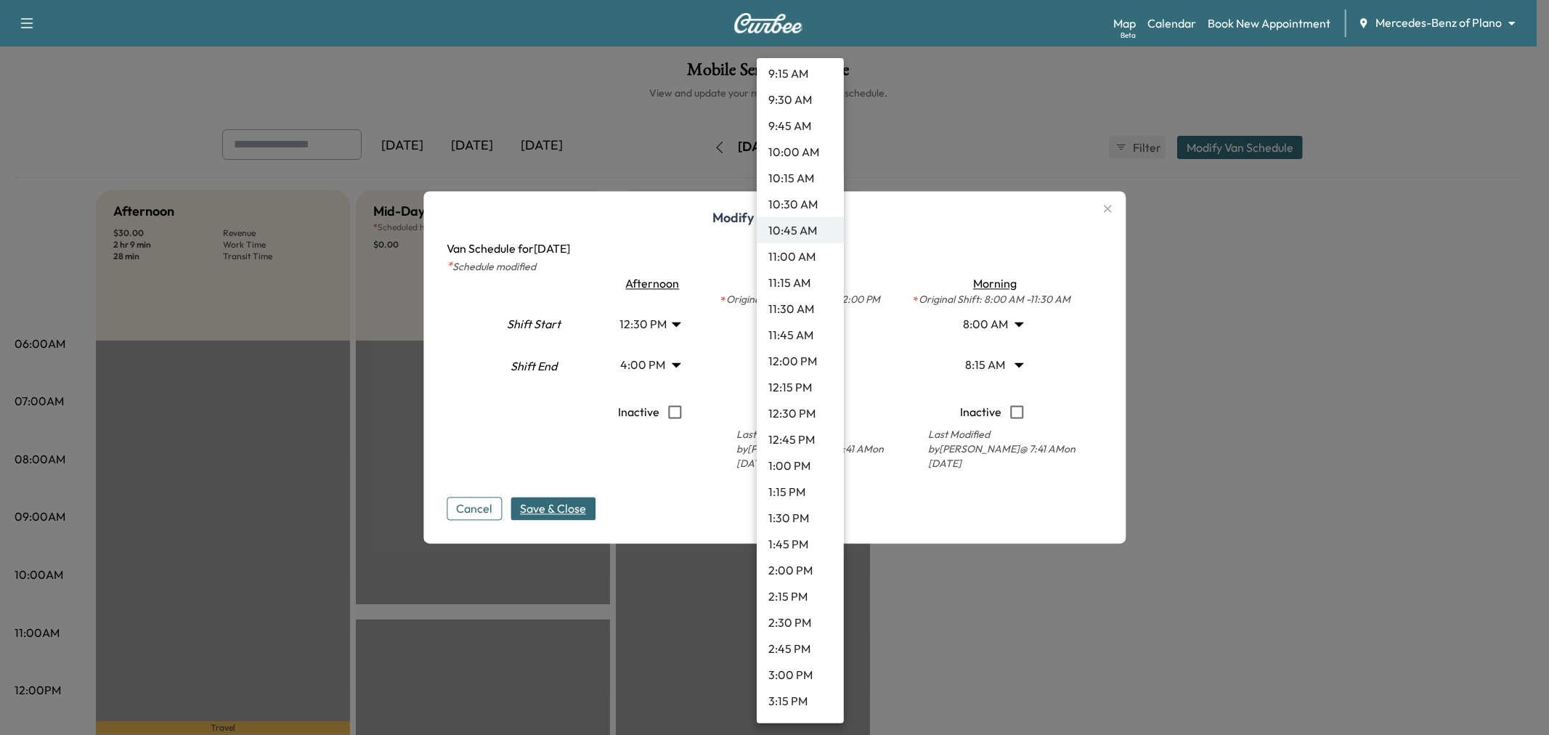
click at [793, 572] on li "2:00 PM" at bounding box center [800, 570] width 87 height 26
type input "**"
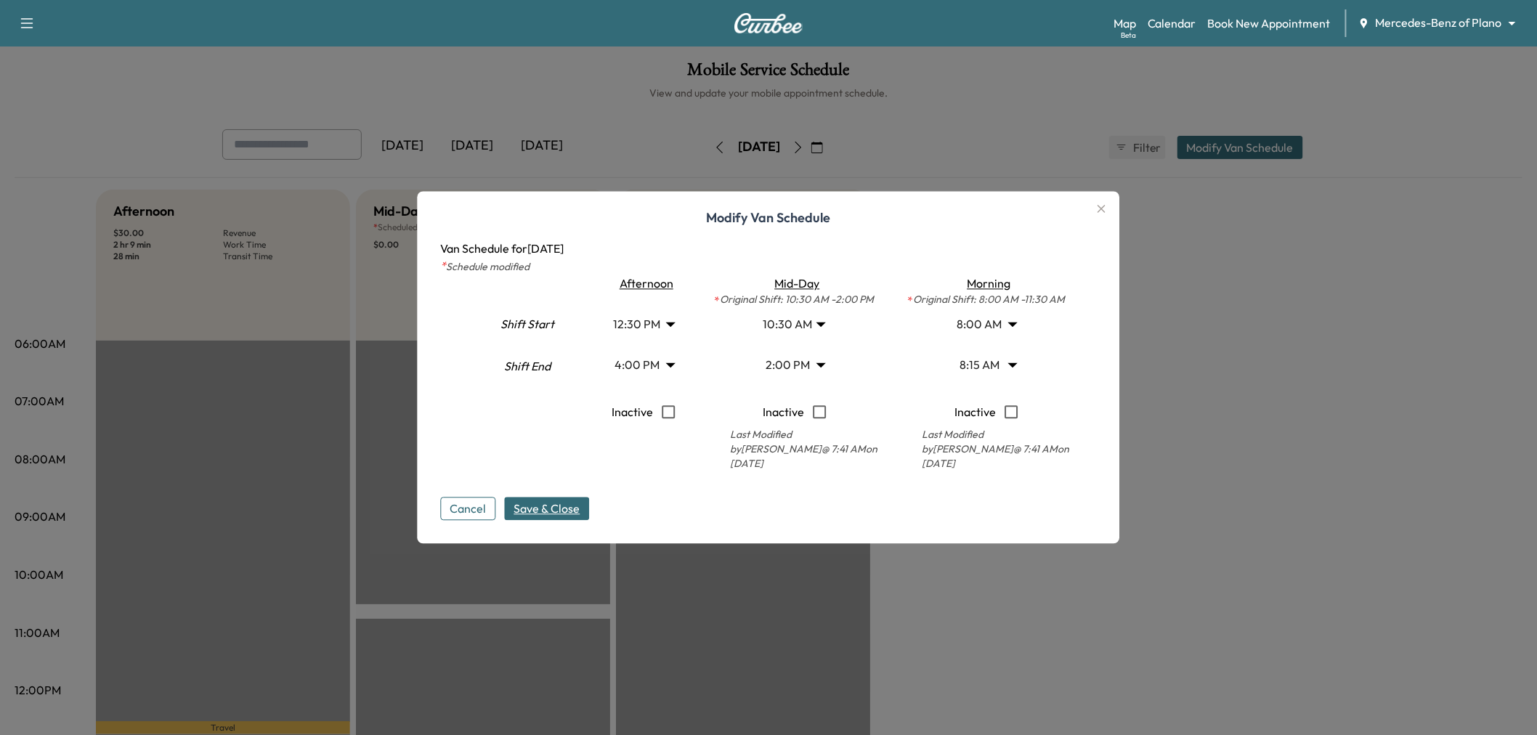
click at [556, 495] on div "Cancel Save & Close" at bounding box center [769, 497] width 656 height 46
click at [567, 503] on span "Save & Close" at bounding box center [547, 508] width 66 height 17
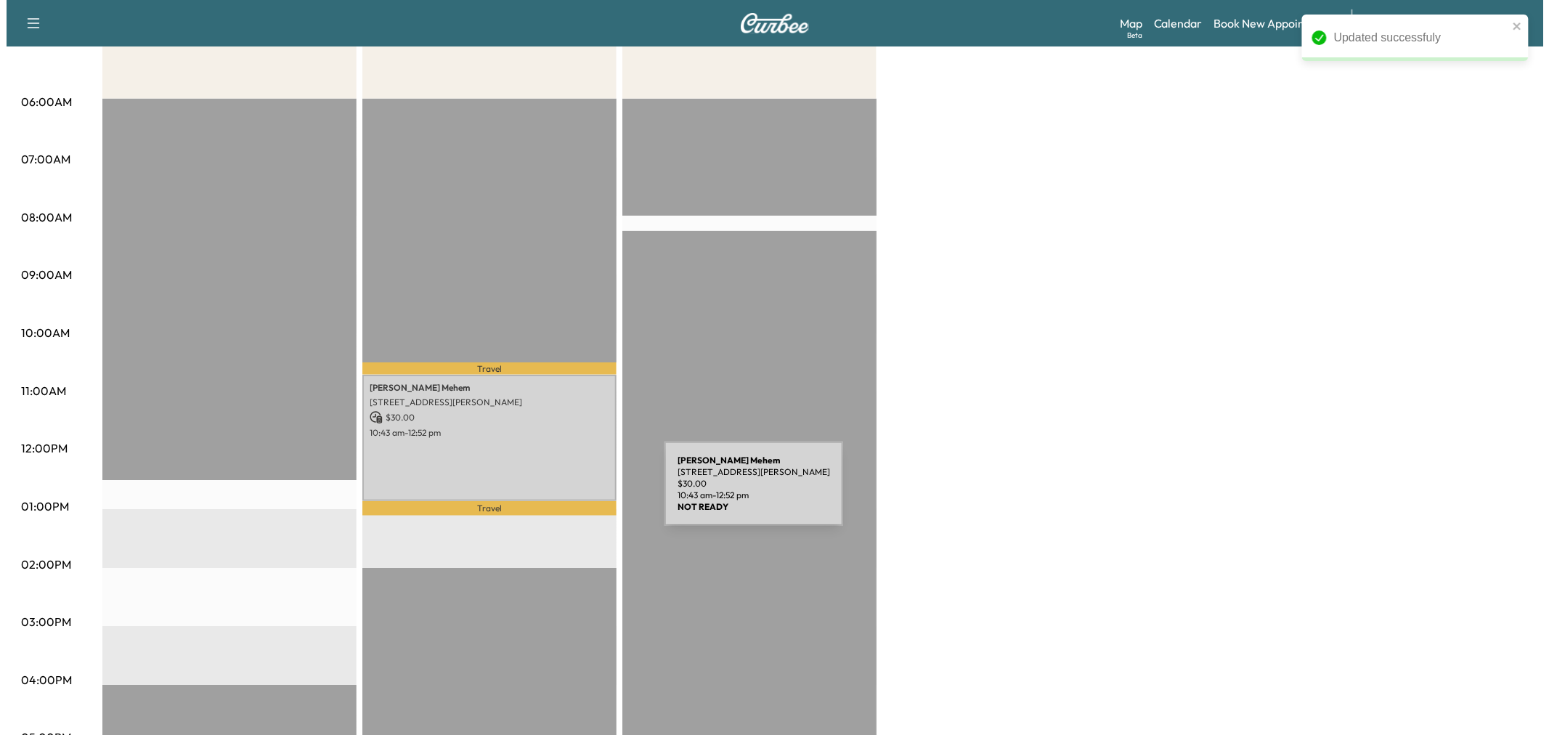
scroll to position [81, 0]
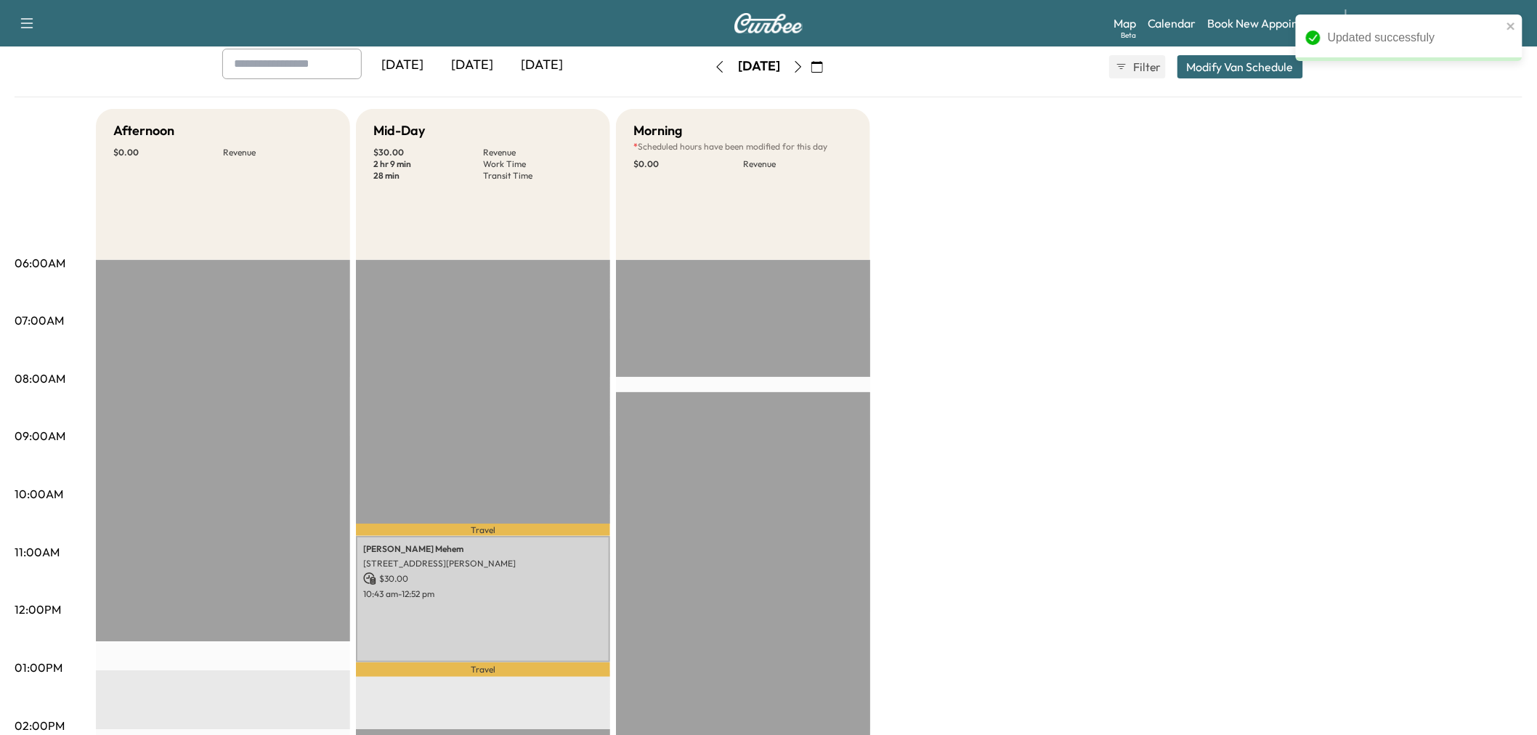
click at [1245, 60] on button "Modify Van Schedule" at bounding box center [1240, 66] width 126 height 23
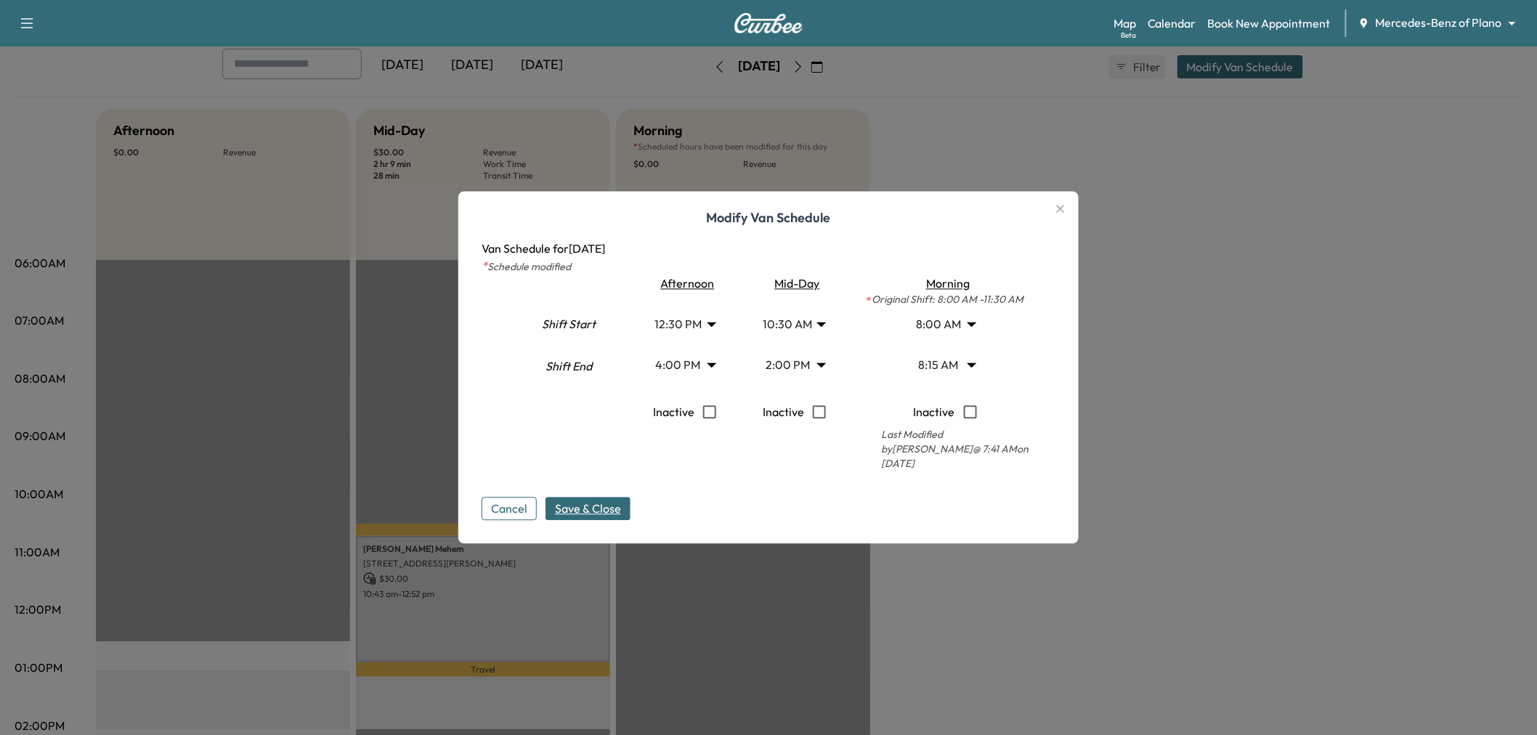
click at [699, 365] on body "Support Log Out Map Beta Calendar Book New Appointment Mercedes-Benz of Plano *…" at bounding box center [768, 286] width 1537 height 735
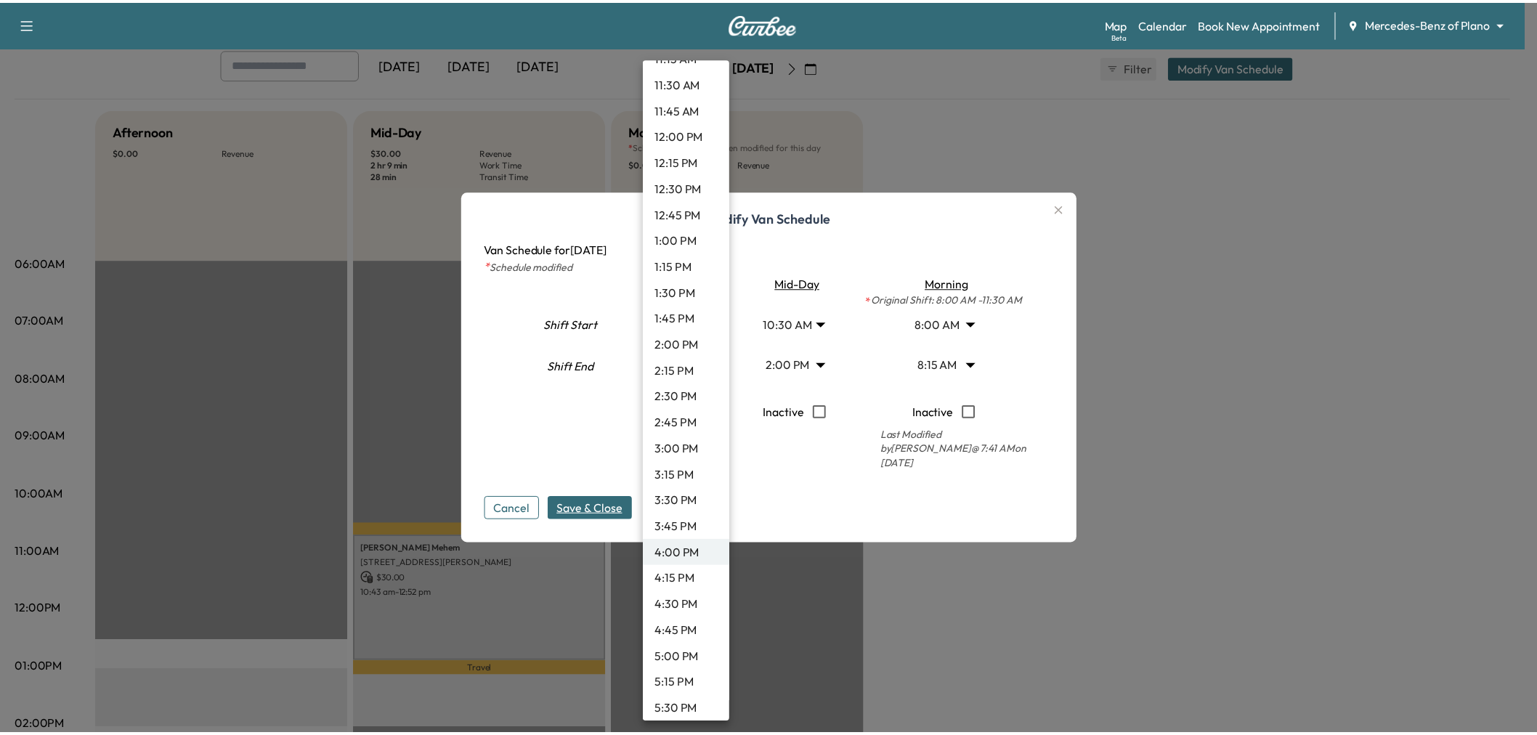
scroll to position [1142, 0]
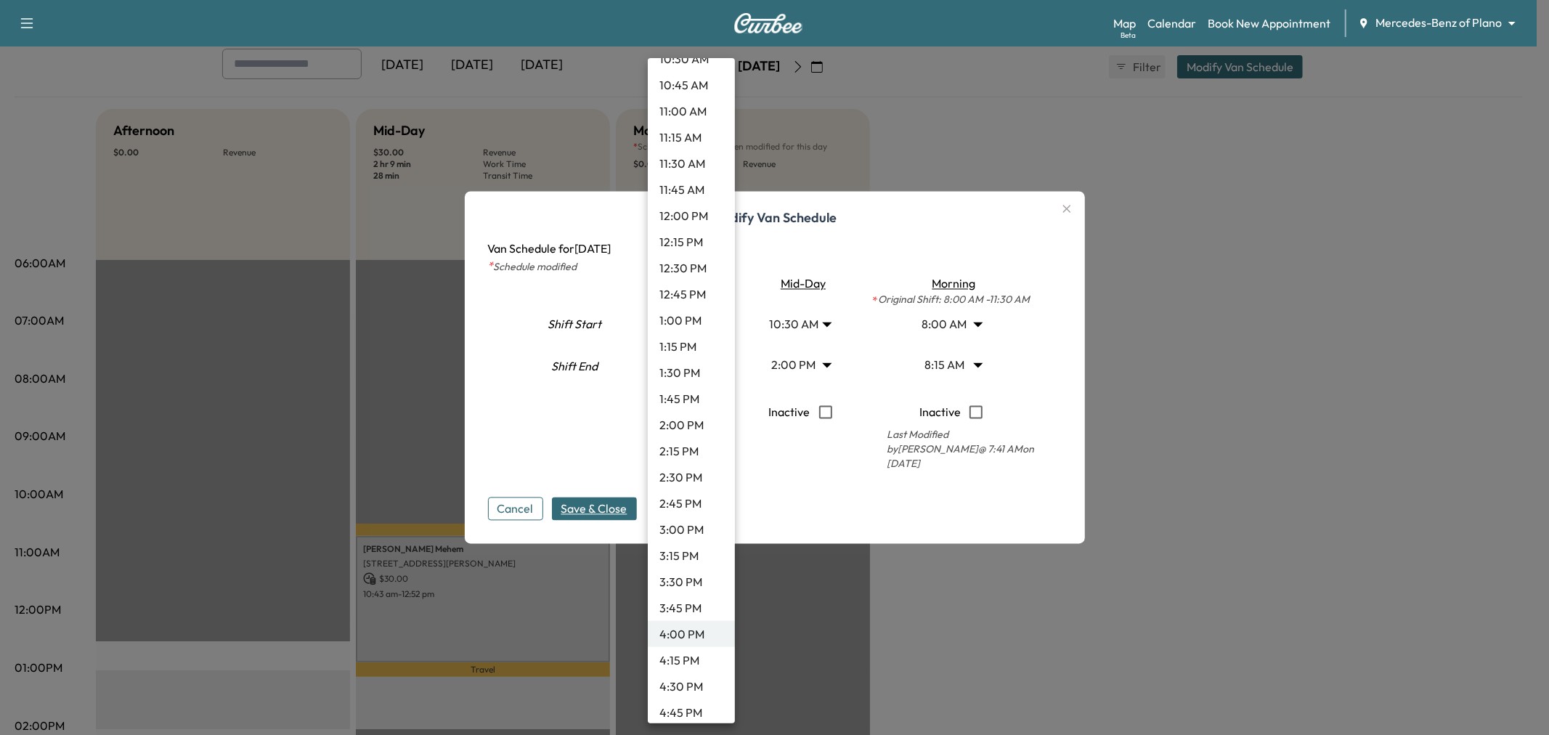
click at [693, 288] on li "12:45 PM" at bounding box center [691, 294] width 87 height 26
type input "*****"
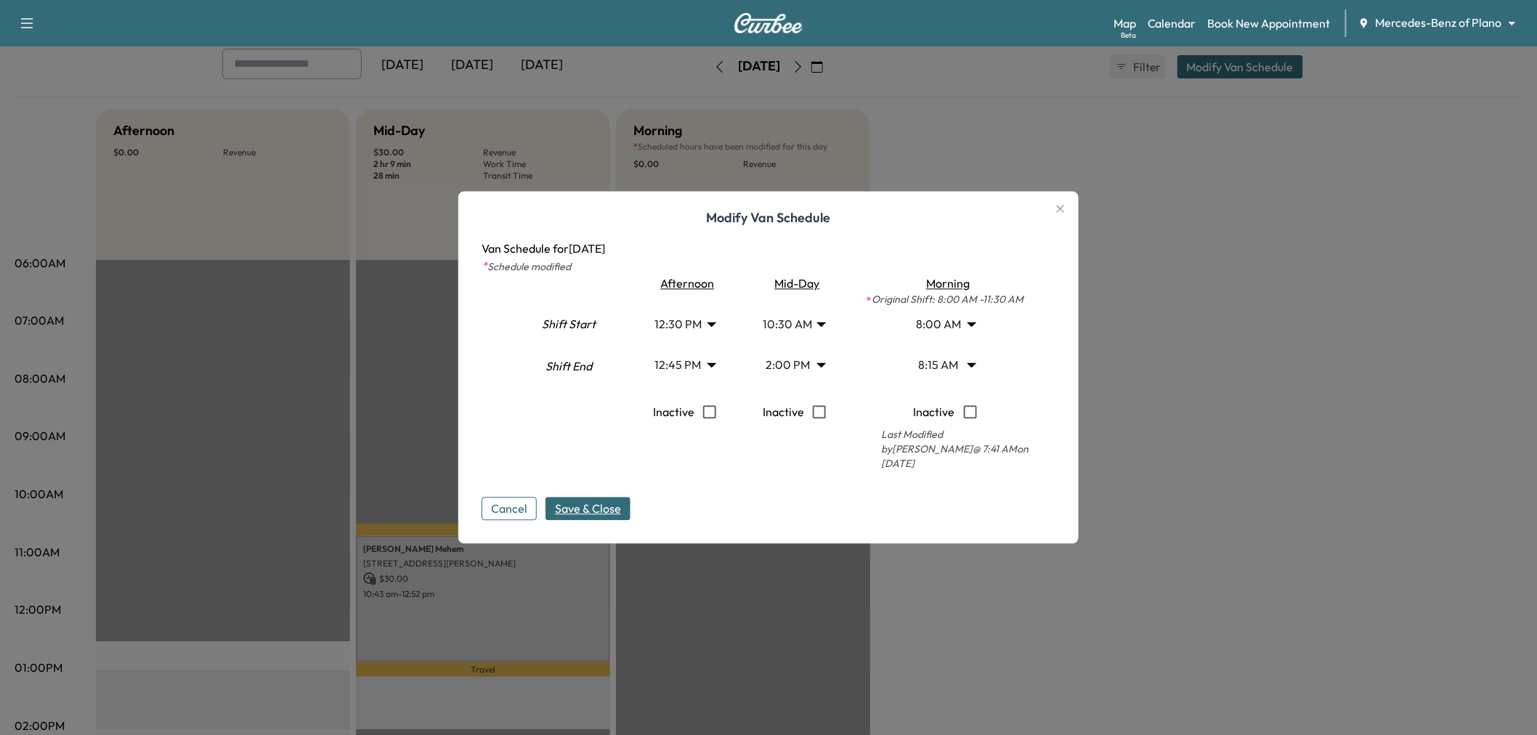
click at [598, 504] on span "Save & Close" at bounding box center [588, 508] width 66 height 17
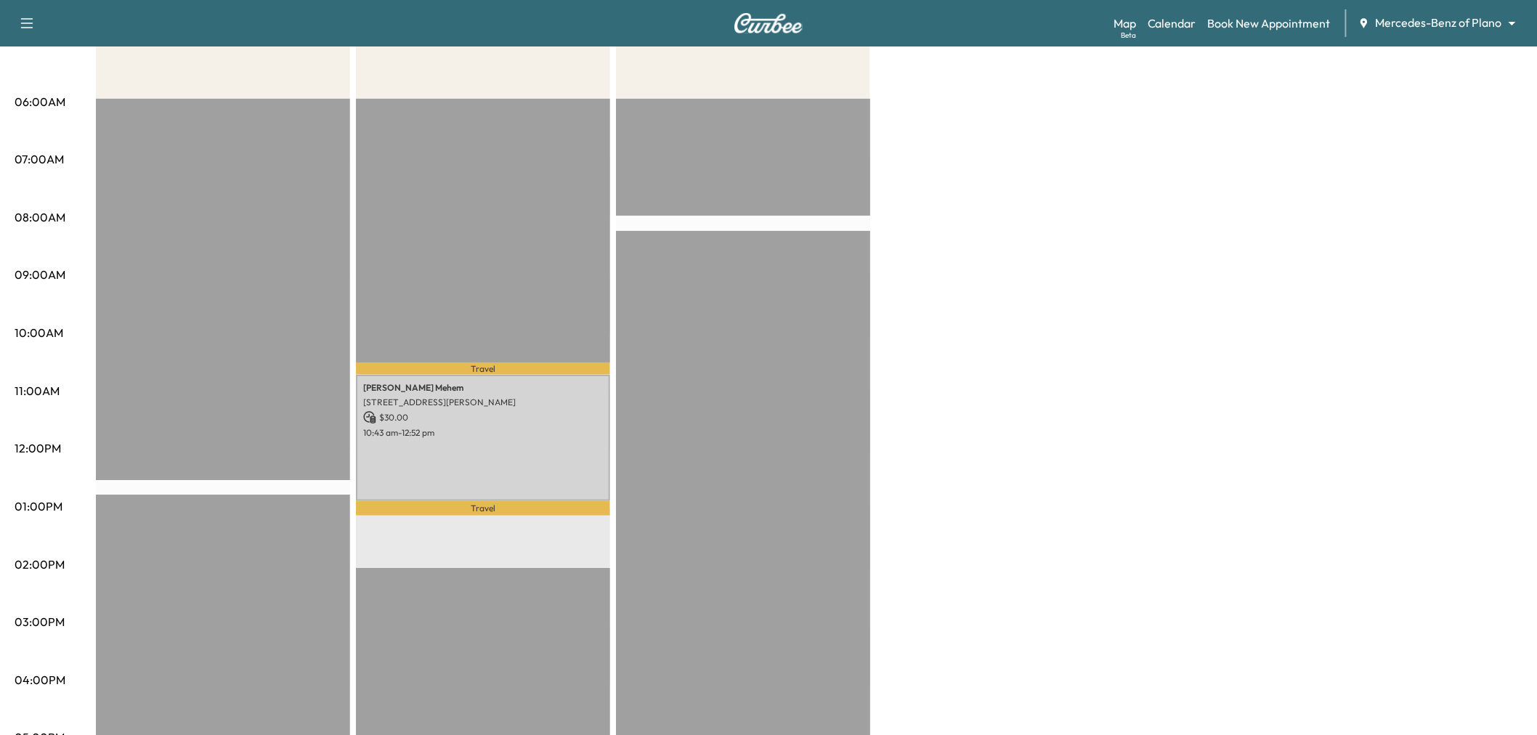
scroll to position [81, 0]
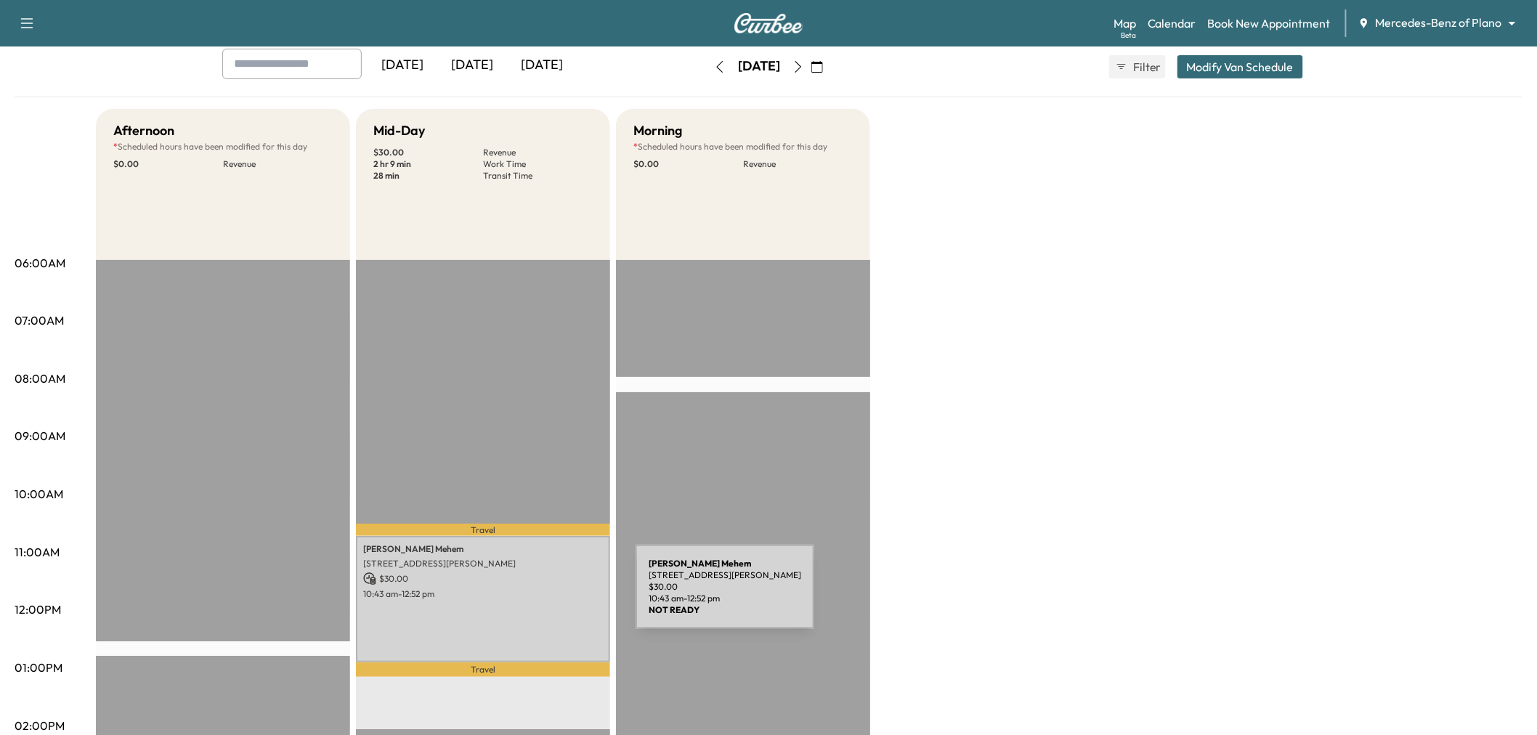
click at [527, 596] on p "10:43 am - 12:52 pm" at bounding box center [483, 594] width 240 height 12
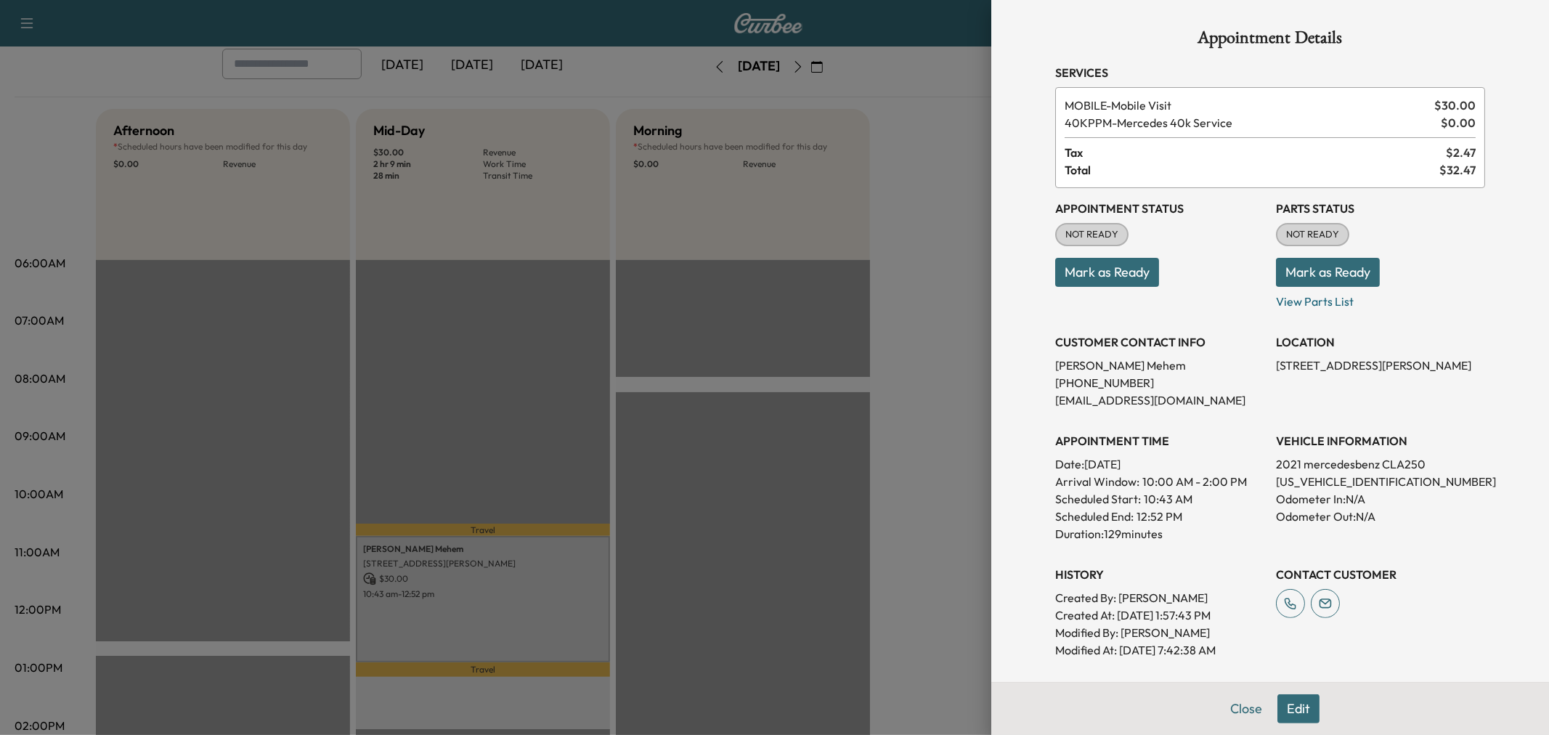
click at [879, 462] on div at bounding box center [774, 367] width 1549 height 735
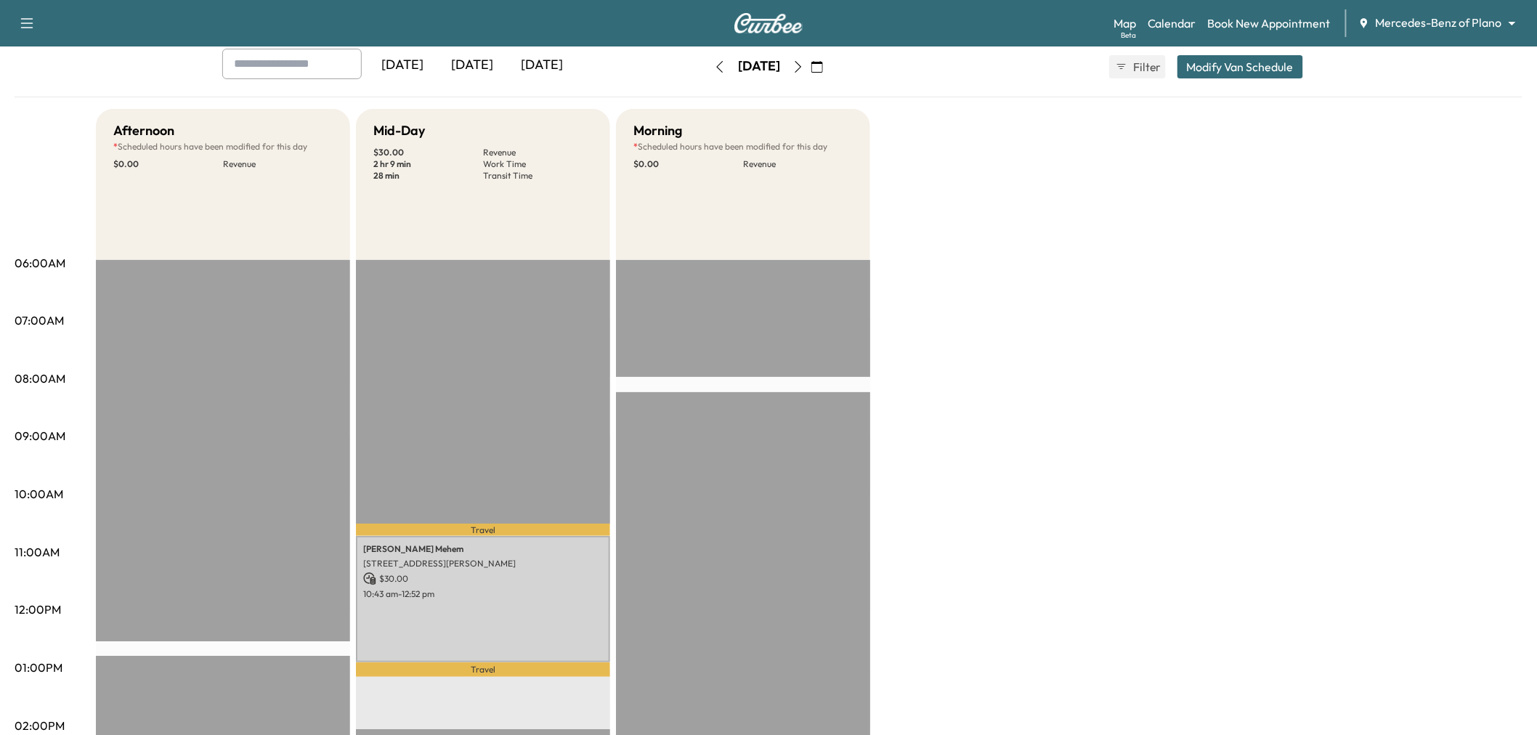
scroll to position [0, 0]
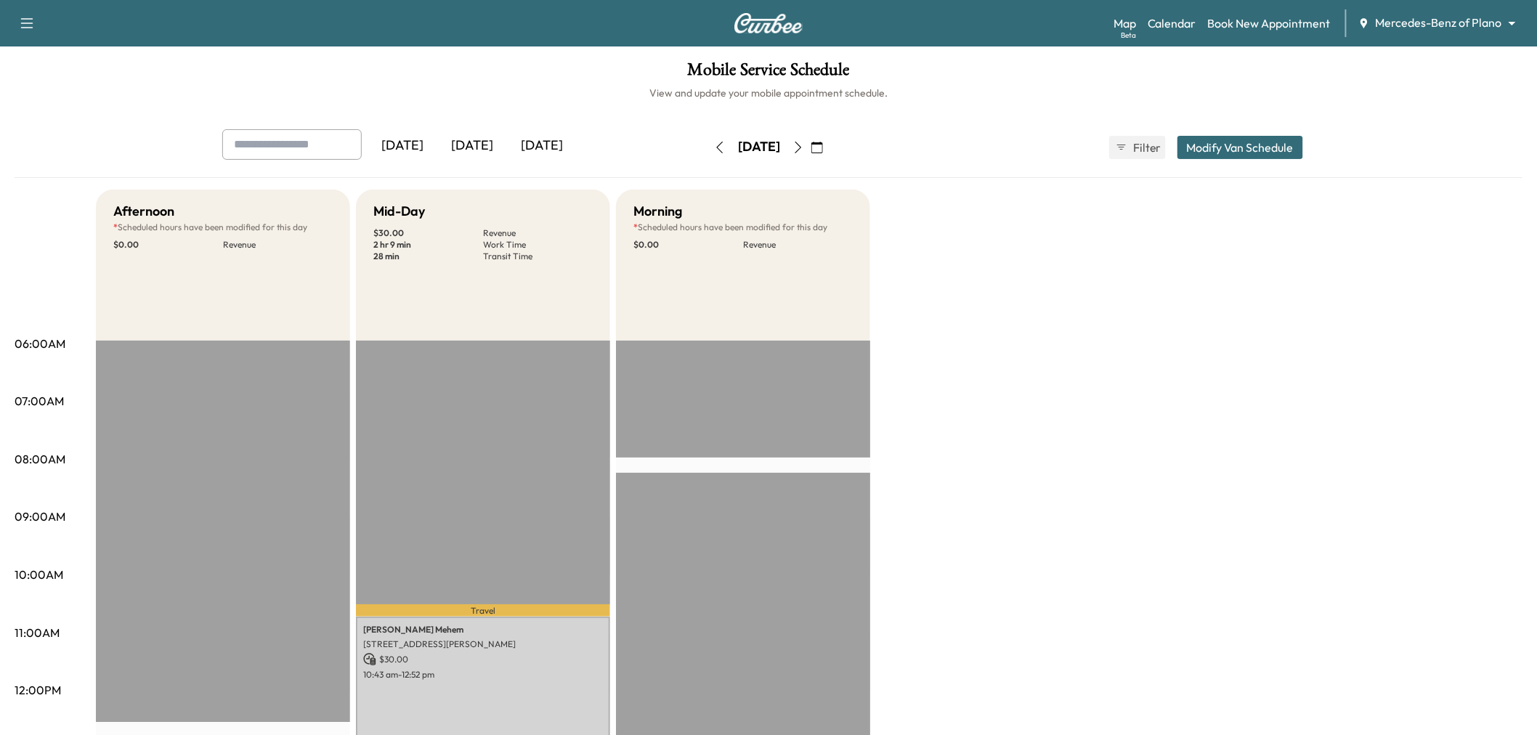
click at [1063, 251] on div "Afternoon * Scheduled hours have been modified for this day $ 0.00 Revenue EST …" at bounding box center [809, 734] width 1426 height 1089
click at [482, 148] on div "[DATE]" at bounding box center [472, 145] width 70 height 33
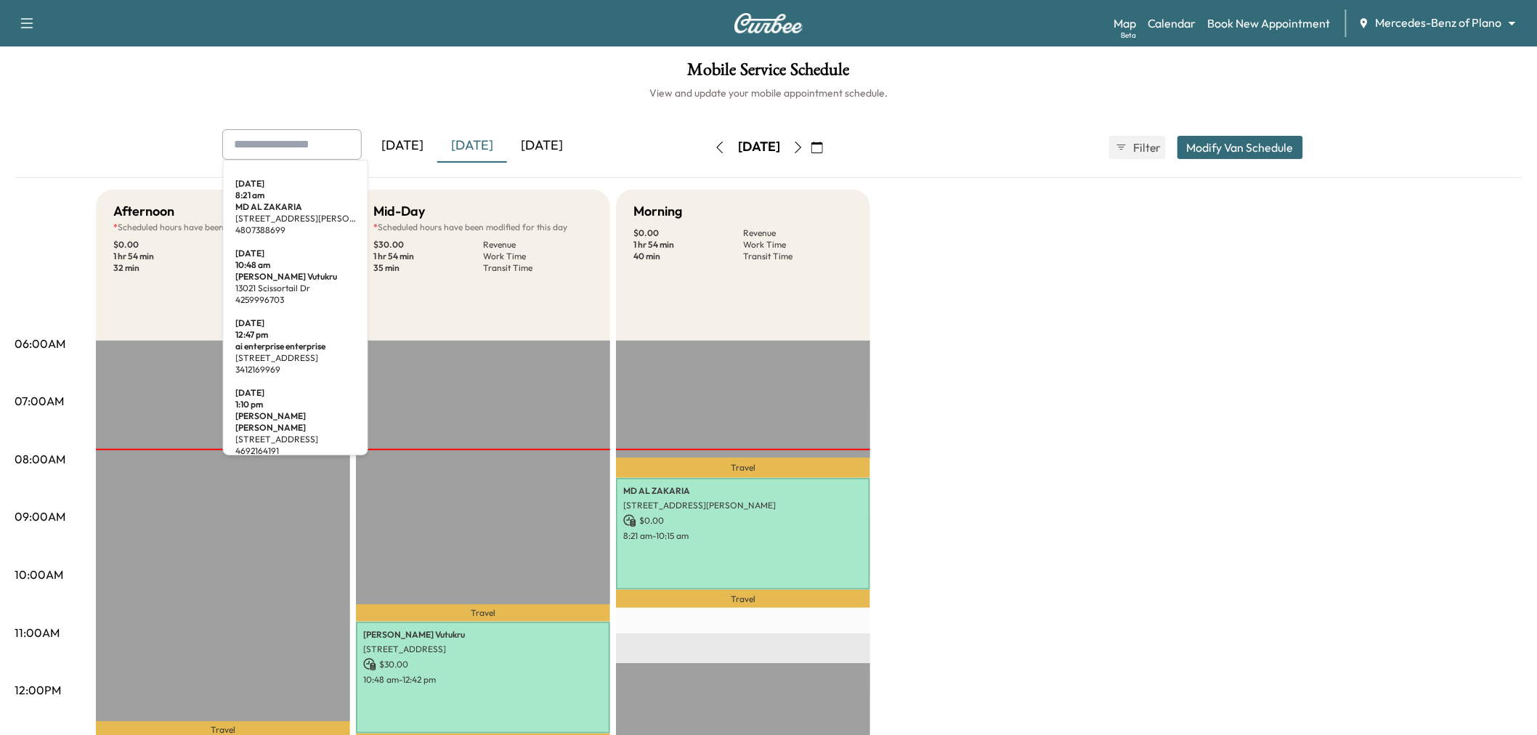
click at [301, 144] on input "text" at bounding box center [291, 144] width 139 height 31
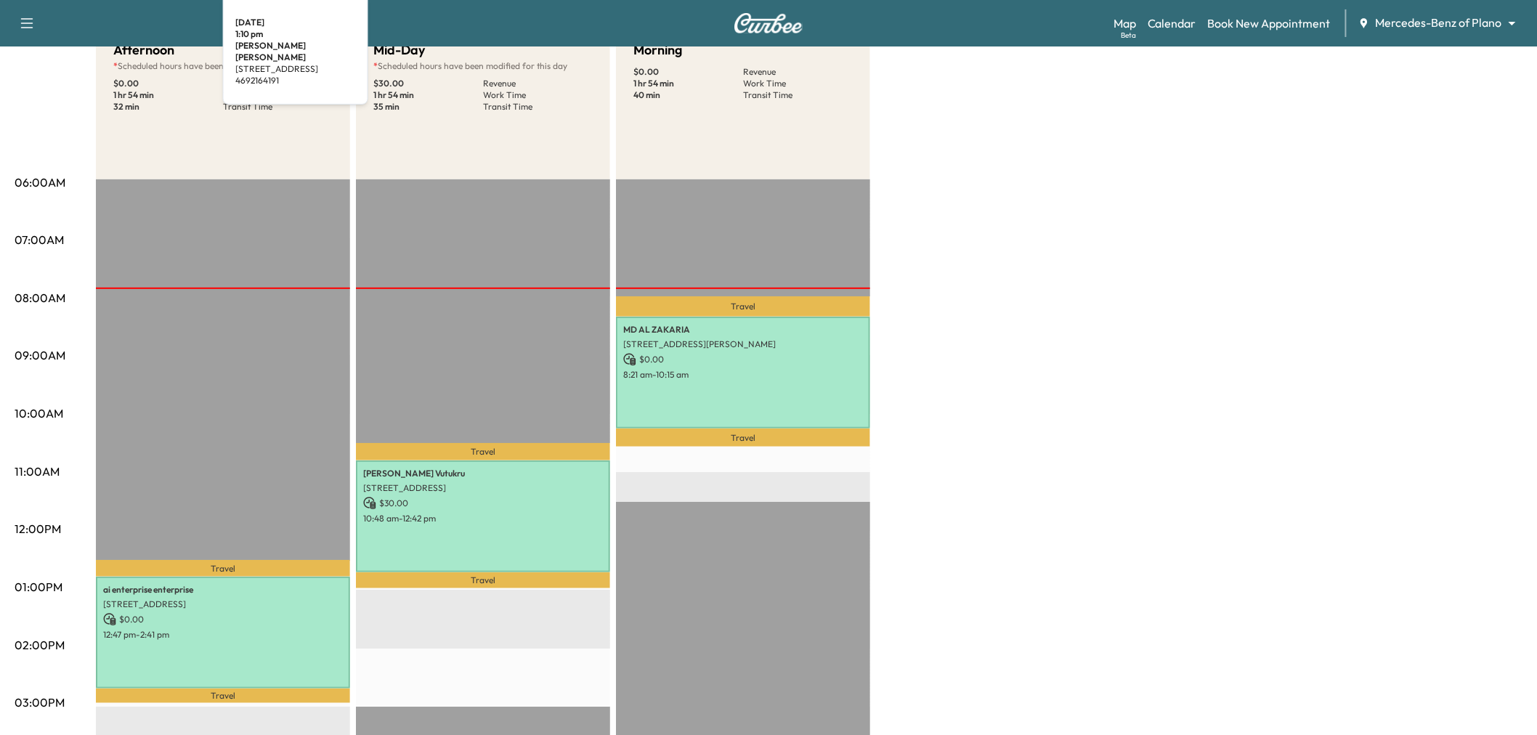
scroll to position [242, 0]
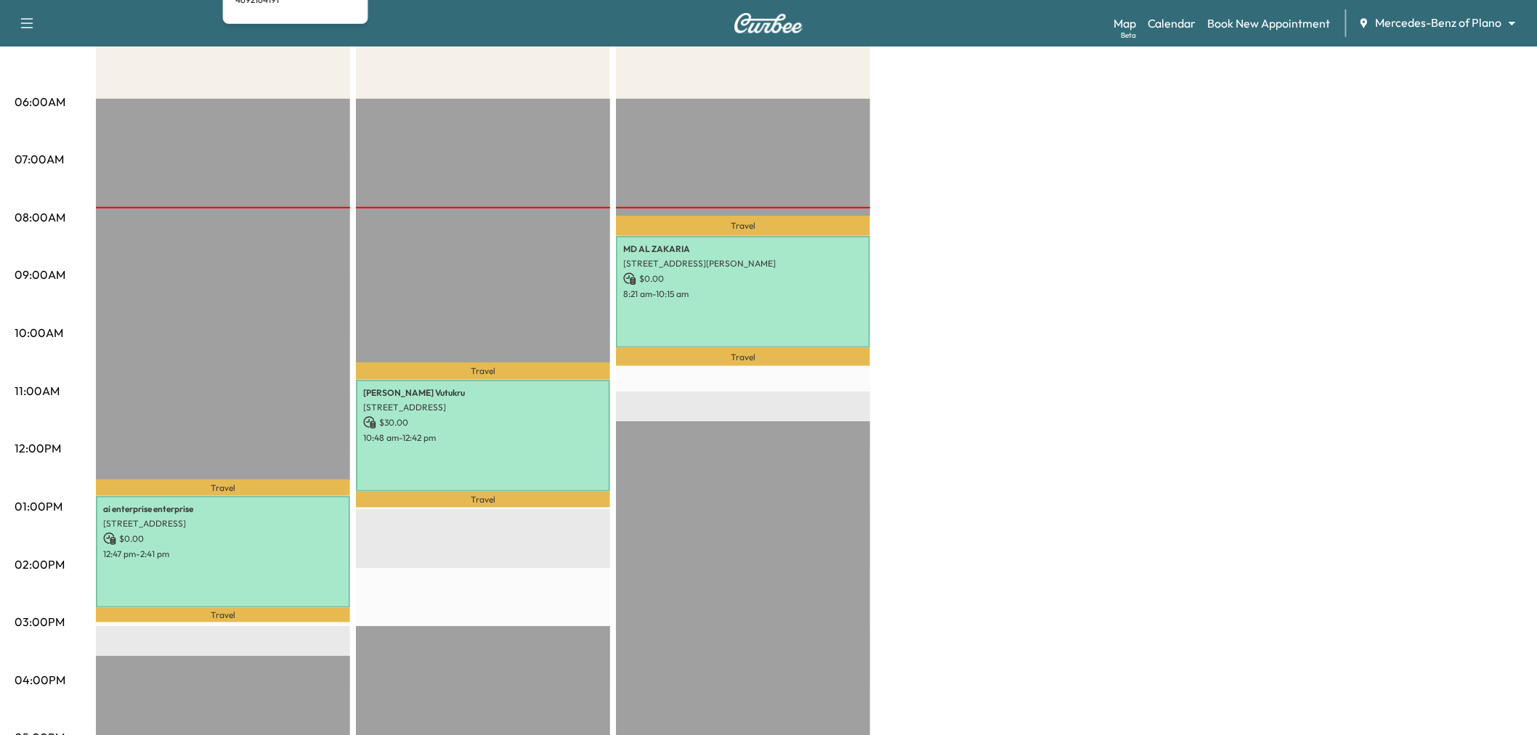
type input "***"
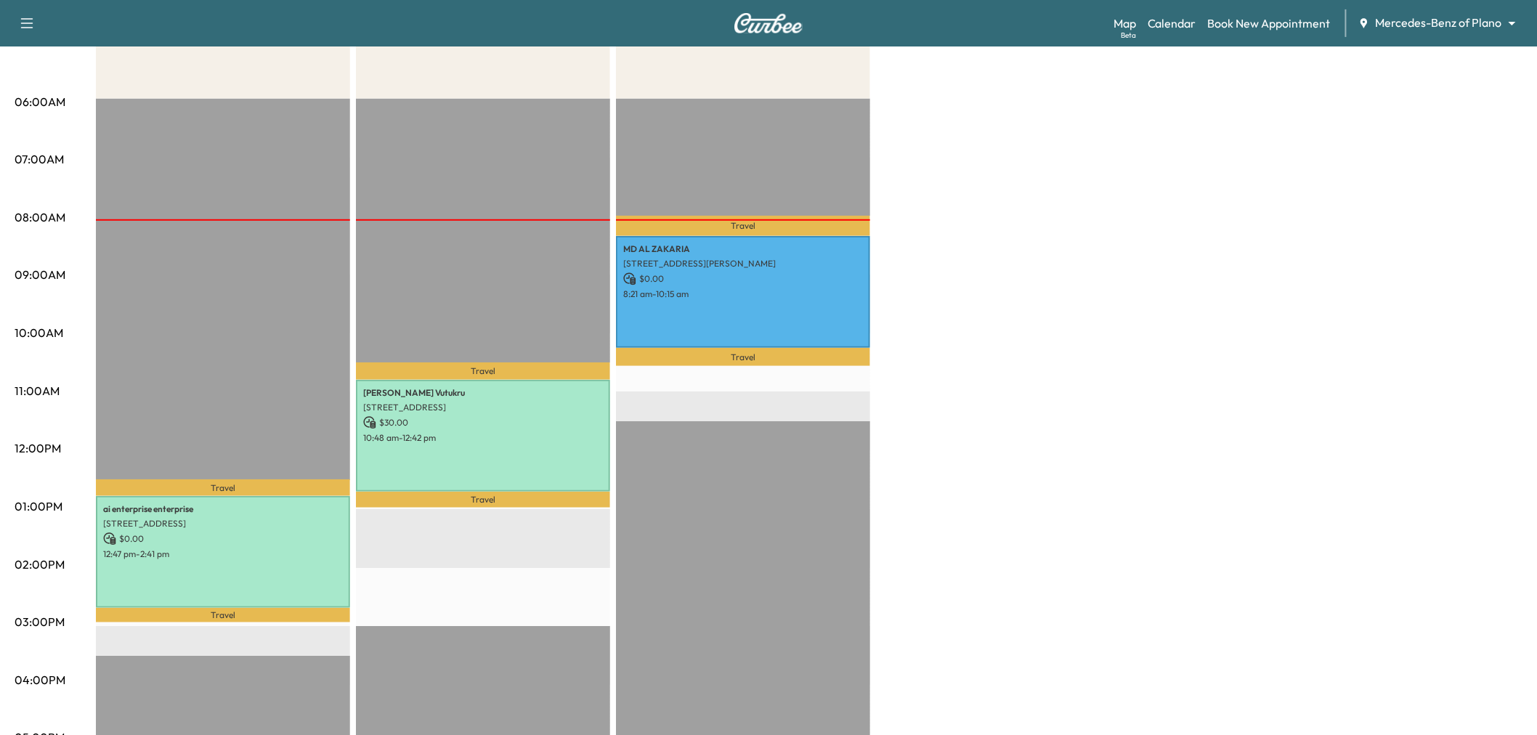
scroll to position [0, 0]
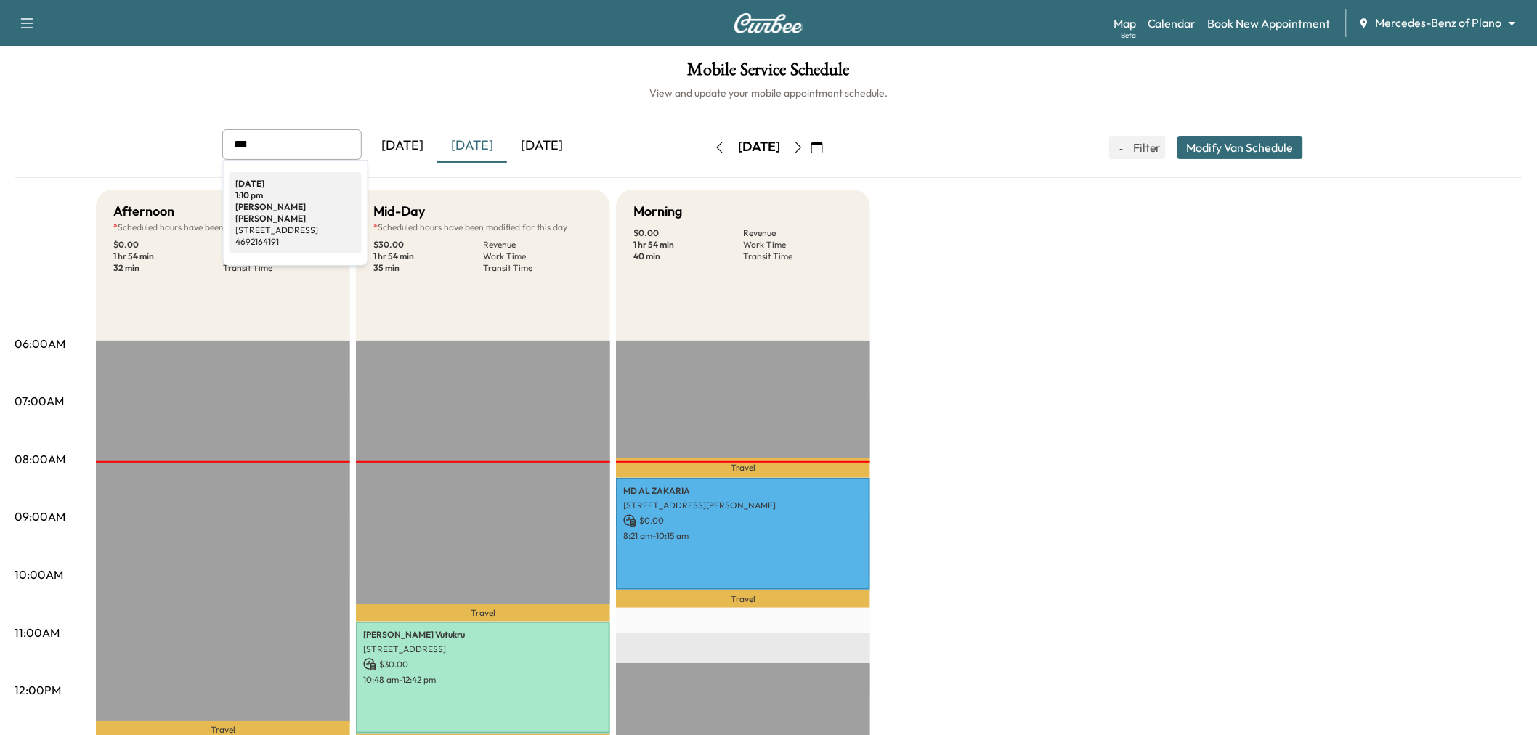
click at [281, 196] on div "1:10 pm" at bounding box center [295, 196] width 121 height 12
click at [318, 144] on input "**********" at bounding box center [291, 144] width 139 height 31
click at [291, 224] on p "915 W Main St" at bounding box center [295, 230] width 121 height 12
click at [293, 147] on input "**********" at bounding box center [291, 144] width 139 height 31
type input "**********"
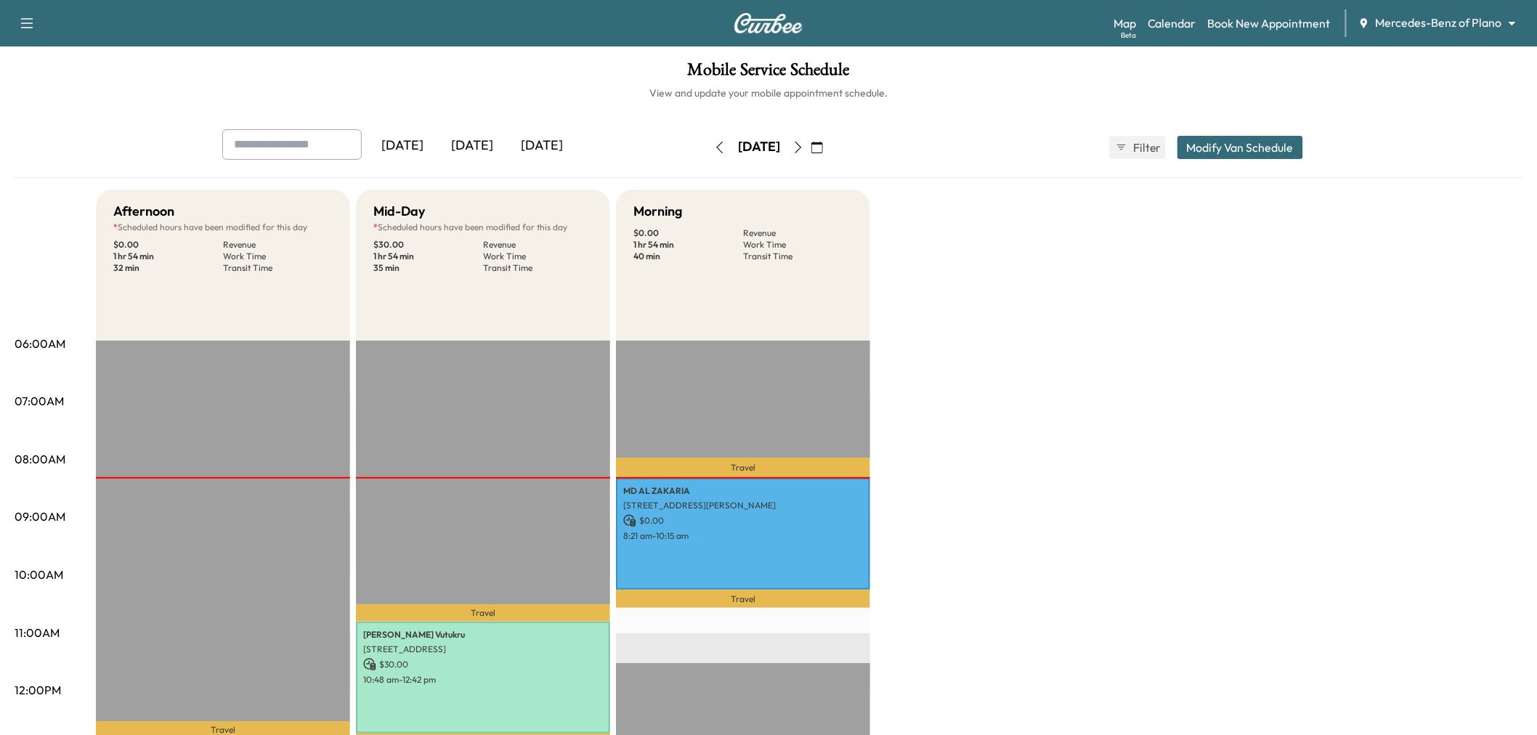
click at [480, 146] on div "[DATE]" at bounding box center [472, 145] width 70 height 33
click at [477, 158] on div "[DATE]" at bounding box center [472, 145] width 70 height 33
click at [478, 154] on div "[DATE]" at bounding box center [472, 145] width 70 height 33
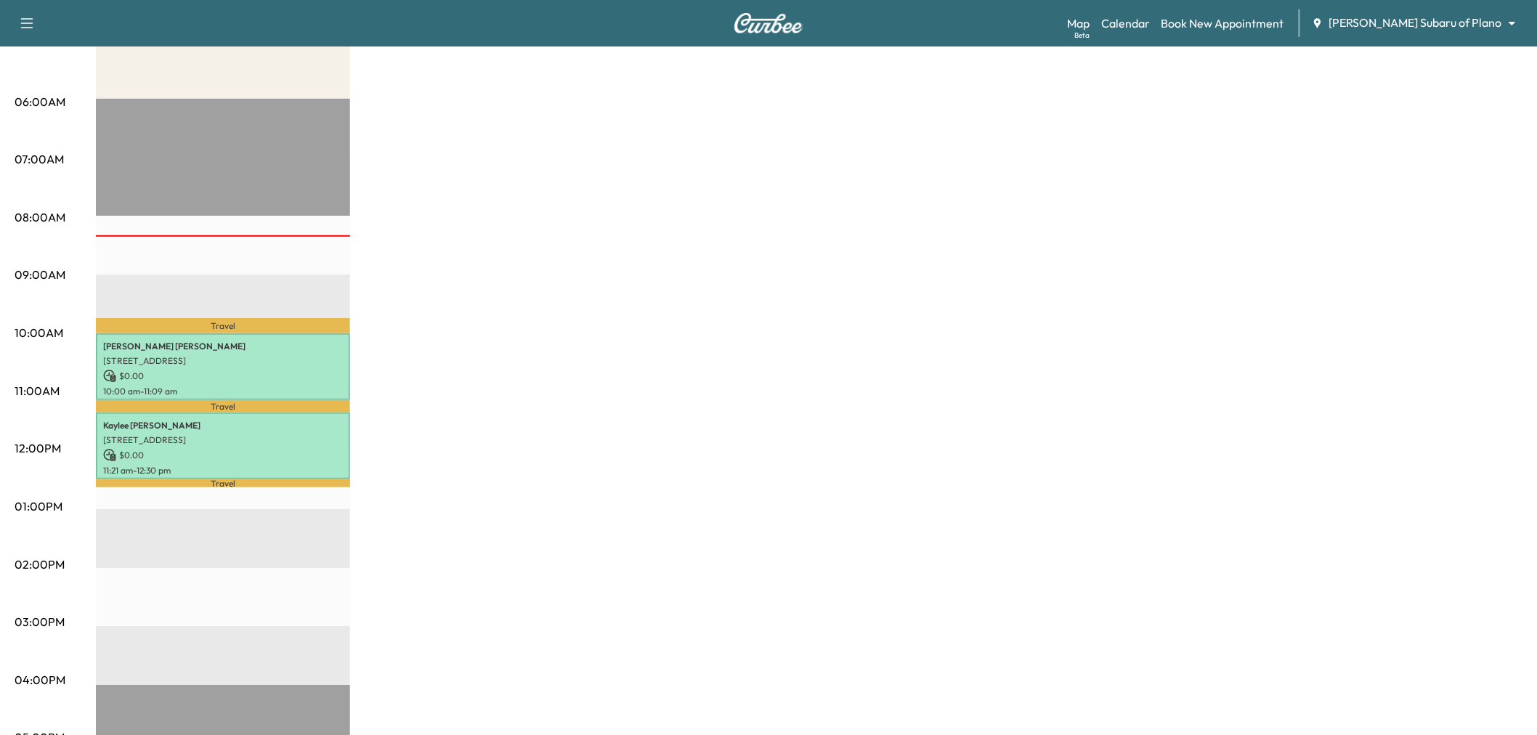
scroll to position [81, 0]
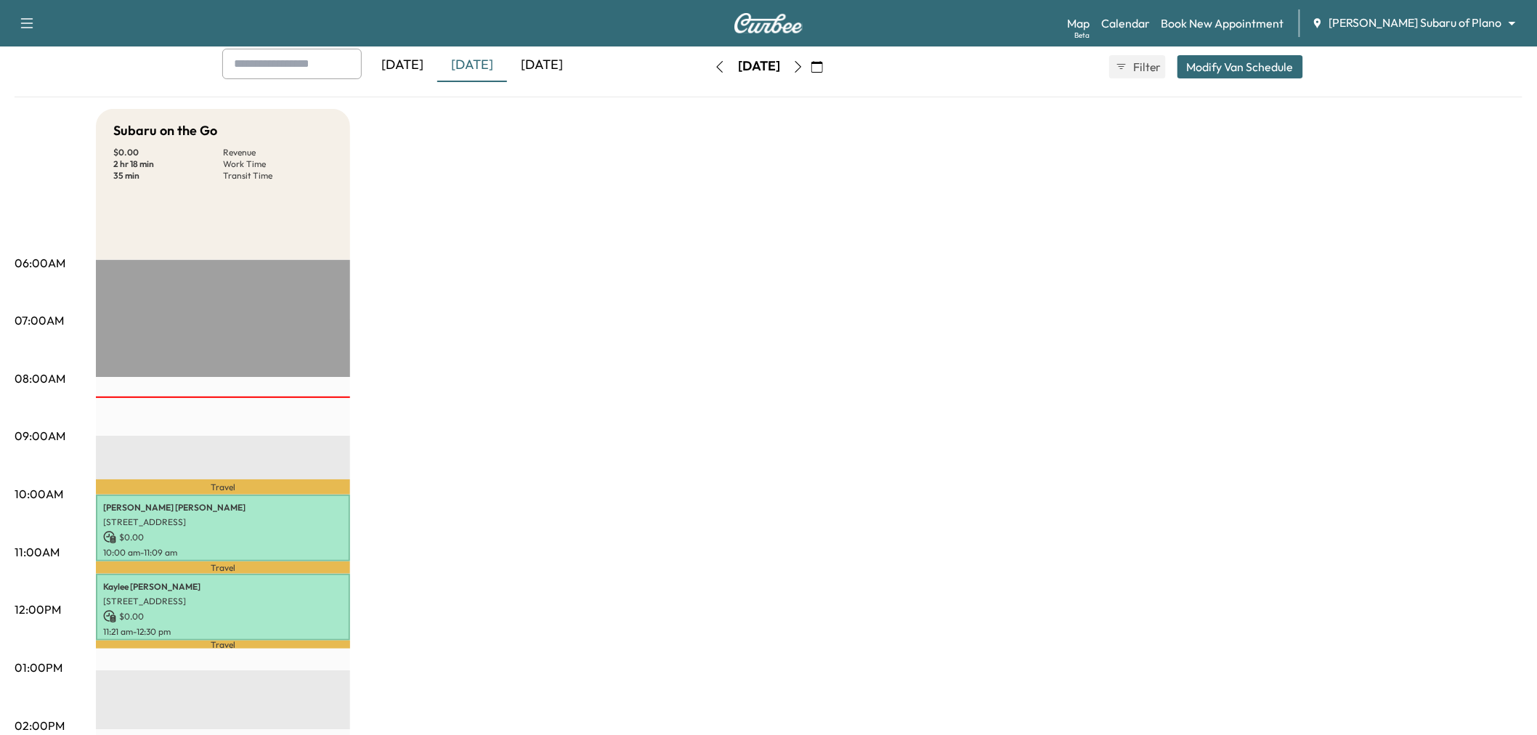
click at [484, 76] on div "[DATE]" at bounding box center [472, 65] width 70 height 33
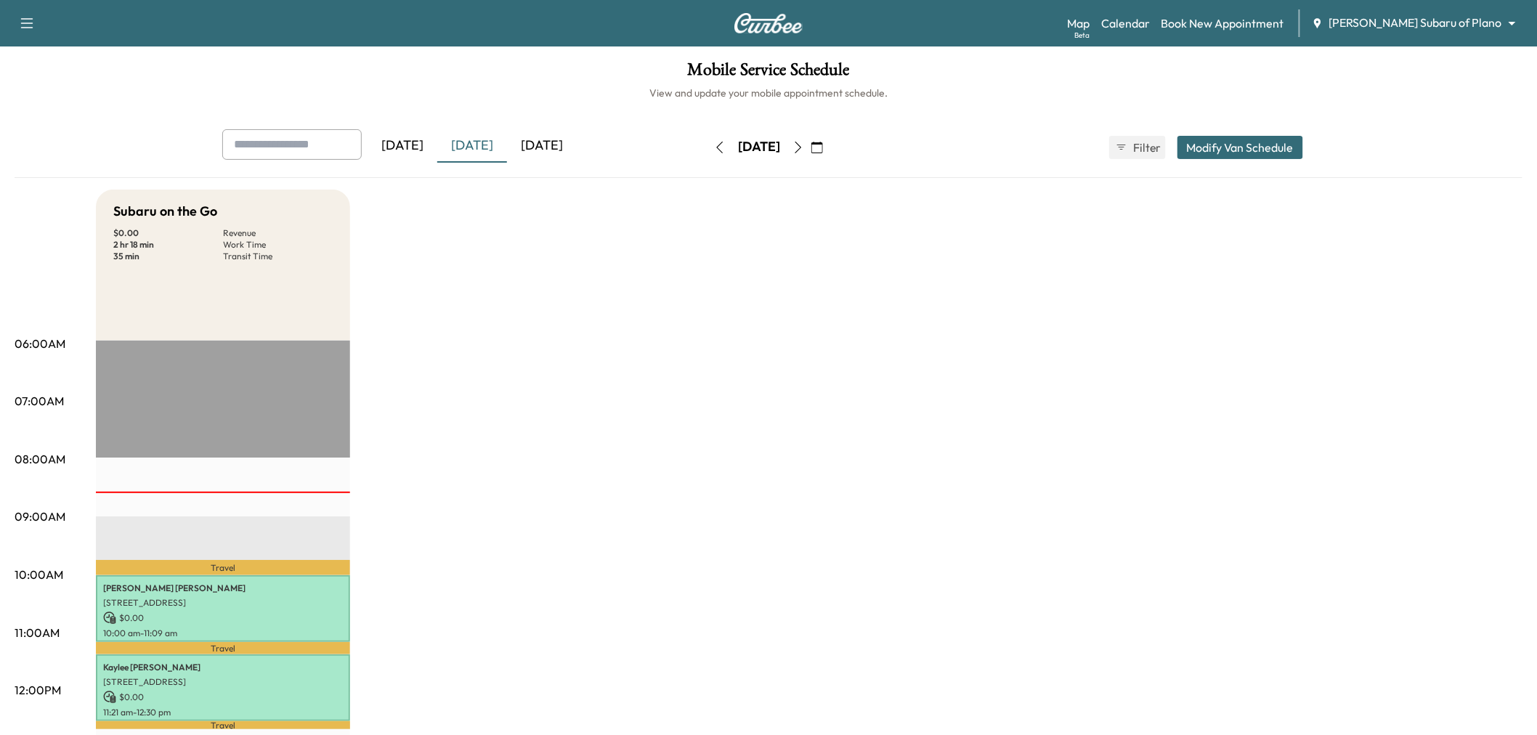
scroll to position [161, 0]
